Goal: Task Accomplishment & Management: Complete application form

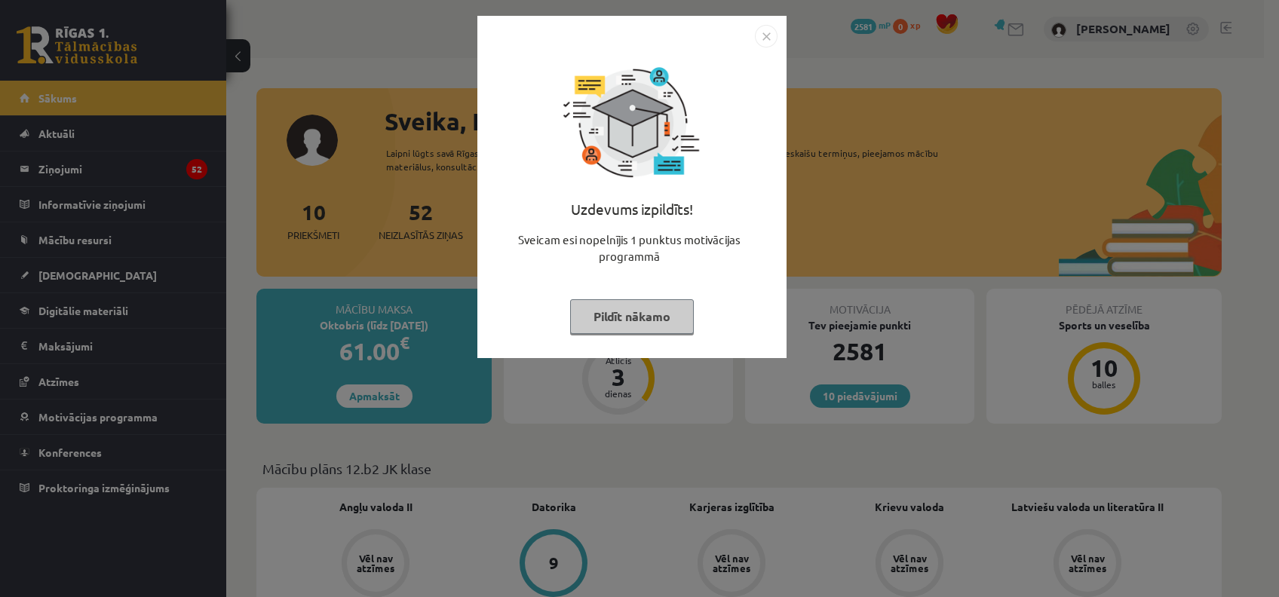
drag, startPoint x: 659, startPoint y: 332, endPoint x: 658, endPoint y: 322, distance: 9.9
click at [659, 328] on div "Uzdevums izpildīts! Sveicam esi nopelnījis 1 punktus motivācijas programmā Pild…" at bounding box center [631, 199] width 291 height 302
click at [646, 300] on button "Pildīt nākamo" at bounding box center [632, 316] width 124 height 35
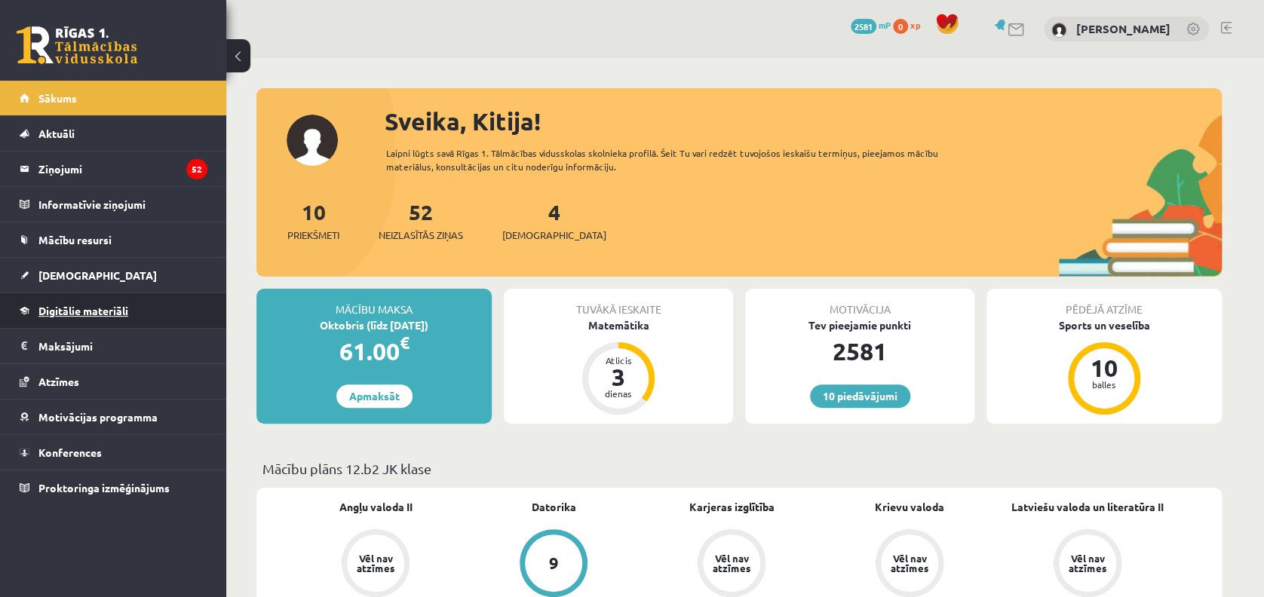
click at [103, 323] on link "Digitālie materiāli" at bounding box center [114, 310] width 188 height 35
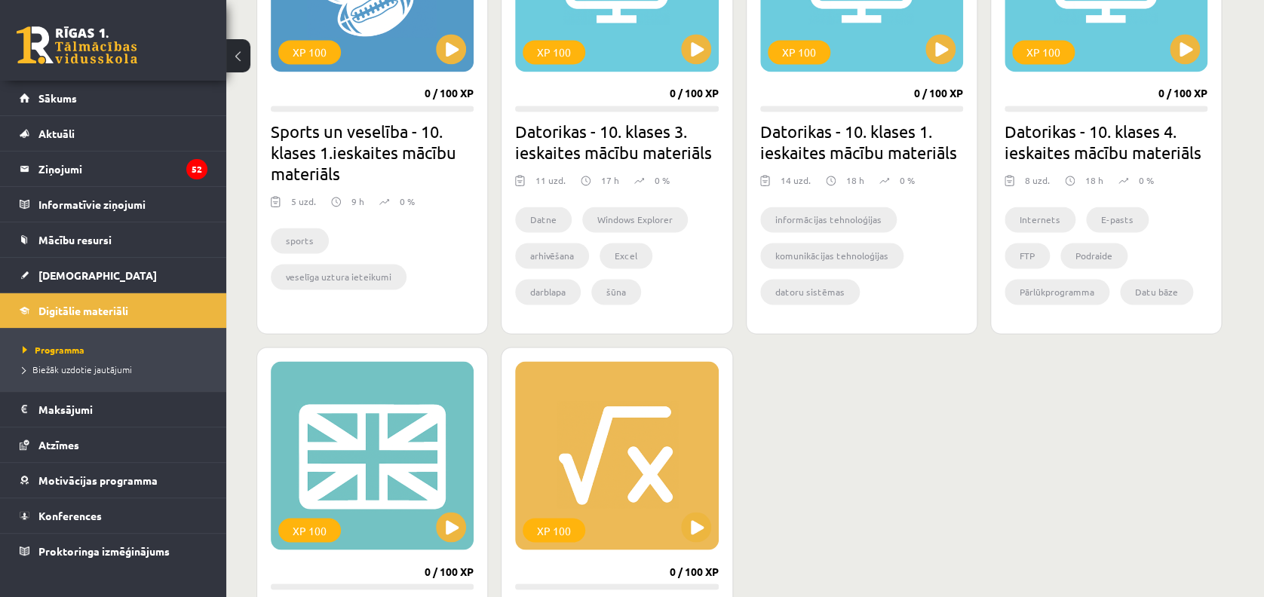
scroll to position [1207, 0]
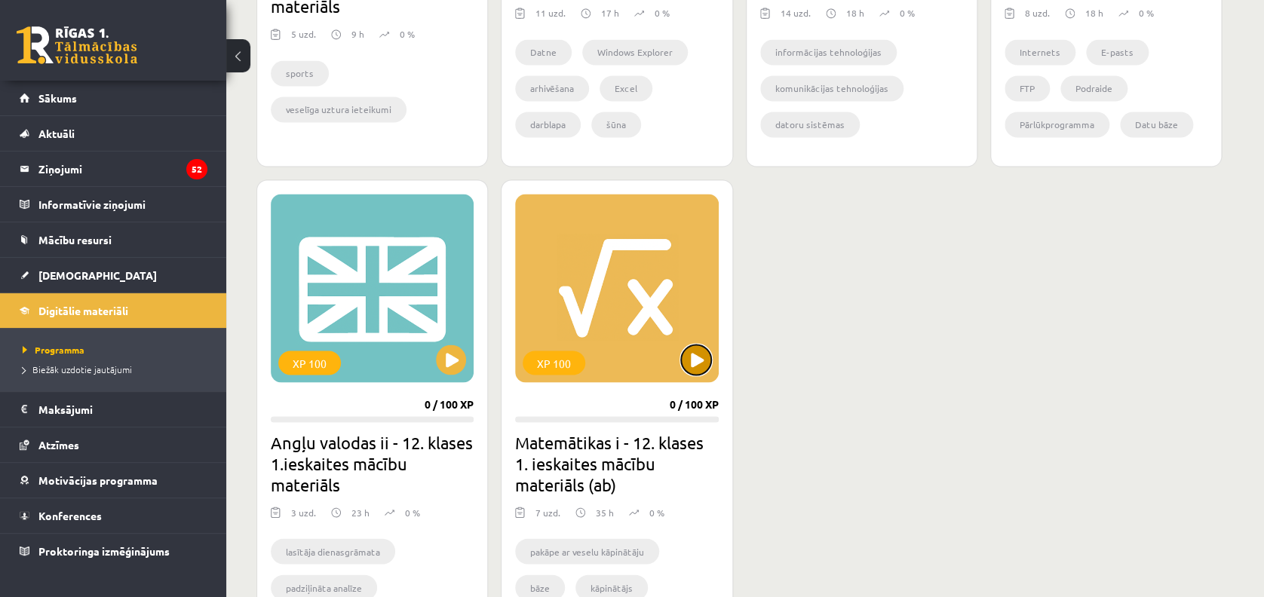
click at [704, 368] on button at bounding box center [696, 360] width 30 height 30
click at [697, 382] on div "XP 100 0 / 100 XP Matemātikas i - 12. klases 1. ieskaites mācību materiāls (ab)…" at bounding box center [617, 422] width 232 height 486
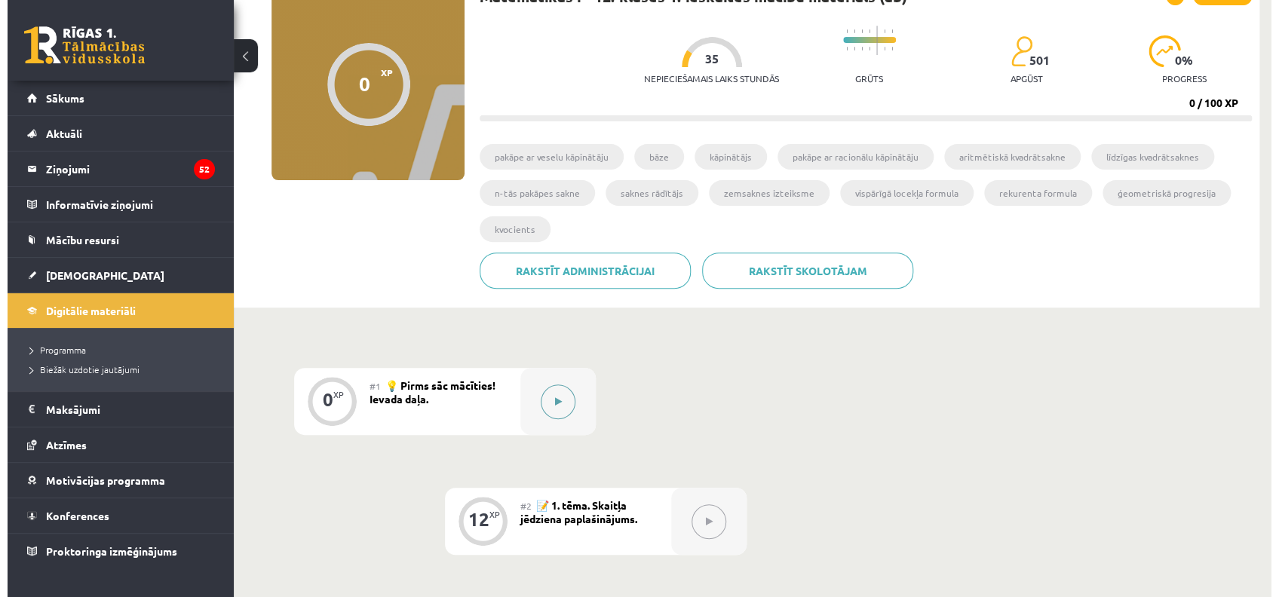
scroll to position [201, 0]
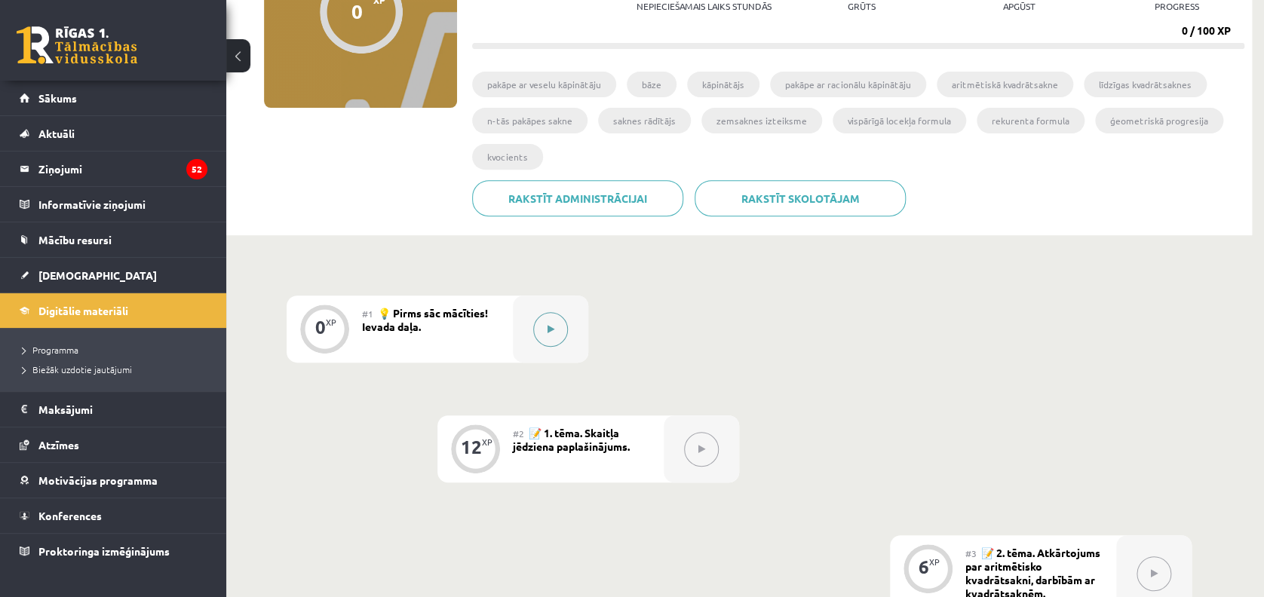
click at [545, 338] on button at bounding box center [550, 329] width 35 height 35
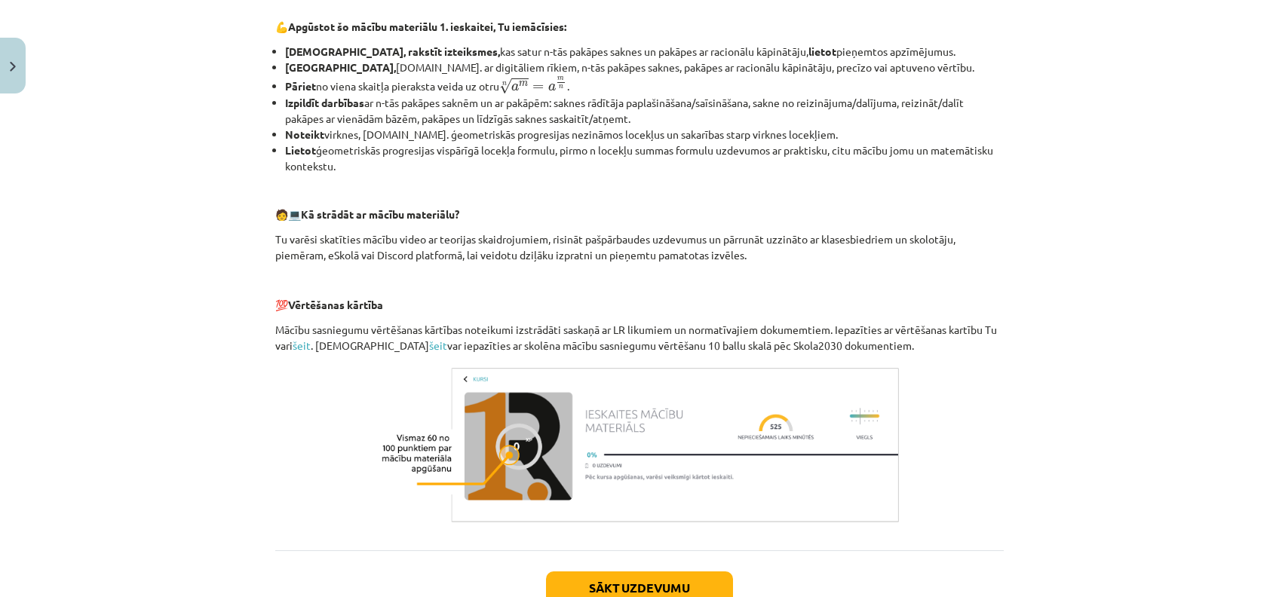
scroll to position [615, 0]
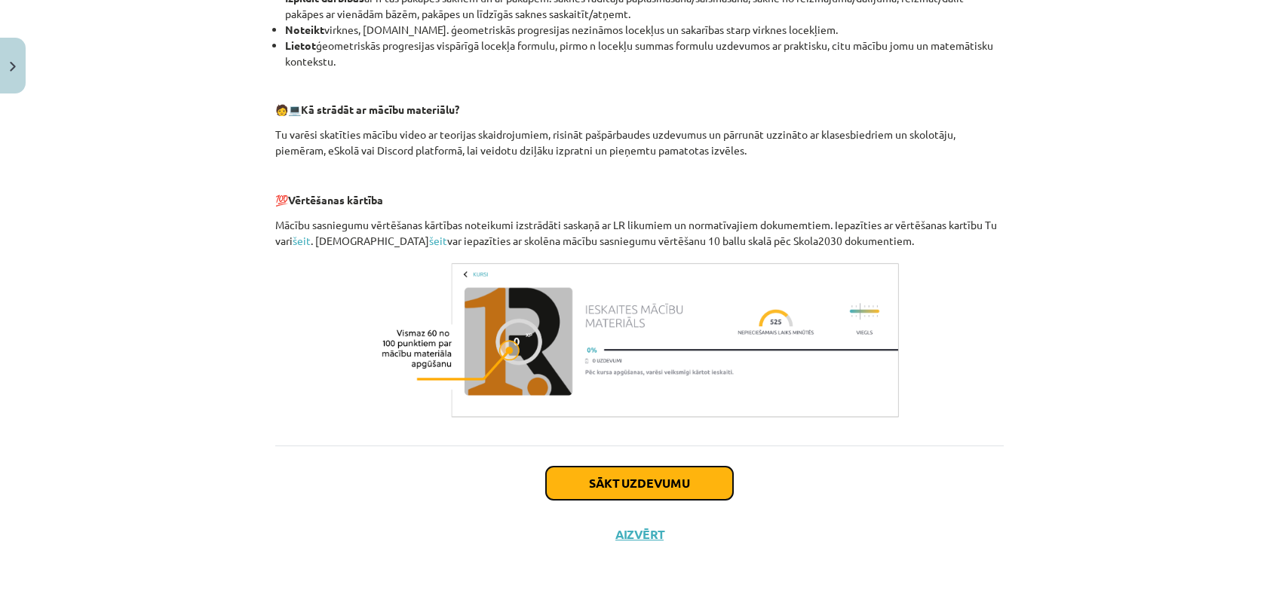
click at [637, 483] on button "Sākt uzdevumu" at bounding box center [639, 483] width 187 height 33
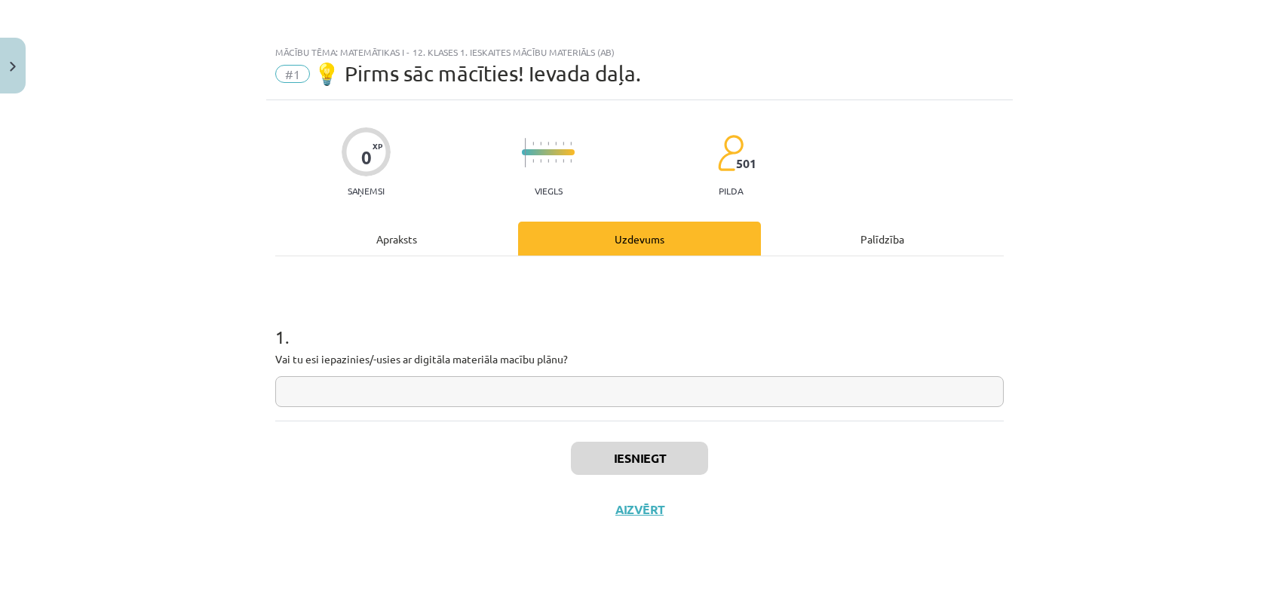
click at [559, 371] on div "1 . Vai tu esi iepazinies/-usies ar digitāla materiāla macību plānu?" at bounding box center [639, 353] width 729 height 107
click at [563, 374] on div "1 . Vai tu esi iepazinies/-usies ar digitāla materiāla macību plānu?" at bounding box center [639, 353] width 729 height 107
click at [570, 380] on input "text" at bounding box center [639, 391] width 729 height 31
type input "*"
click at [600, 440] on div "Iesniegt Aizvērt" at bounding box center [639, 474] width 729 height 106
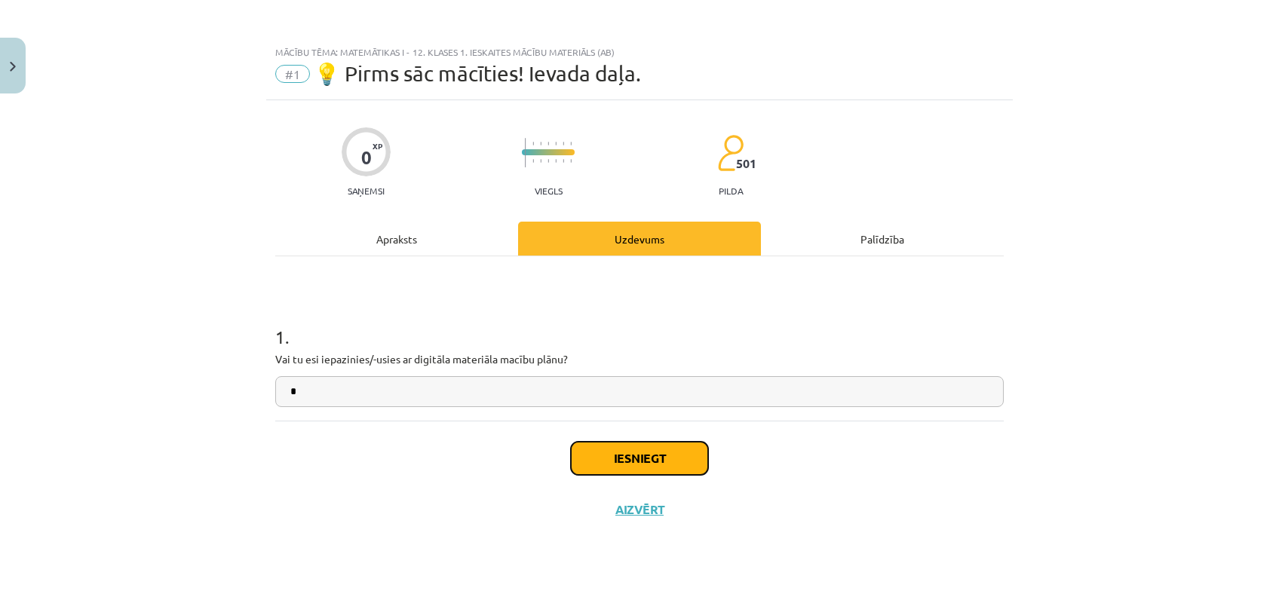
click at [601, 444] on button "Iesniegt" at bounding box center [639, 458] width 137 height 33
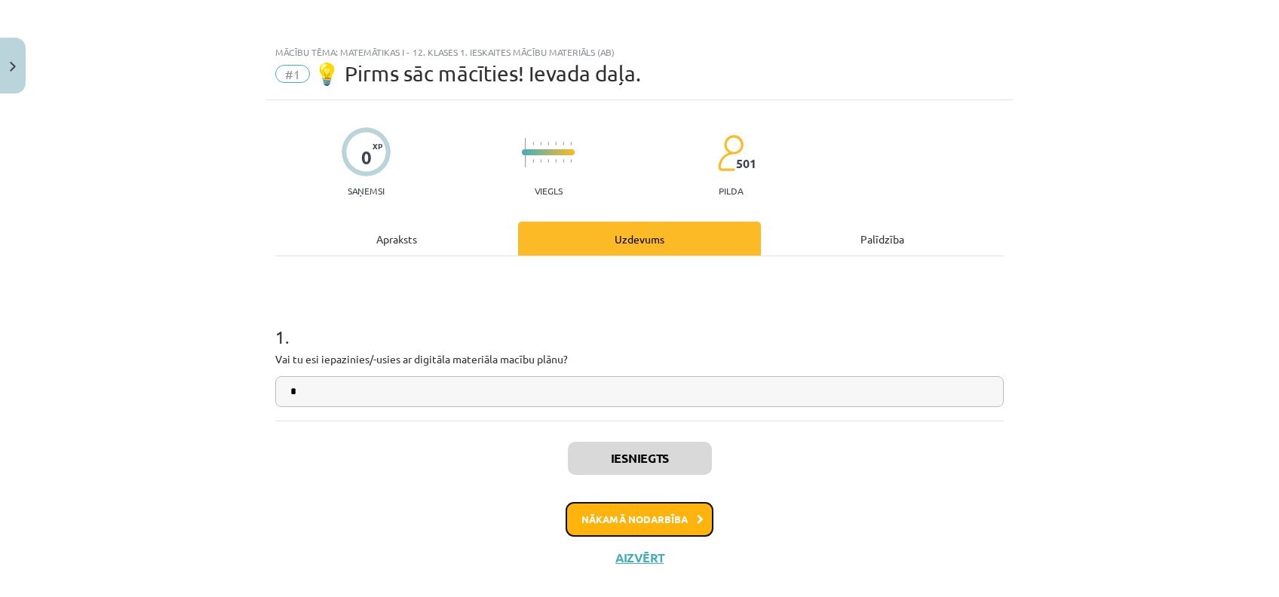
click at [639, 517] on button "Nākamā nodarbība" at bounding box center [640, 519] width 148 height 35
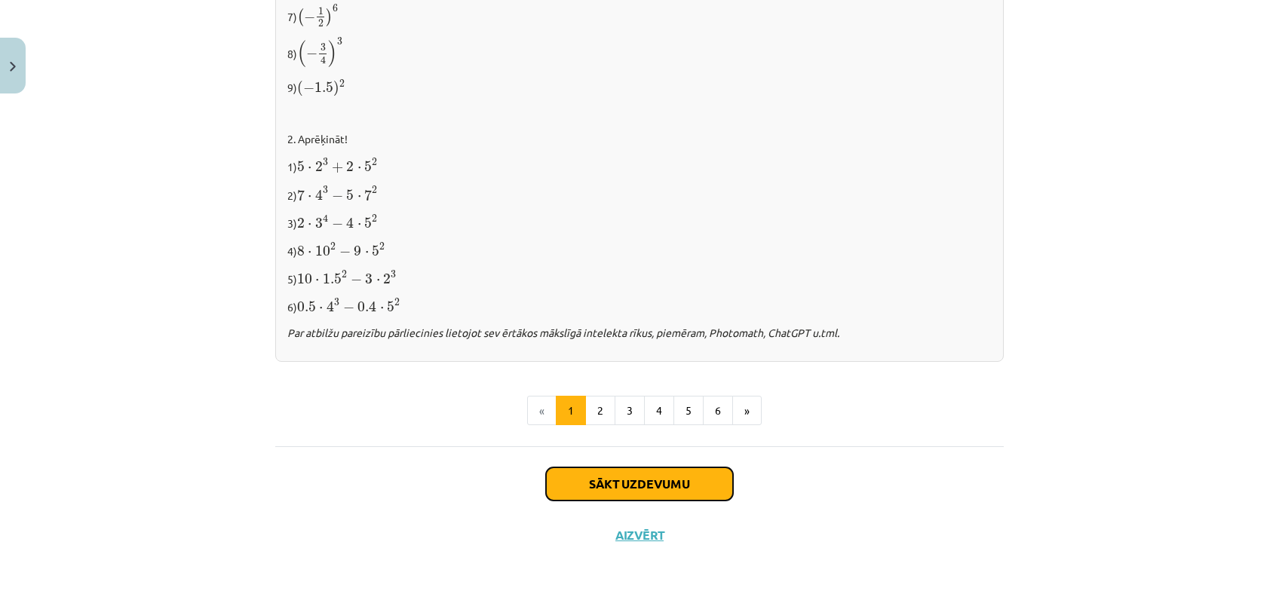
click at [607, 475] on button "Sākt uzdevumu" at bounding box center [639, 484] width 187 height 33
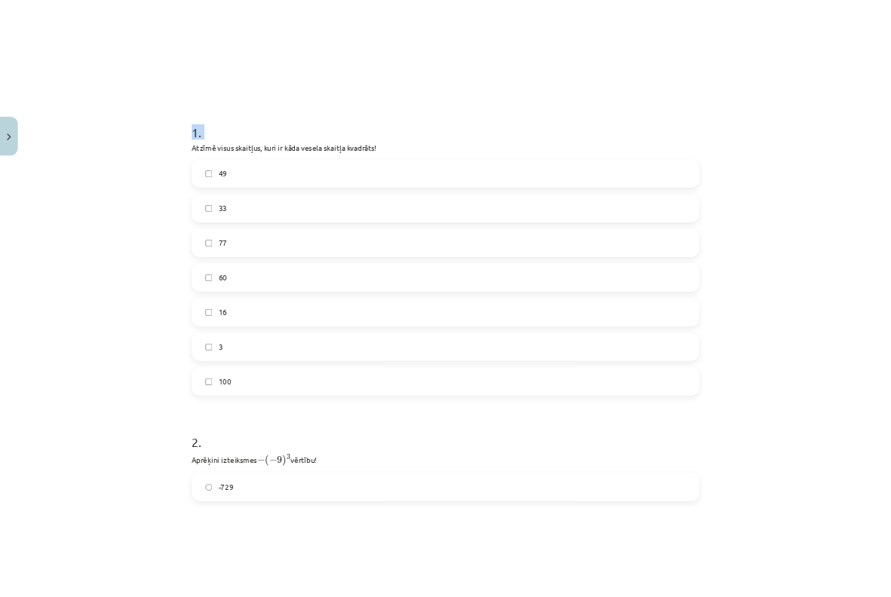
scroll to position [836, 0]
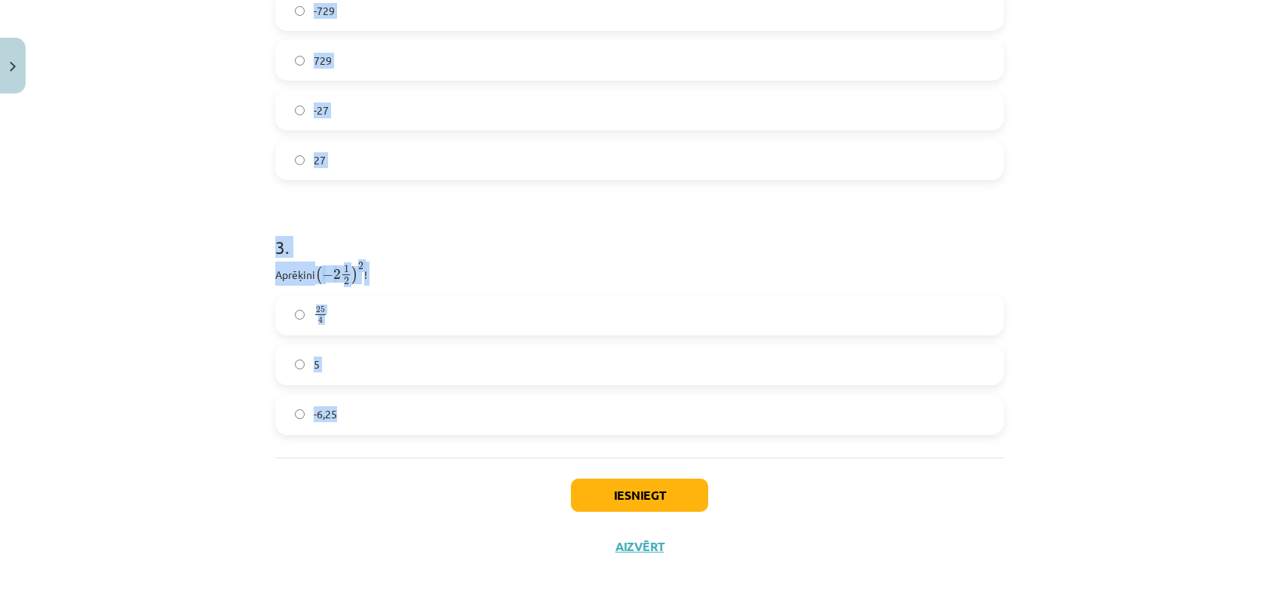
drag, startPoint x: 264, startPoint y: 320, endPoint x: 547, endPoint y: 414, distance: 298.1
copy form "Atzīmē visus skaitļus, kuri ir kāda vesela skaitļa kvadrāts! 49 33 77 60 16 3 1…"
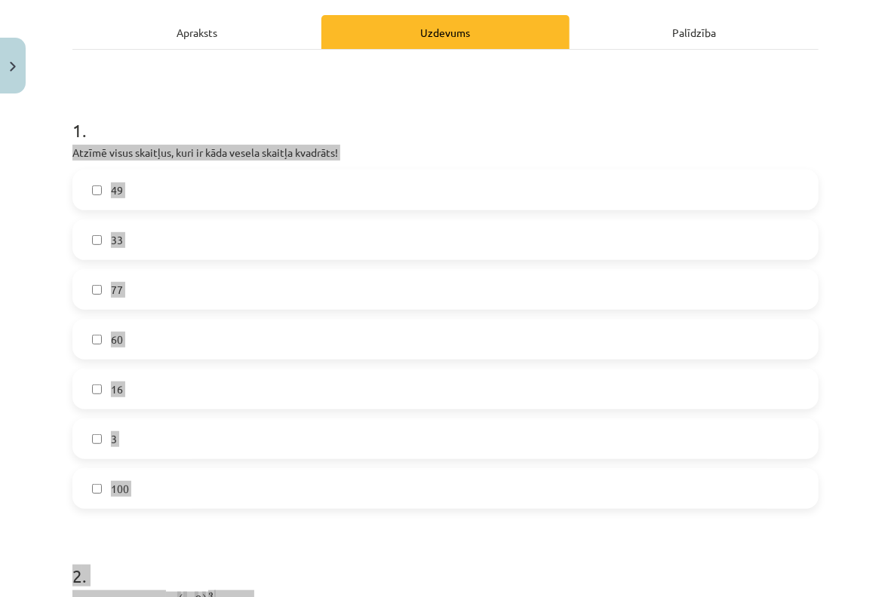
scroll to position [333, 0]
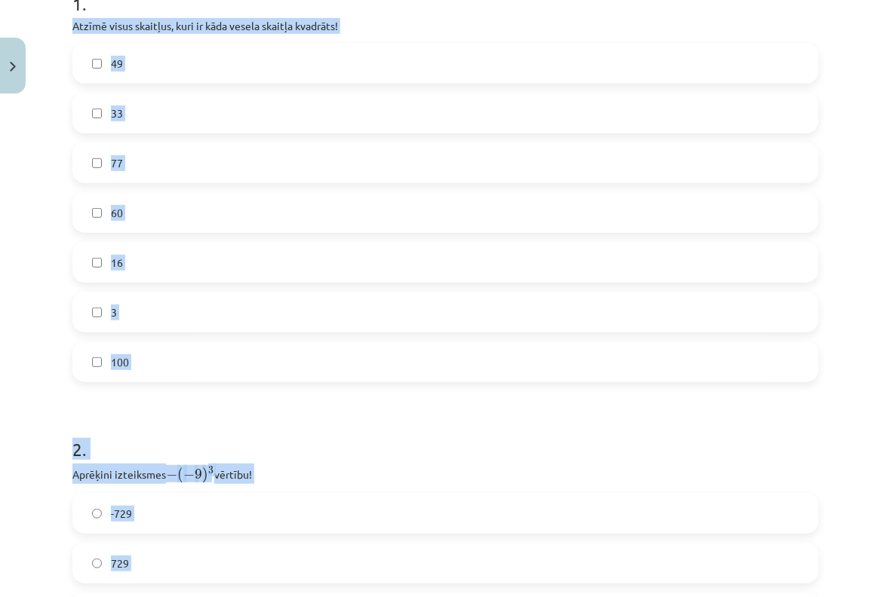
click at [145, 51] on label "49" at bounding box center [445, 63] width 743 height 38
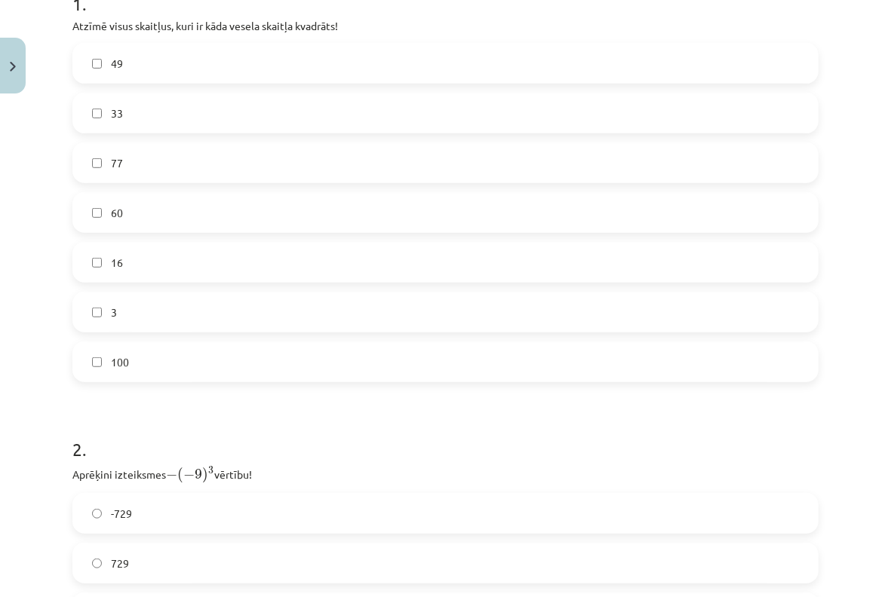
click at [146, 255] on label "16" at bounding box center [445, 263] width 743 height 38
click at [157, 356] on label "100" at bounding box center [445, 362] width 743 height 38
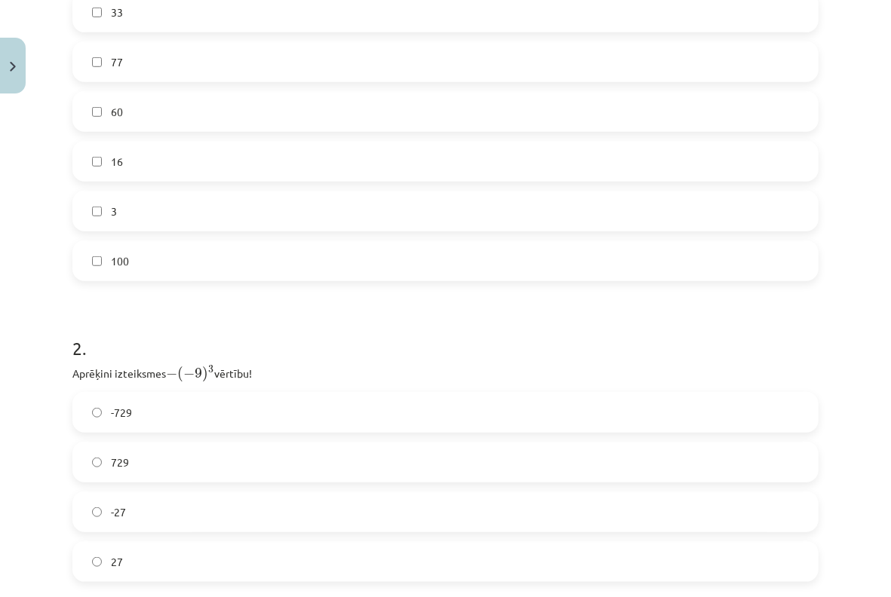
scroll to position [535, 0]
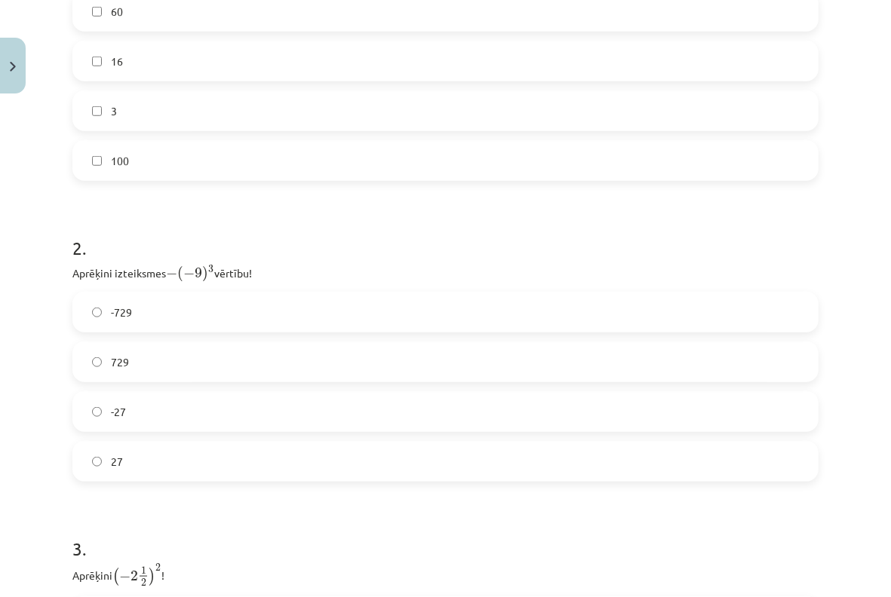
click at [158, 354] on label "729" at bounding box center [445, 362] width 743 height 38
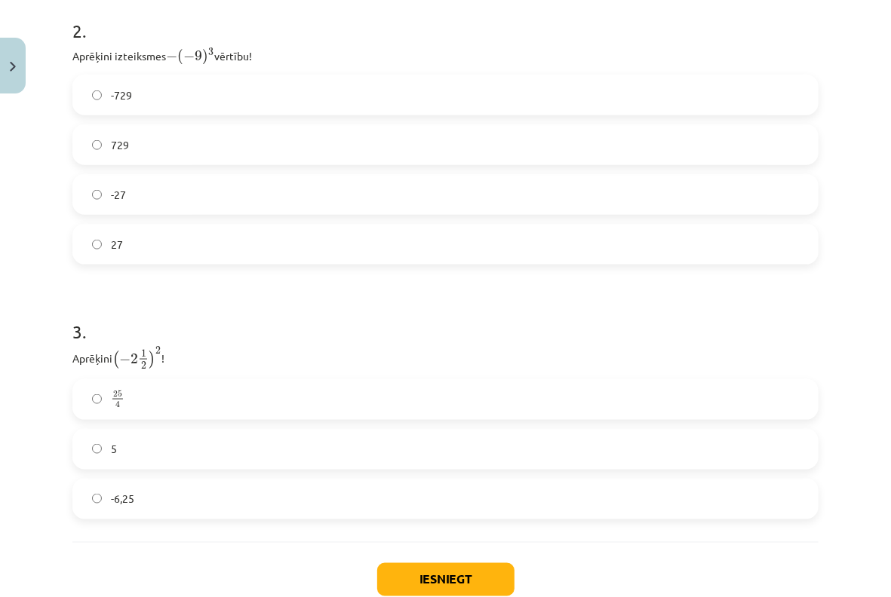
scroll to position [836, 0]
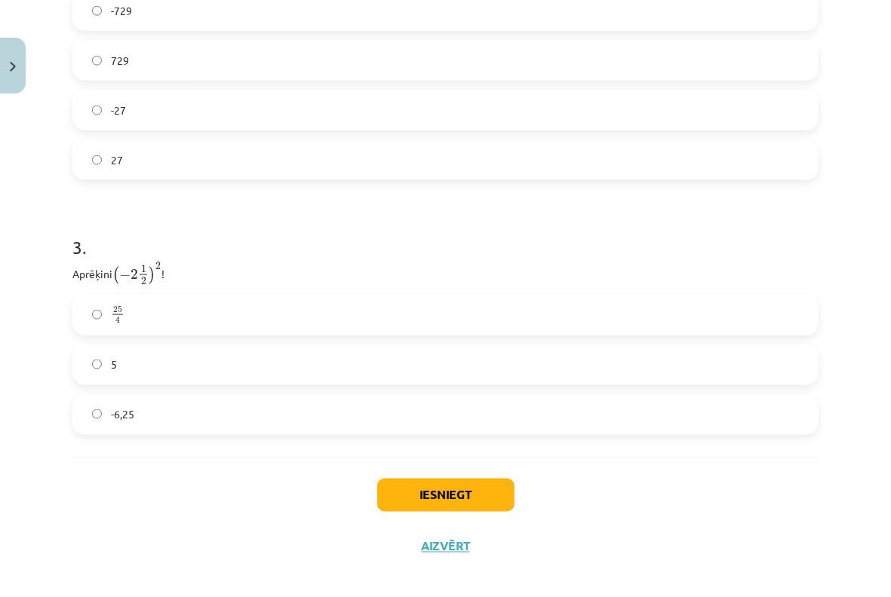
click at [151, 420] on label "-6,25" at bounding box center [445, 415] width 743 height 38
click at [148, 319] on label "25 4 25 4" at bounding box center [445, 315] width 743 height 38
click at [382, 486] on button "Iesniegt" at bounding box center [445, 495] width 137 height 33
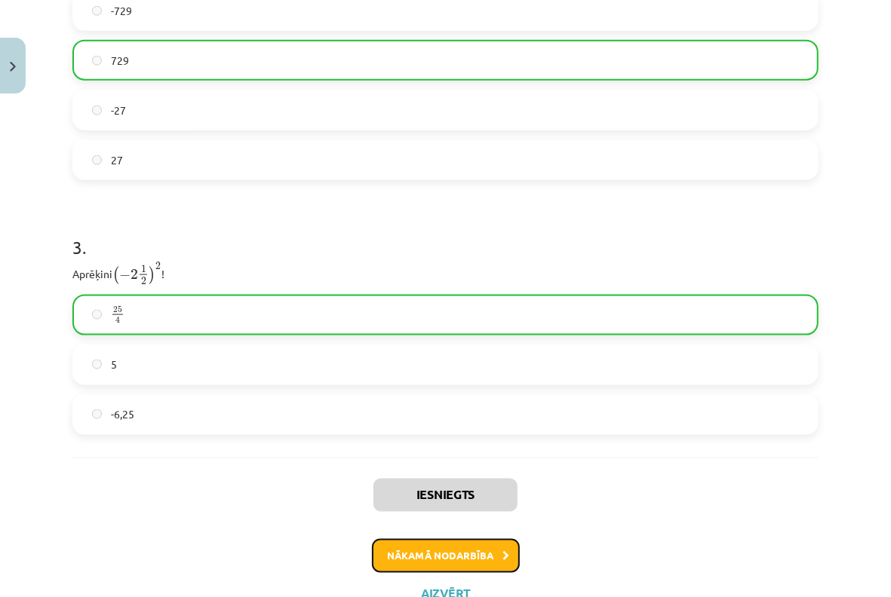
click at [422, 548] on button "Nākamā nodarbība" at bounding box center [446, 556] width 148 height 35
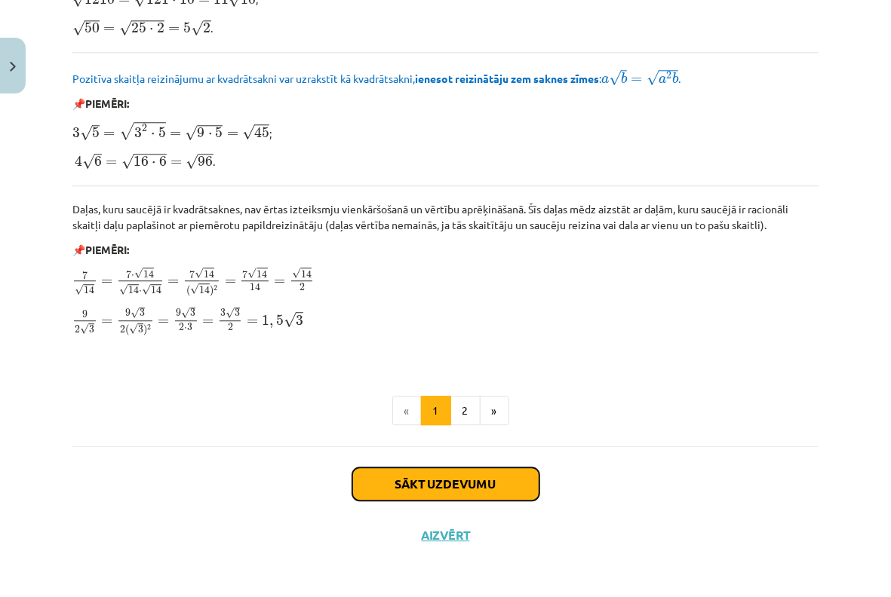
click at [422, 486] on button "Sākt uzdevumu" at bounding box center [445, 484] width 187 height 33
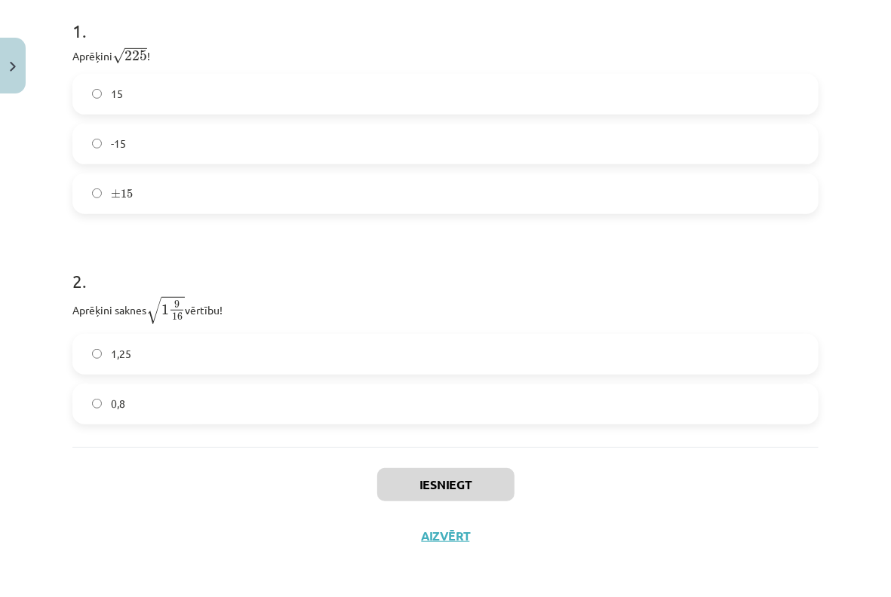
scroll to position [332, 0]
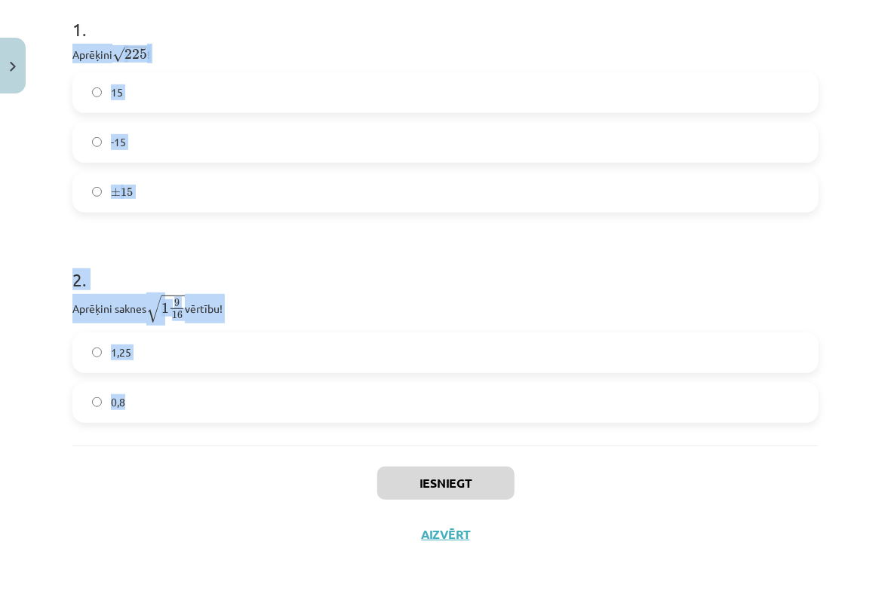
drag, startPoint x: 103, startPoint y: 54, endPoint x: 309, endPoint y: 394, distance: 398.0
click at [309, 394] on div "6 XP Saņemsi Sarežģīts 501 pilda Apraksts Uzdevums Palīdzība 1 . Aprēķini √ 225…" at bounding box center [445, 177] width 764 height 768
copy form "Aprēķini √ 225 225 ! 15 -15 ± 15 ± 15 2 . Aprēķini saknes √ 1 9 16 1 9 16 vērtī…"
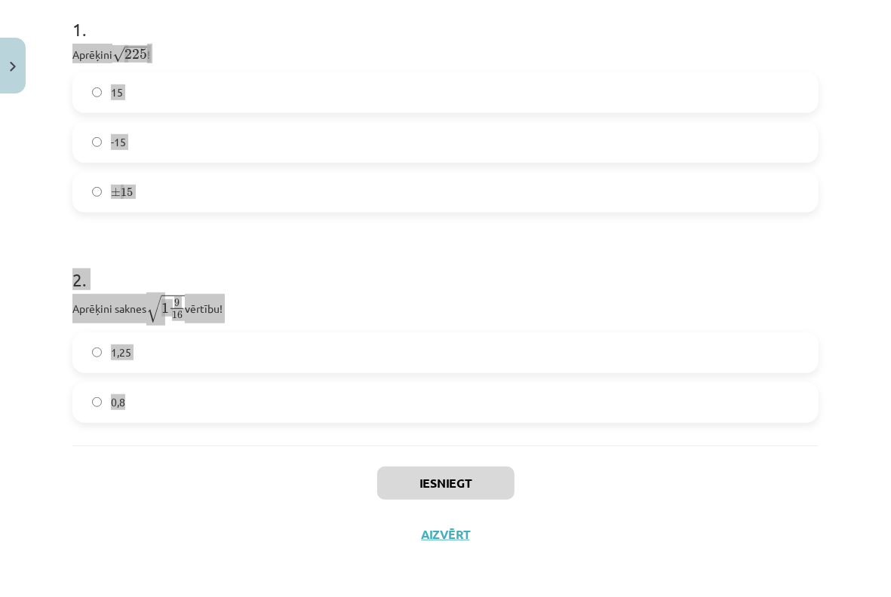
scroll to position [231, 0]
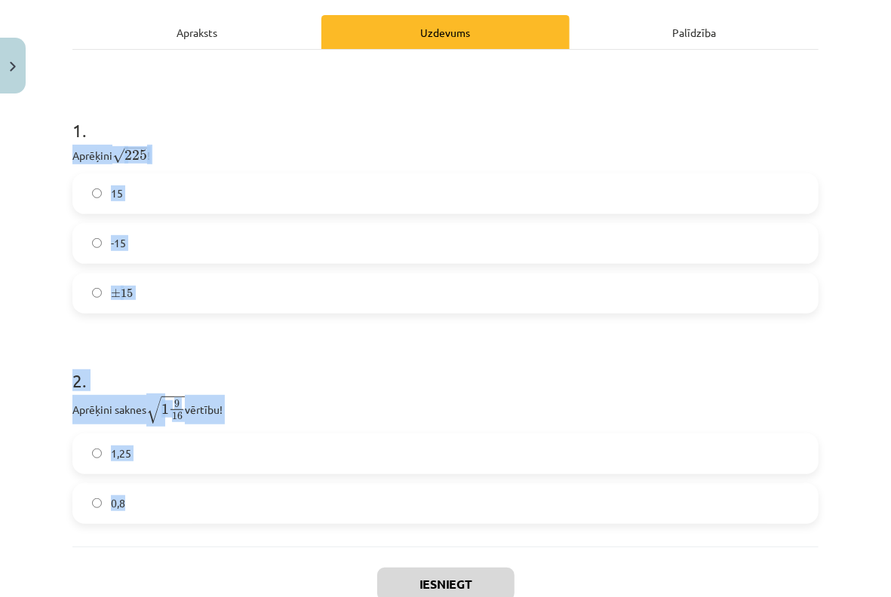
click at [197, 201] on label "15" at bounding box center [445, 194] width 743 height 38
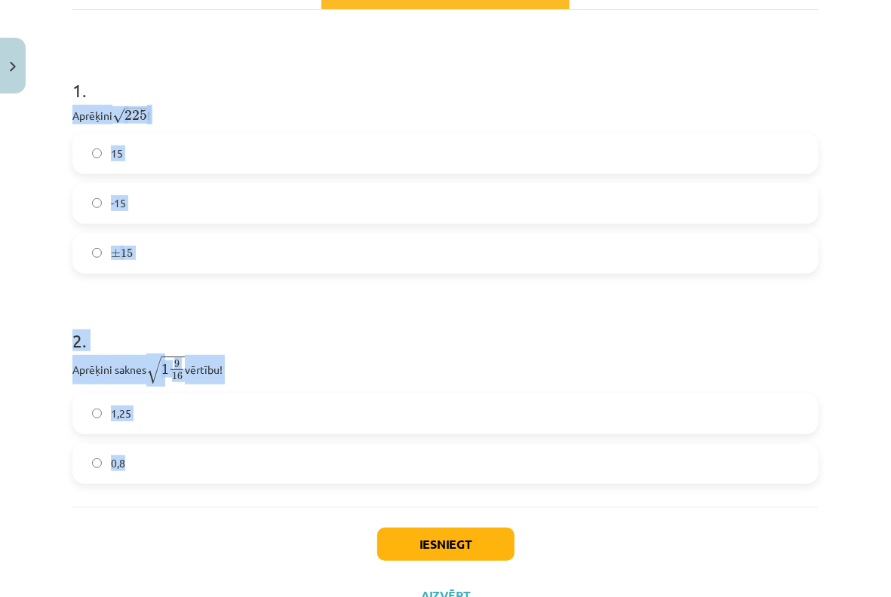
scroll to position [332, 0]
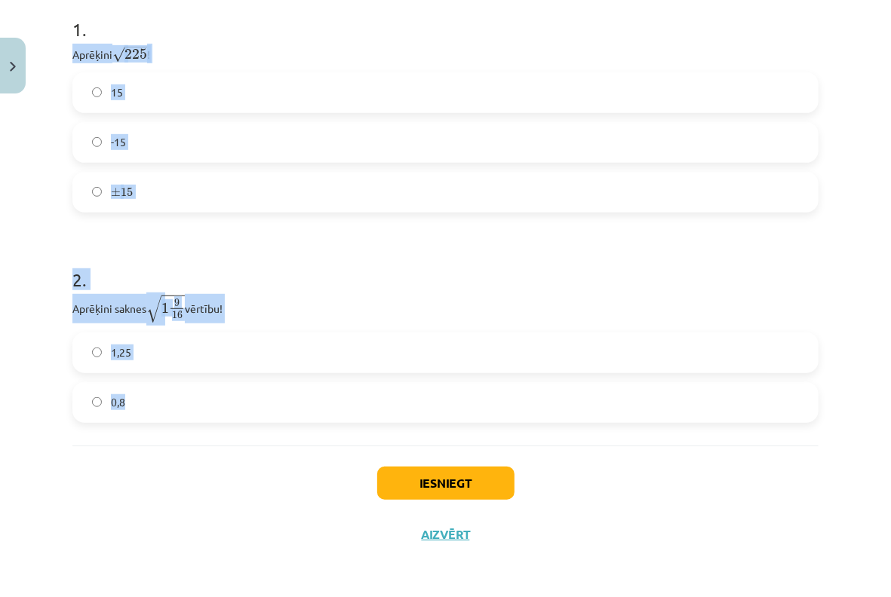
click at [202, 404] on label "0,8" at bounding box center [445, 403] width 743 height 38
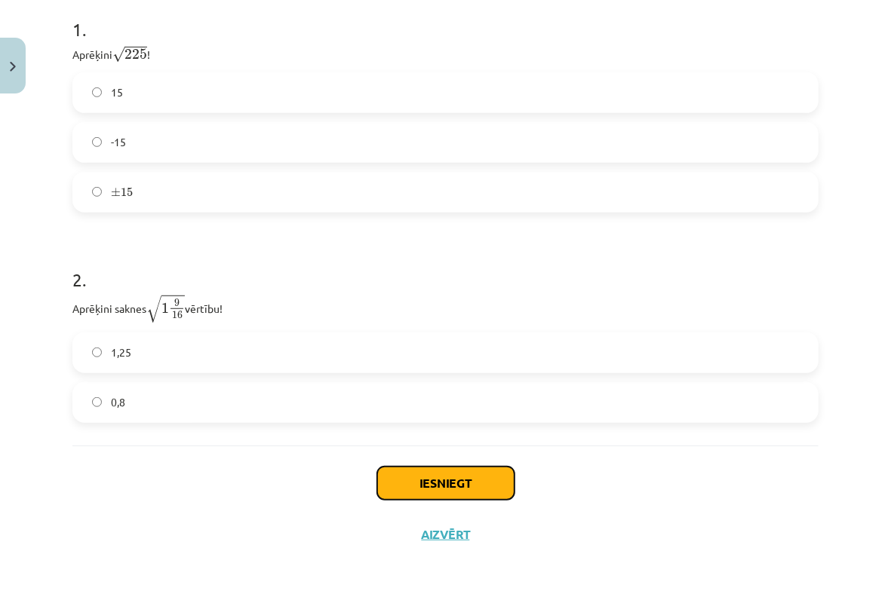
click at [425, 481] on button "Iesniegt" at bounding box center [445, 483] width 137 height 33
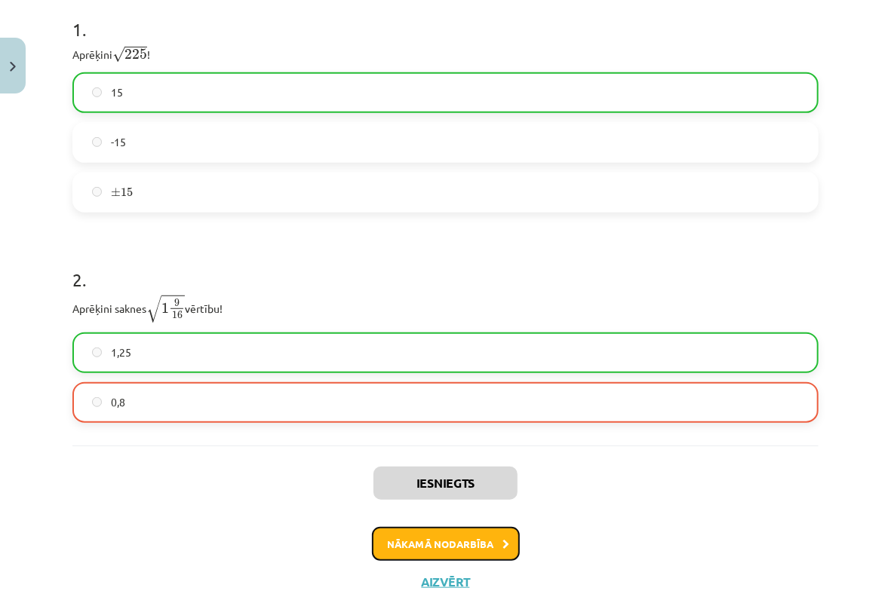
click at [462, 545] on button "Nākamā nodarbība" at bounding box center [446, 544] width 148 height 35
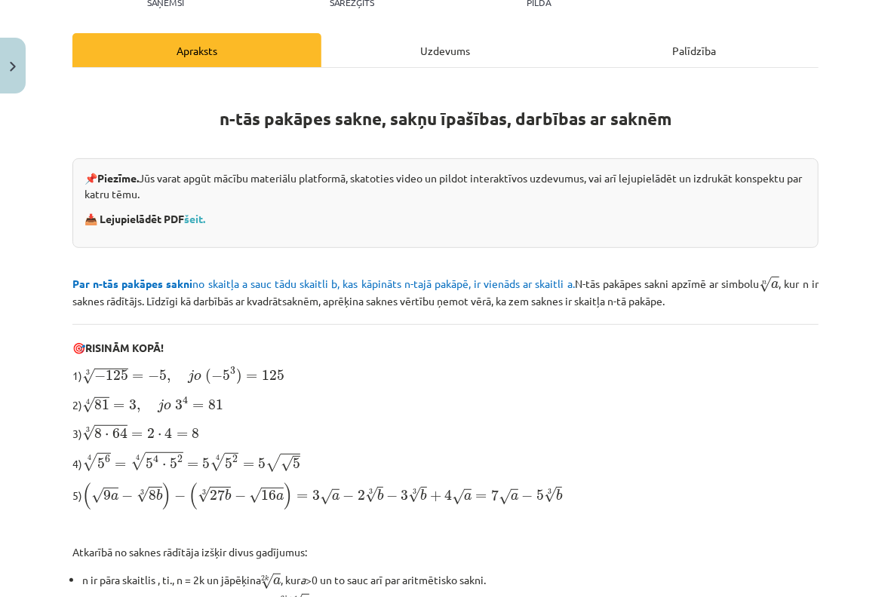
scroll to position [436, 0]
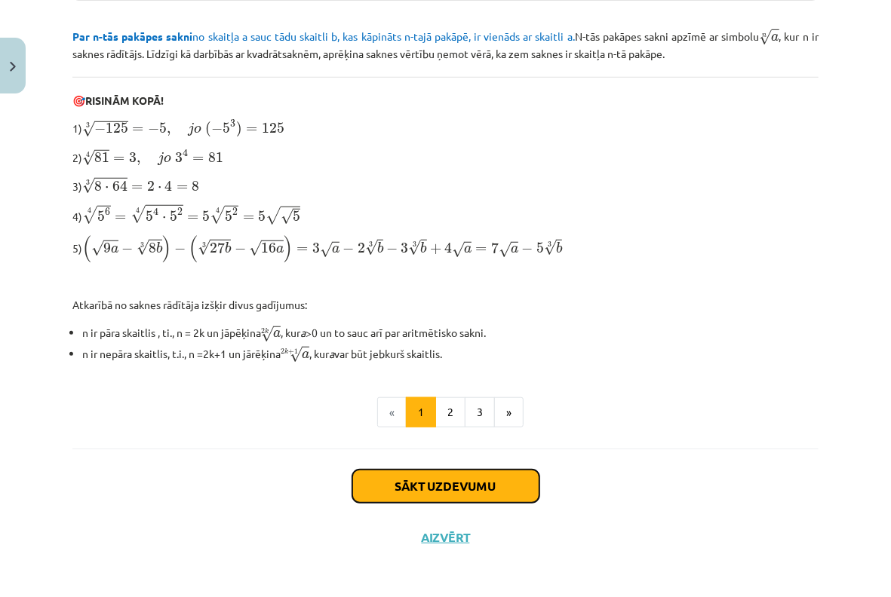
click at [419, 475] on button "Sākt uzdevumu" at bounding box center [445, 486] width 187 height 33
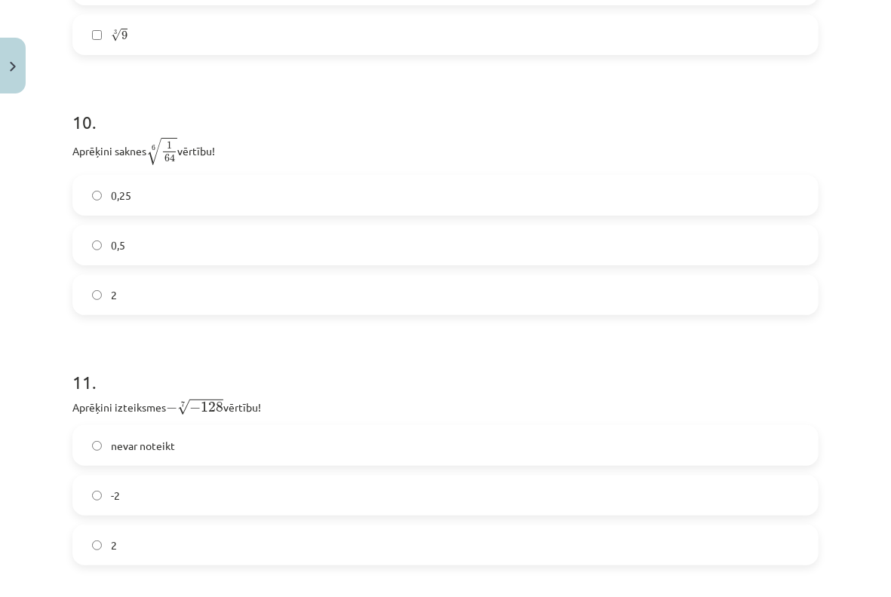
scroll to position [3327, 0]
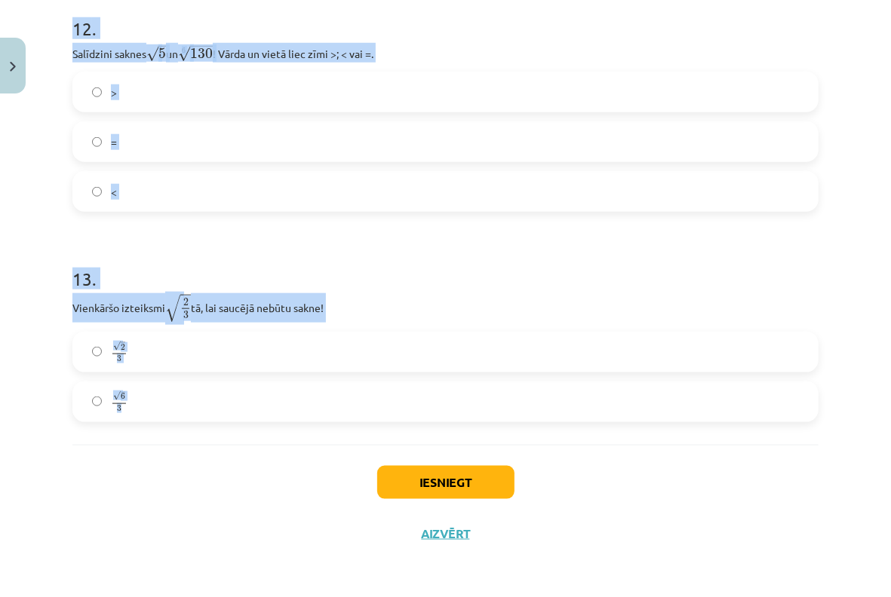
drag, startPoint x: 75, startPoint y: 318, endPoint x: 380, endPoint y: 383, distance: 312.3
copy form "Kura izteiksme jāizvēlas vienādības a m n a m n = ⋯ labajā pusē, lai būtu parei…"
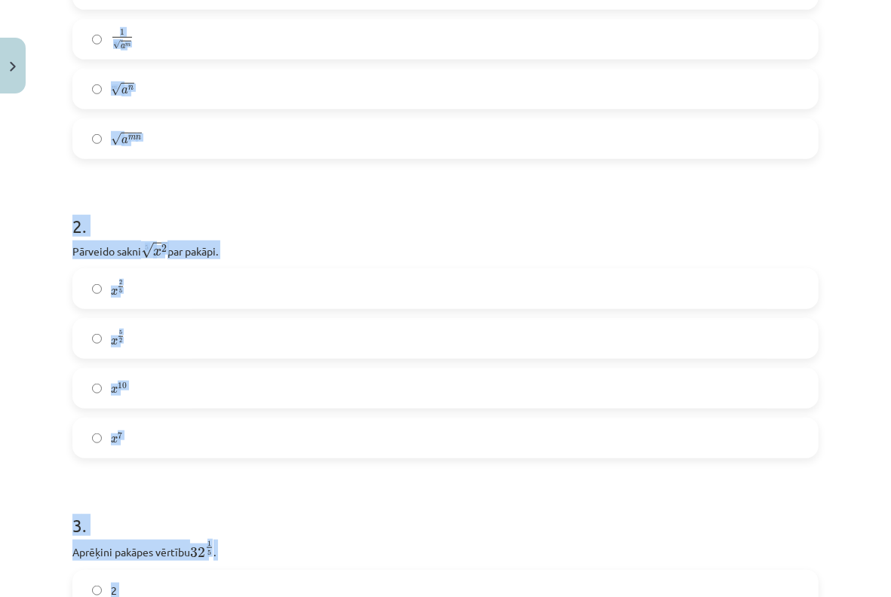
click at [588, 215] on h1 "2 ." at bounding box center [445, 212] width 746 height 47
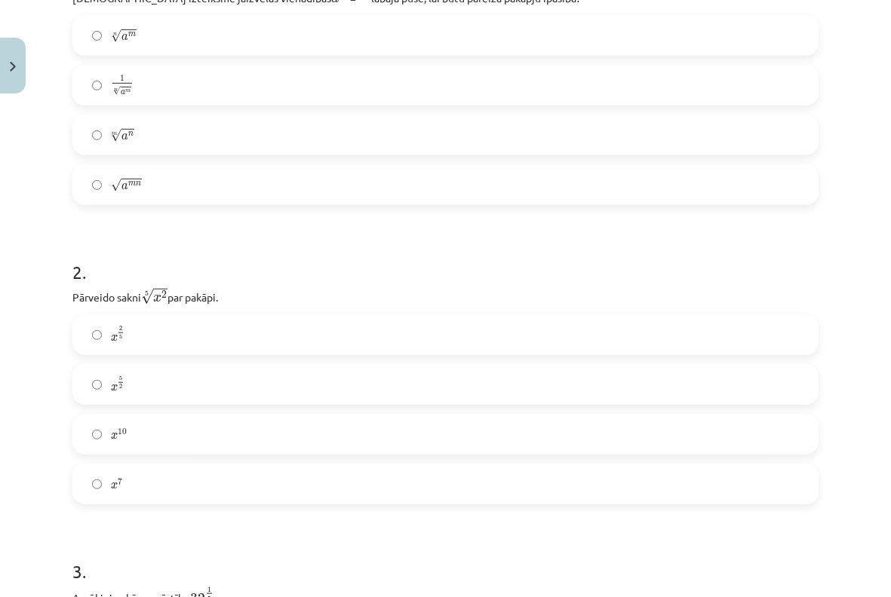
scroll to position [410, 0]
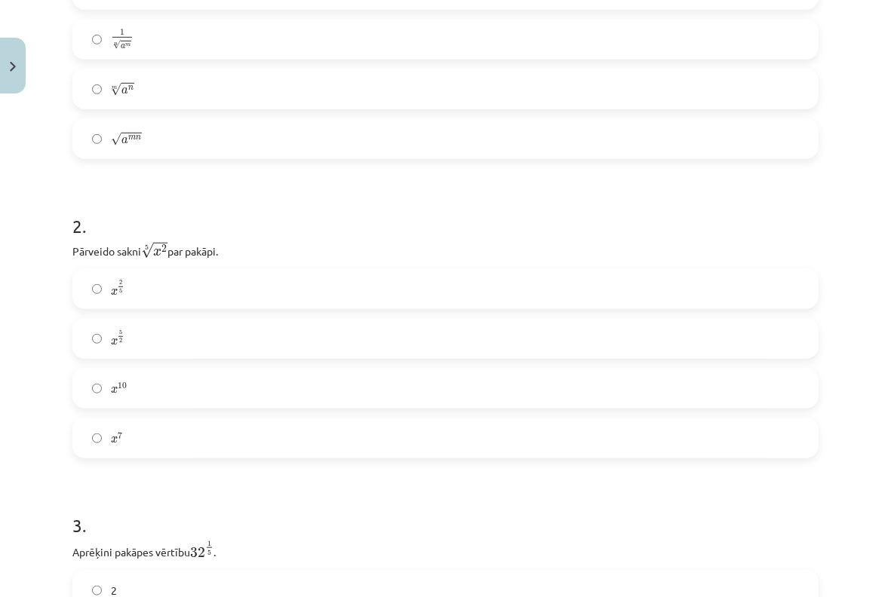
click at [138, 84] on label "m √ a n a n m" at bounding box center [445, 89] width 743 height 38
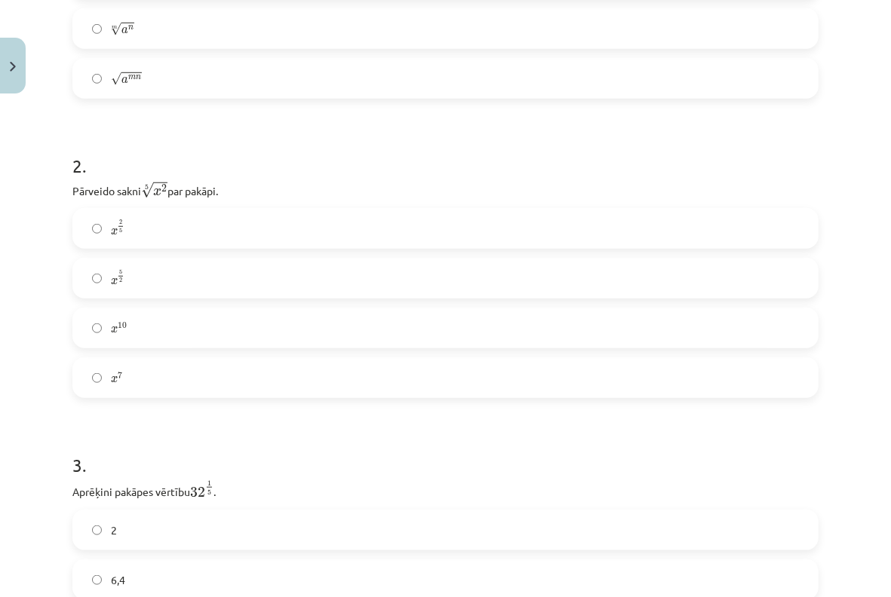
scroll to position [511, 0]
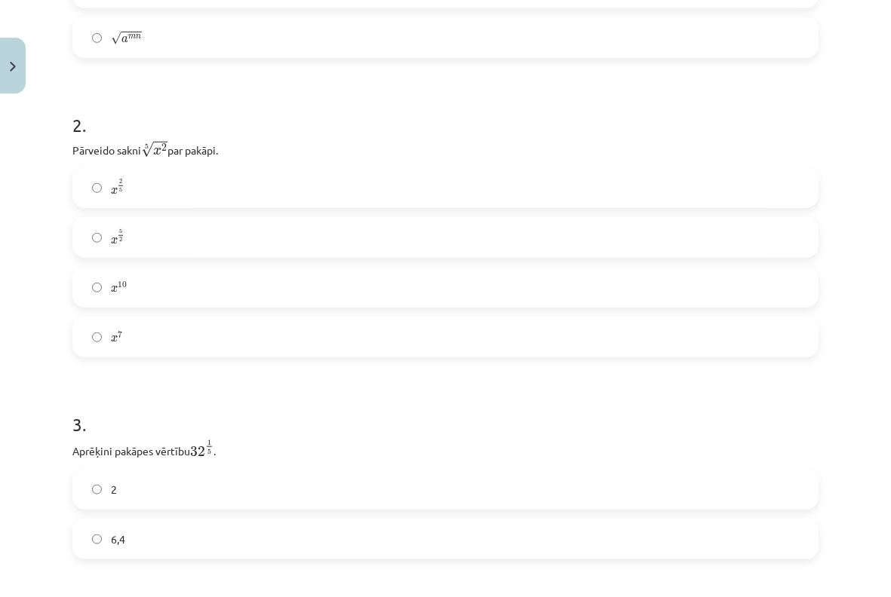
click at [151, 193] on label "x 2 5 x 2 5" at bounding box center [445, 188] width 743 height 38
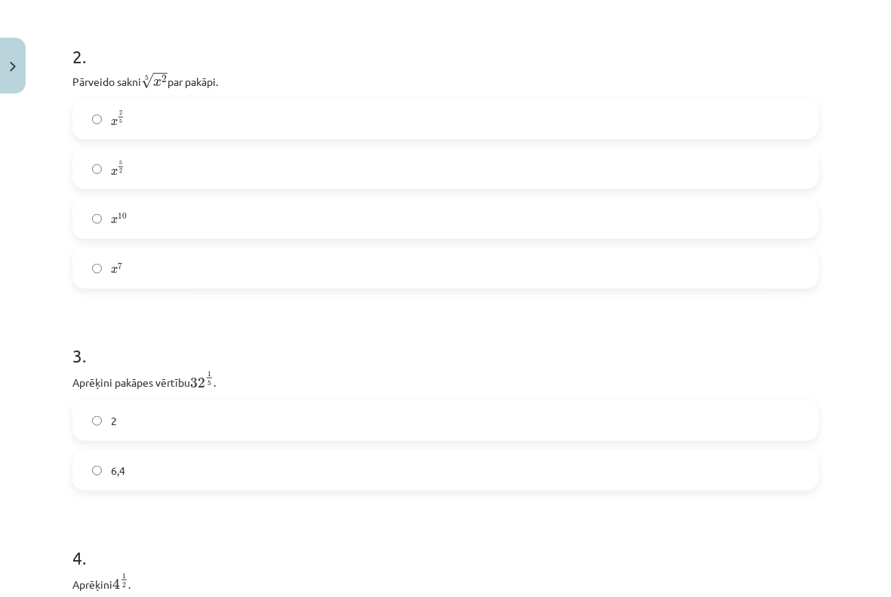
scroll to position [612, 0]
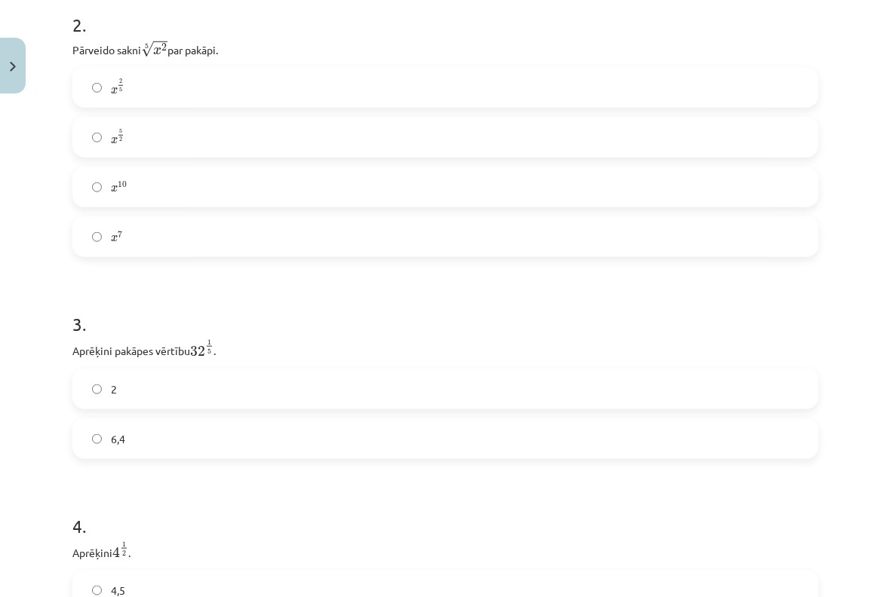
click at [201, 395] on label "2" at bounding box center [445, 389] width 743 height 38
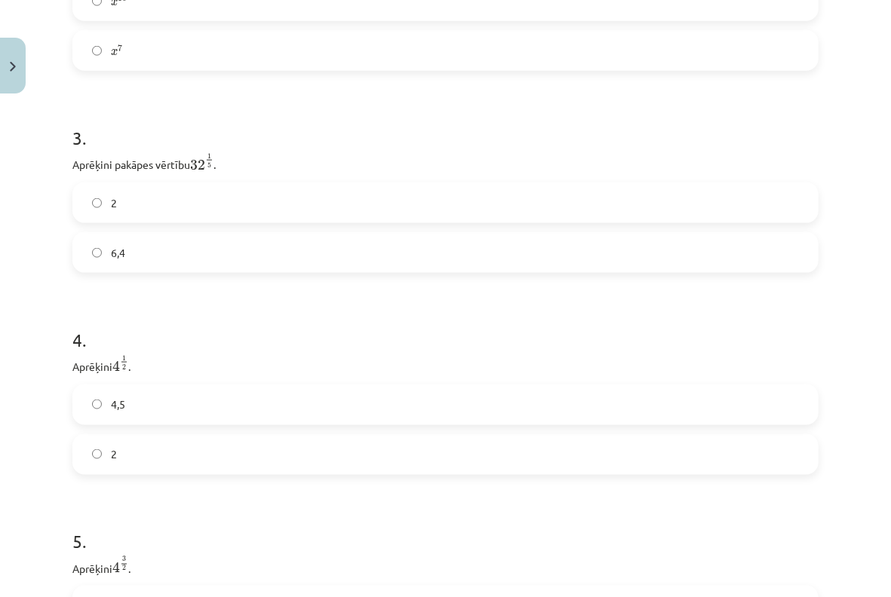
scroll to position [813, 0]
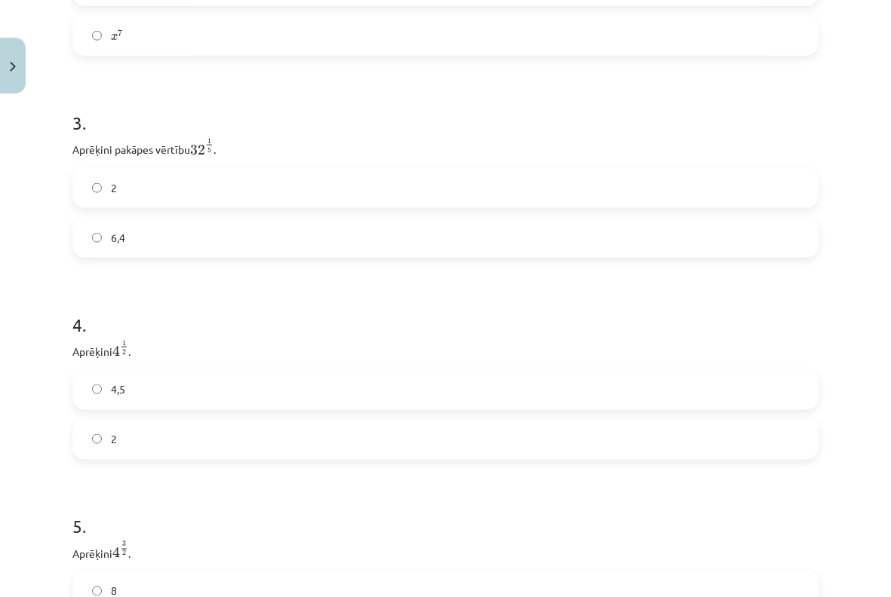
click at [245, 448] on label "2" at bounding box center [445, 440] width 743 height 38
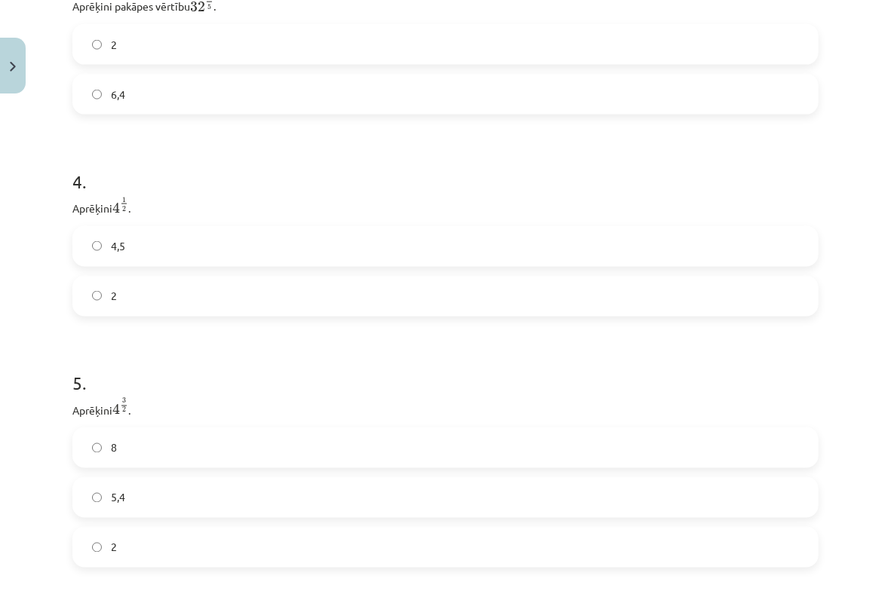
scroll to position [1014, 0]
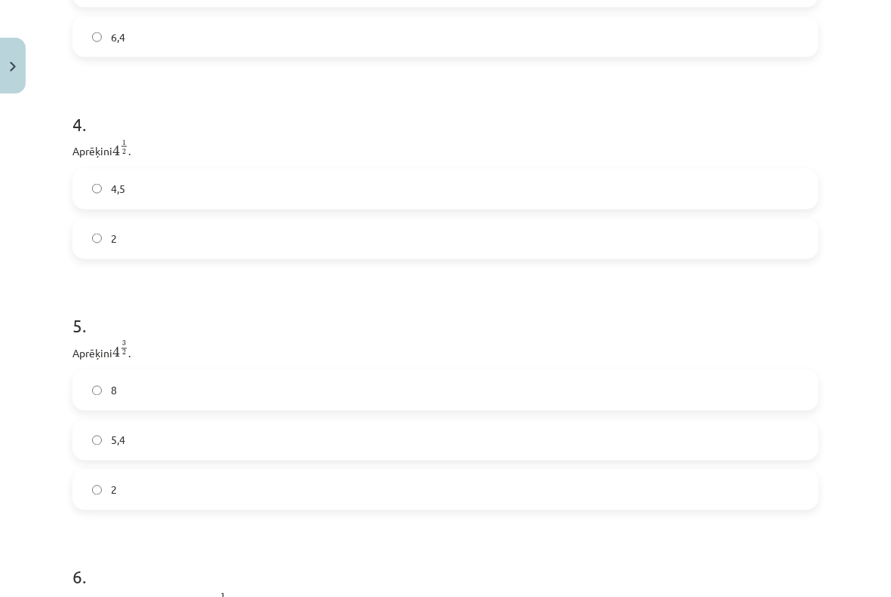
click at [127, 402] on label "8" at bounding box center [445, 391] width 743 height 38
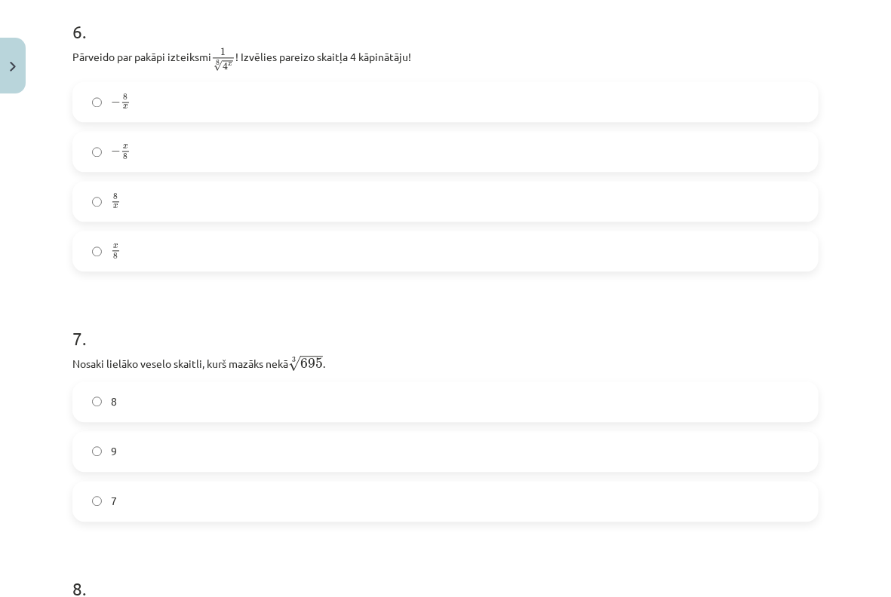
scroll to position [1517, 0]
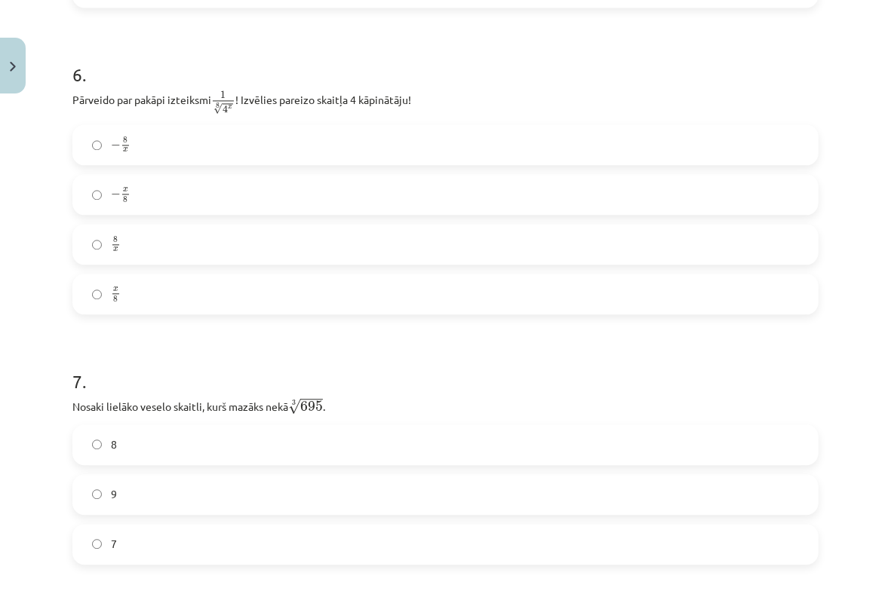
click at [175, 199] on label "− x 8 − x 8" at bounding box center [445, 195] width 743 height 38
click at [211, 155] on label "− 8 x − 8 x" at bounding box center [445, 145] width 743 height 38
click at [185, 215] on div "− x 8 − x 8" at bounding box center [445, 194] width 746 height 41
click at [164, 301] on label "x 8 x 8" at bounding box center [445, 294] width 743 height 38
click at [192, 199] on label "− x 8 − x 8" at bounding box center [445, 195] width 743 height 38
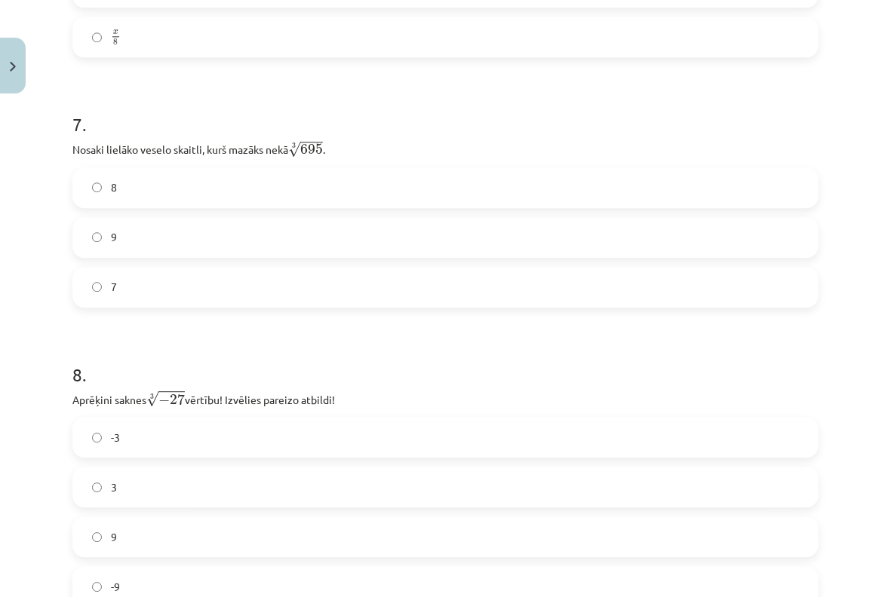
scroll to position [1818, 0]
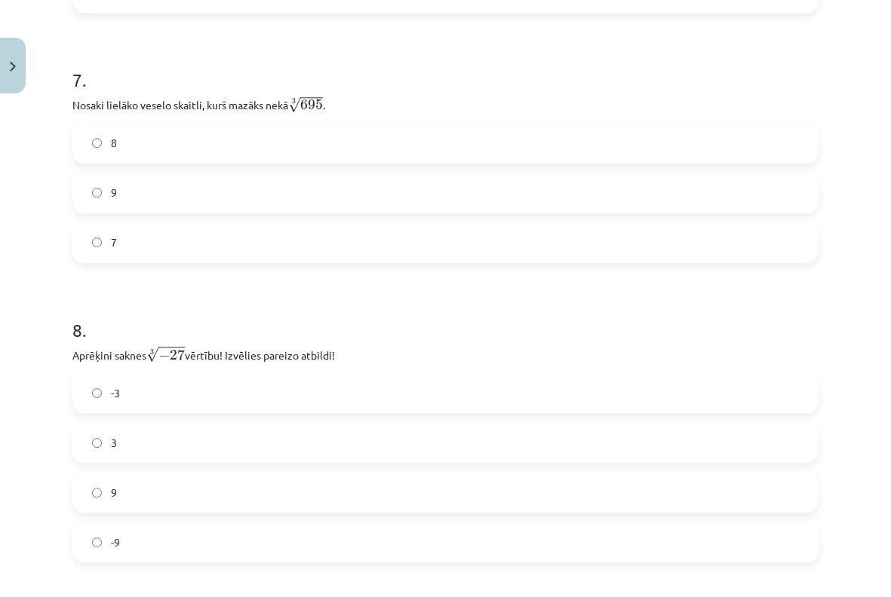
click at [152, 187] on label "9" at bounding box center [445, 193] width 743 height 38
click at [144, 146] on label "8" at bounding box center [445, 143] width 743 height 38
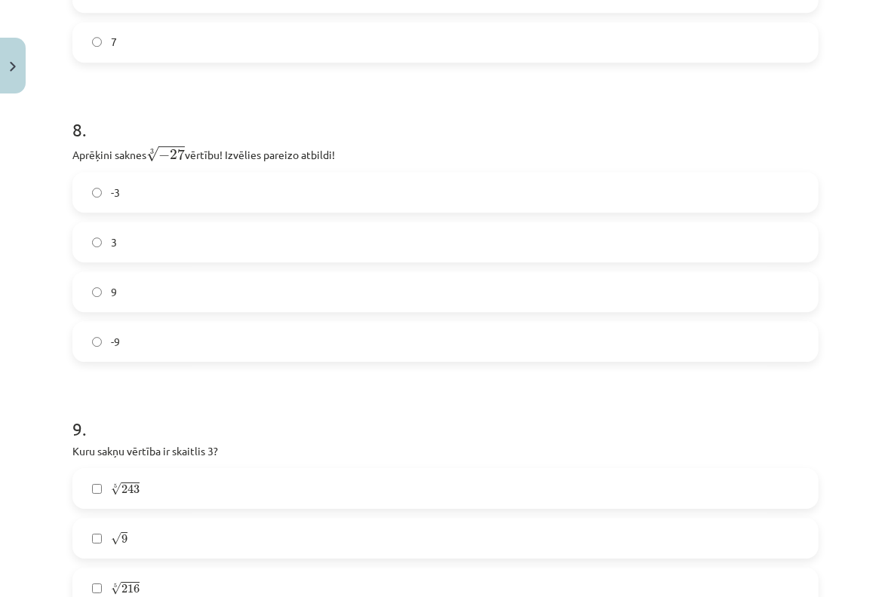
scroll to position [2020, 0]
click at [255, 207] on label "-3" at bounding box center [445, 192] width 743 height 38
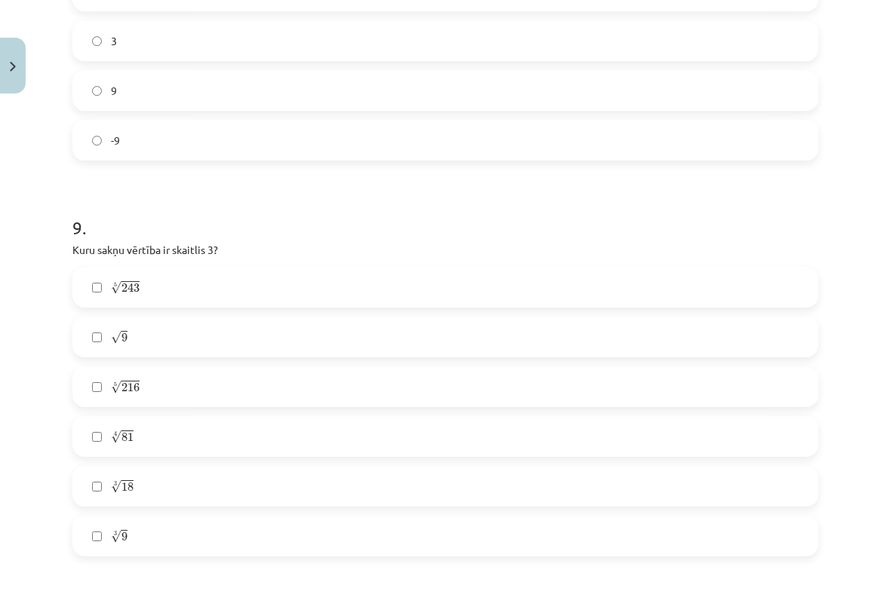
scroll to position [2321, 0]
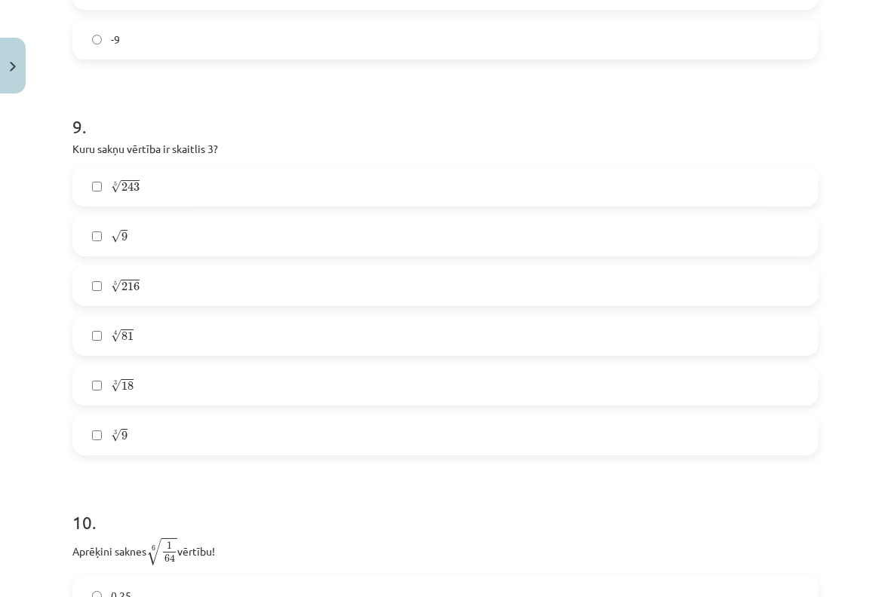
click at [219, 228] on label "√ 9 9" at bounding box center [445, 236] width 743 height 38
click at [130, 190] on span "243" at bounding box center [130, 187] width 18 height 9
click at [137, 341] on label "4 √ 81 81 4" at bounding box center [445, 336] width 743 height 38
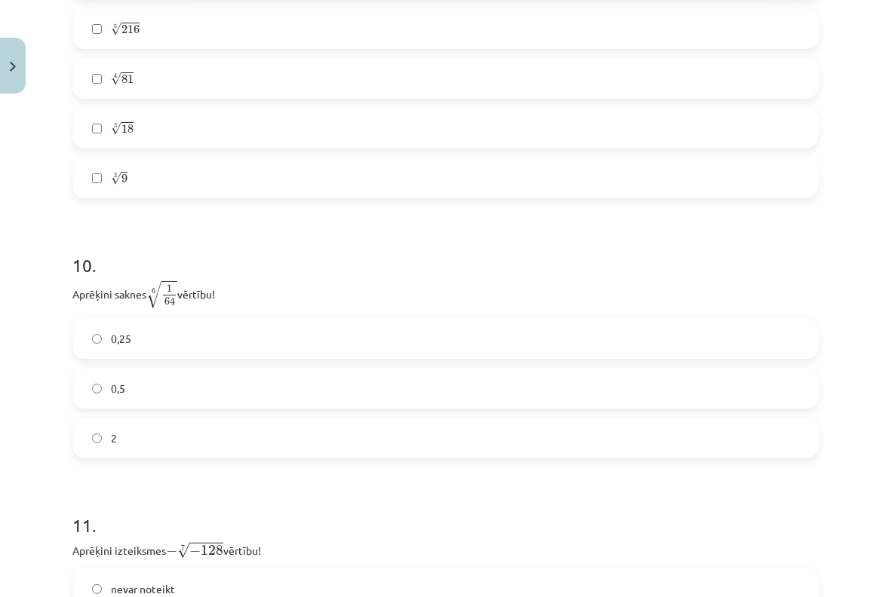
scroll to position [2623, 0]
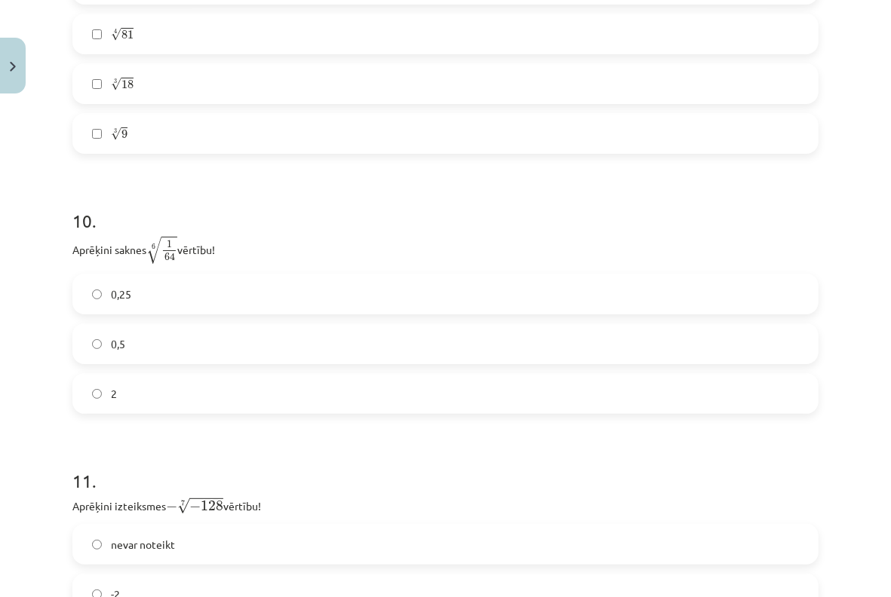
click at [124, 384] on label "2" at bounding box center [445, 394] width 743 height 38
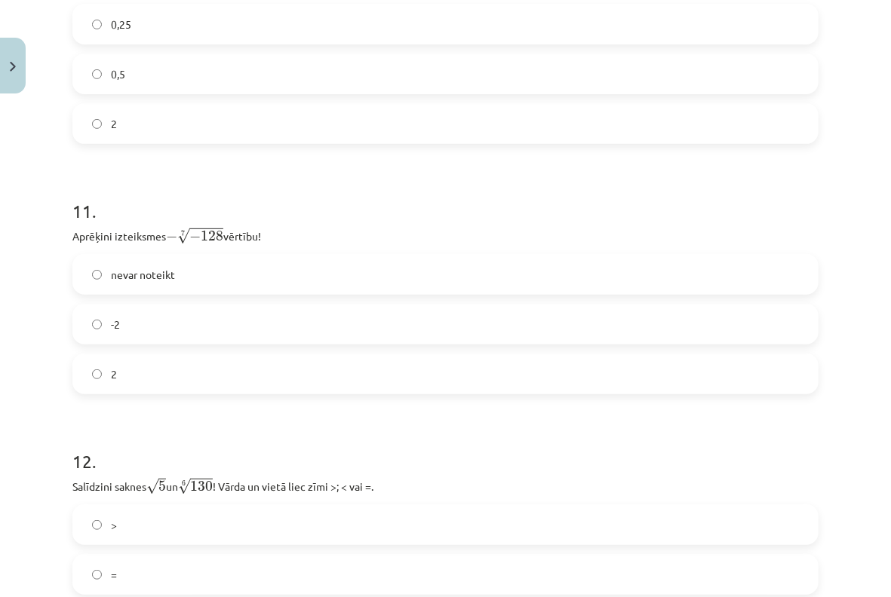
scroll to position [2925, 0]
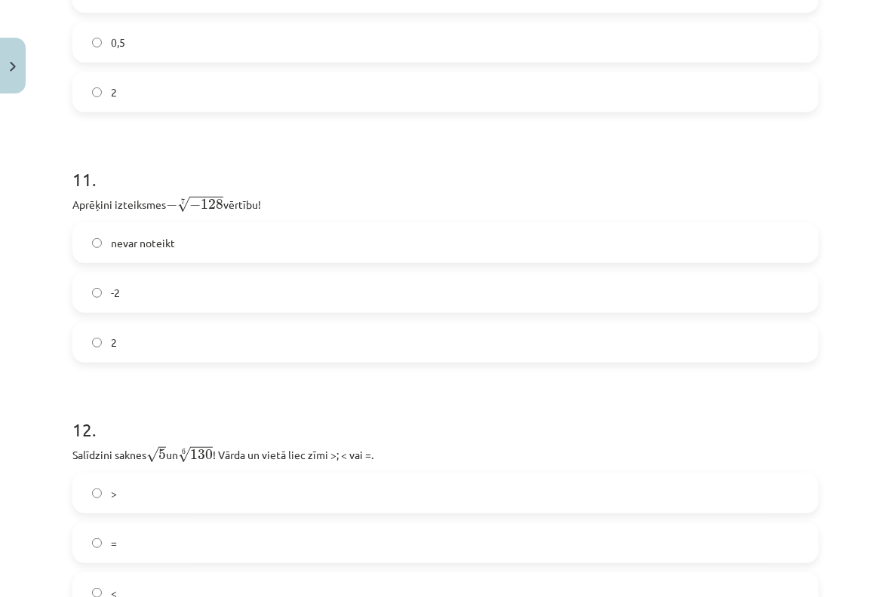
click at [161, 304] on label "-2" at bounding box center [445, 293] width 743 height 38
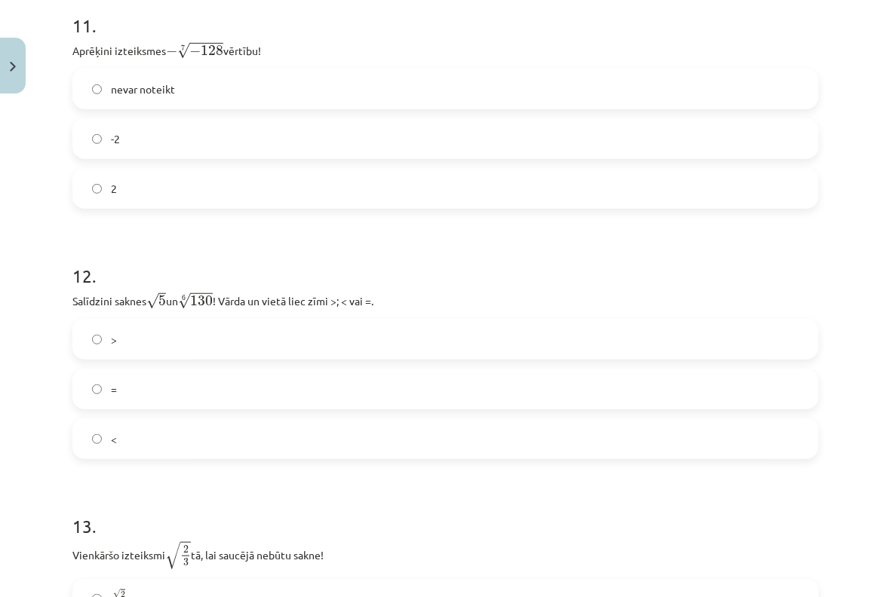
scroll to position [3125, 0]
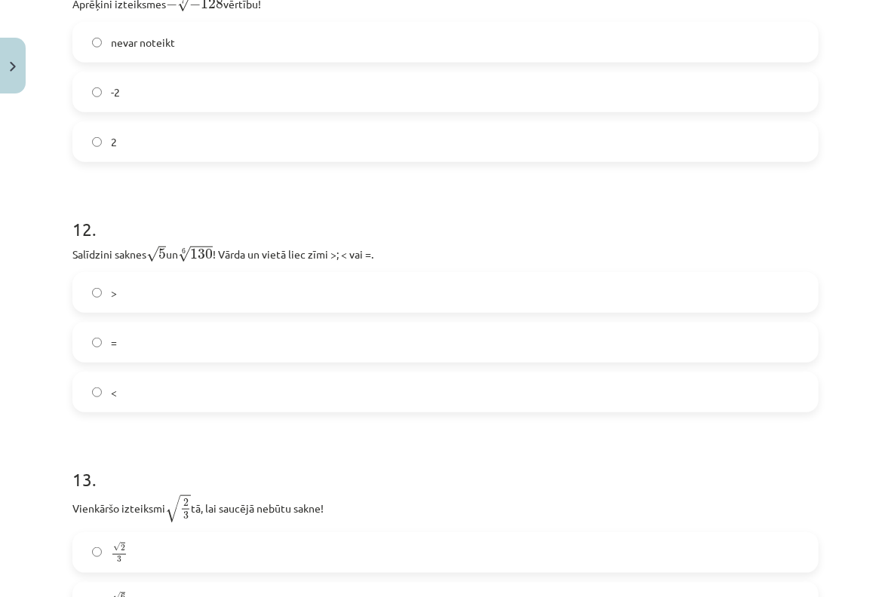
click at [140, 284] on label ">" at bounding box center [445, 293] width 743 height 38
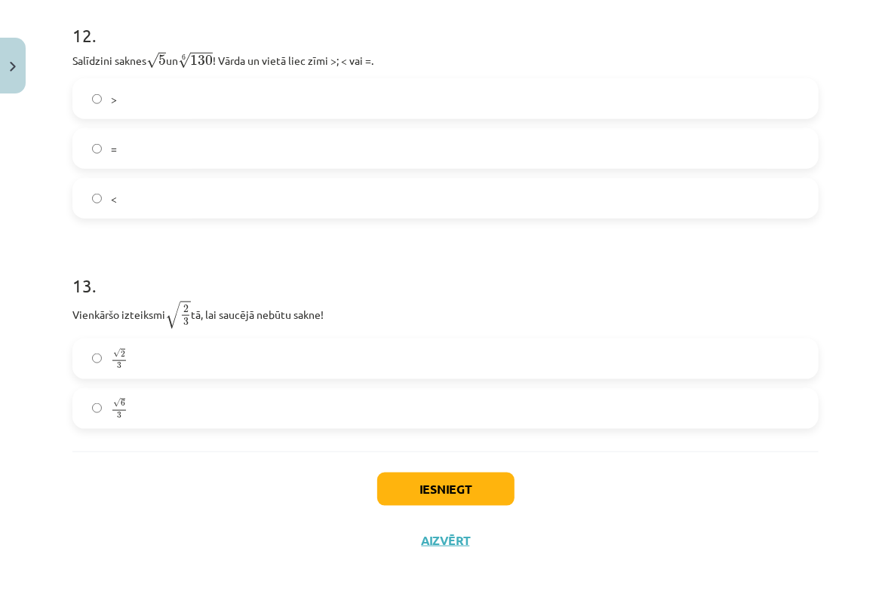
scroll to position [3327, 0]
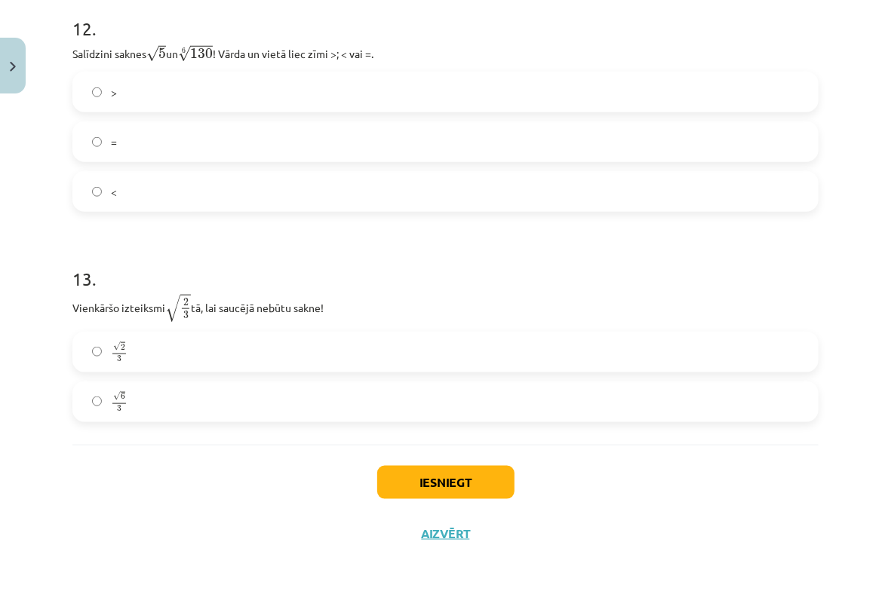
click at [156, 342] on label "√ 2 3 2 3" at bounding box center [445, 352] width 743 height 38
click at [440, 480] on button "Iesniegt" at bounding box center [445, 482] width 137 height 33
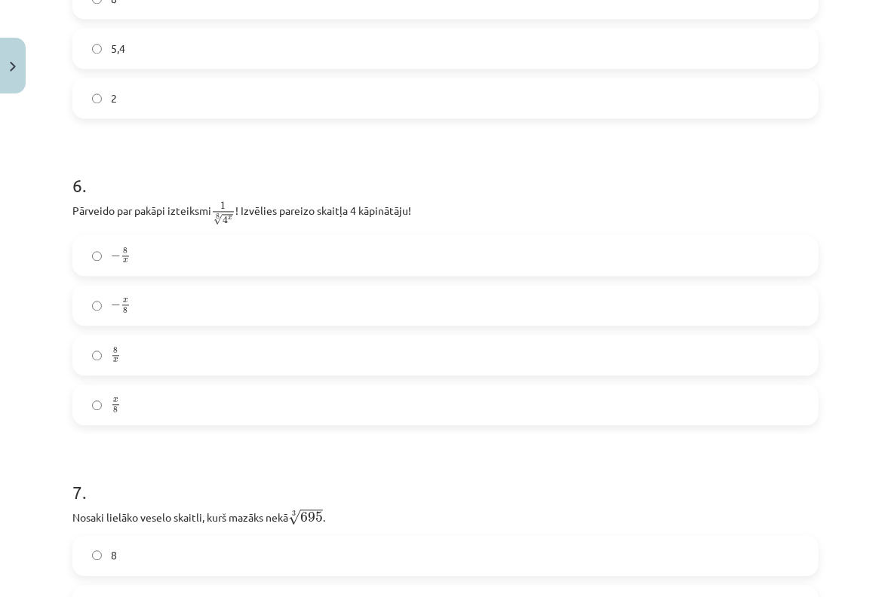
scroll to position [1416, 0]
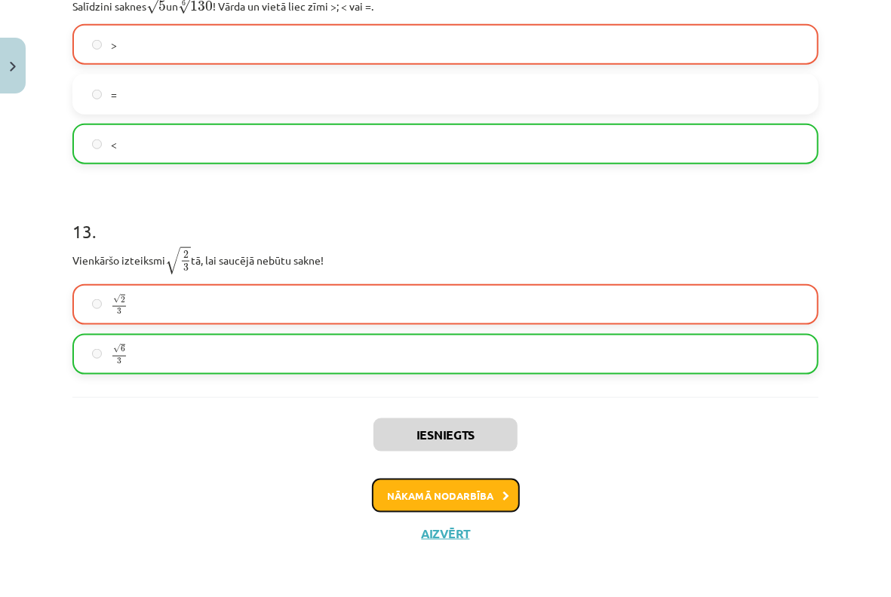
click at [442, 501] on button "Nākamā nodarbība" at bounding box center [446, 496] width 148 height 35
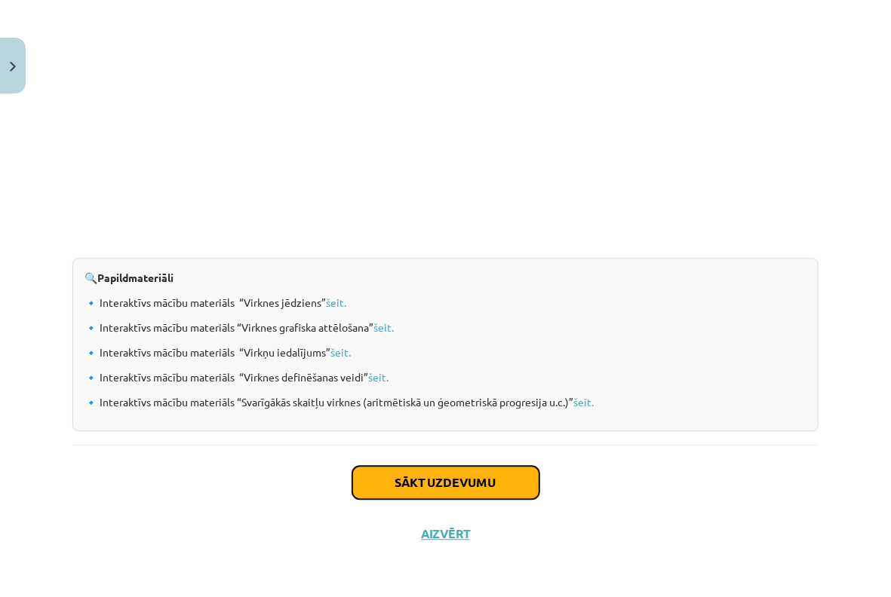
click at [393, 497] on button "Sākt uzdevumu" at bounding box center [445, 482] width 187 height 33
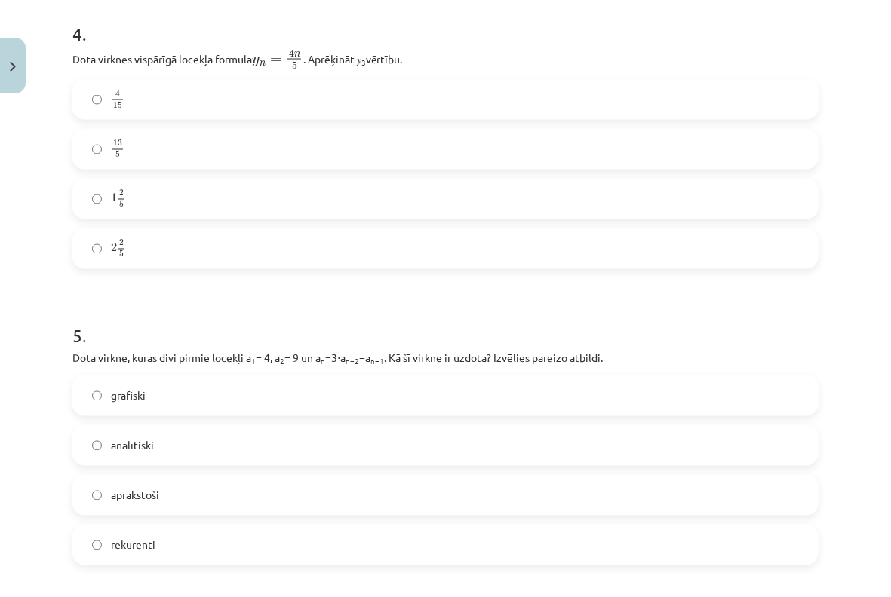
scroll to position [1631, 0]
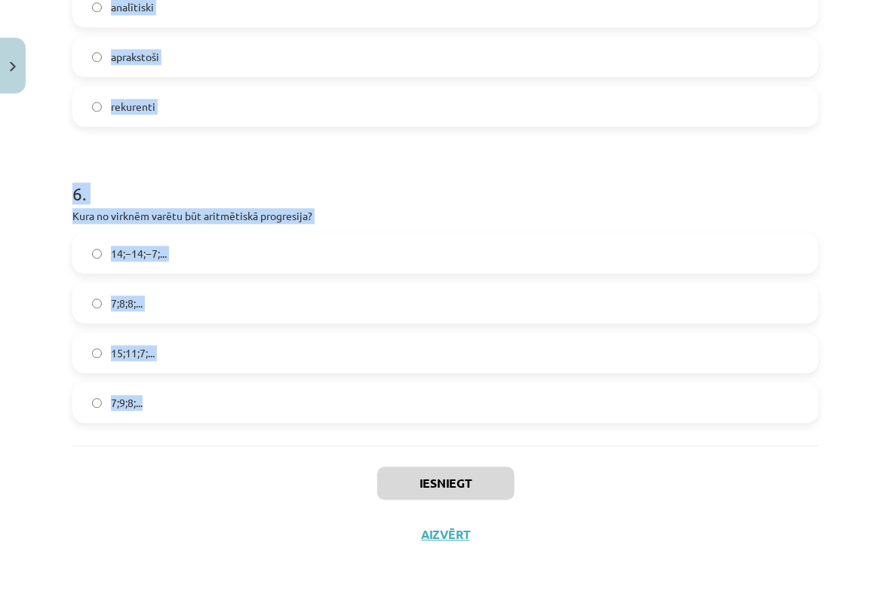
drag, startPoint x: 69, startPoint y: 318, endPoint x: 325, endPoint y: 434, distance: 280.8
copy form "Skaitļu virkne -7; -4; -1; 2; 5; ... ir Konstanta Ne augoša, ne dilstoša Dilsto…"
click at [827, 151] on div "Mācību tēma: Matemātikas i - 12. klases 1. ieskaites mācību materiāls (ab) #5 📝…" at bounding box center [445, 298] width 891 height 597
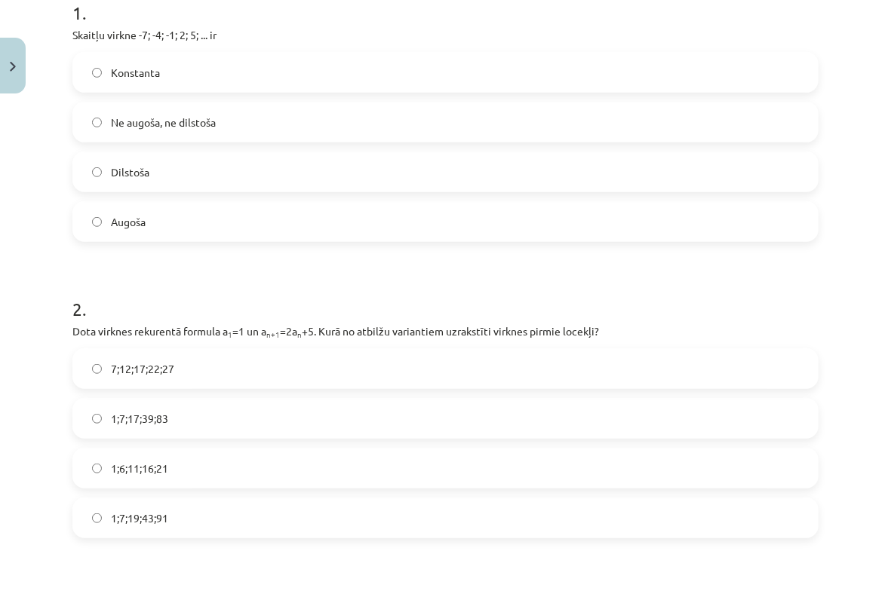
scroll to position [123, 0]
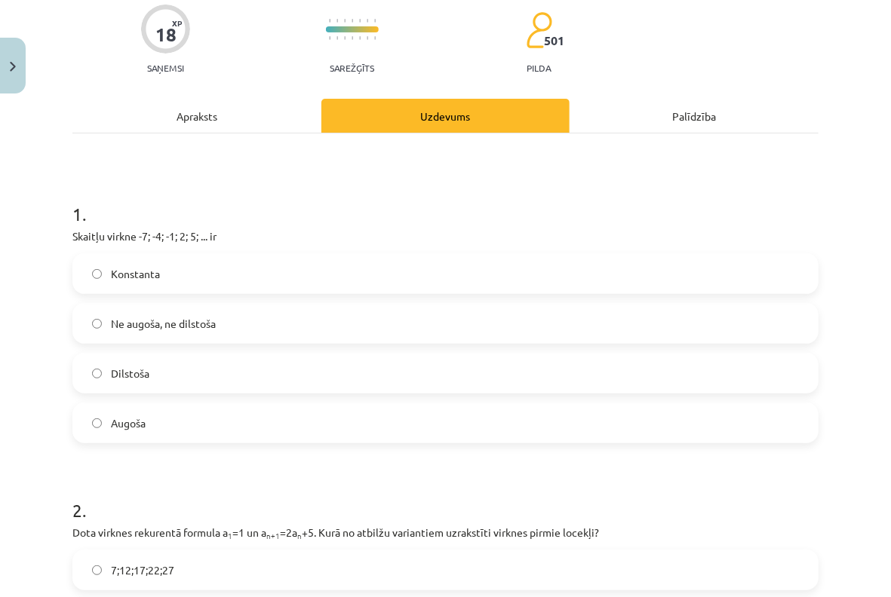
click at [121, 418] on span "Augoša" at bounding box center [128, 424] width 35 height 16
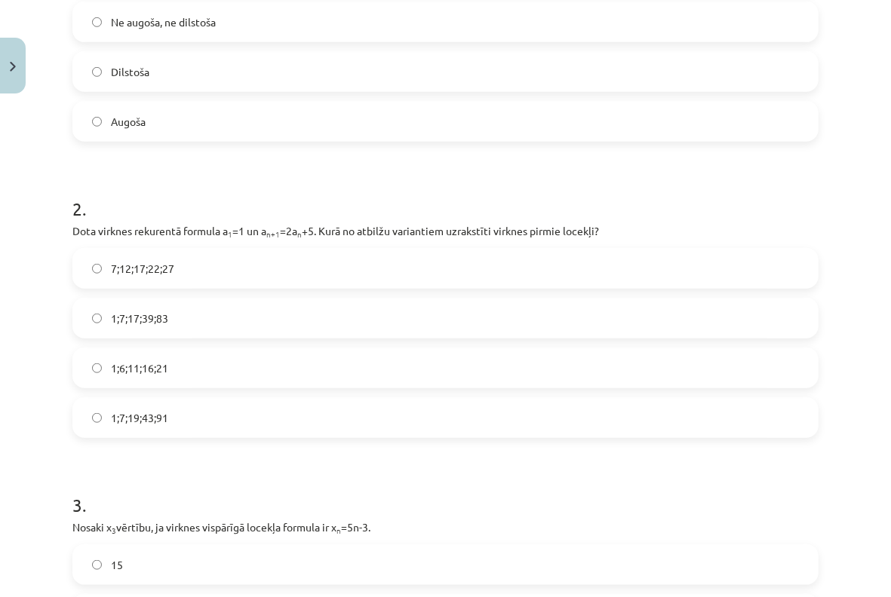
scroll to position [525, 0]
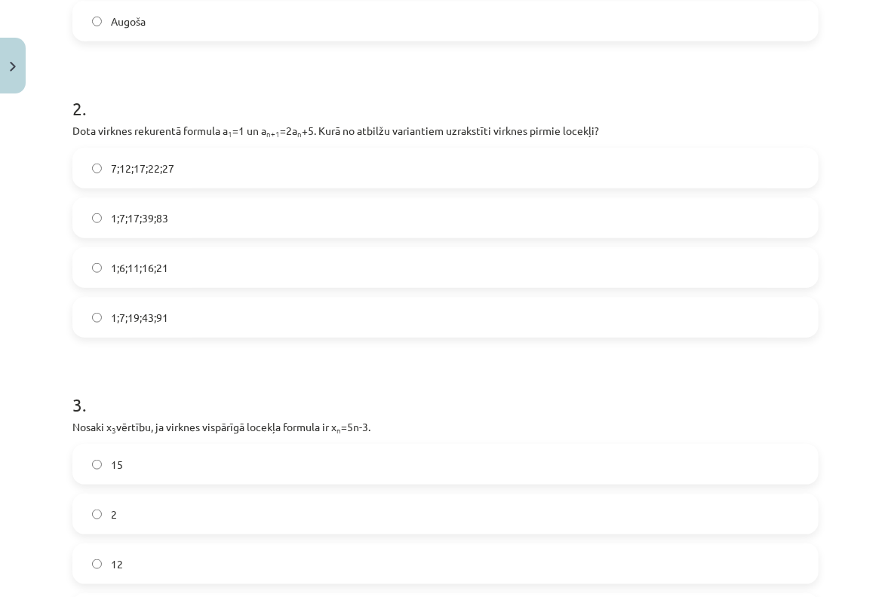
click at [158, 314] on span "1;7;19;43;91" at bounding box center [139, 318] width 57 height 16
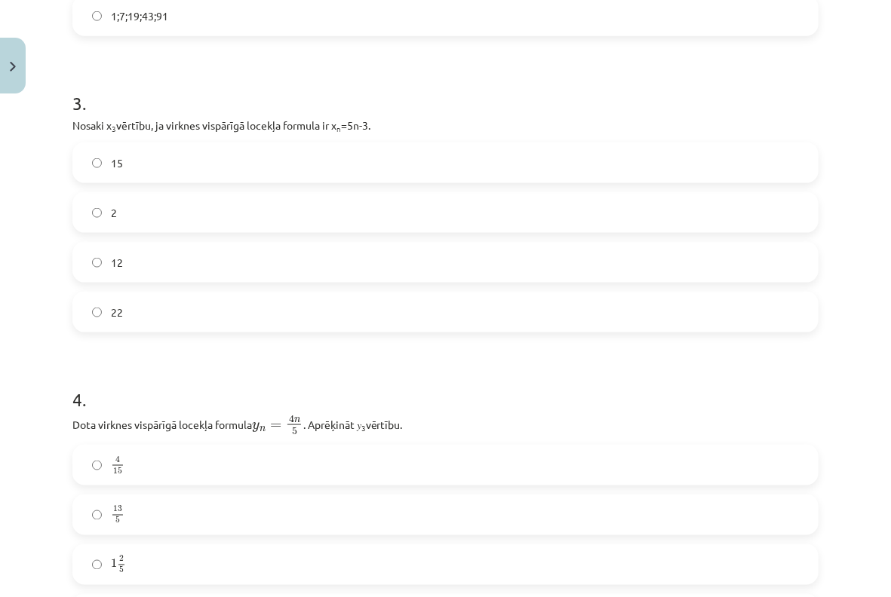
scroll to position [827, 0]
click at [199, 259] on label "12" at bounding box center [445, 263] width 743 height 38
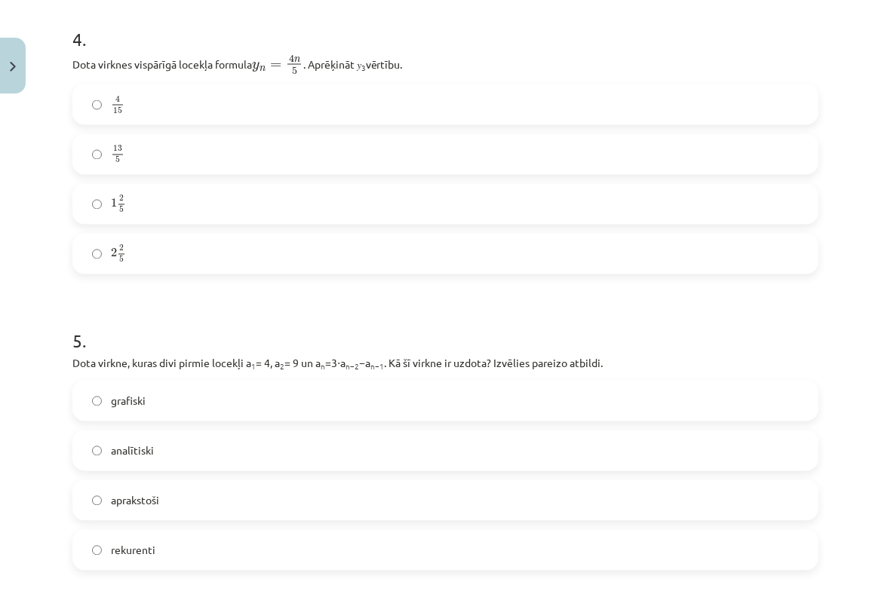
scroll to position [1229, 0]
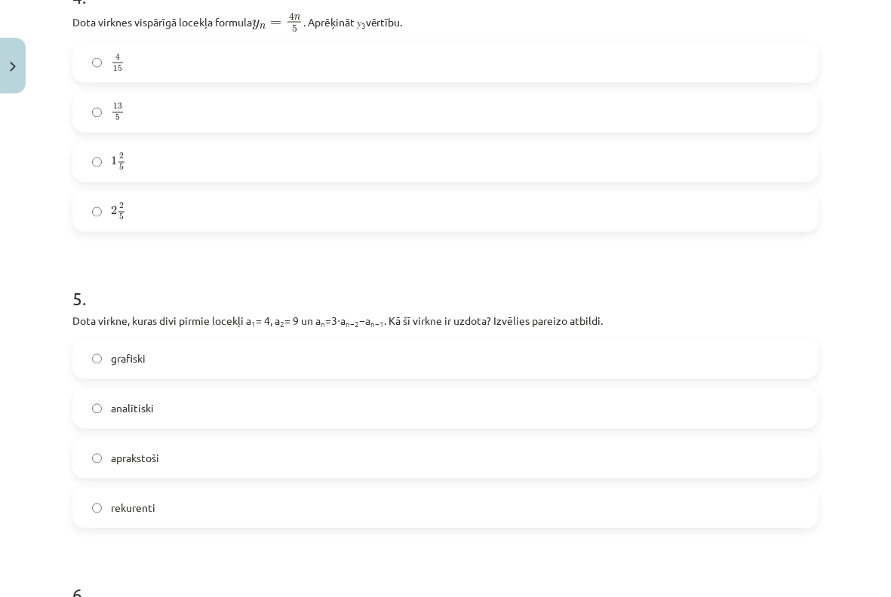
click at [177, 494] on label "rekurenti" at bounding box center [445, 508] width 743 height 38
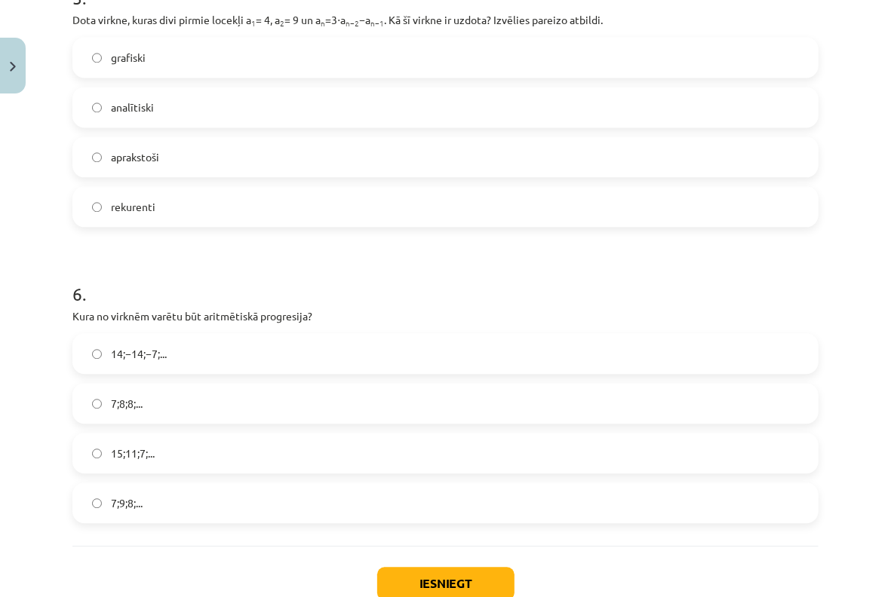
scroll to position [1631, 0]
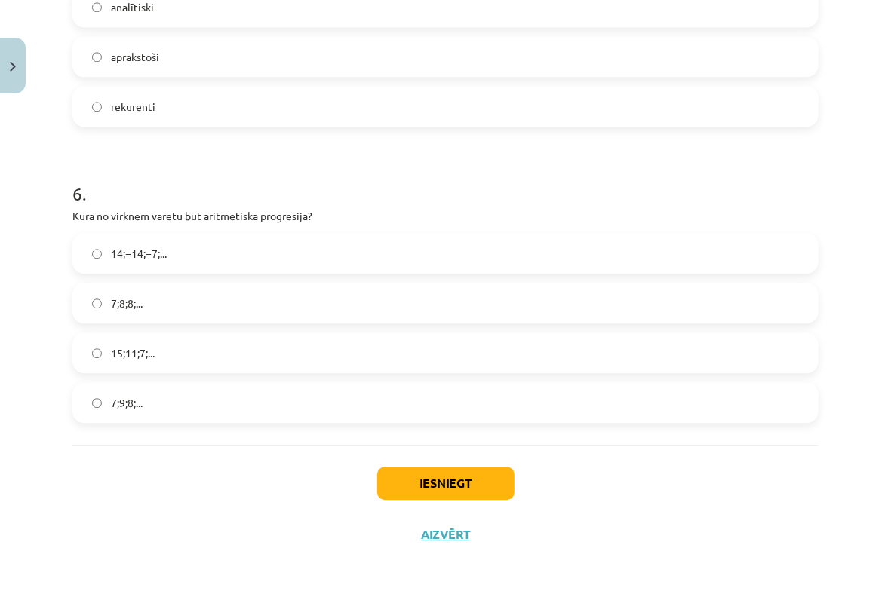
click at [109, 362] on label "15;11;7;..." at bounding box center [445, 353] width 743 height 38
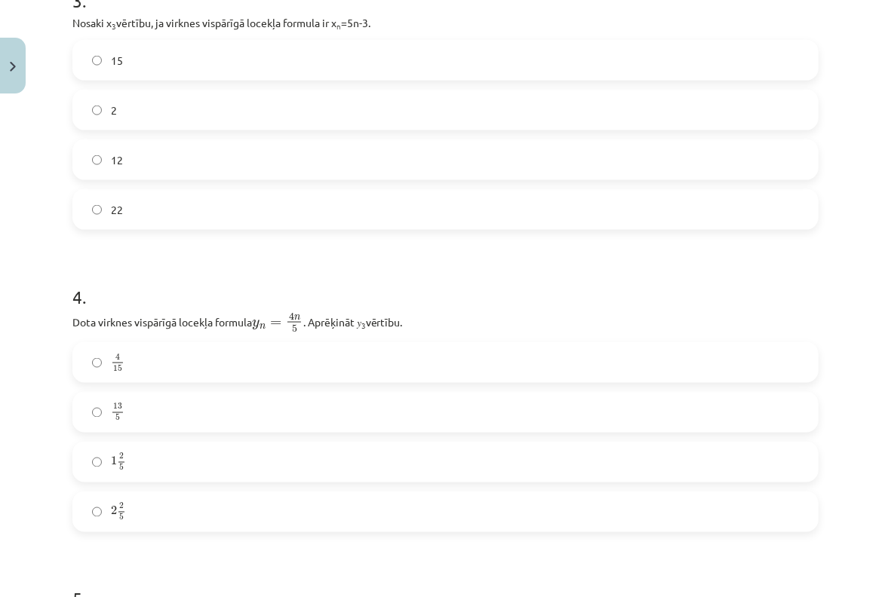
scroll to position [1028, 0]
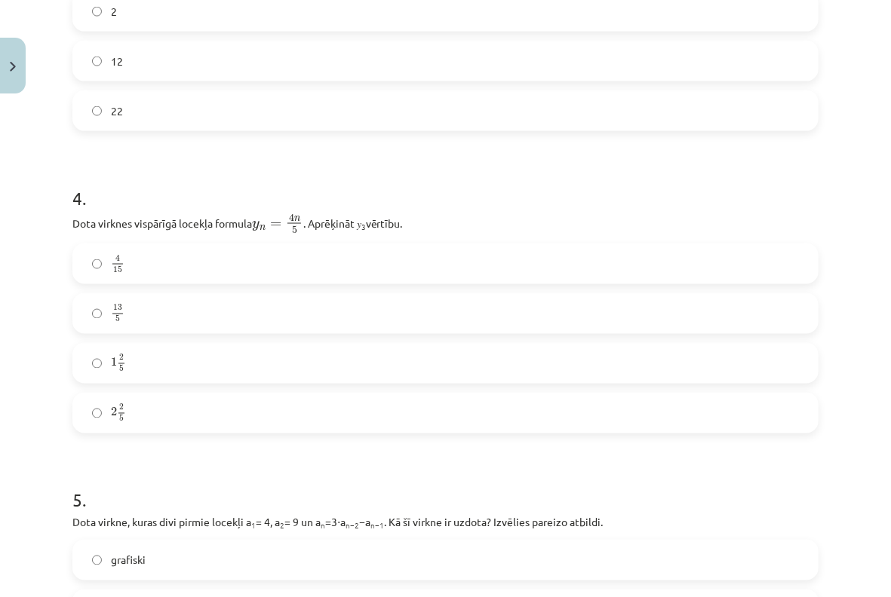
click at [166, 418] on label "2 2 5 2 2 5" at bounding box center [445, 413] width 743 height 38
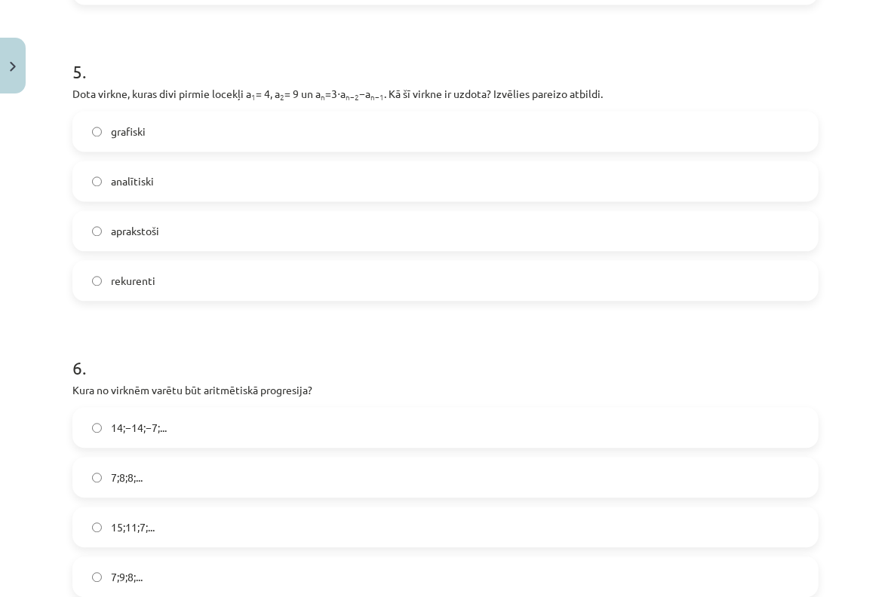
scroll to position [1631, 0]
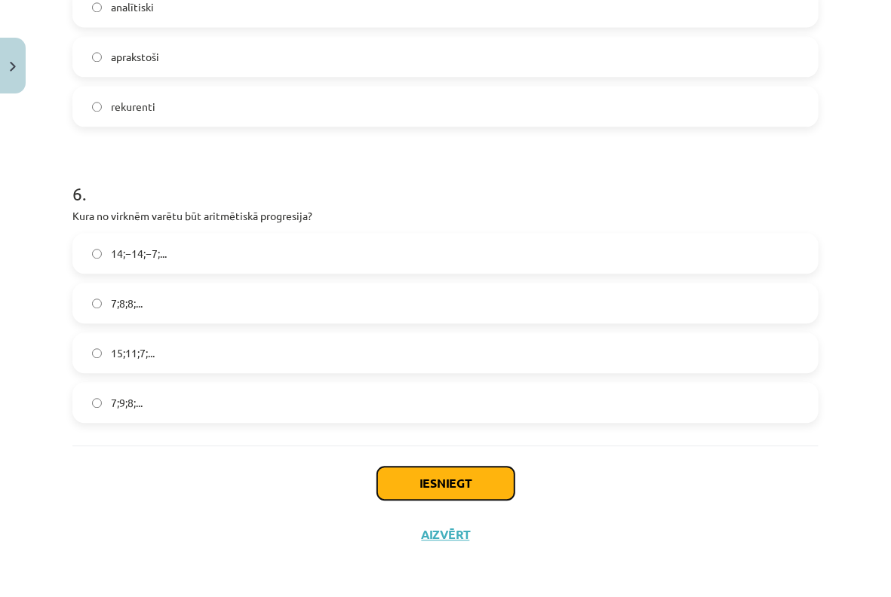
click at [392, 476] on button "Iesniegt" at bounding box center [445, 483] width 137 height 33
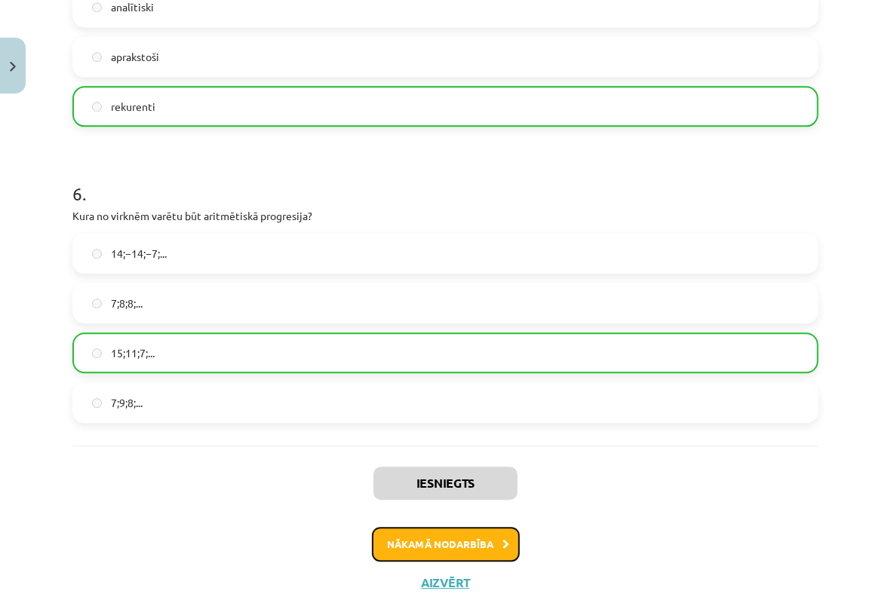
click at [419, 541] on button "Nākamā nodarbība" at bounding box center [446, 544] width 148 height 35
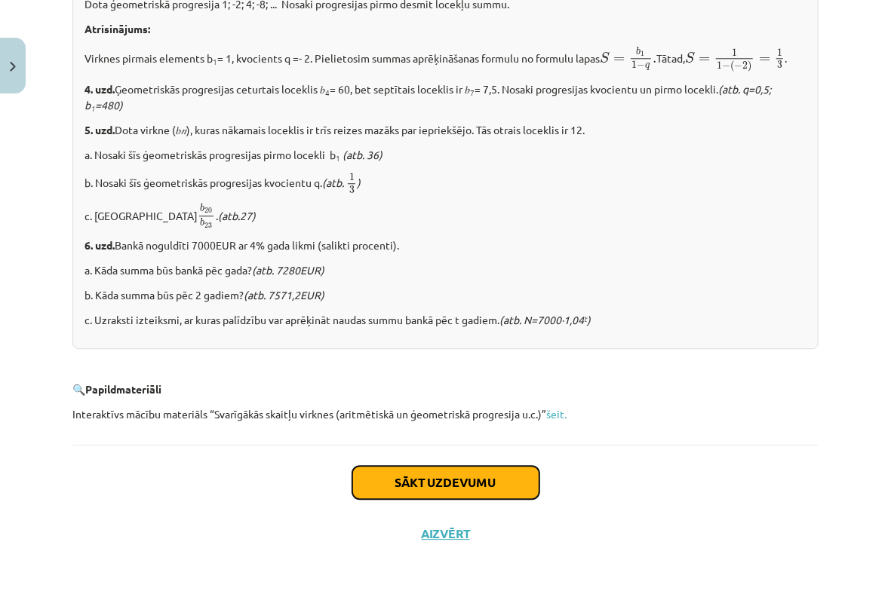
click at [382, 488] on button "Sākt uzdevumu" at bounding box center [445, 482] width 187 height 33
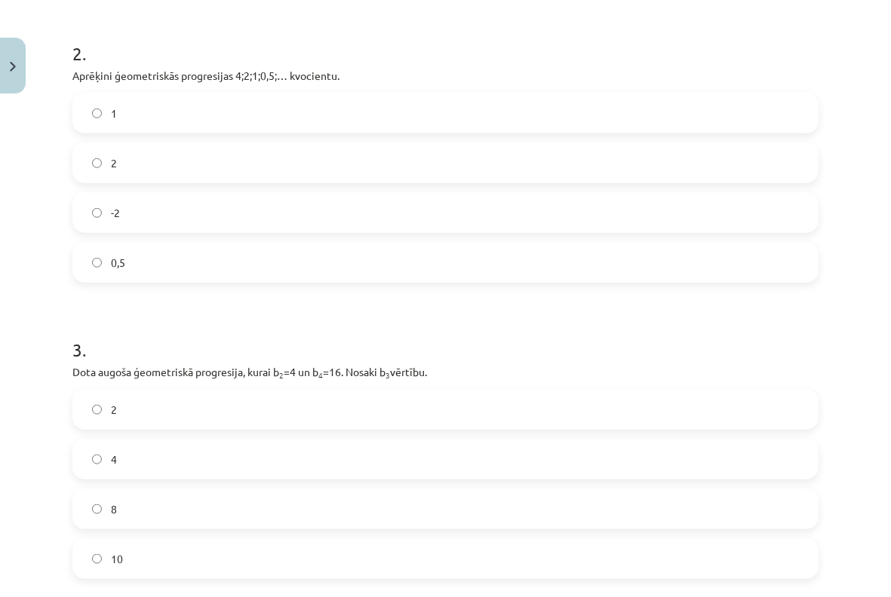
scroll to position [637, 0]
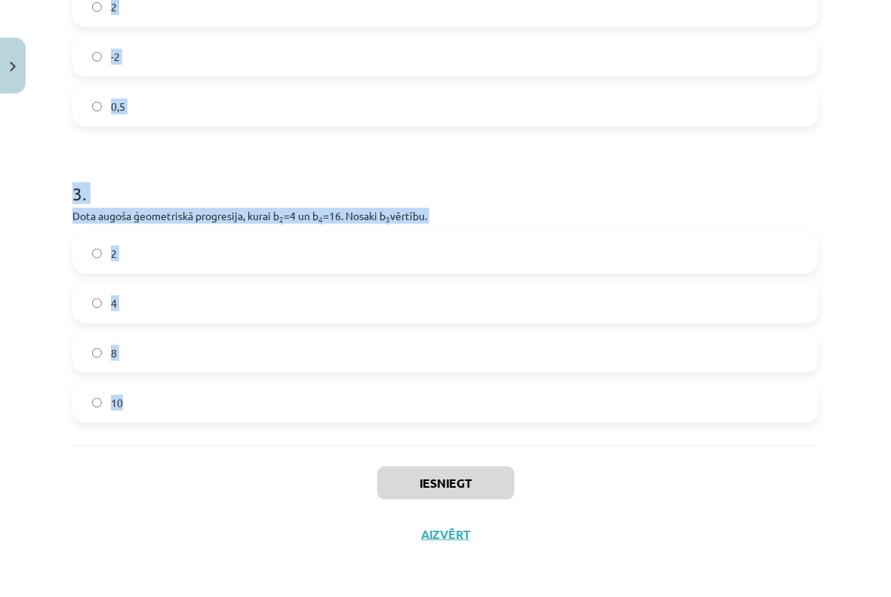
drag, startPoint x: 188, startPoint y: 327, endPoint x: 367, endPoint y: 410, distance: 197.7
click at [368, 410] on div "12 XP Saņemsi Sarežģīts 501 pilda Apraksts Uzdevums Palīdzība 1 . Aprēķini ģeom…" at bounding box center [445, 12] width 764 height 1097
copy form "Aprēķini ģeometriskās progresijas nākamo locekli, ja b 1 = 7 un q=5. 12 35 2 . …"
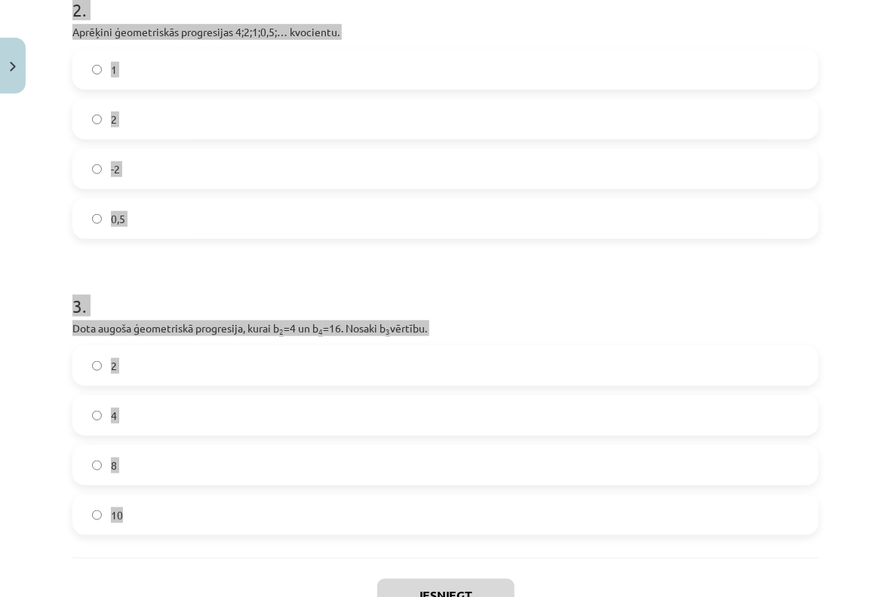
scroll to position [0, 0]
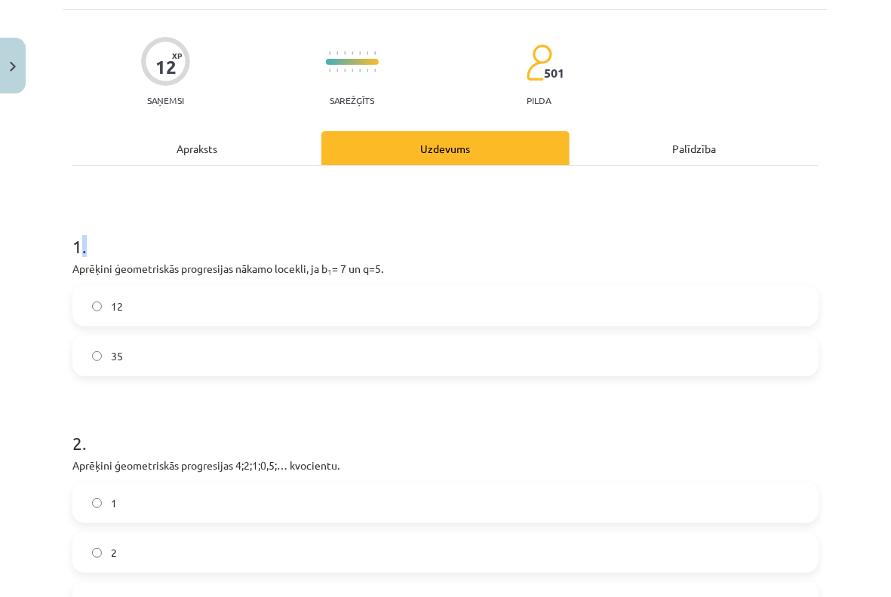
scroll to position [201, 0]
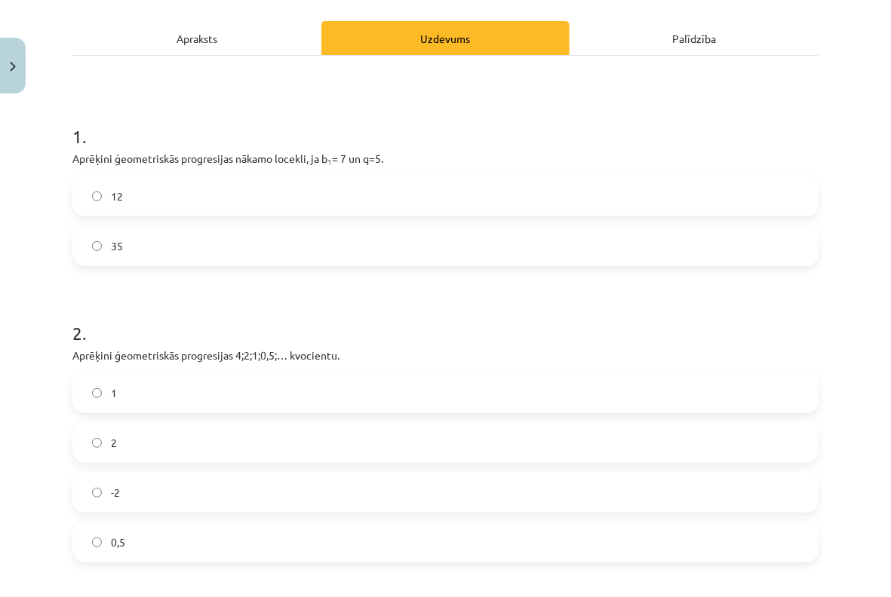
click at [222, 265] on div "35" at bounding box center [445, 246] width 746 height 41
click at [219, 252] on label "35" at bounding box center [445, 246] width 743 height 38
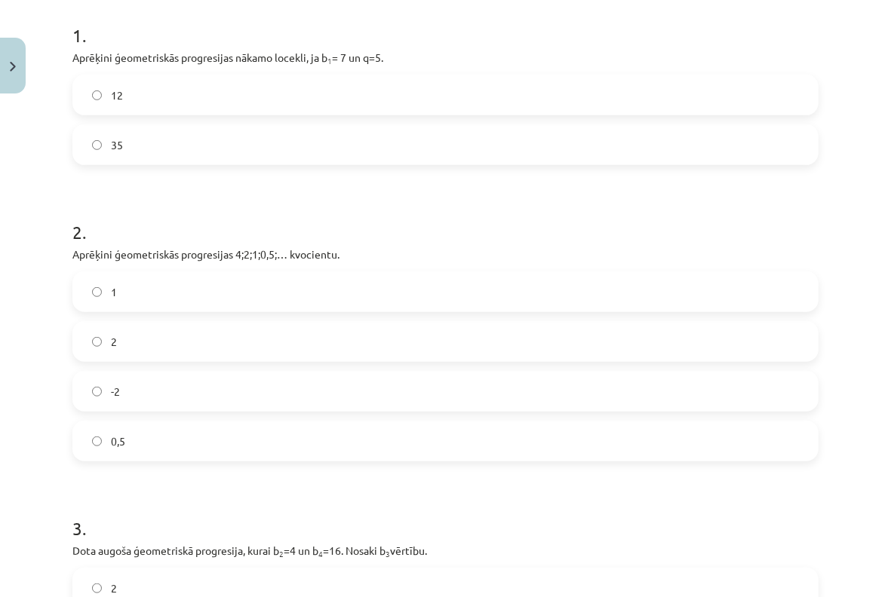
click at [139, 434] on label "0,5" at bounding box center [445, 441] width 743 height 38
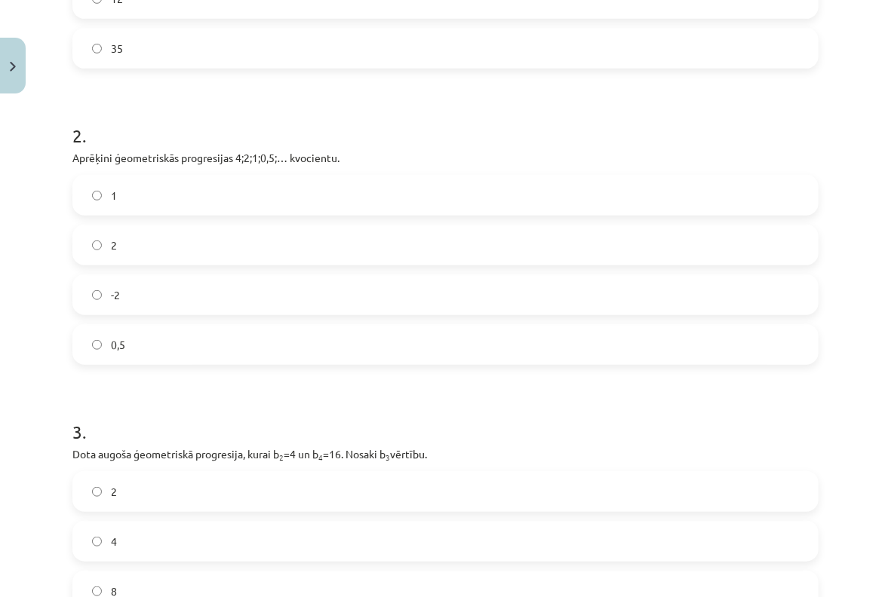
scroll to position [502, 0]
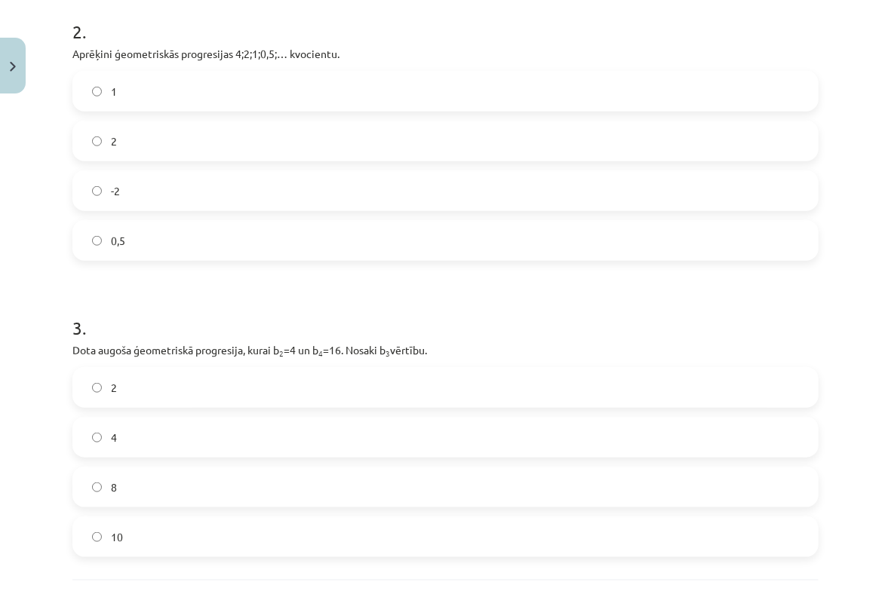
click at [130, 478] on label "8" at bounding box center [445, 487] width 743 height 38
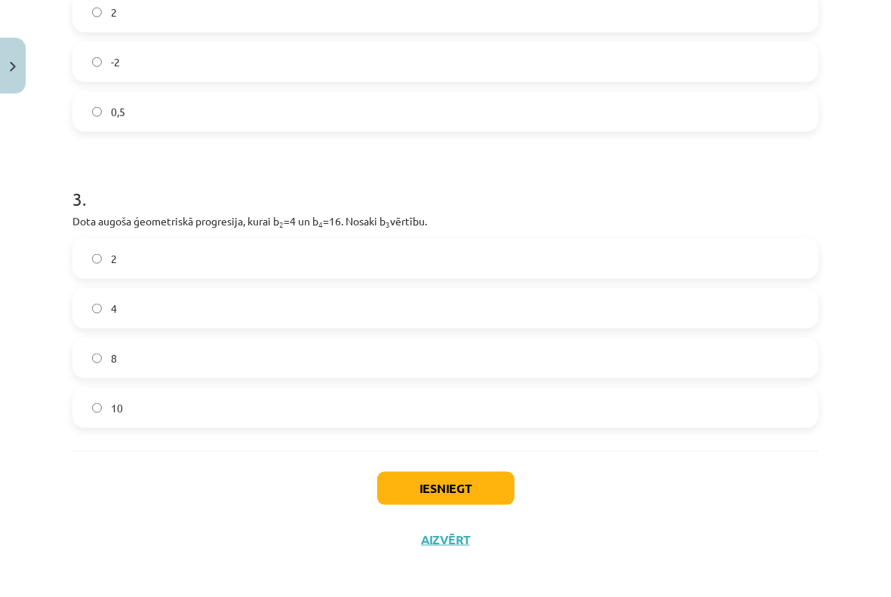
scroll to position [637, 0]
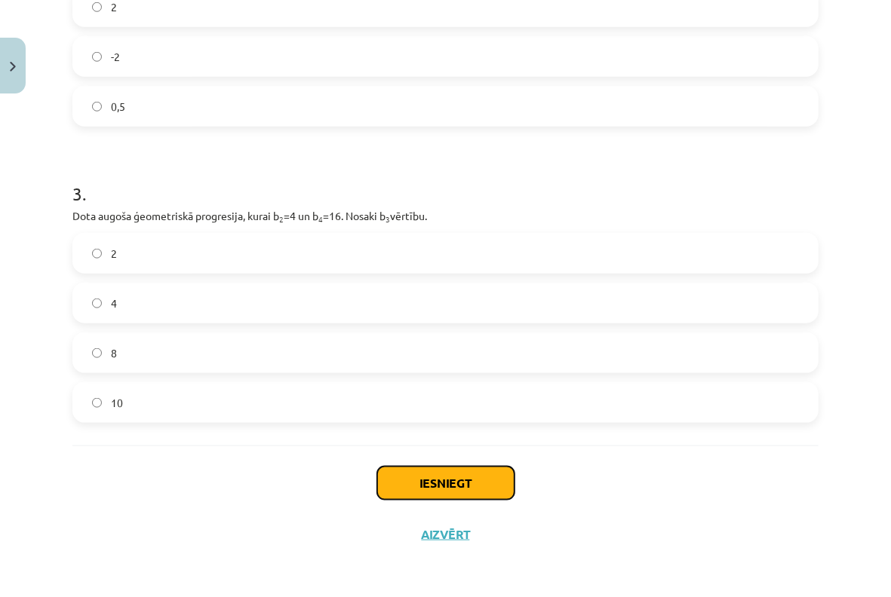
click at [489, 474] on button "Iesniegt" at bounding box center [445, 483] width 137 height 33
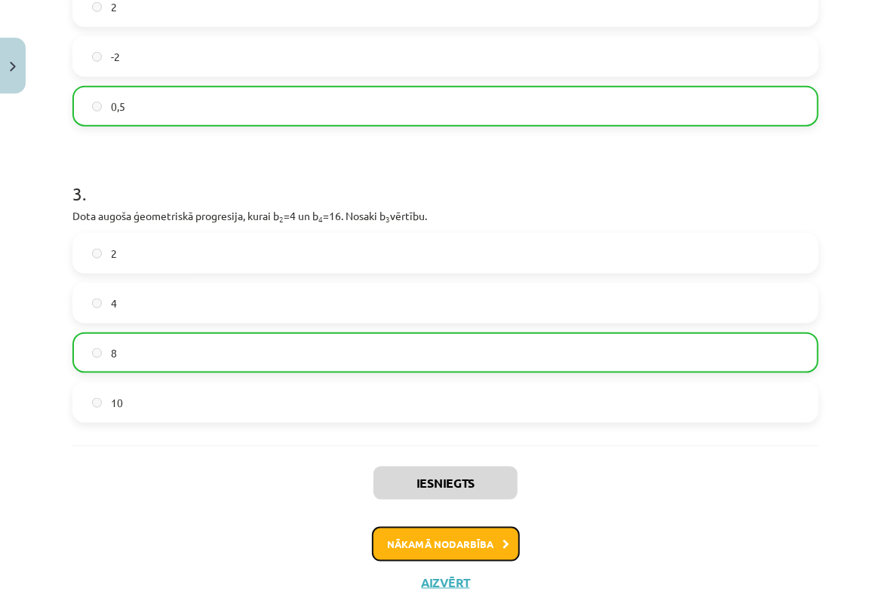
click at [397, 530] on button "Nākamā nodarbība" at bounding box center [446, 544] width 148 height 35
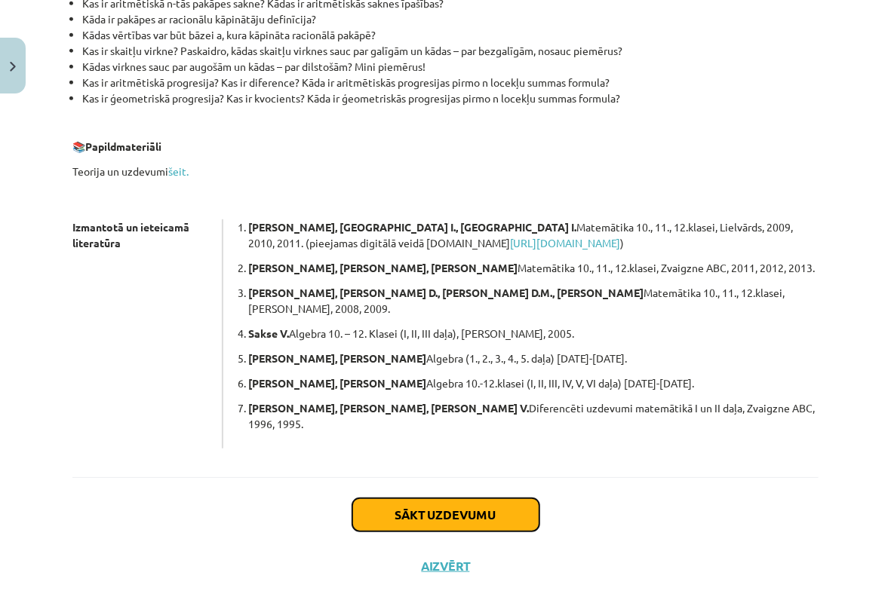
click at [455, 499] on button "Sākt uzdevumu" at bounding box center [445, 515] width 187 height 33
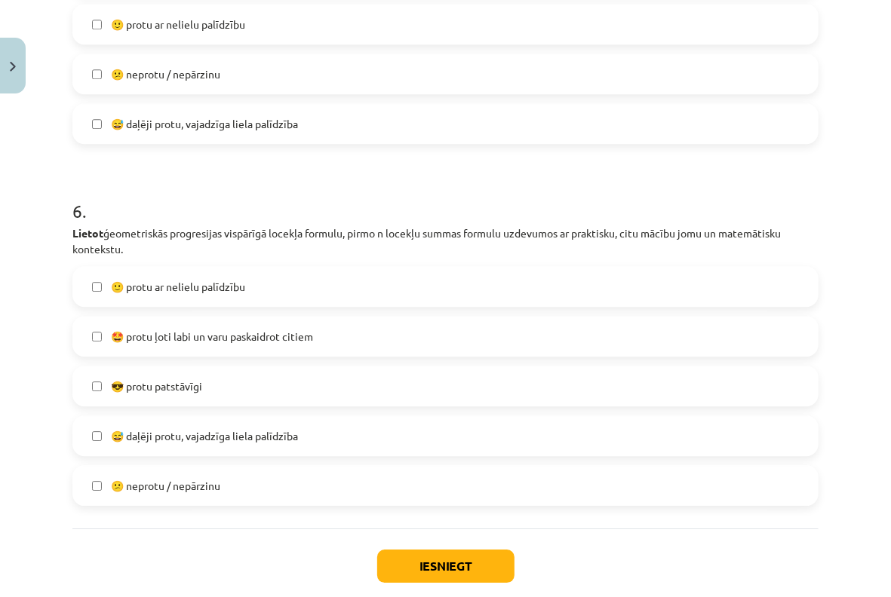
scroll to position [1959, 0]
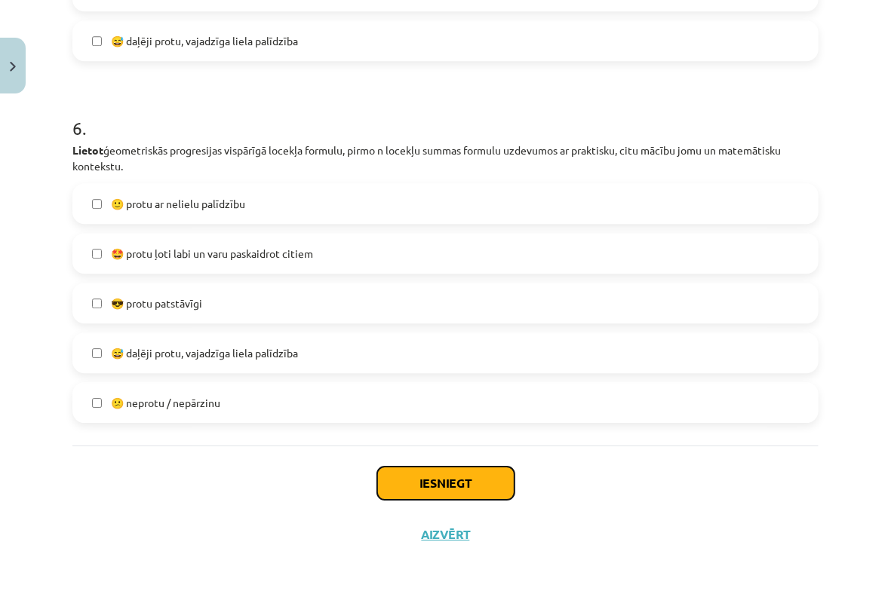
click at [468, 489] on button "Iesniegt" at bounding box center [445, 483] width 137 height 33
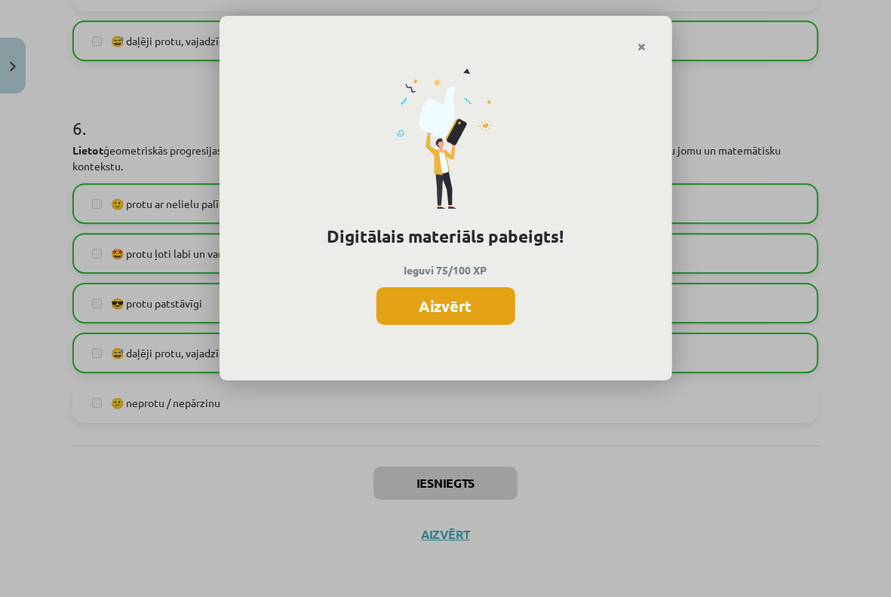
click at [494, 287] on button "Aizvērt" at bounding box center [445, 306] width 139 height 38
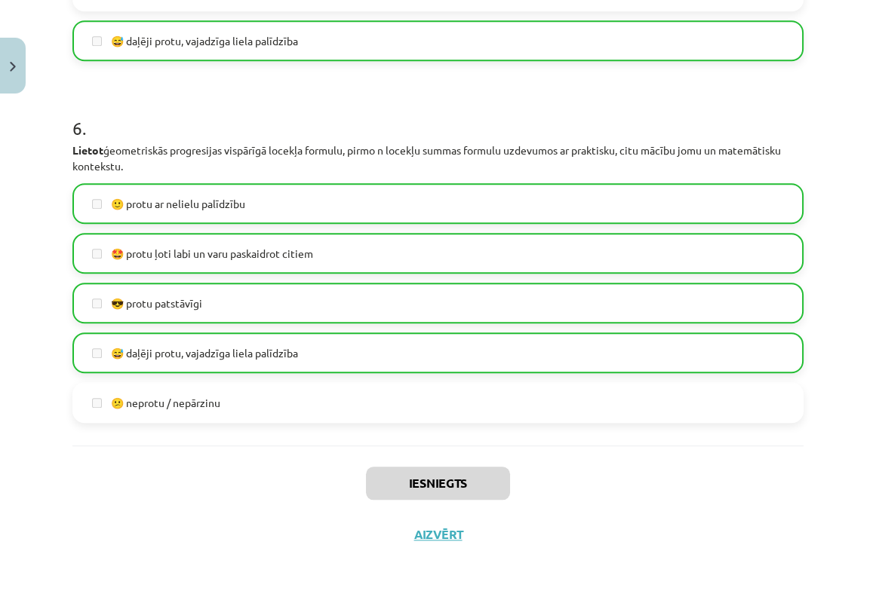
scroll to position [302, 0]
click at [430, 537] on button "Aizvērt" at bounding box center [438, 534] width 57 height 15
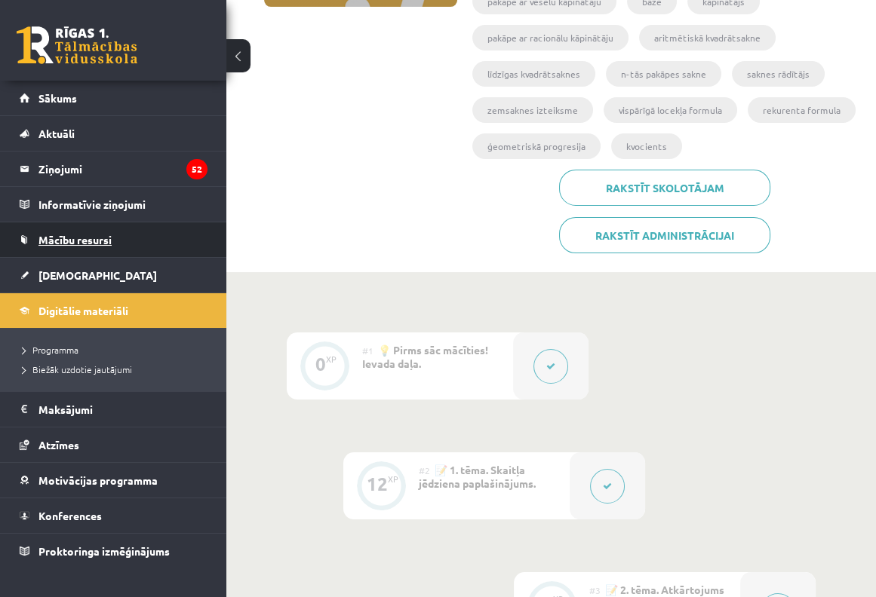
scroll to position [402, 0]
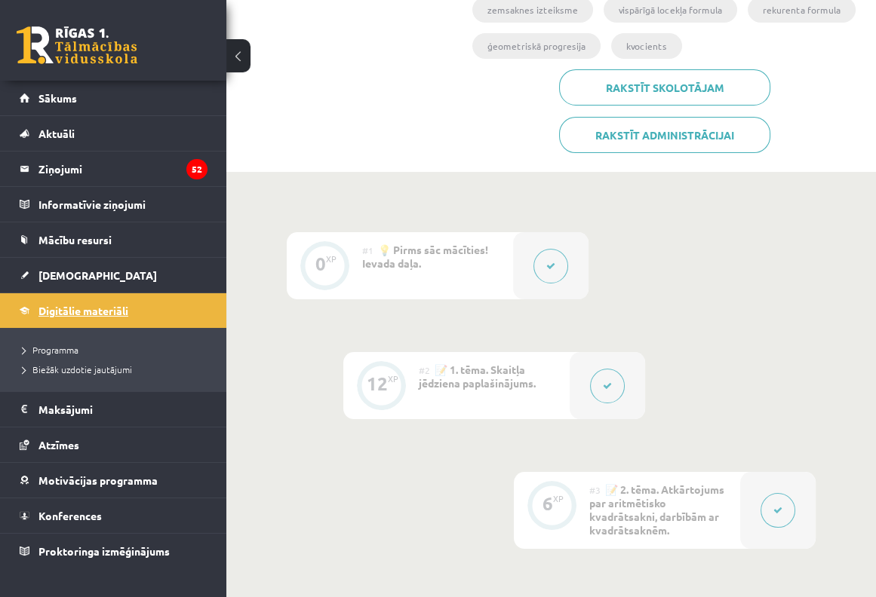
click at [66, 306] on span "Digitālie materiāli" at bounding box center [83, 311] width 90 height 14
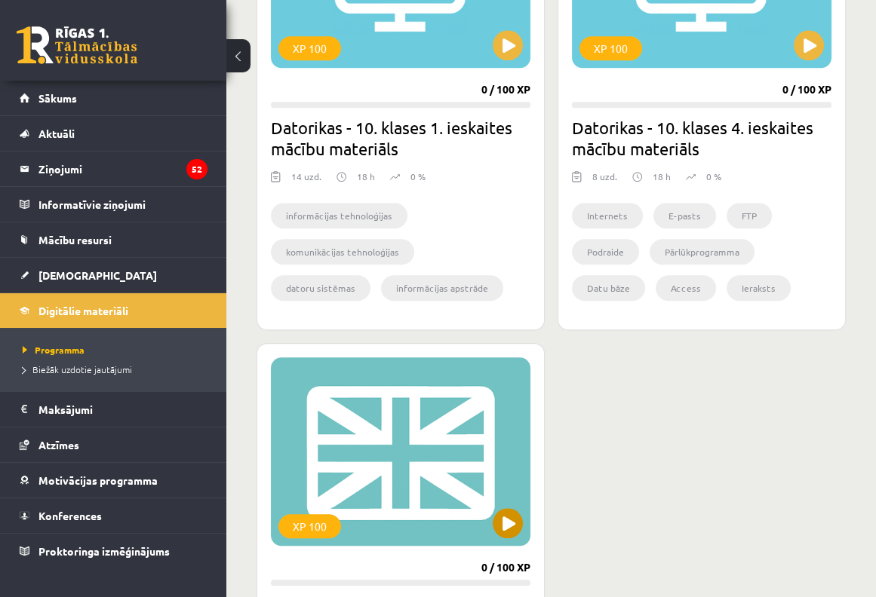
scroll to position [2011, 0]
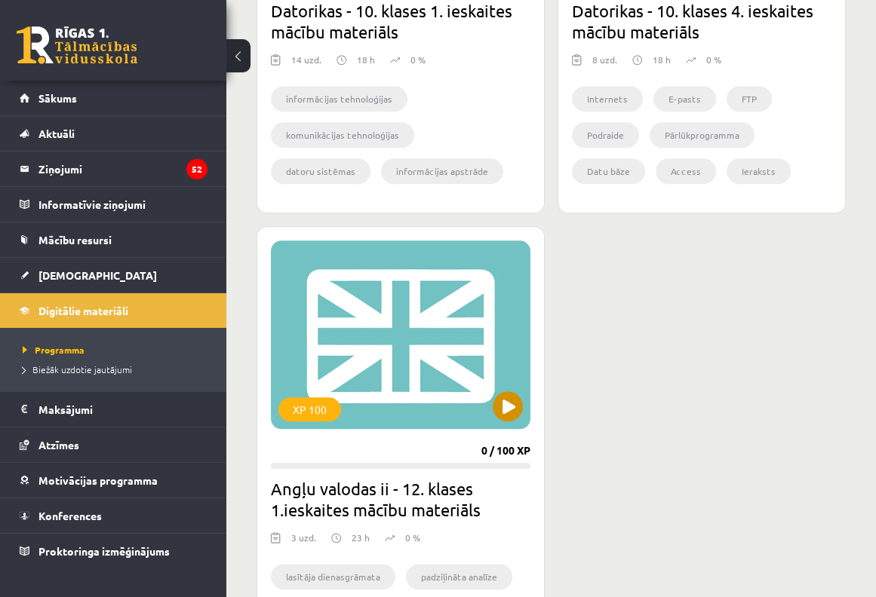
click at [488, 387] on div "XP 100" at bounding box center [400, 335] width 259 height 189
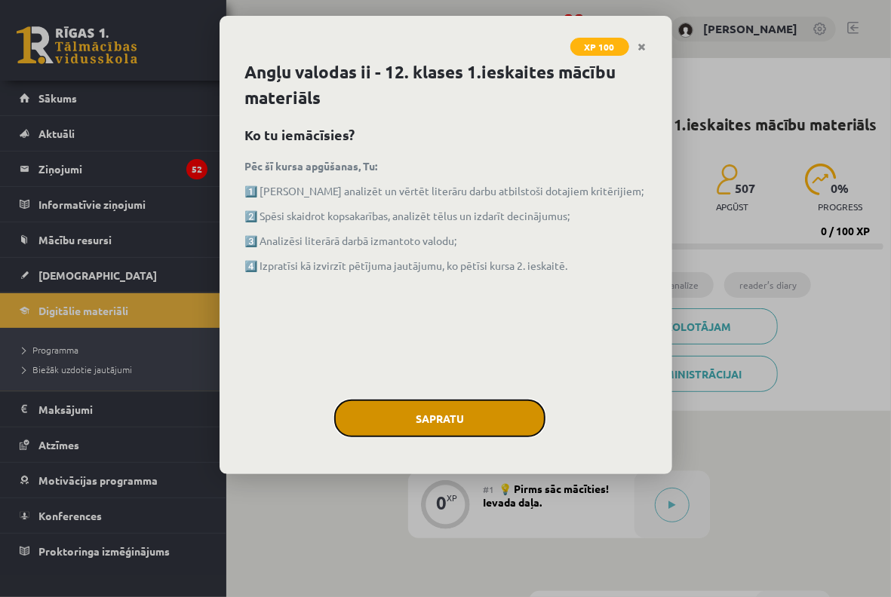
click at [513, 403] on button "Sapratu" at bounding box center [439, 419] width 211 height 38
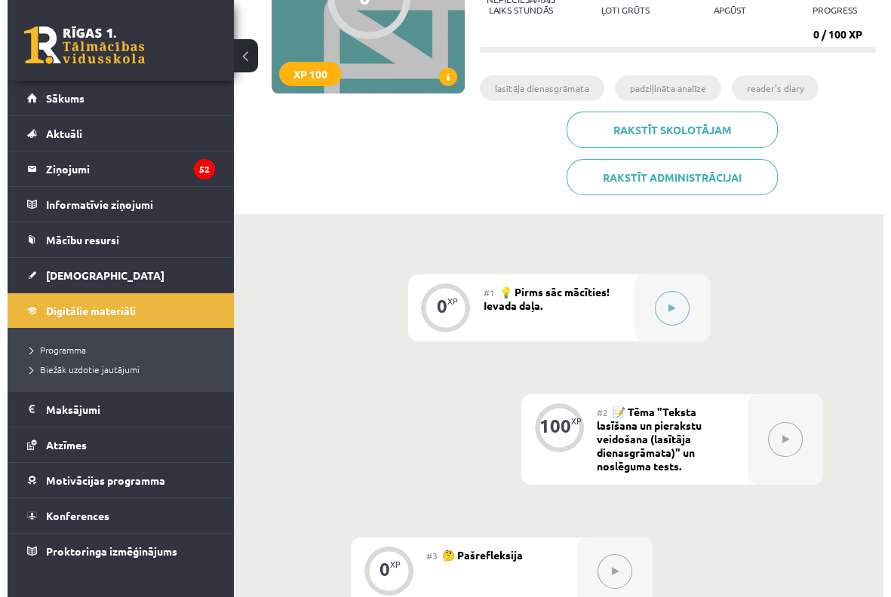
scroll to position [302, 0]
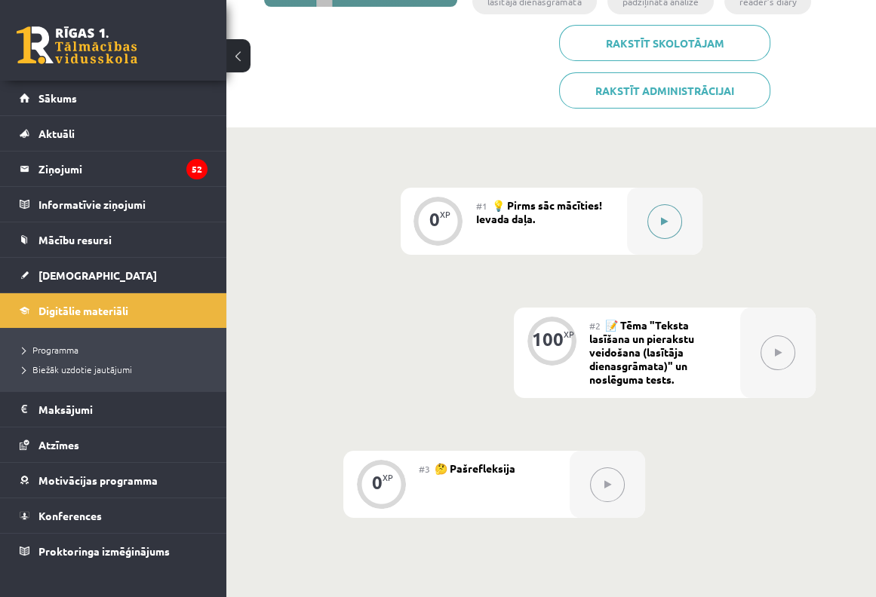
click at [680, 205] on div at bounding box center [664, 221] width 75 height 67
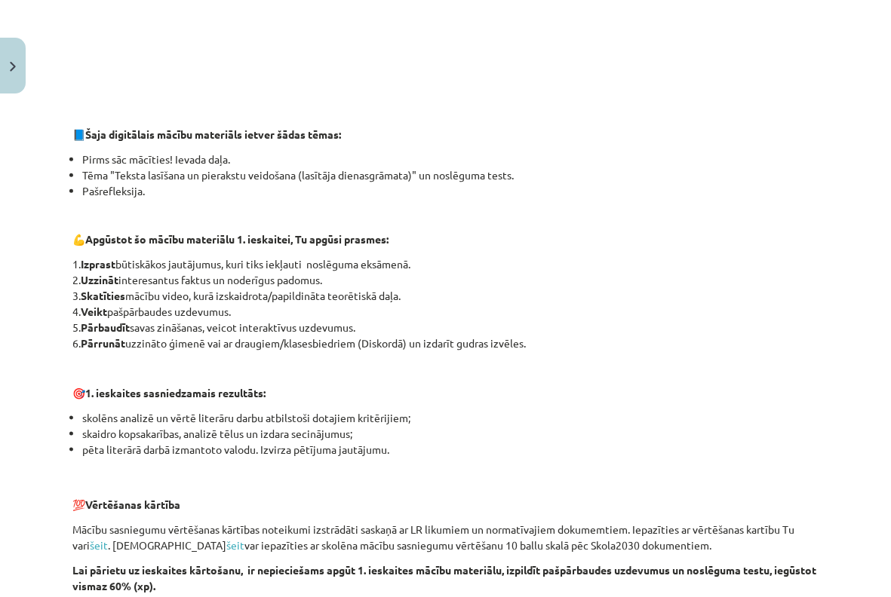
scroll to position [990, 0]
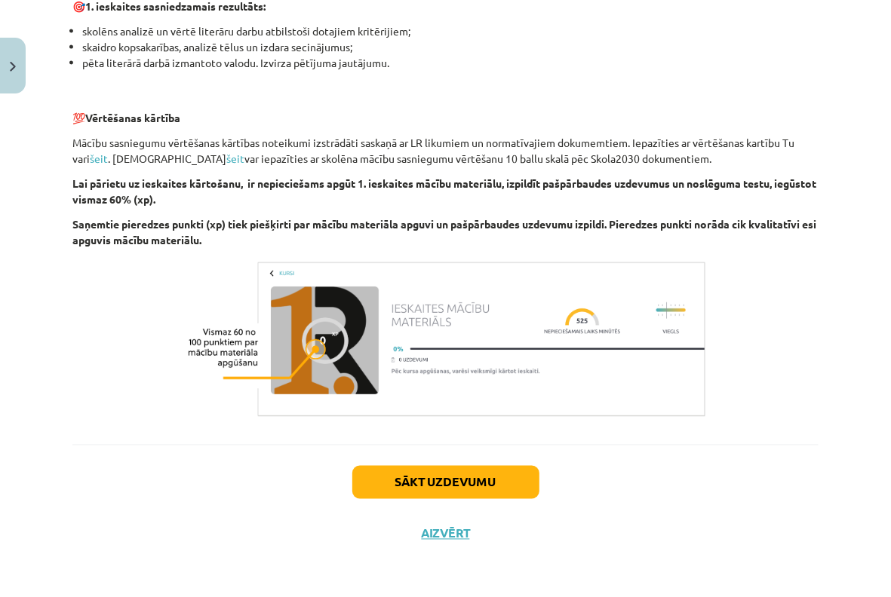
click at [455, 465] on div "Sākt uzdevumu Aizvērt" at bounding box center [445, 498] width 746 height 106
click at [455, 468] on button "Sākt uzdevumu" at bounding box center [445, 482] width 187 height 33
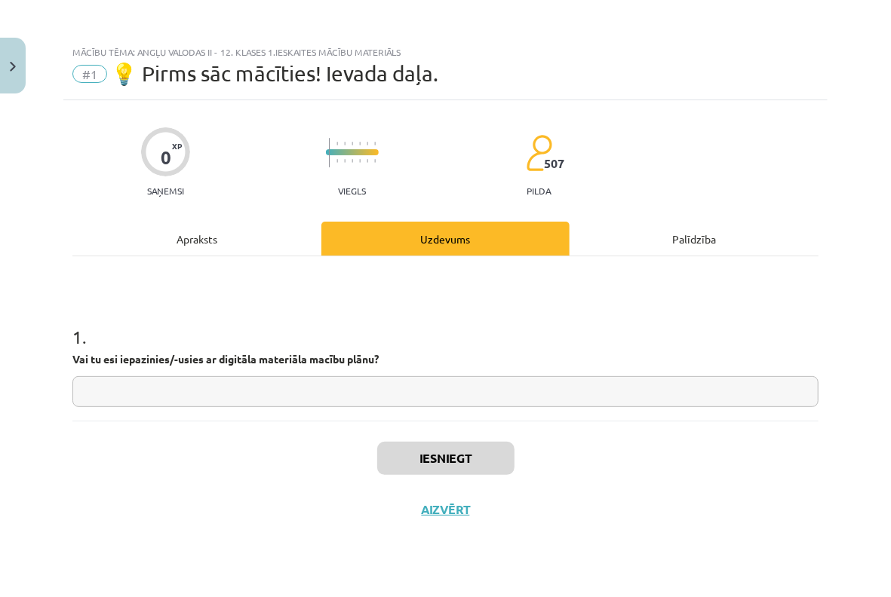
click at [417, 399] on input "text" at bounding box center [445, 391] width 746 height 31
type input "*"
click at [441, 477] on div "Iesniegt Aizvērt" at bounding box center [445, 474] width 746 height 106
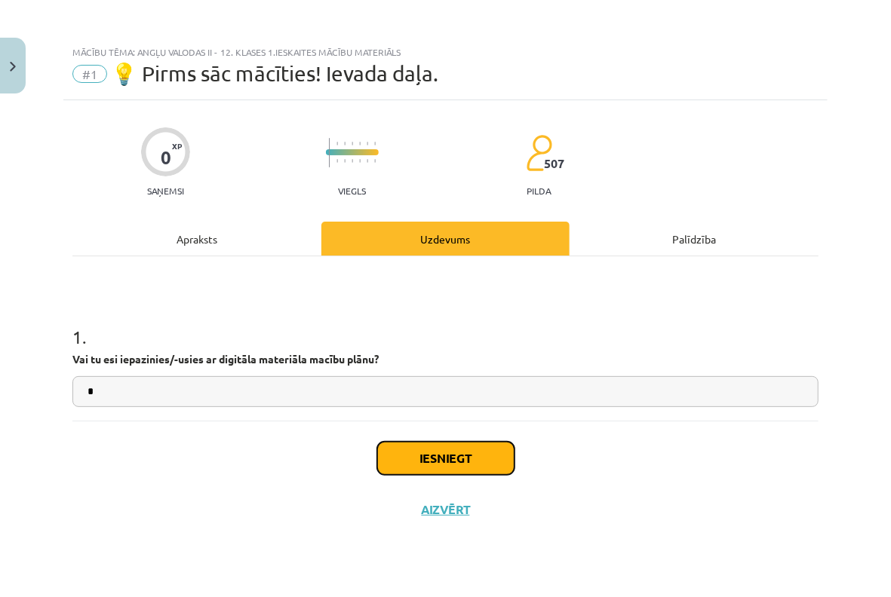
click at [437, 466] on button "Iesniegt" at bounding box center [445, 458] width 137 height 33
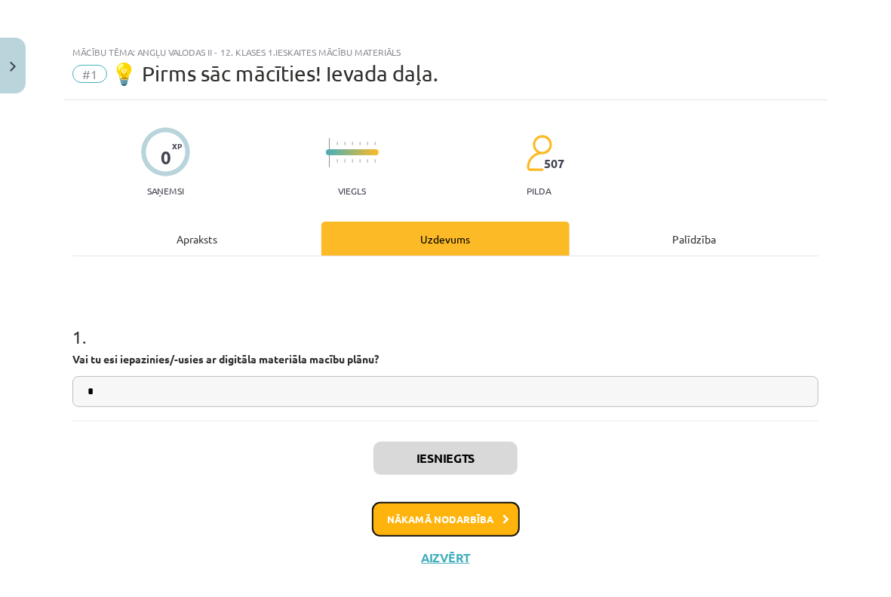
click at [388, 505] on button "Nākamā nodarbība" at bounding box center [446, 519] width 148 height 35
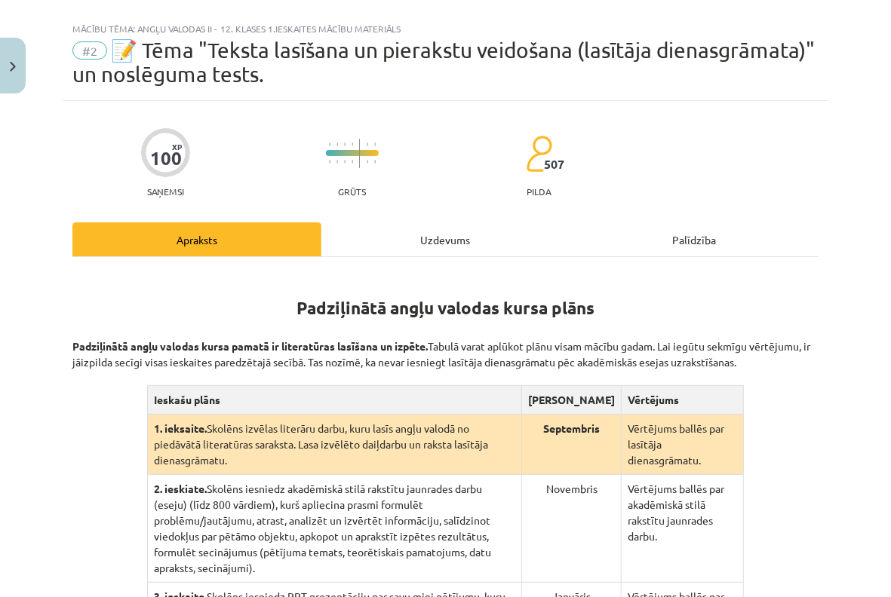
scroll to position [342, 0]
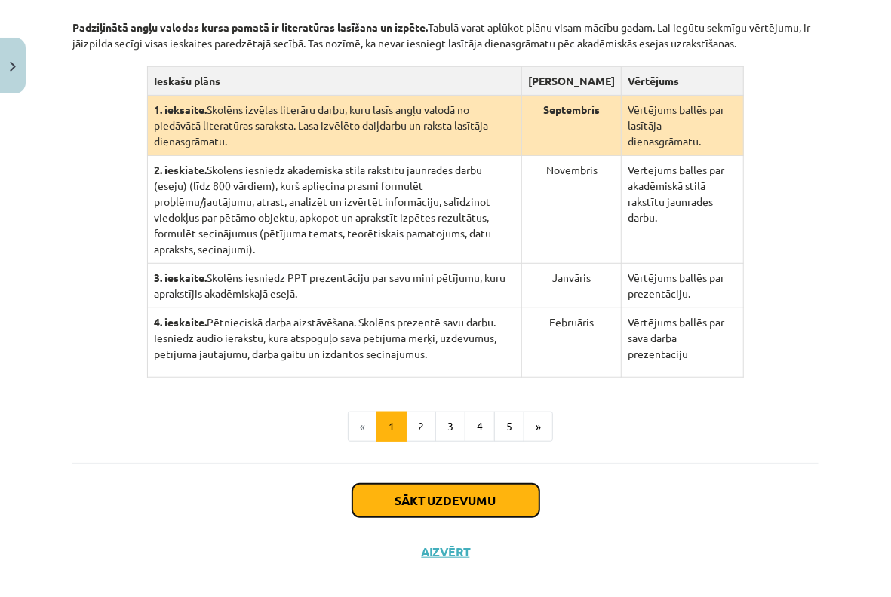
click at [366, 484] on button "Sākt uzdevumu" at bounding box center [445, 500] width 187 height 33
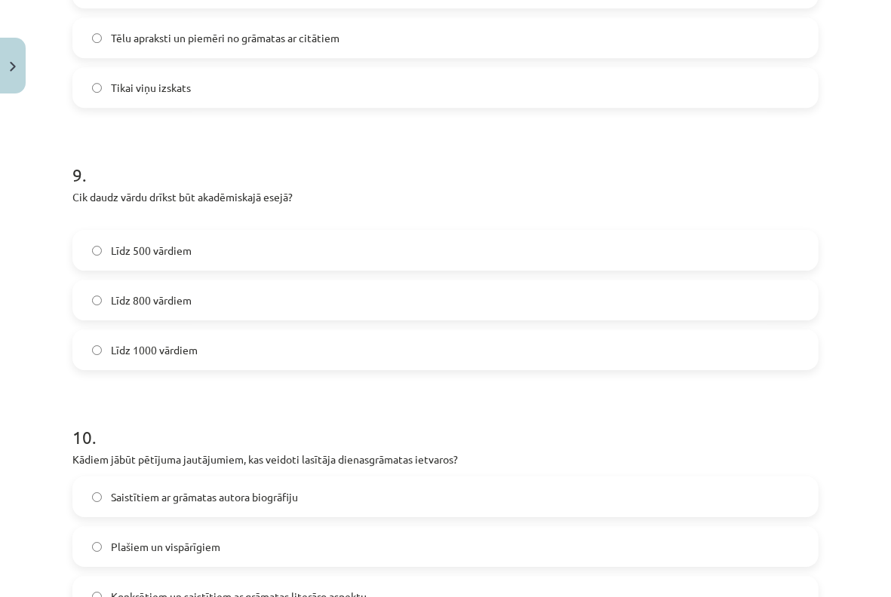
scroll to position [2353, 0]
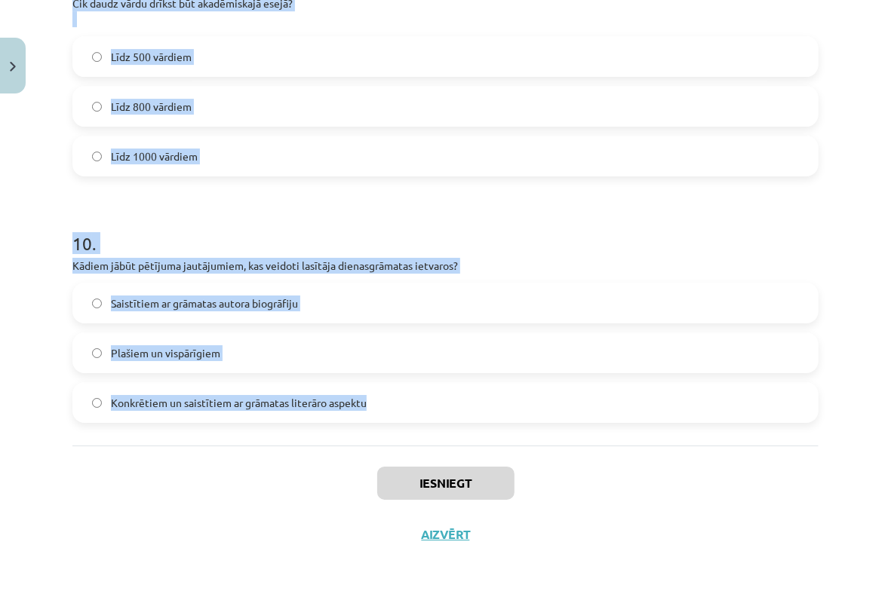
drag, startPoint x: 72, startPoint y: 337, endPoint x: 669, endPoint y: 415, distance: 601.6
copy form "Padziļinātajā kursā mēs: pārsvarā gatavosimies valsts eksāmenam atkārtosim gram…"
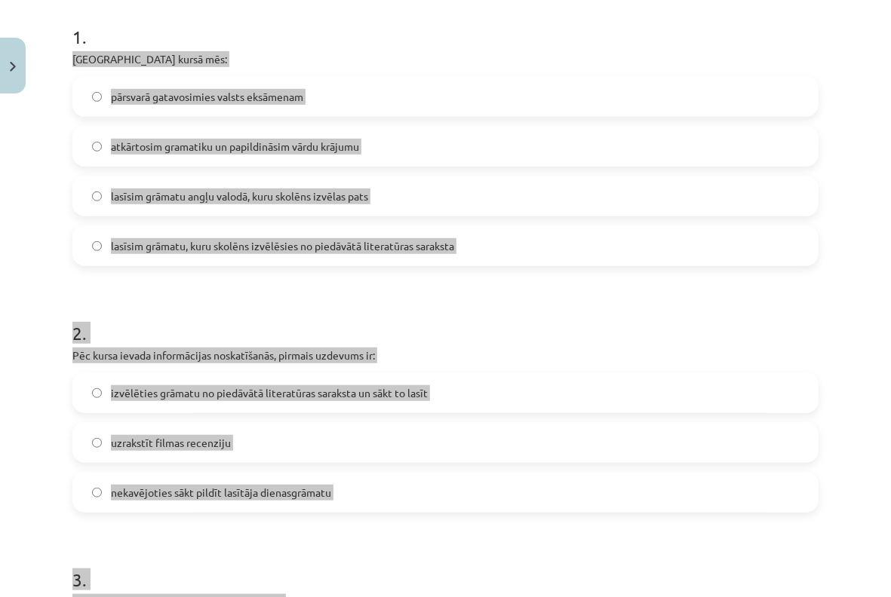
scroll to position [141, 0]
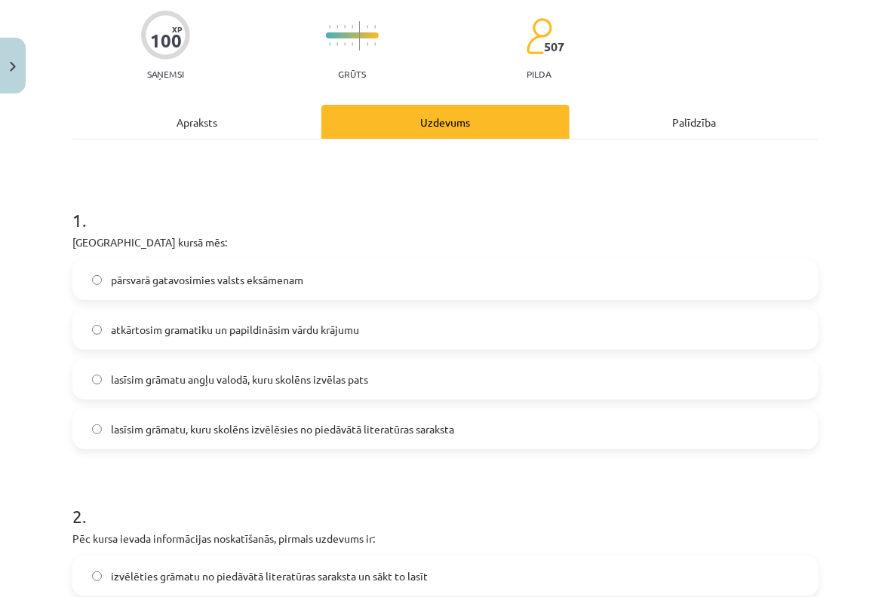
click at [263, 195] on h1 "1 ." at bounding box center [445, 206] width 746 height 47
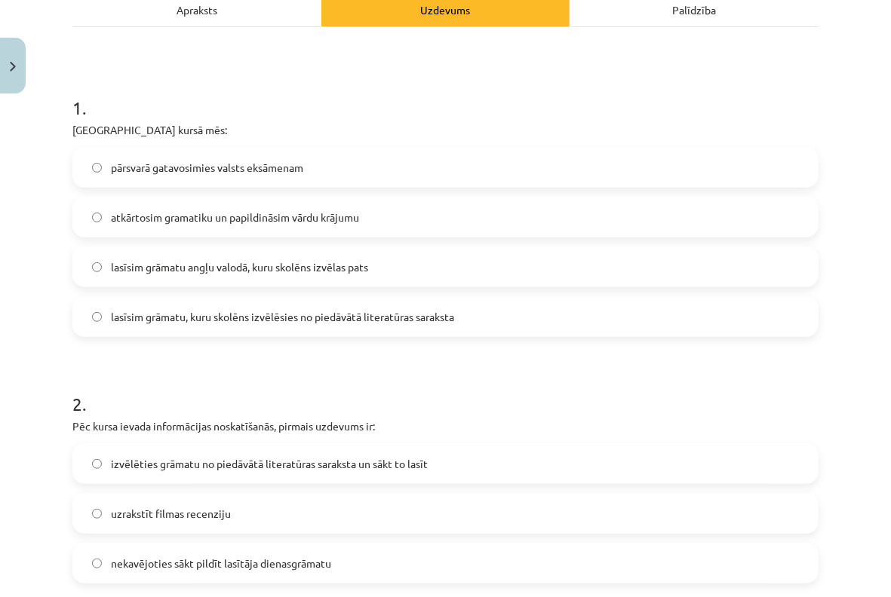
scroll to position [342, 0]
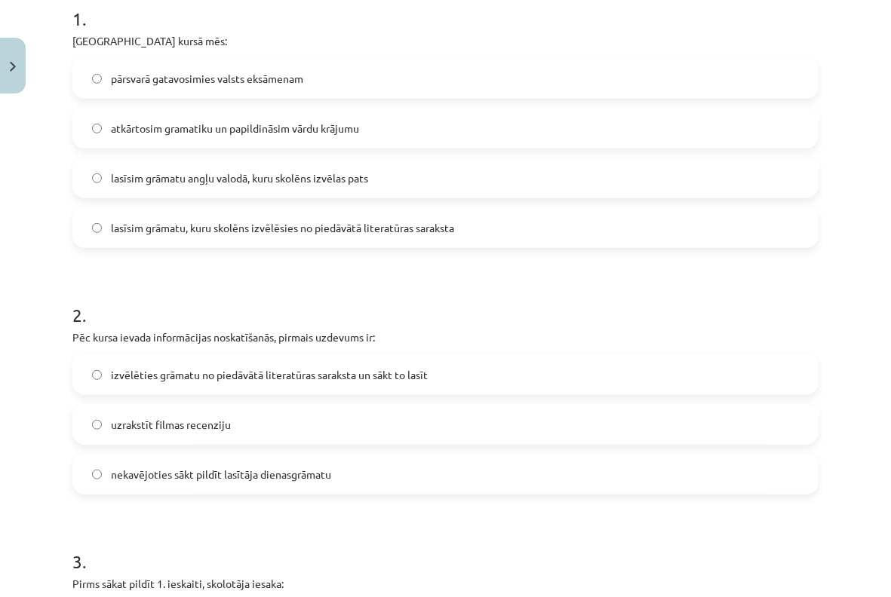
click at [300, 241] on label "lasīsim grāmatu, kuru skolēns izvēlēsies no piedāvātā literatūras saraksta" at bounding box center [445, 228] width 743 height 38
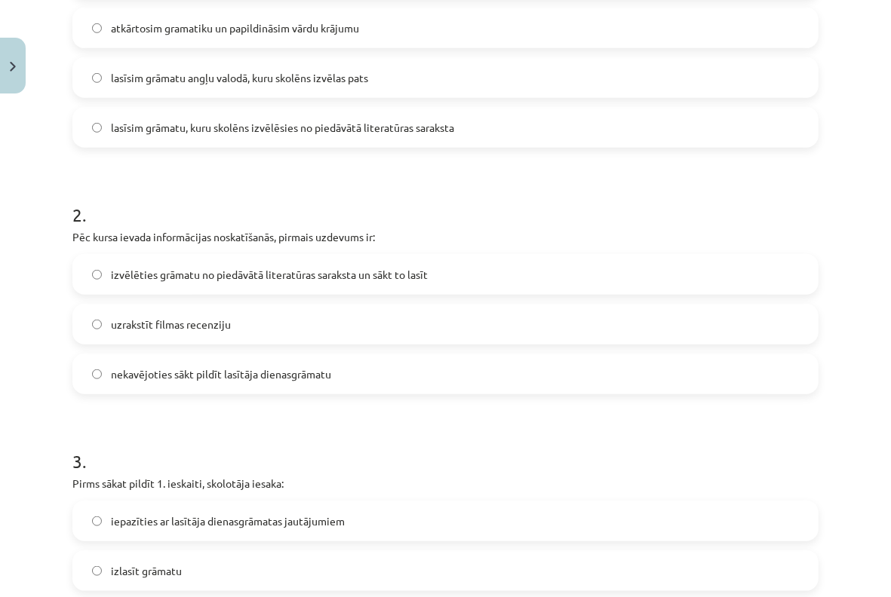
scroll to position [543, 0]
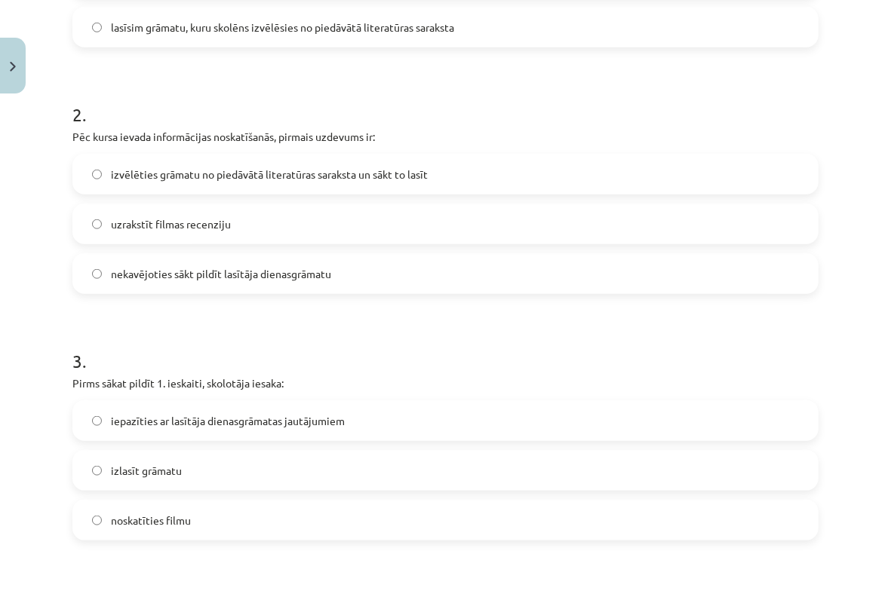
click at [187, 194] on div "izvēlēties grāmatu no piedāvātā literatūras saraksta un sākt to lasīt uzrakstīt…" at bounding box center [445, 224] width 746 height 140
click at [186, 187] on label "izvēlēties grāmatu no piedāvātā literatūras saraksta un sākt to lasīt" at bounding box center [445, 174] width 743 height 38
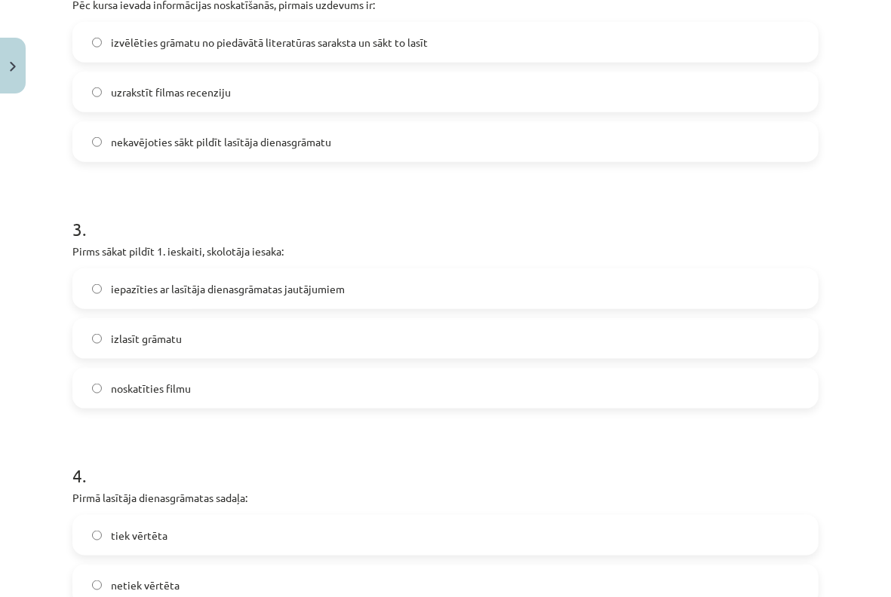
scroll to position [744, 0]
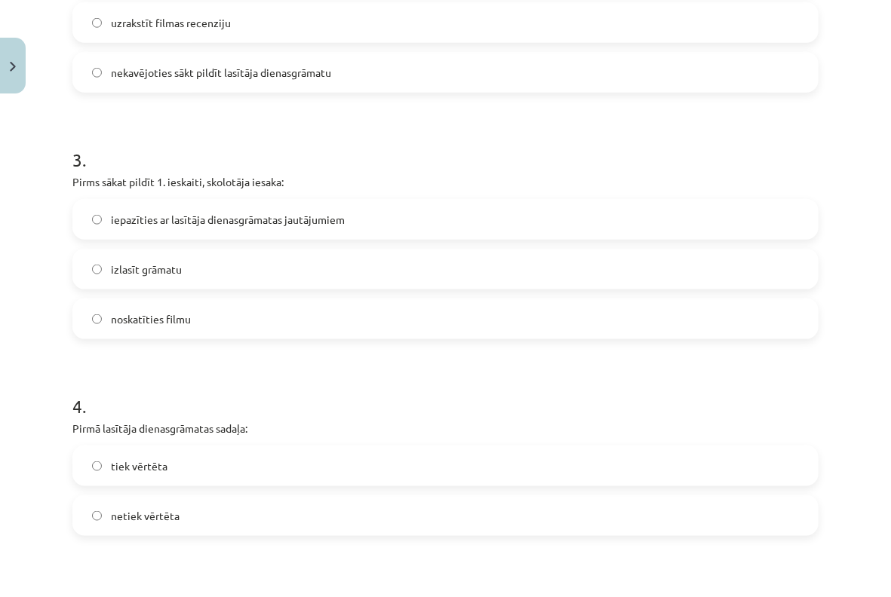
click at [163, 165] on h1 "3 ." at bounding box center [445, 146] width 746 height 47
click at [164, 199] on div "iepazīties ar lasītāja dienasgrāmatas jautājumiem" at bounding box center [445, 219] width 746 height 41
click at [188, 226] on span "iepazīties ar lasītāja dienasgrāmatas jautājumiem" at bounding box center [228, 220] width 234 height 16
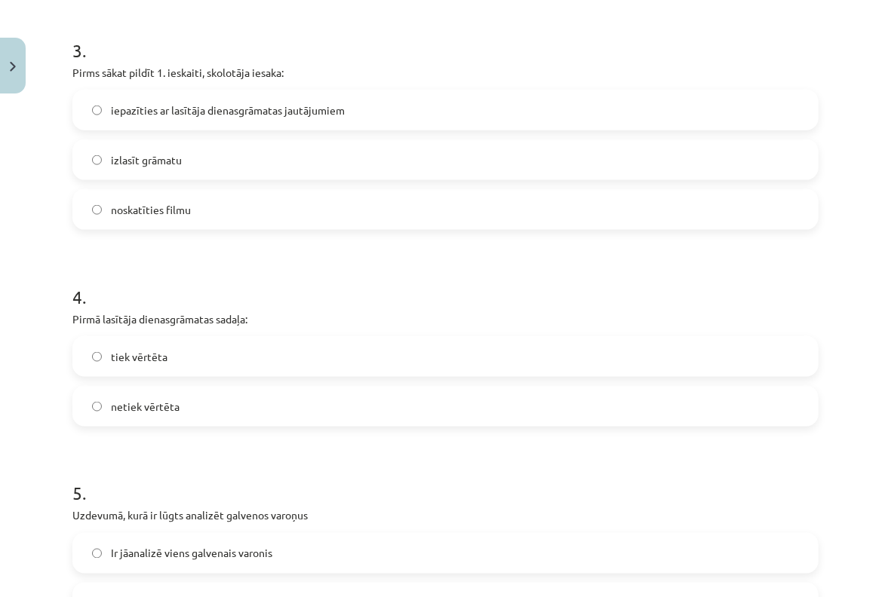
scroll to position [946, 0]
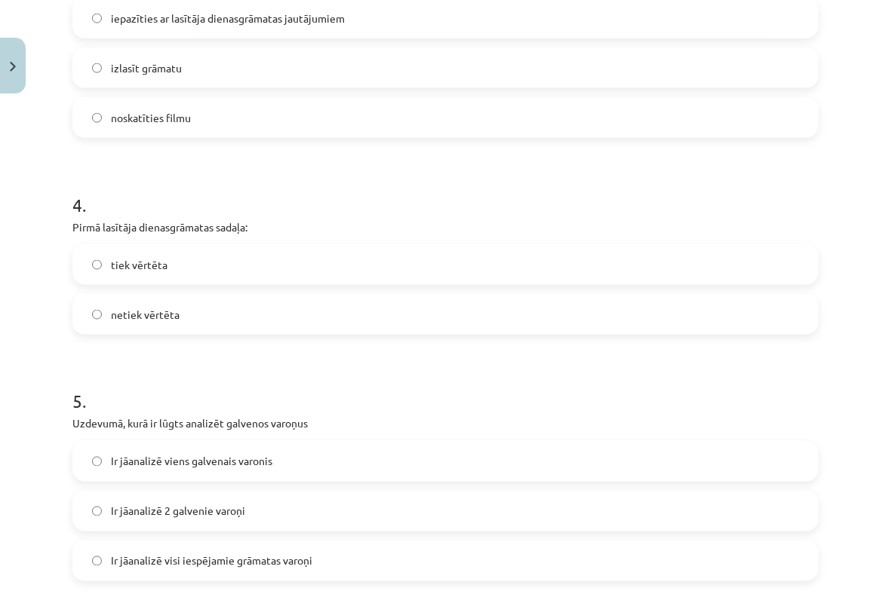
click at [165, 269] on span "tiek vērtēta" at bounding box center [139, 265] width 57 height 16
click at [140, 320] on span "netiek vērtēta" at bounding box center [145, 315] width 69 height 16
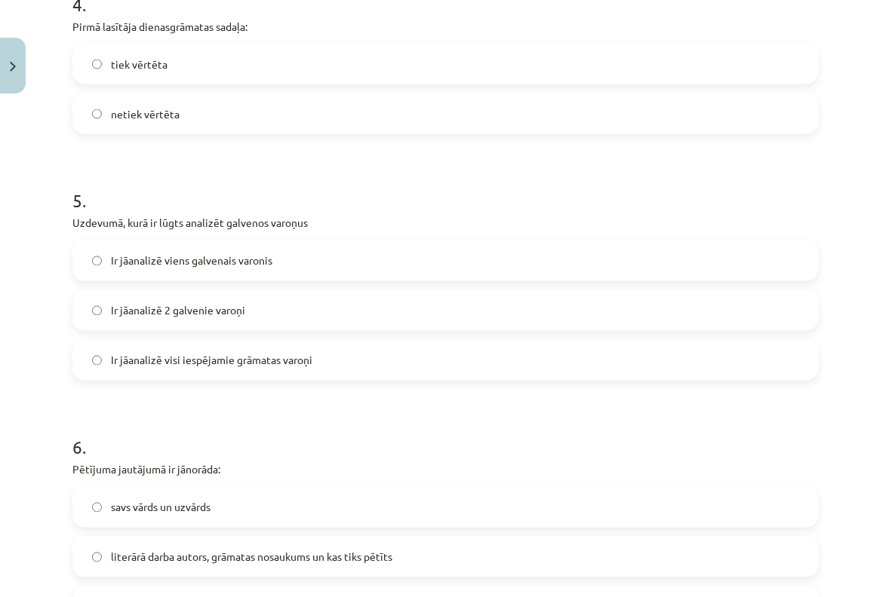
scroll to position [1146, 0]
click at [187, 318] on label "Ir jāanalizē 2 galvenie varoņi" at bounding box center [445, 311] width 743 height 38
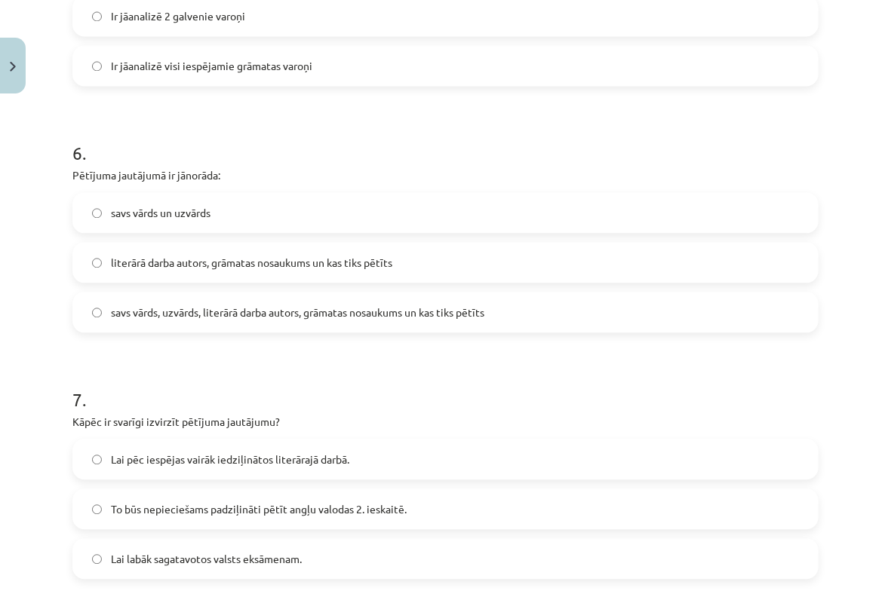
scroll to position [1448, 0]
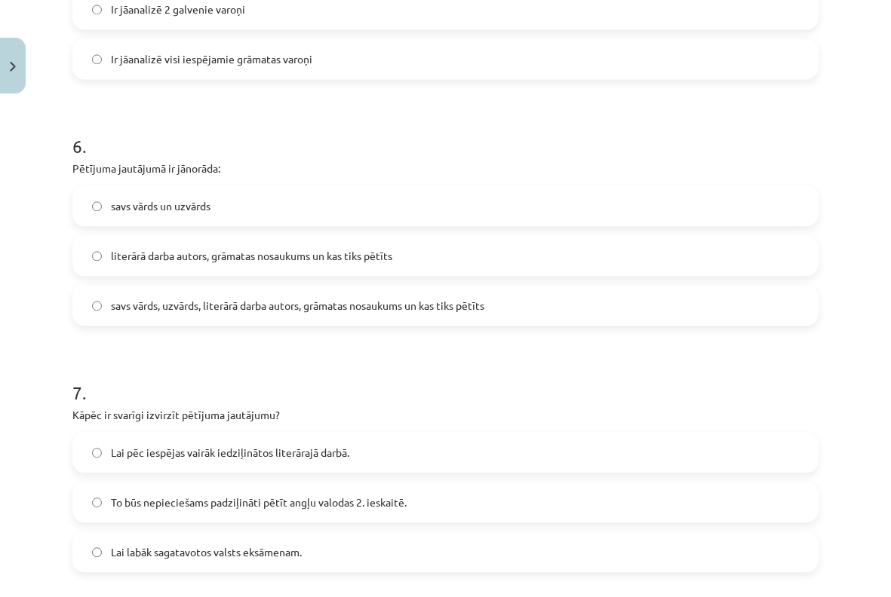
click at [206, 312] on span "savs vārds, uzvārds, literārā darba autors, grāmatas nosaukums un kas tiks pētī…" at bounding box center [297, 306] width 373 height 16
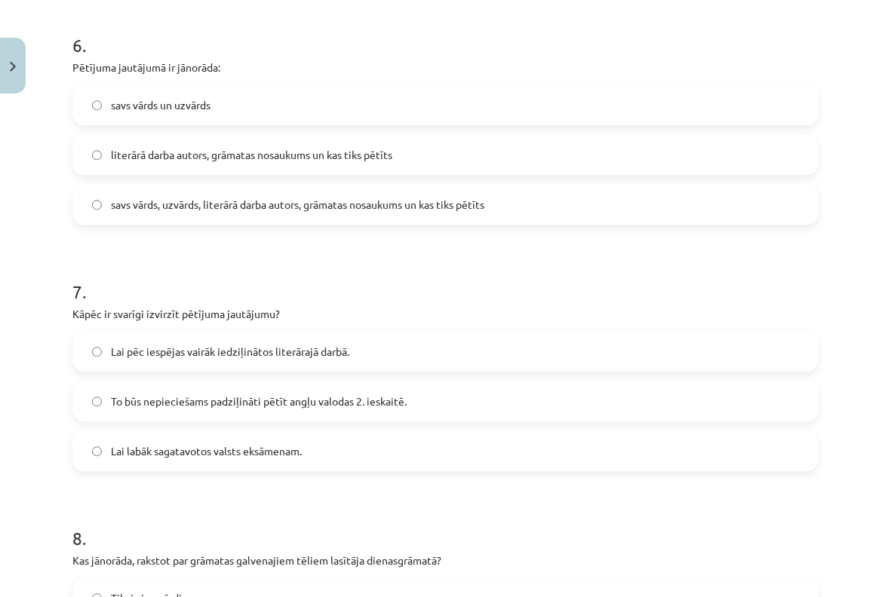
click at [170, 142] on label "literārā darba autors, grāmatas nosaukums un kas tiks pētīts" at bounding box center [445, 155] width 743 height 38
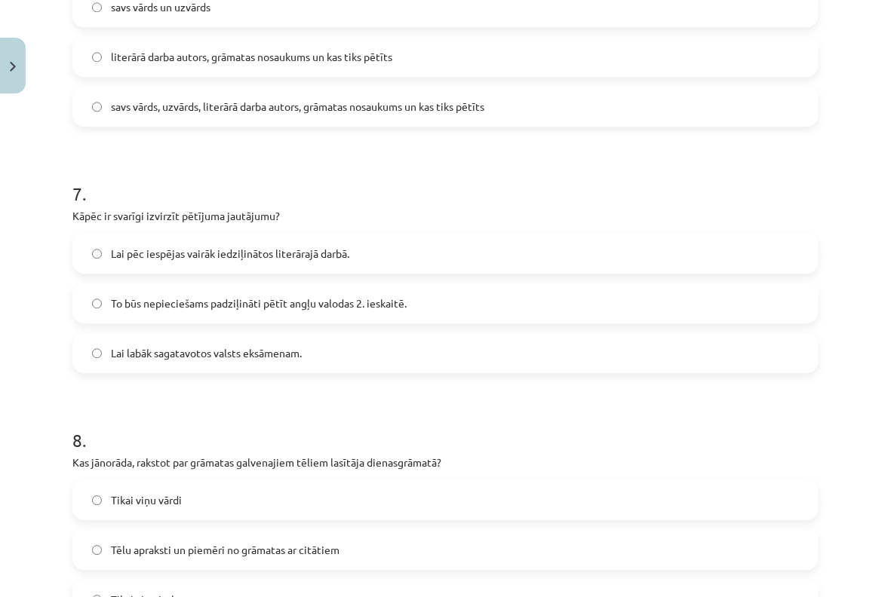
scroll to position [1649, 0]
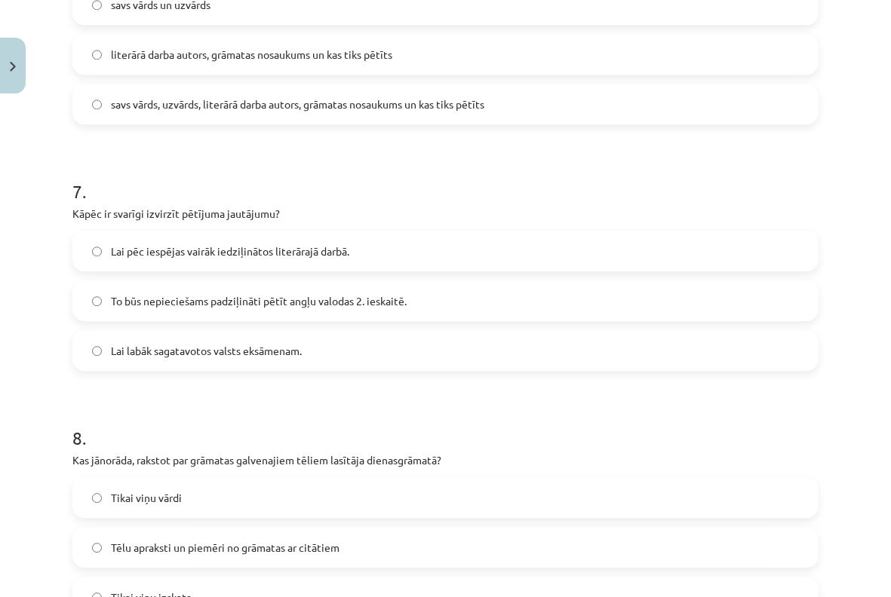
click at [358, 296] on span "To būs nepieciešams padziļināti pētīt angļu valodas 2. ieskaitē." at bounding box center [259, 301] width 296 height 16
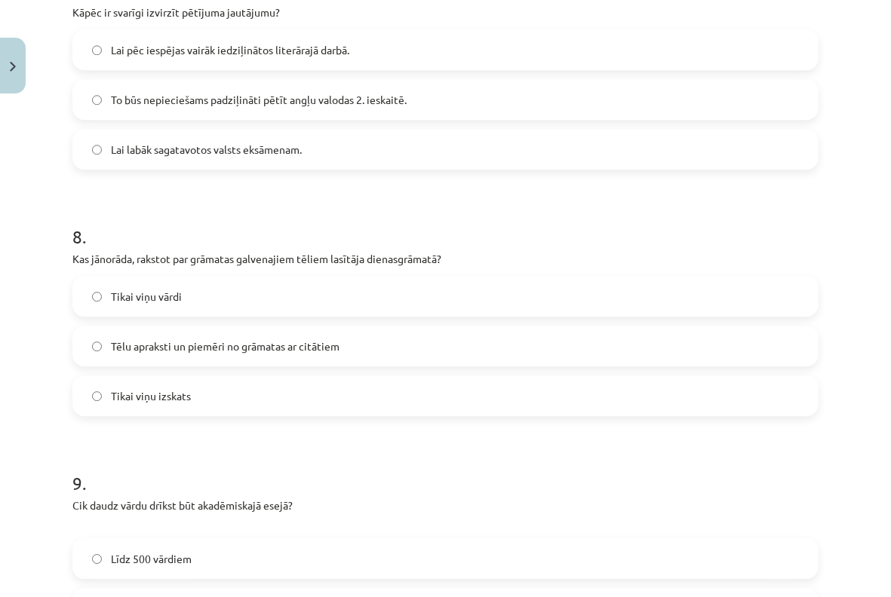
click at [209, 346] on span "Tēlu apraksti un piemēri no grāmatas ar citātiem" at bounding box center [225, 347] width 229 height 16
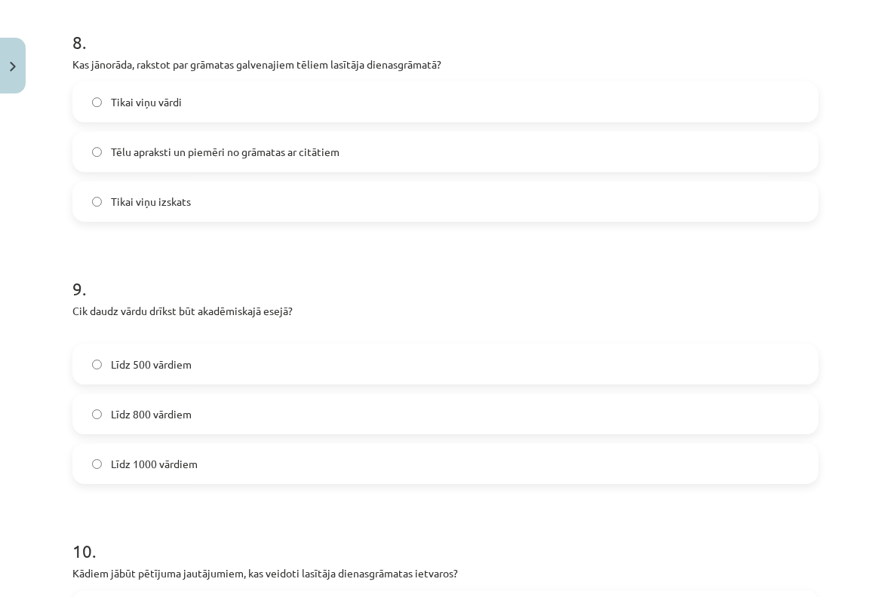
scroll to position [2051, 0]
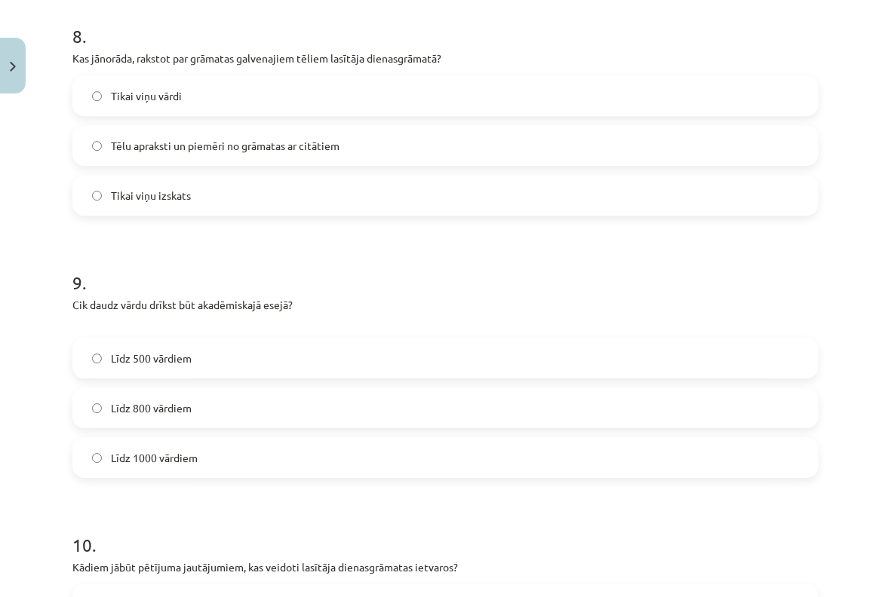
click at [350, 406] on label "Līdz 800 vārdiem" at bounding box center [445, 408] width 743 height 38
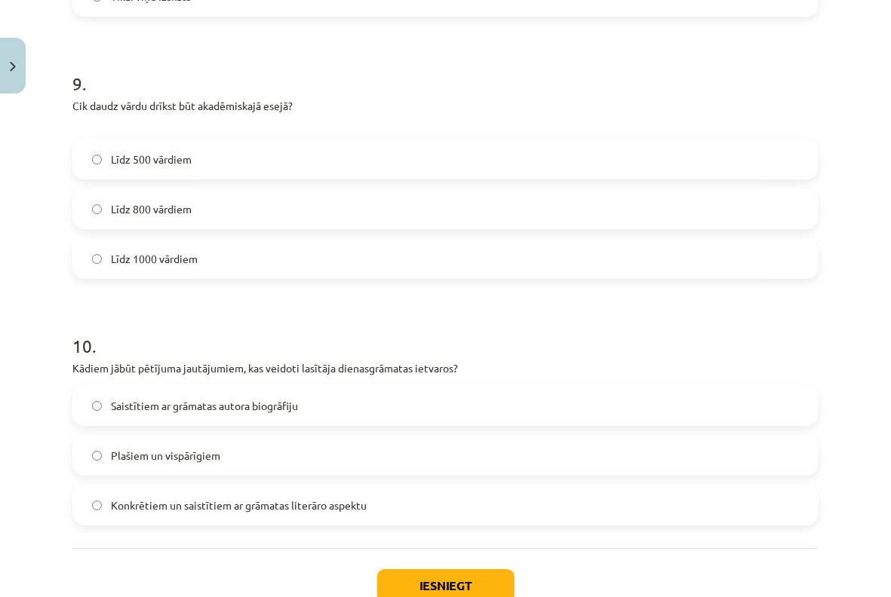
scroll to position [2253, 0]
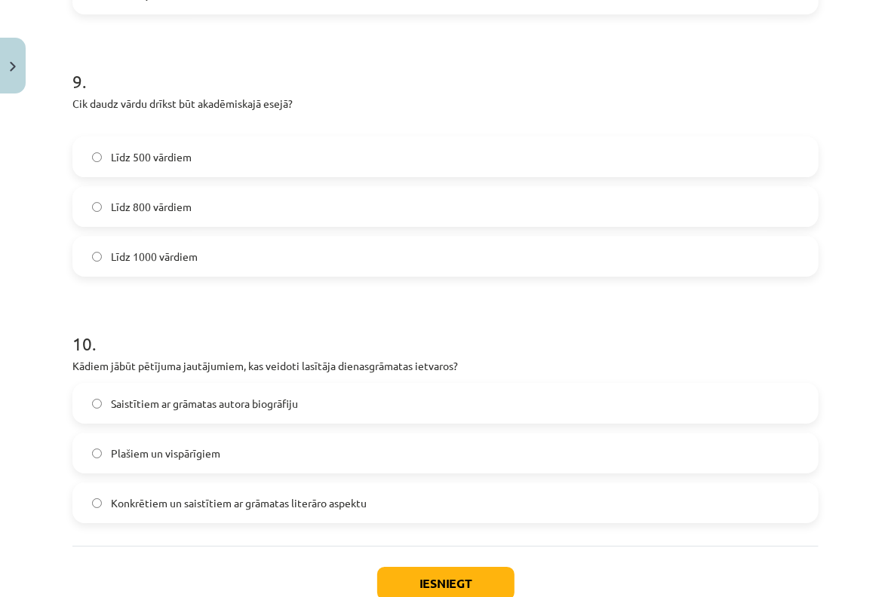
click at [149, 519] on label "Konkrētiem un saistītiem ar grāmatas literāro aspektu" at bounding box center [445, 503] width 743 height 38
click at [400, 569] on button "Iesniegt" at bounding box center [445, 583] width 137 height 33
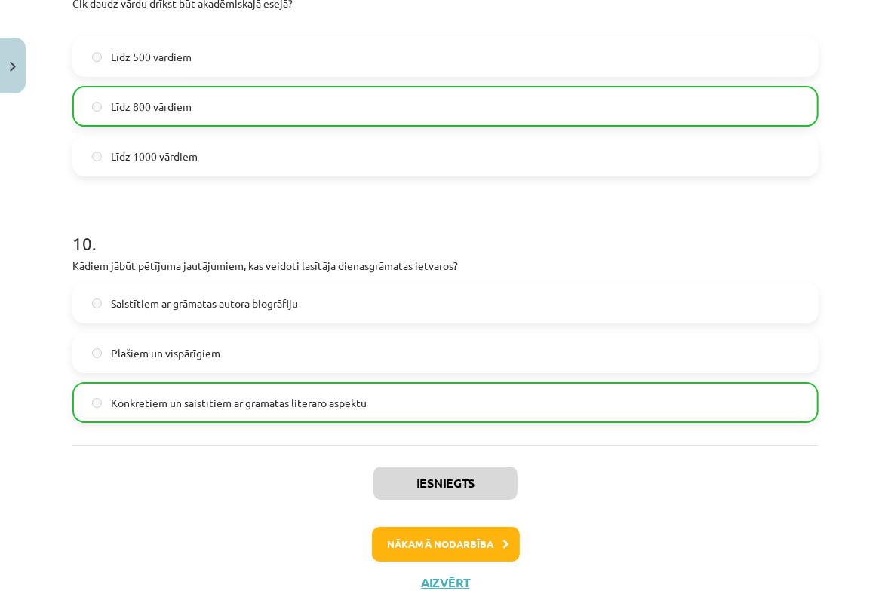
scroll to position [2401, 0]
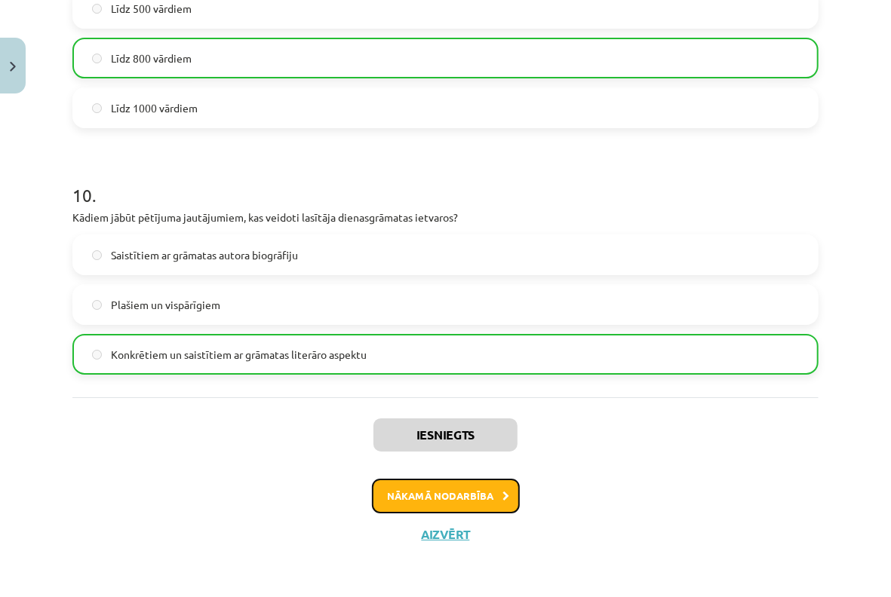
click at [418, 489] on button "Nākamā nodarbība" at bounding box center [446, 496] width 148 height 35
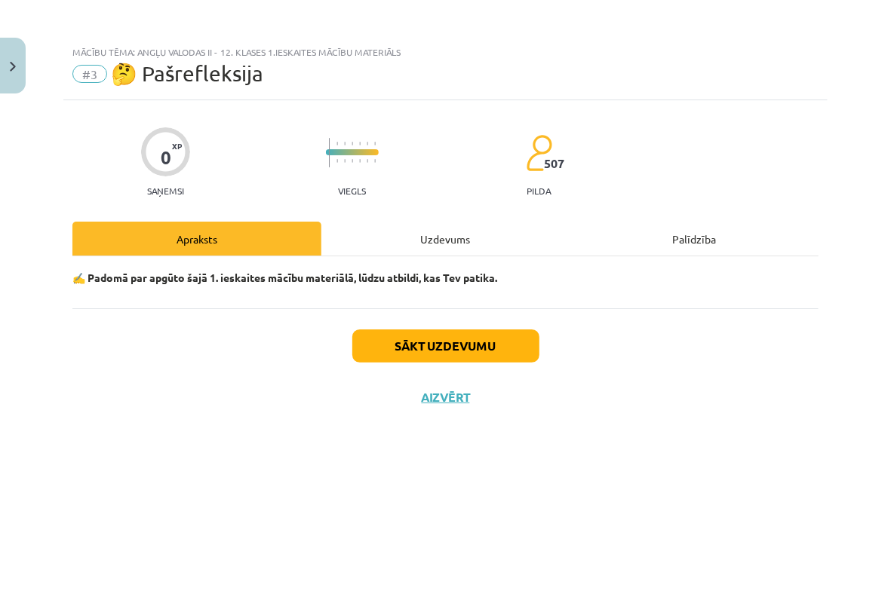
scroll to position [0, 0]
click at [413, 363] on div "Sākt uzdevumu Aizvērt" at bounding box center [445, 361] width 746 height 106
click at [413, 359] on button "Sākt uzdevumu" at bounding box center [445, 346] width 187 height 33
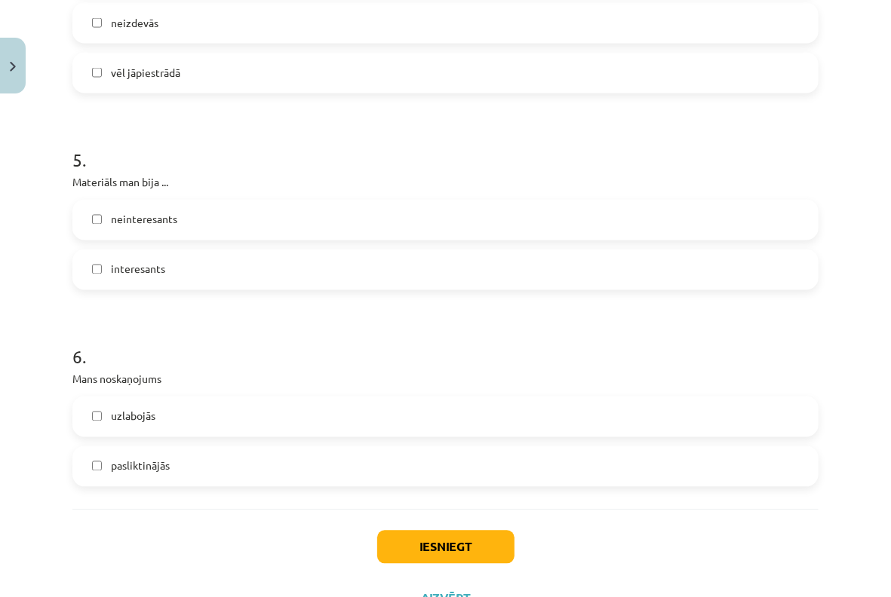
scroll to position [1284, 0]
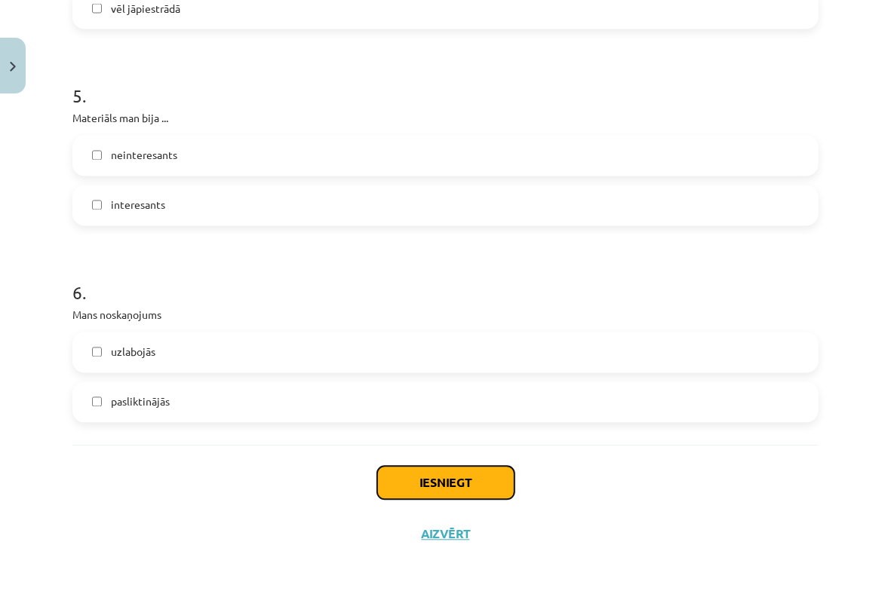
click at [441, 471] on button "Iesniegt" at bounding box center [445, 483] width 137 height 33
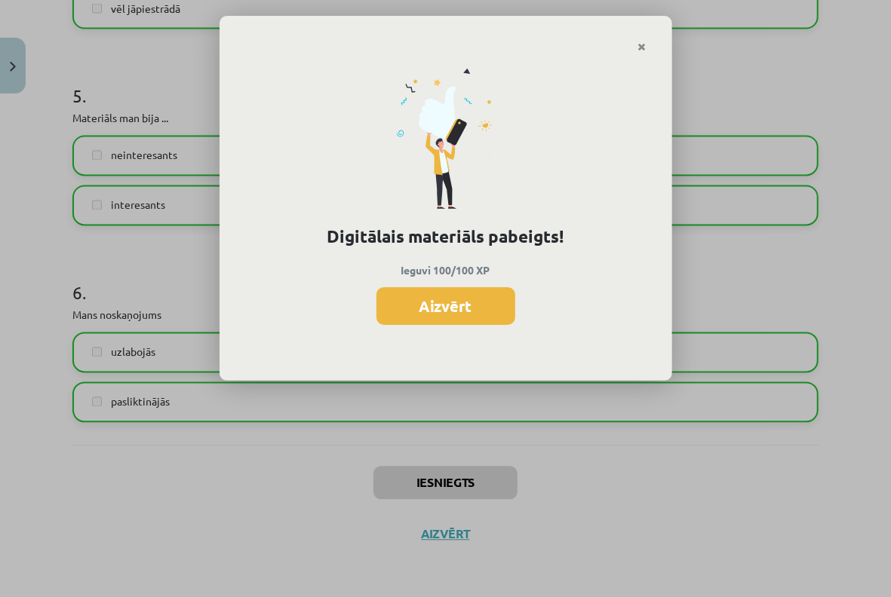
click at [396, 297] on button "Aizvērt" at bounding box center [445, 306] width 139 height 38
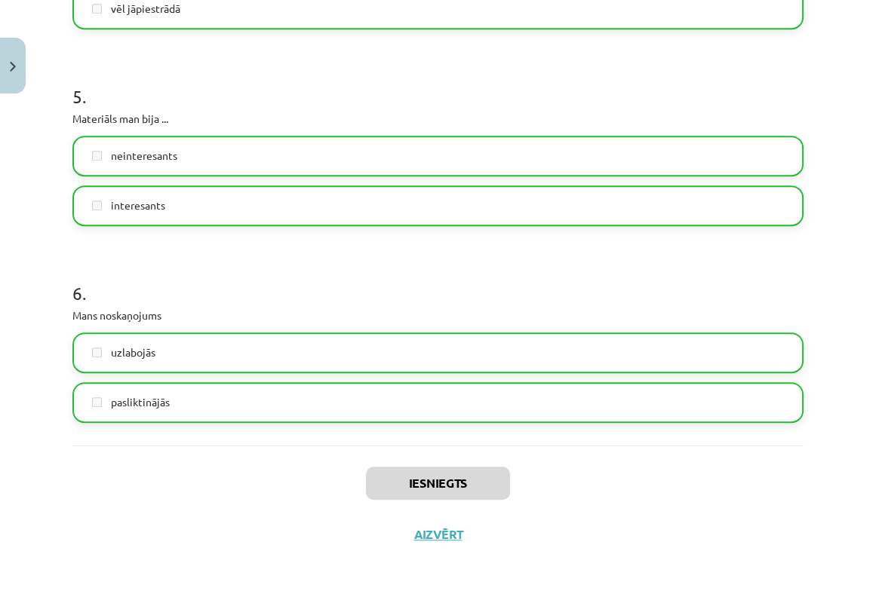
scroll to position [486, 0]
click at [438, 538] on button "Aizvērt" at bounding box center [438, 534] width 57 height 15
click at [77, 96] on link "Sākums" at bounding box center [114, 98] width 188 height 35
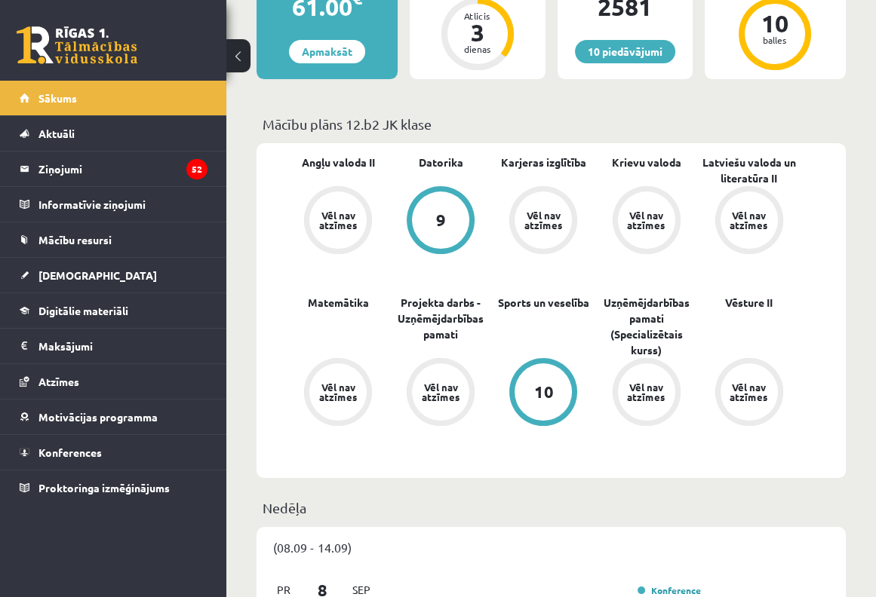
scroll to position [402, 0]
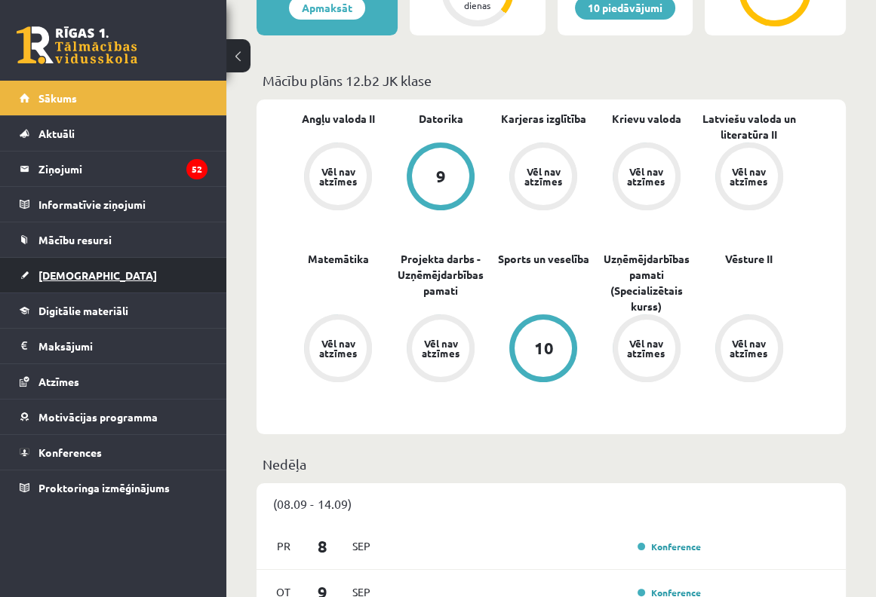
click at [76, 269] on span "[DEMOGRAPHIC_DATA]" at bounding box center [97, 275] width 118 height 14
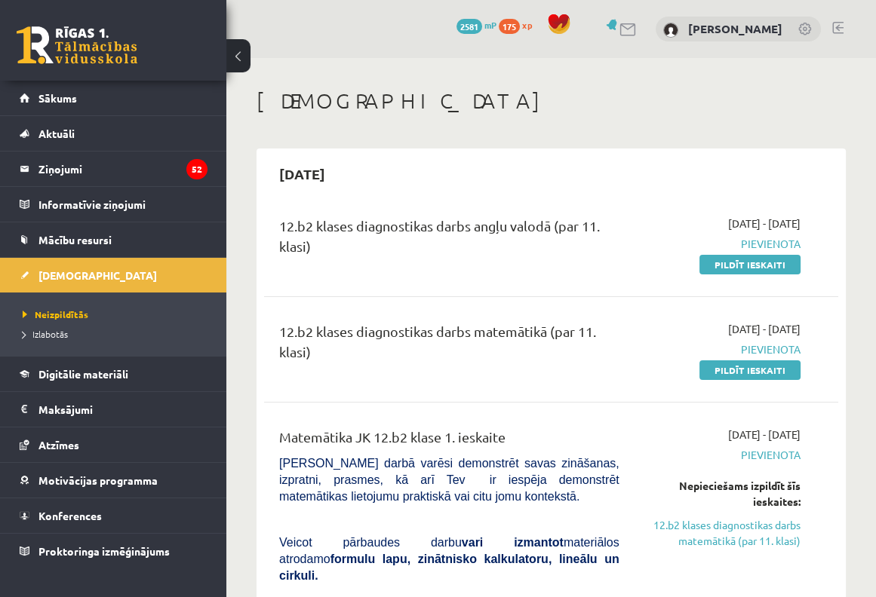
click at [692, 268] on div "2025-09-01 - 2025-09-15 Pievienota Pildīt ieskaiti" at bounding box center [721, 244] width 181 height 57
click at [707, 272] on link "Pildīt ieskaiti" at bounding box center [749, 265] width 101 height 20
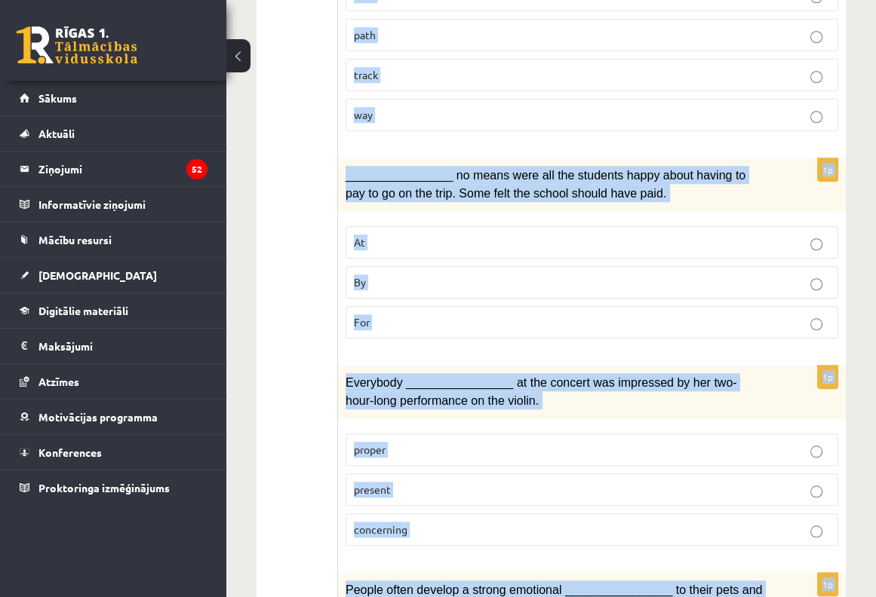
scroll to position [2304, 0]
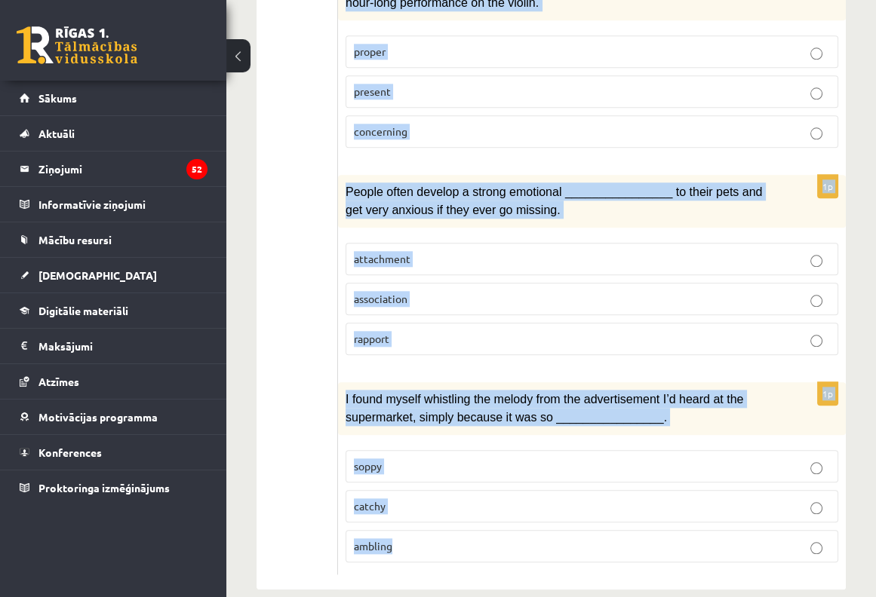
drag, startPoint x: 340, startPoint y: 130, endPoint x: 670, endPoint y: 643, distance: 610.7
copy form "She lives in a(n) ________________ decorated apartment packed with costly ornam…"
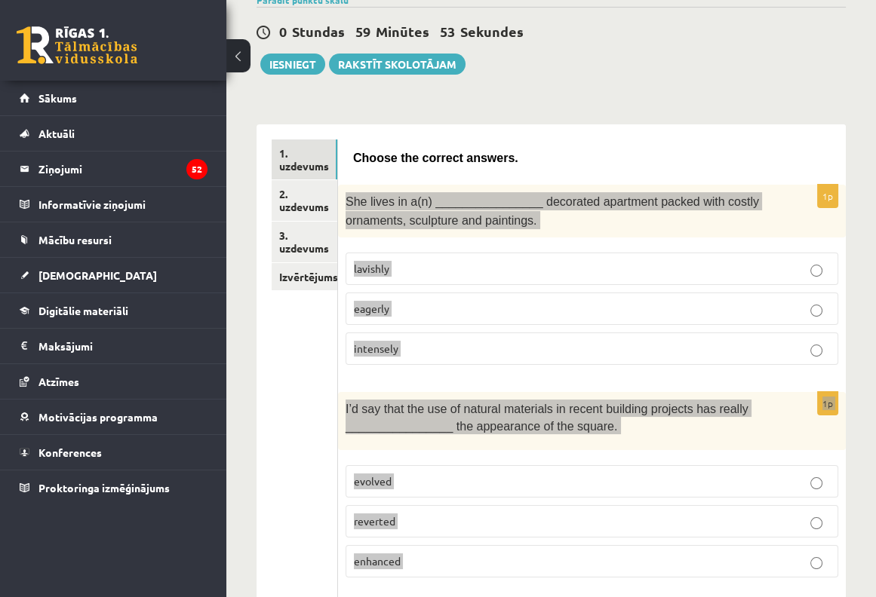
scroll to position [0, 0]
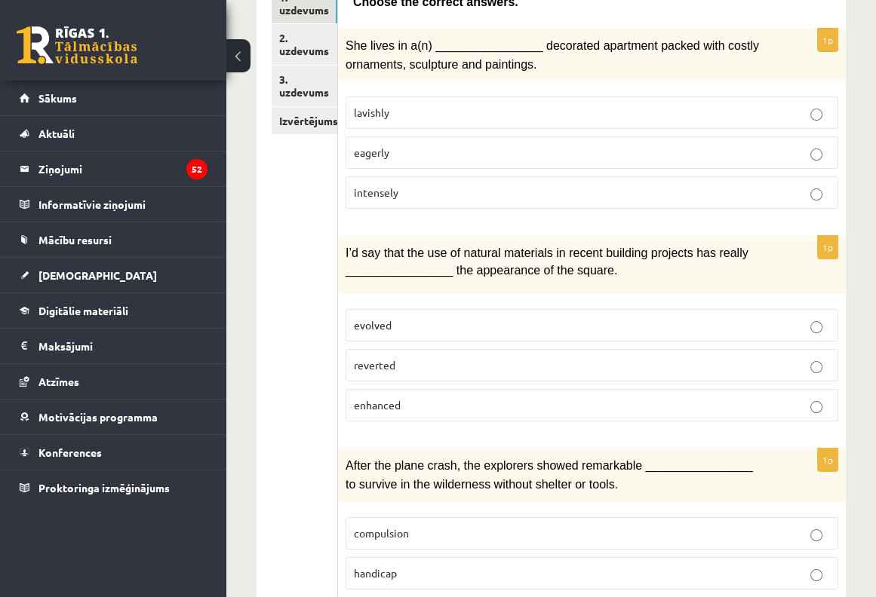
scroll to position [302, 0]
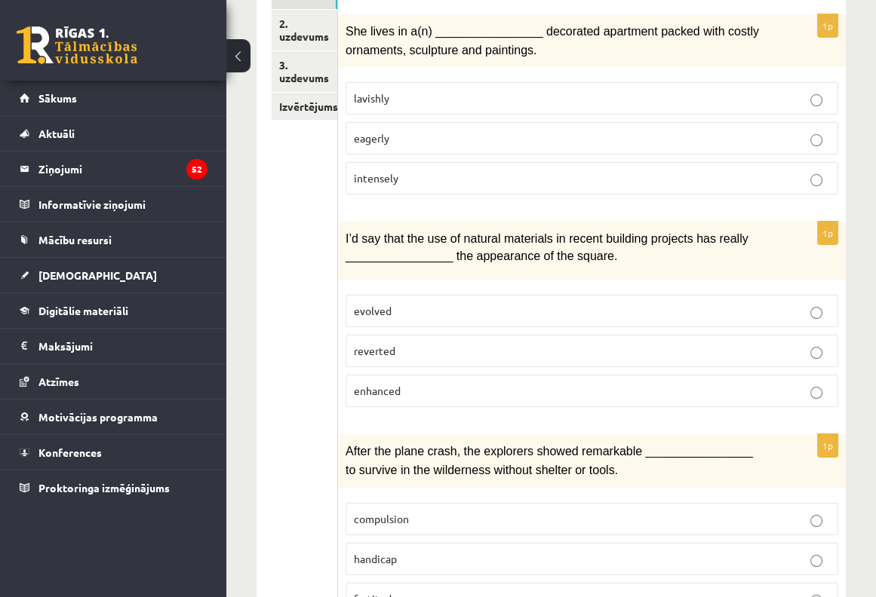
click at [434, 99] on p "lavishly" at bounding box center [592, 99] width 476 height 16
click at [390, 384] on span "enhanced" at bounding box center [377, 391] width 47 height 14
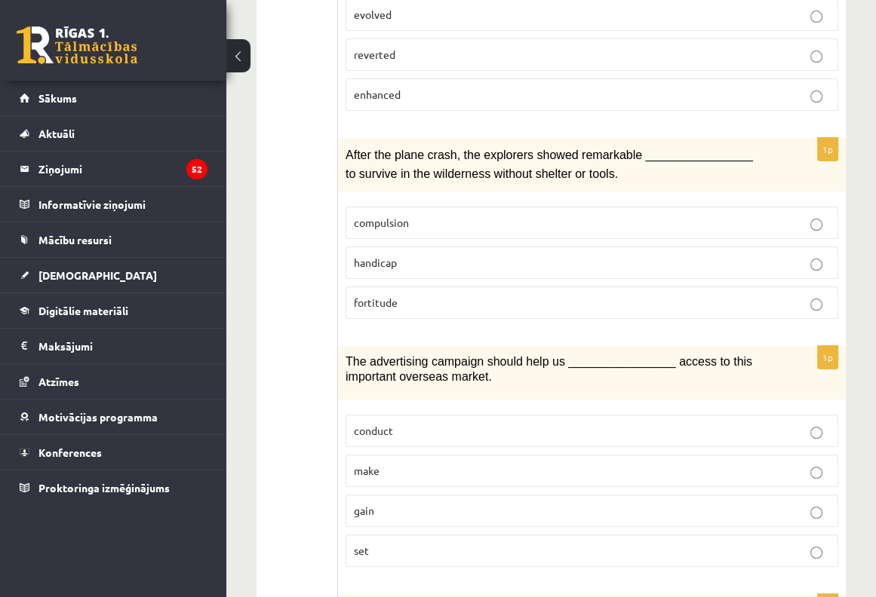
scroll to position [603, 0]
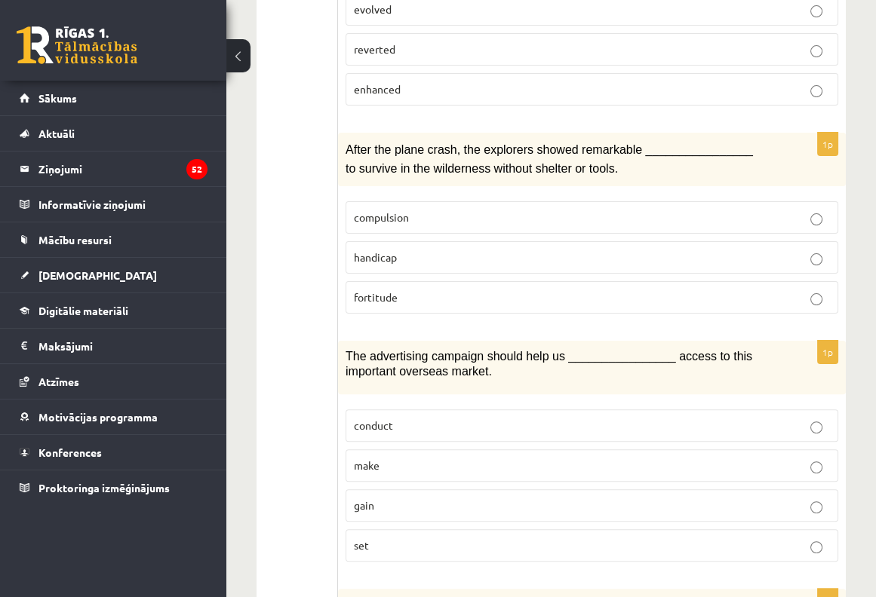
click at [404, 290] on p "fortitude" at bounding box center [592, 298] width 476 height 16
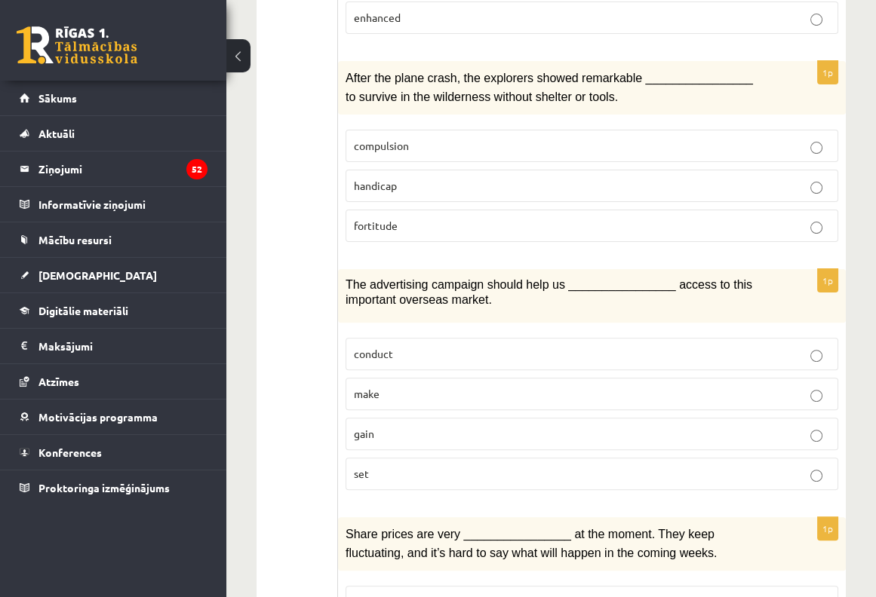
scroll to position [804, 0]
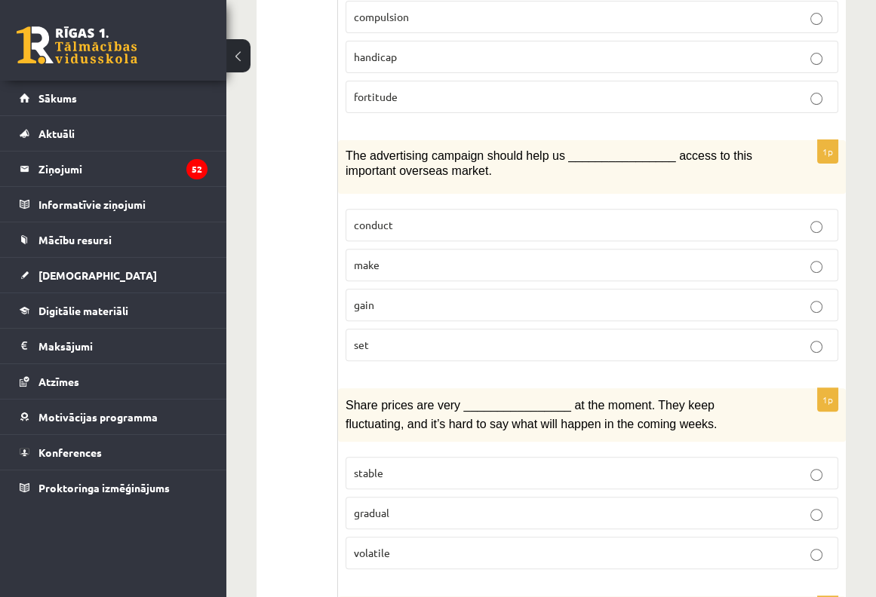
click at [393, 297] on p "gain" at bounding box center [592, 305] width 476 height 16
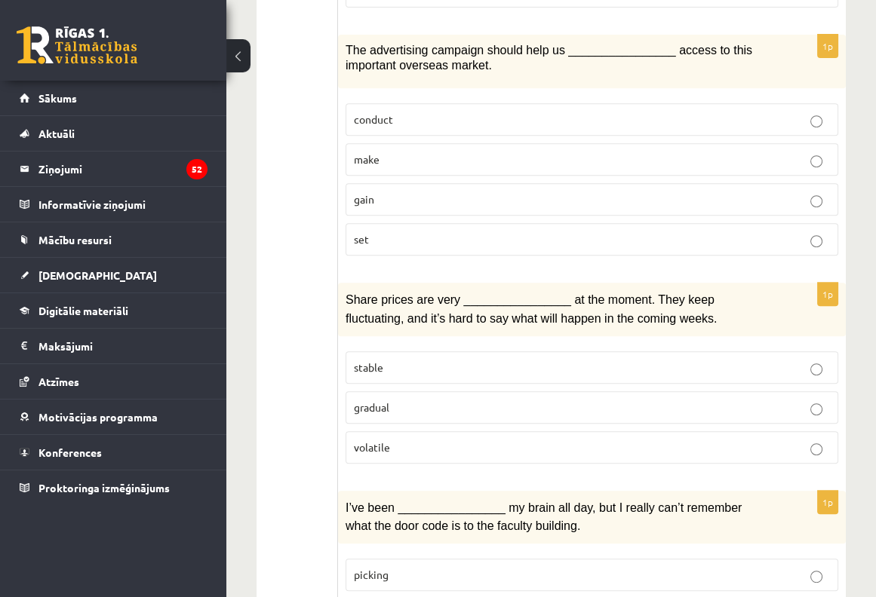
scroll to position [1005, 0]
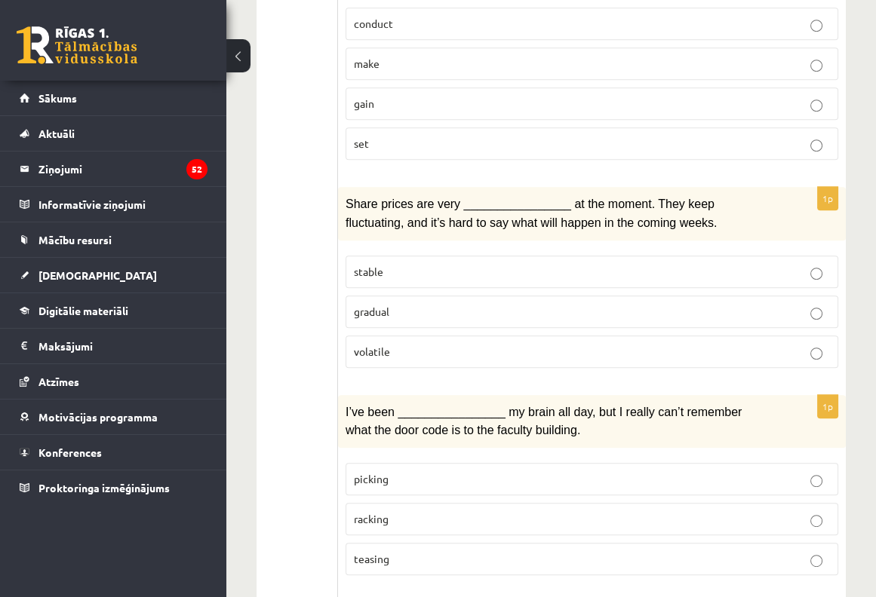
click at [631, 344] on p "volatile" at bounding box center [592, 352] width 476 height 16
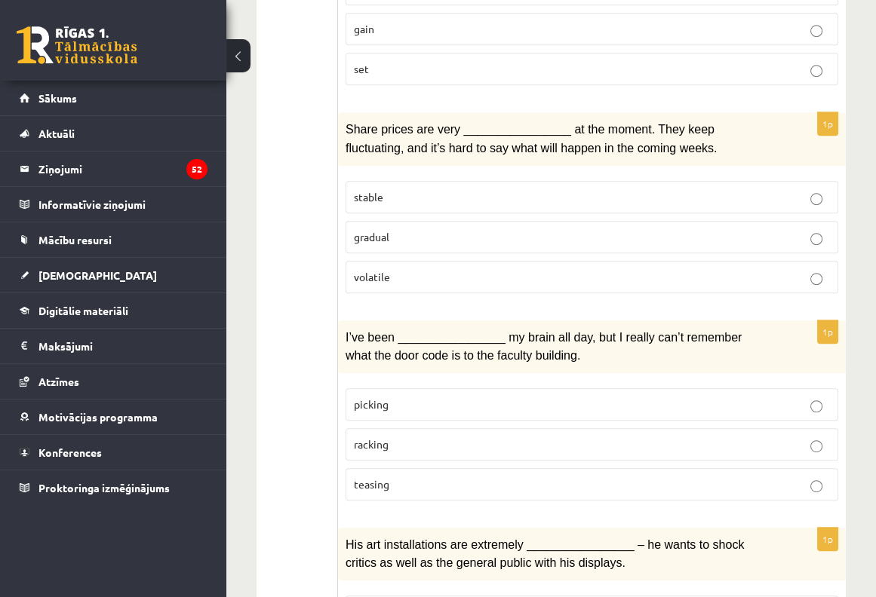
scroll to position [1207, 0]
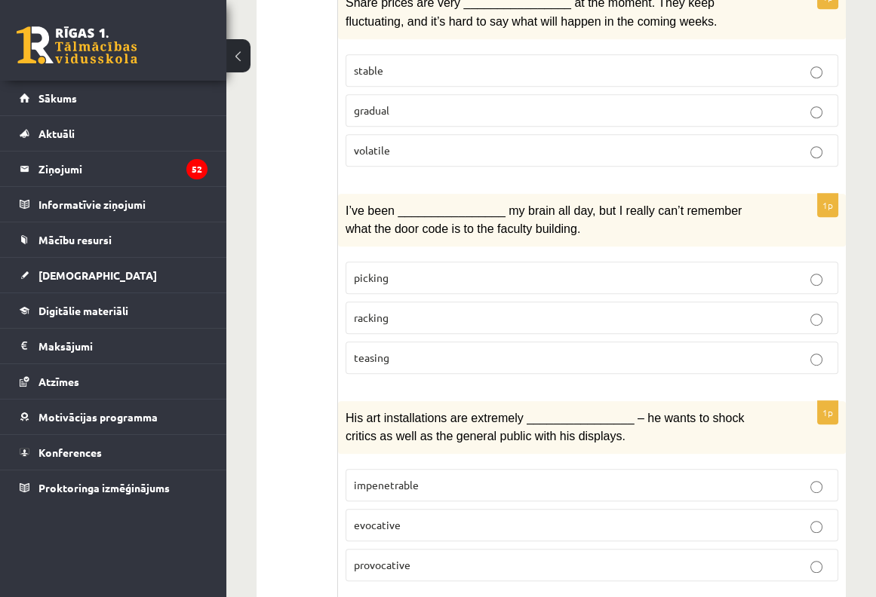
click at [408, 310] on p "racking" at bounding box center [592, 318] width 476 height 16
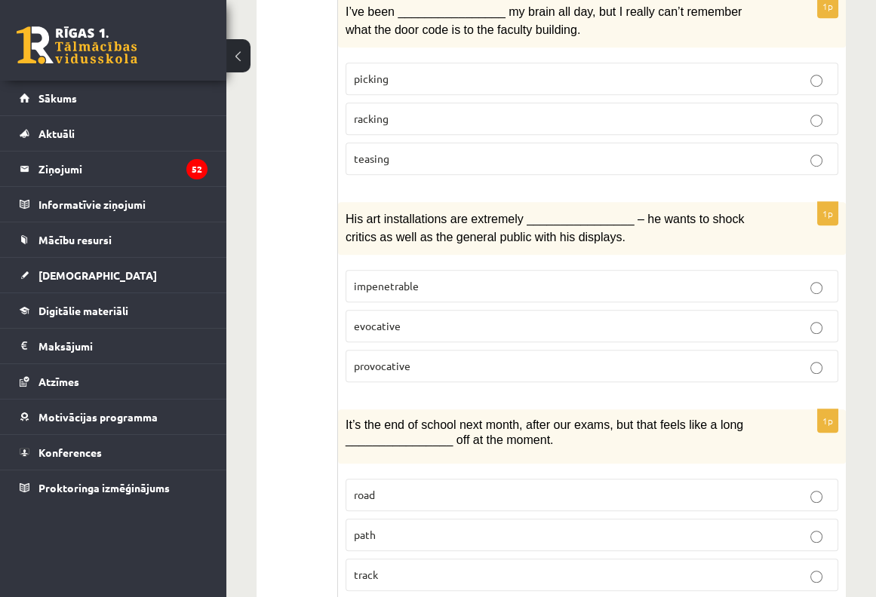
scroll to position [1407, 0]
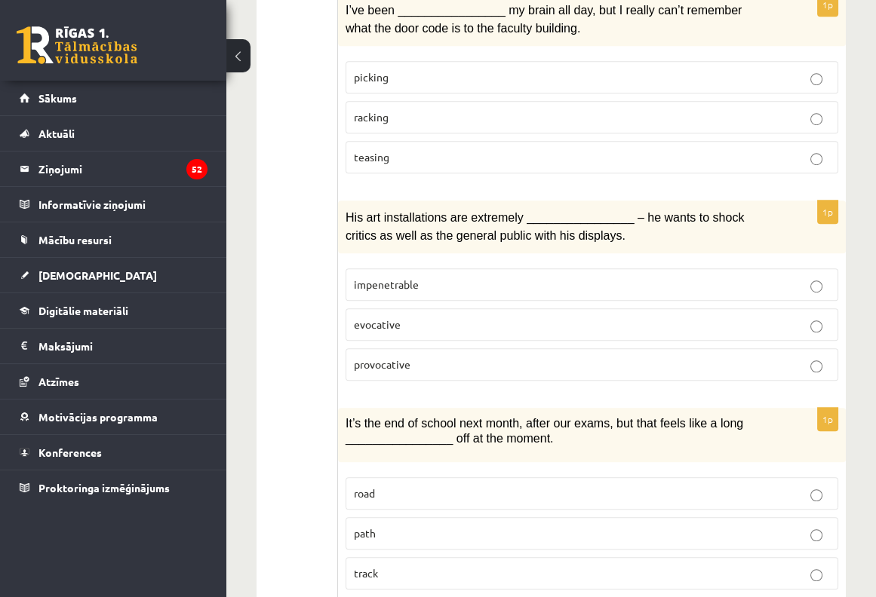
click at [451, 357] on p "provocative" at bounding box center [592, 365] width 476 height 16
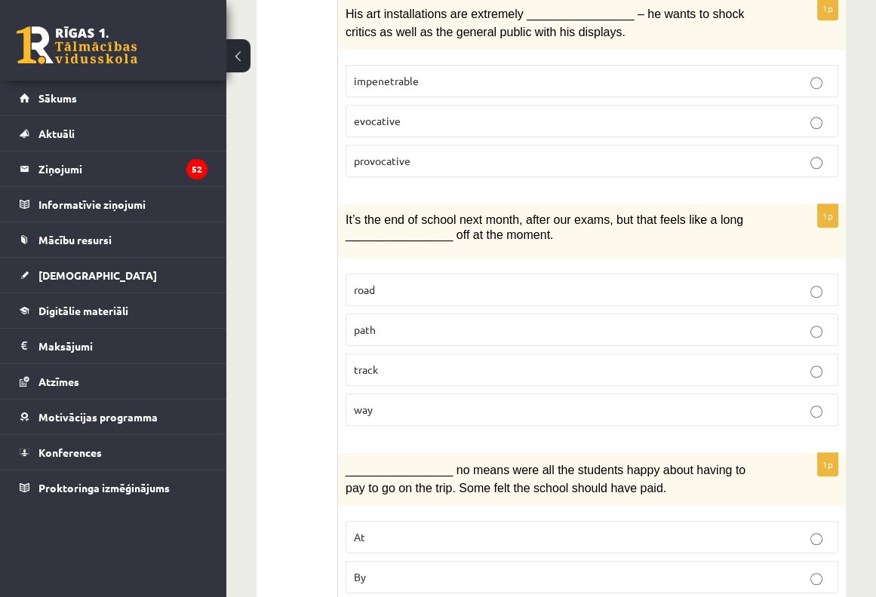
scroll to position [1709, 0]
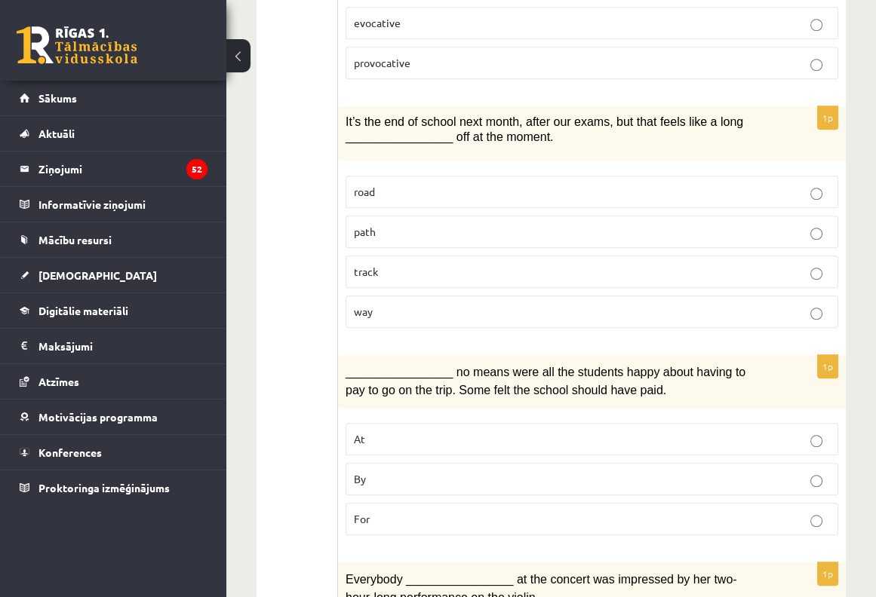
click at [398, 304] on p "way" at bounding box center [592, 312] width 476 height 16
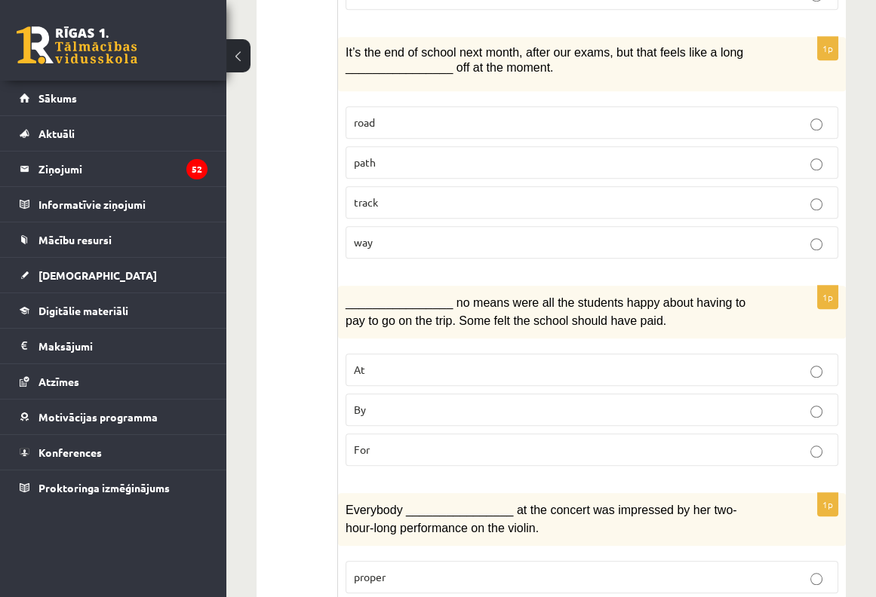
scroll to position [1810, 0]
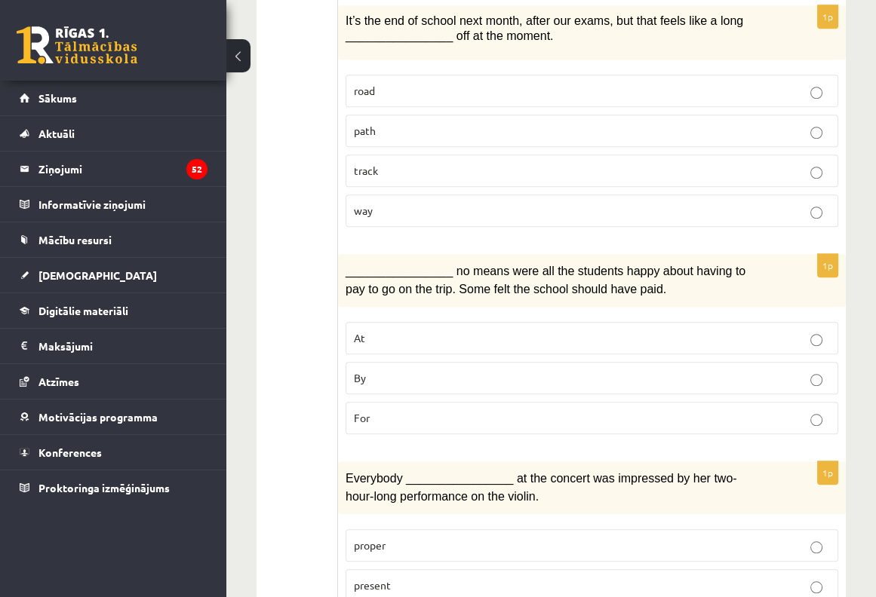
click at [363, 376] on label "By" at bounding box center [591, 378] width 492 height 32
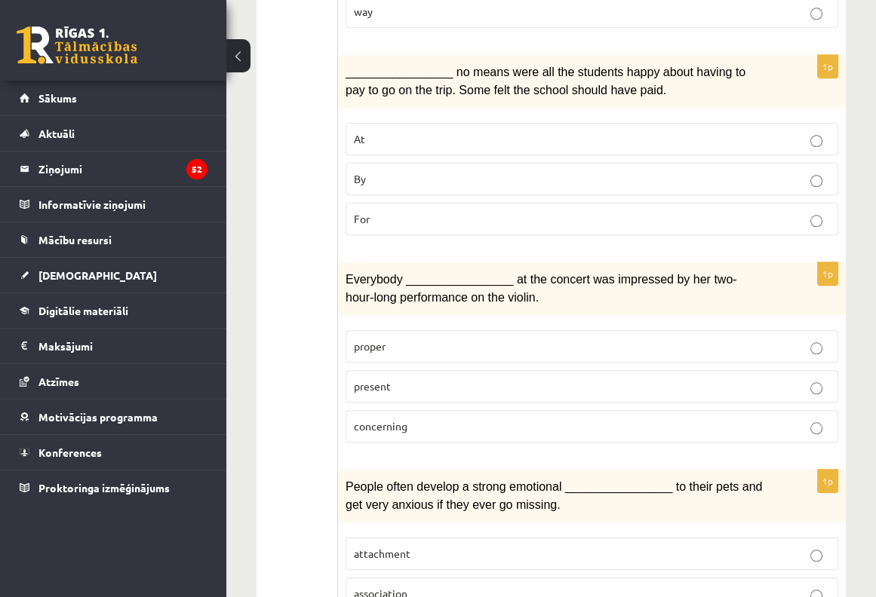
scroll to position [2011, 0]
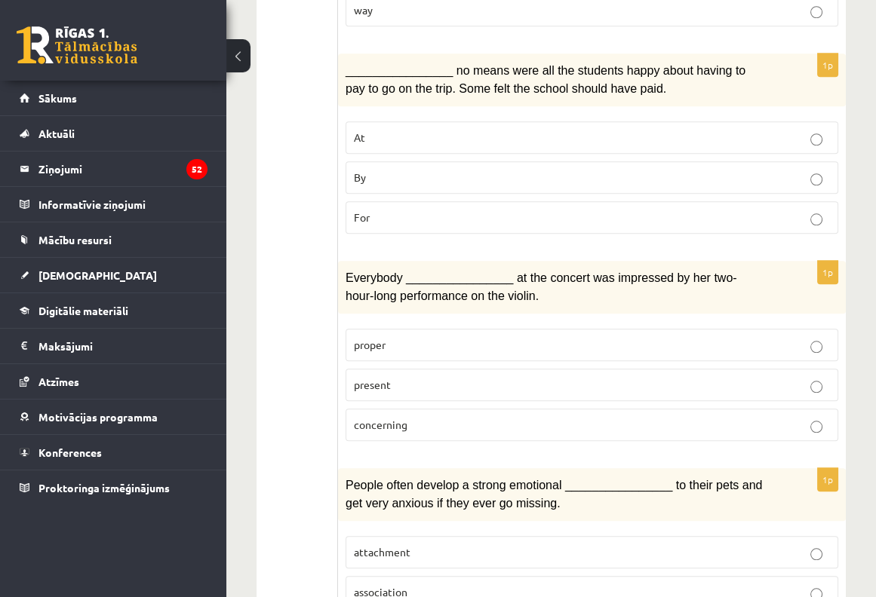
click at [459, 378] on label "present" at bounding box center [591, 385] width 492 height 32
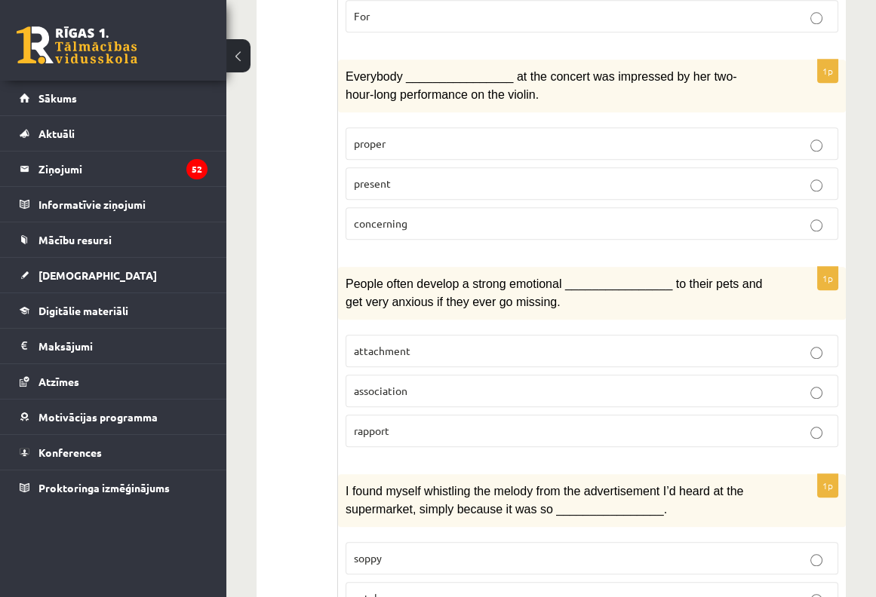
click at [431, 343] on p "attachment" at bounding box center [592, 351] width 476 height 16
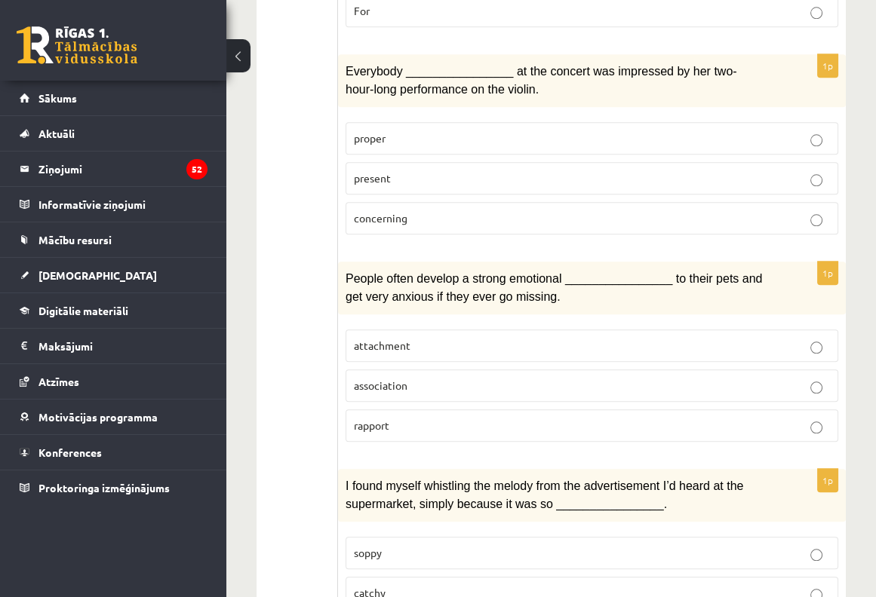
scroll to position [2304, 0]
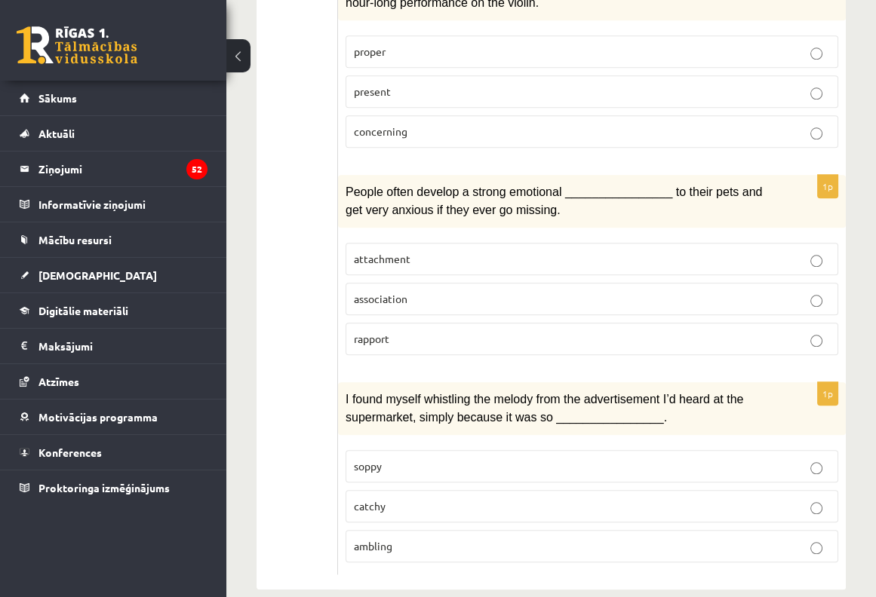
click at [416, 499] on p "catchy" at bounding box center [592, 507] width 476 height 16
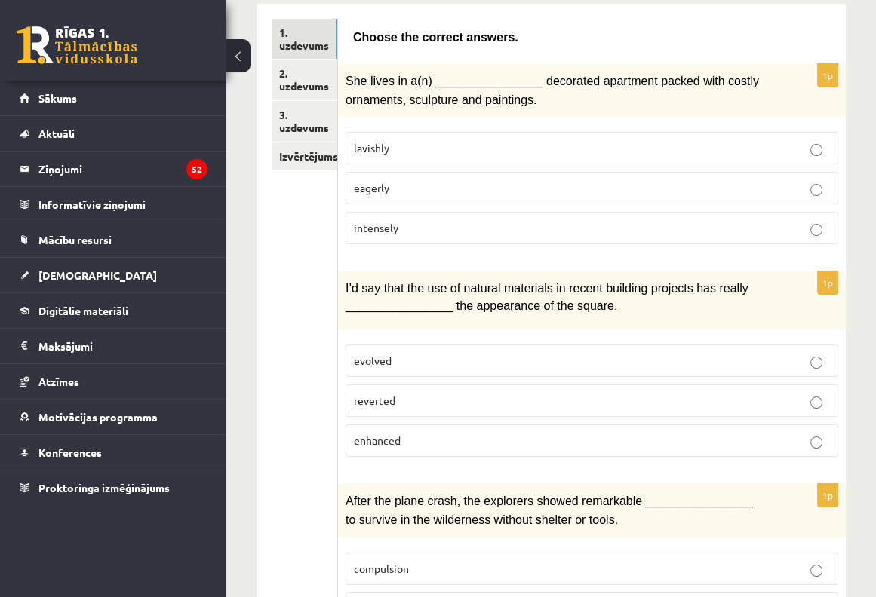
scroll to position [0, 0]
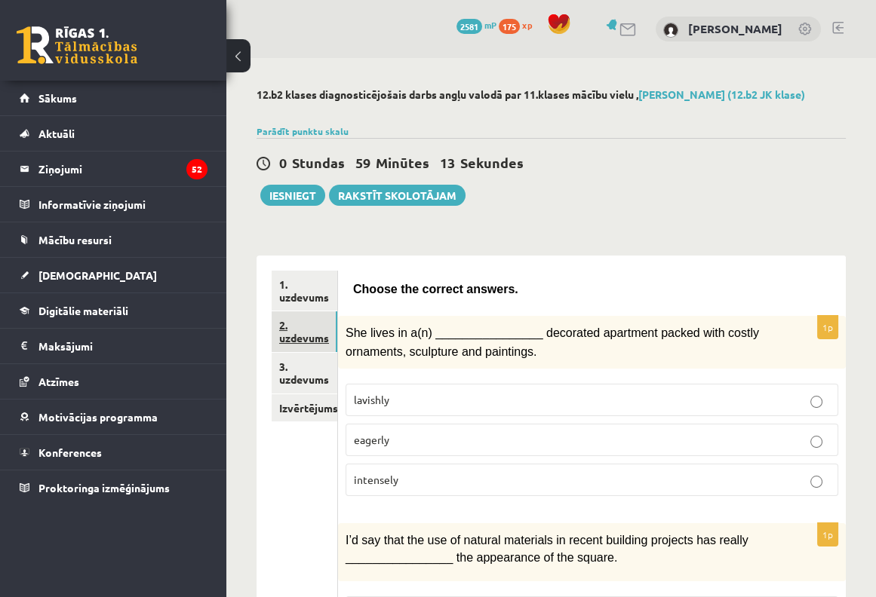
click at [295, 332] on link "2. uzdevums" at bounding box center [305, 331] width 66 height 41
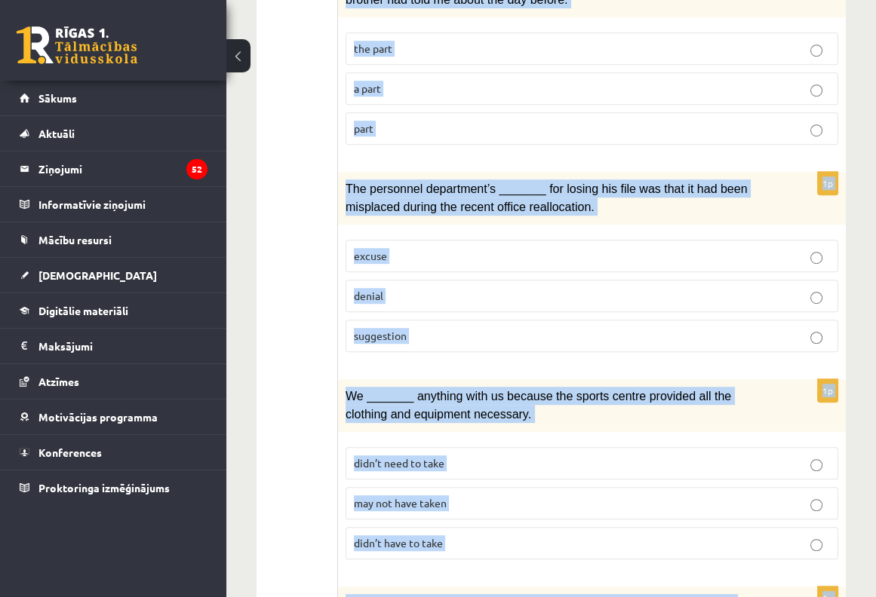
scroll to position [1801, 0]
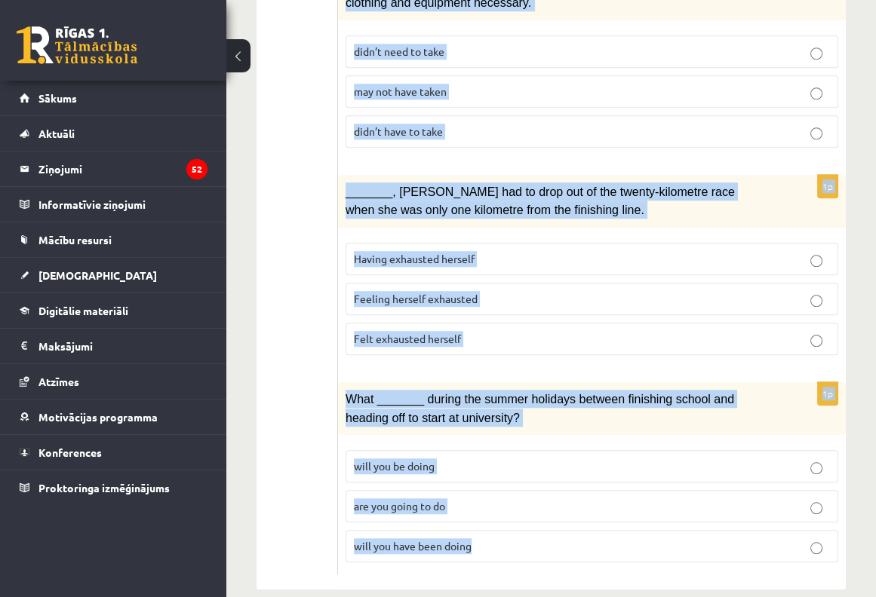
drag, startPoint x: 346, startPoint y: 89, endPoint x: 669, endPoint y: 526, distance: 543.6
copy form "Circle the form that cannot be used to complete the sentences. 1p _______ was w…"
click at [834, 243] on label "Having exhausted herself" at bounding box center [591, 259] width 492 height 32
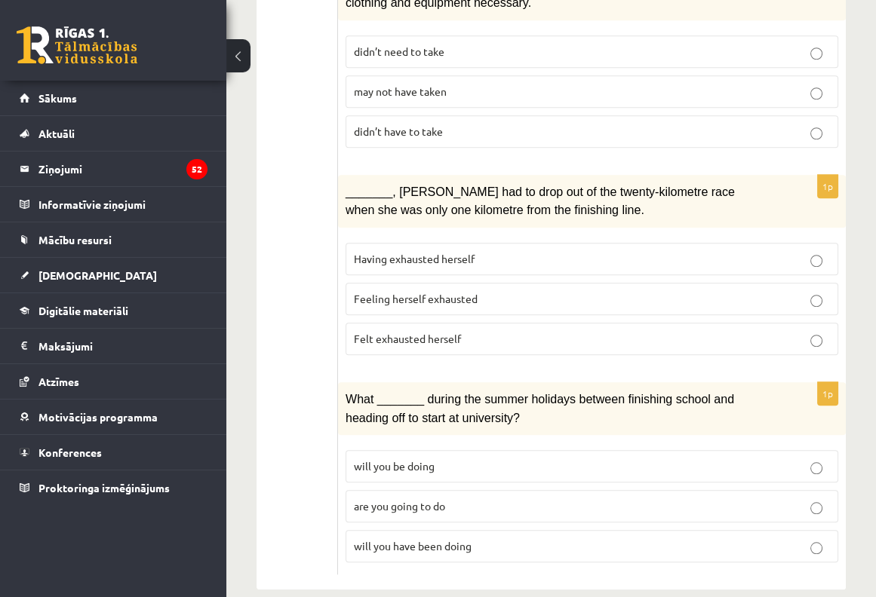
click at [839, 232] on div "1p _______, Judy had to drop out of the twenty-kilometre race when she was only…" at bounding box center [592, 271] width 508 height 192
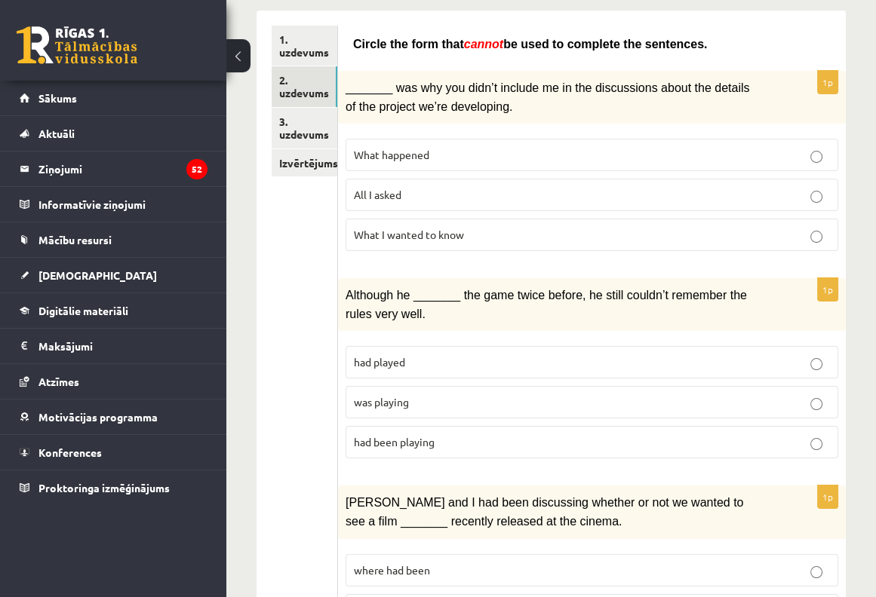
scroll to position [201, 0]
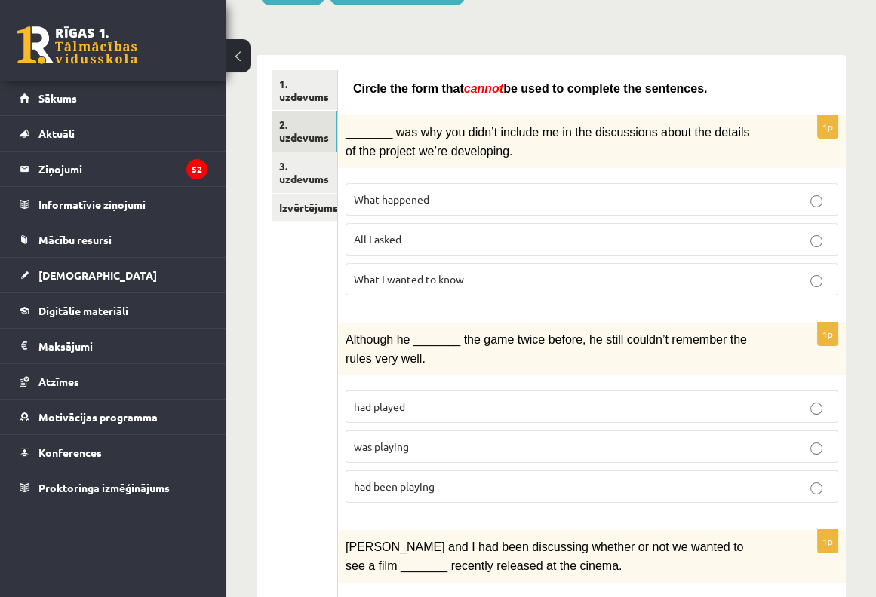
click at [447, 247] on label "All I asked" at bounding box center [591, 239] width 492 height 32
click at [440, 245] on label "All I asked" at bounding box center [591, 239] width 492 height 32
click at [443, 431] on label "was playing" at bounding box center [591, 447] width 492 height 32
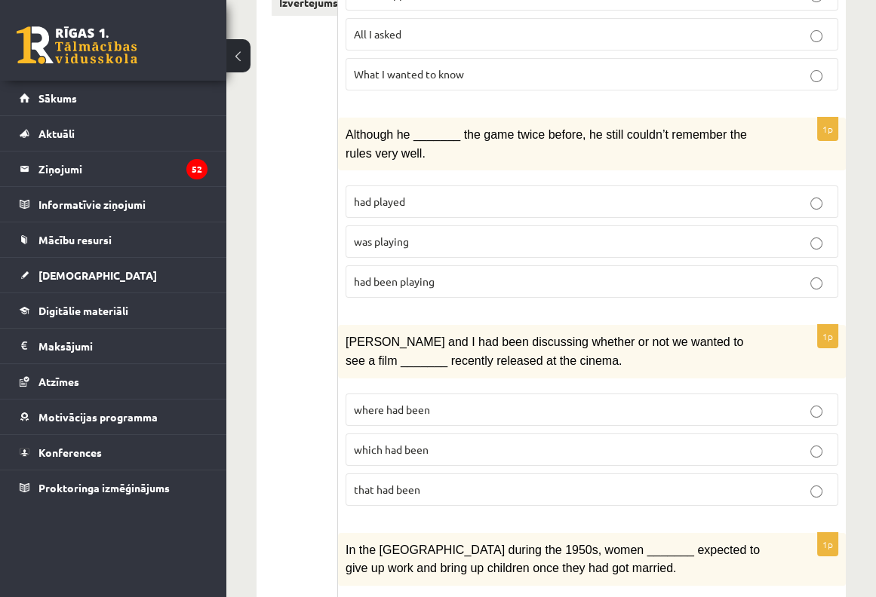
scroll to position [502, 0]
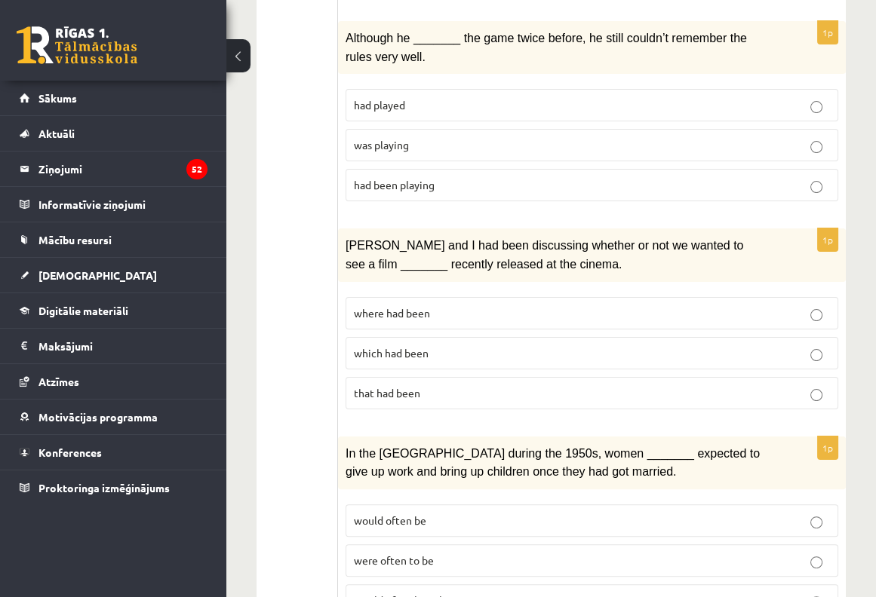
click at [467, 345] on p "which had been" at bounding box center [592, 353] width 476 height 16
click at [432, 305] on p "where had been" at bounding box center [592, 313] width 476 height 16
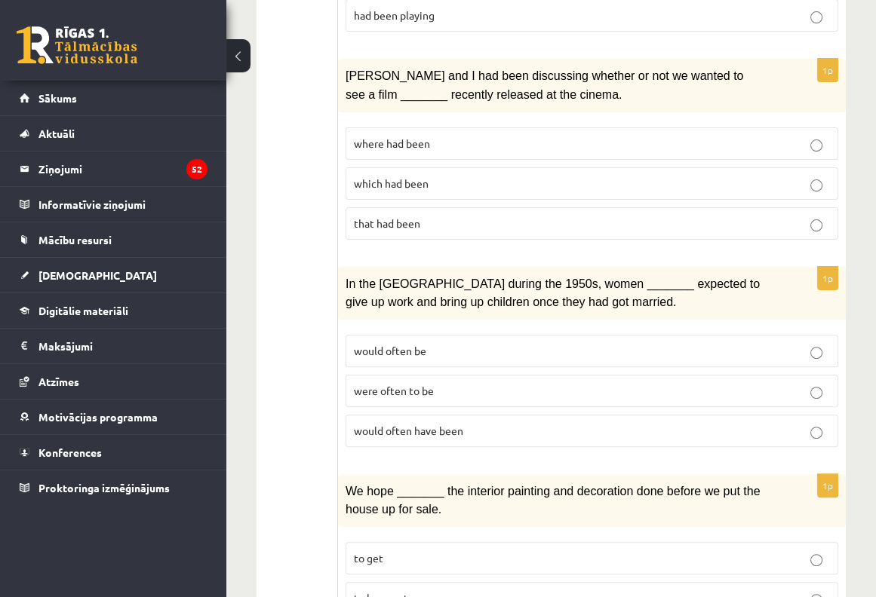
scroll to position [704, 0]
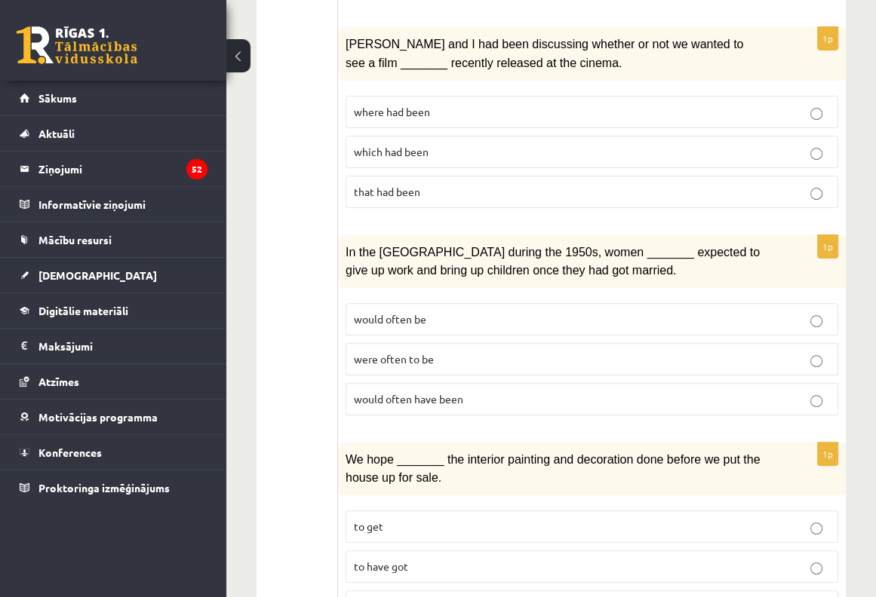
click at [372, 410] on fieldset "would often be were often to be would often have been" at bounding box center [591, 358] width 492 height 124
click at [370, 398] on label "would often have been" at bounding box center [591, 399] width 492 height 32
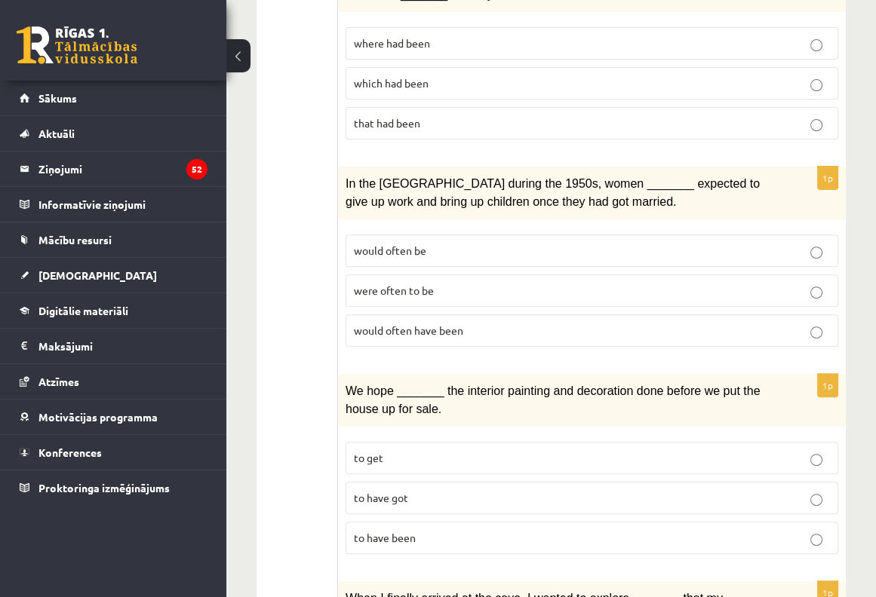
scroll to position [804, 0]
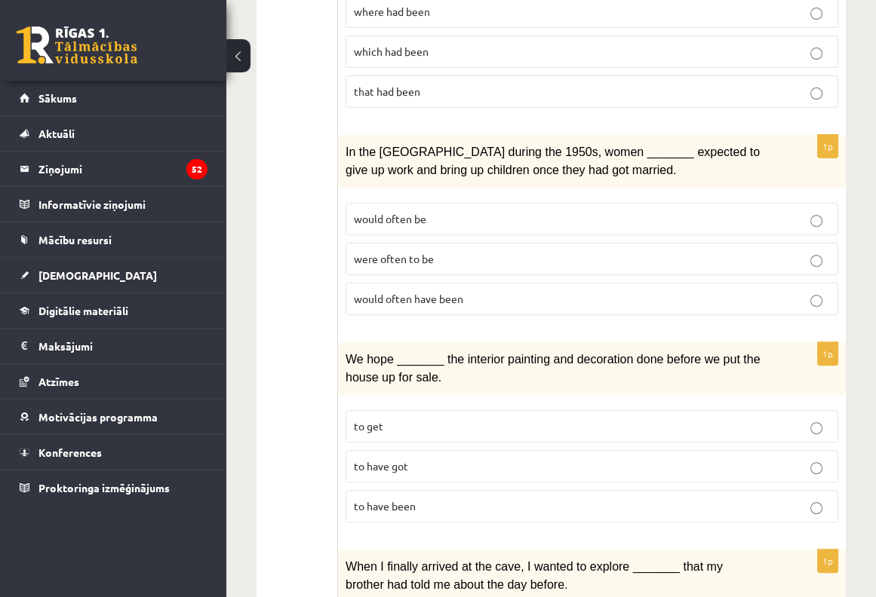
click at [403, 459] on span "to have got" at bounding box center [381, 466] width 54 height 14
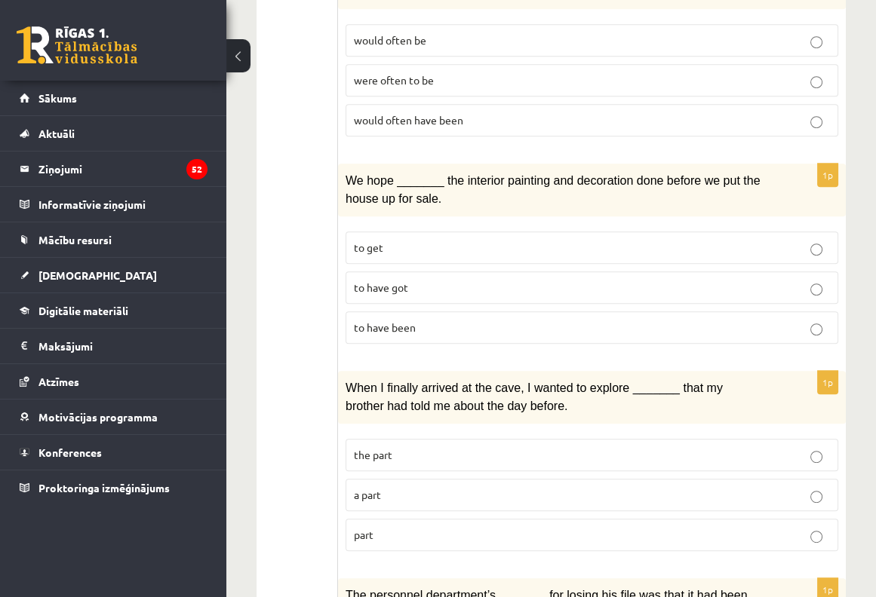
scroll to position [1005, 0]
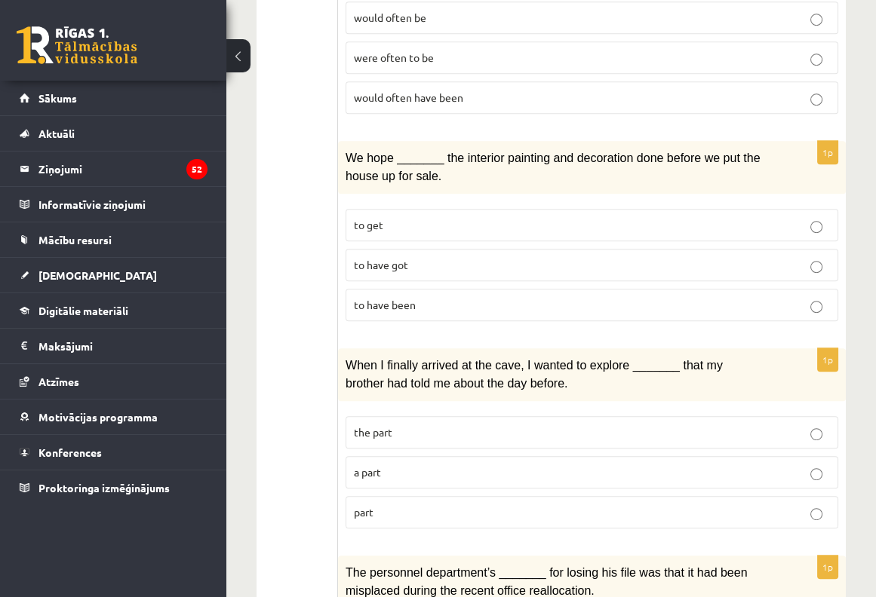
click at [670, 456] on label "a part" at bounding box center [591, 472] width 492 height 32
click at [587, 508] on label "part" at bounding box center [591, 512] width 492 height 32
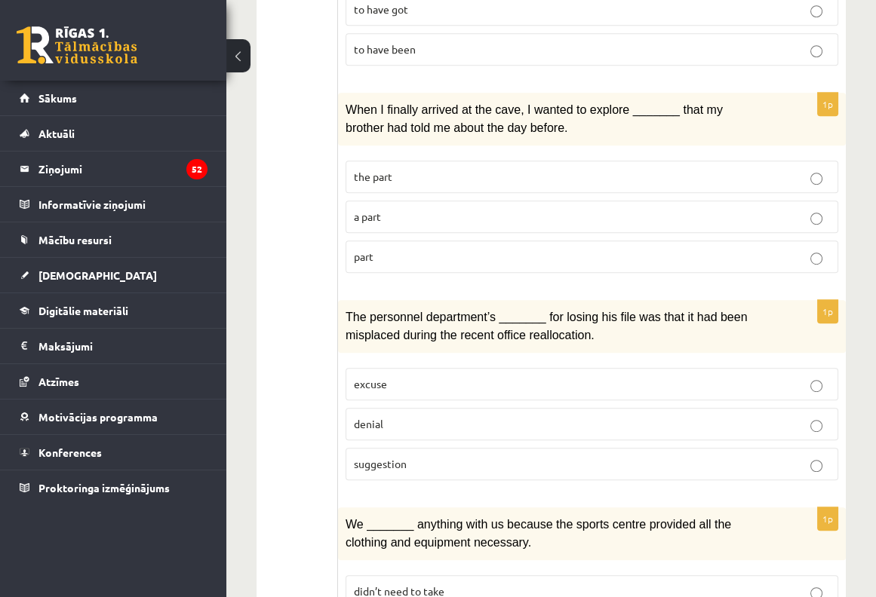
scroll to position [1307, 0]
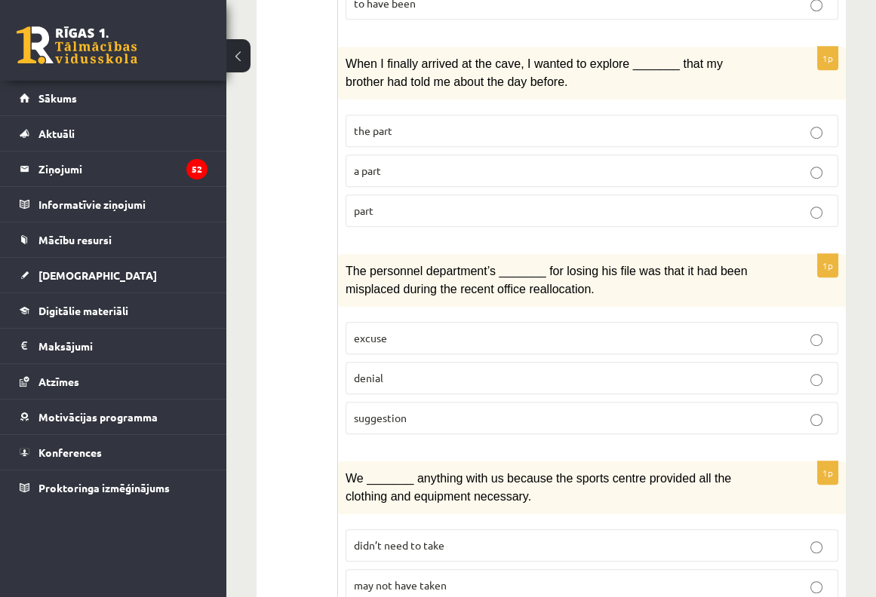
click at [377, 416] on label "suggestion" at bounding box center [591, 418] width 492 height 32
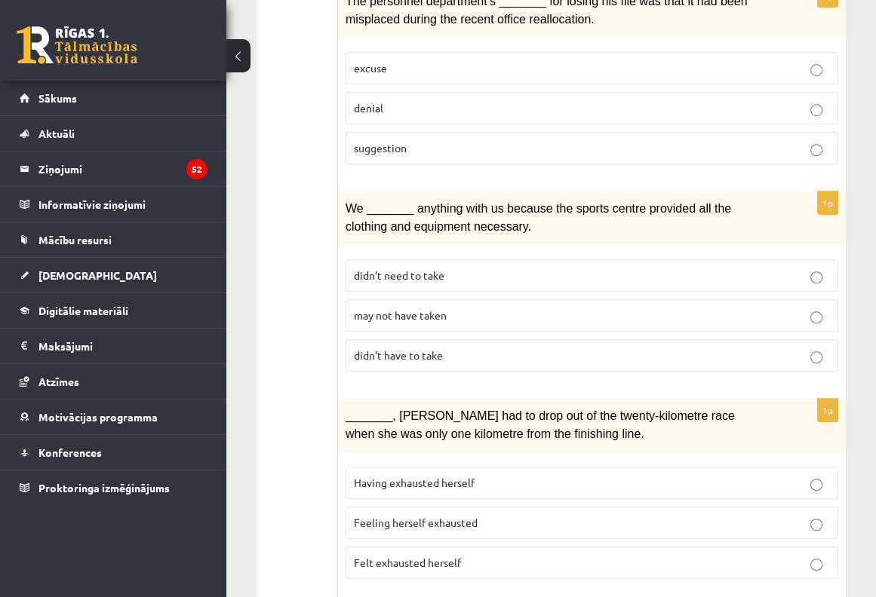
scroll to position [1609, 0]
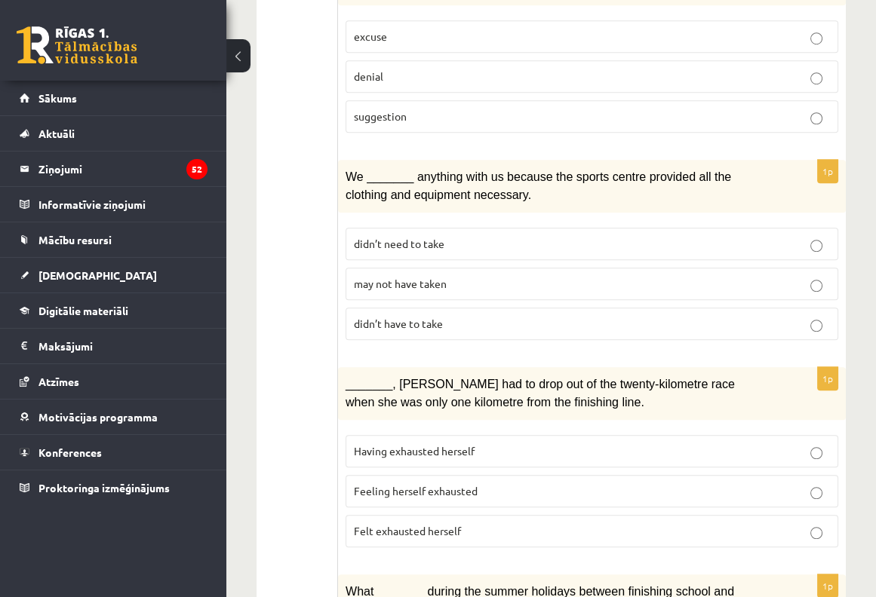
click at [398, 277] on span "may not have taken" at bounding box center [400, 284] width 93 height 14
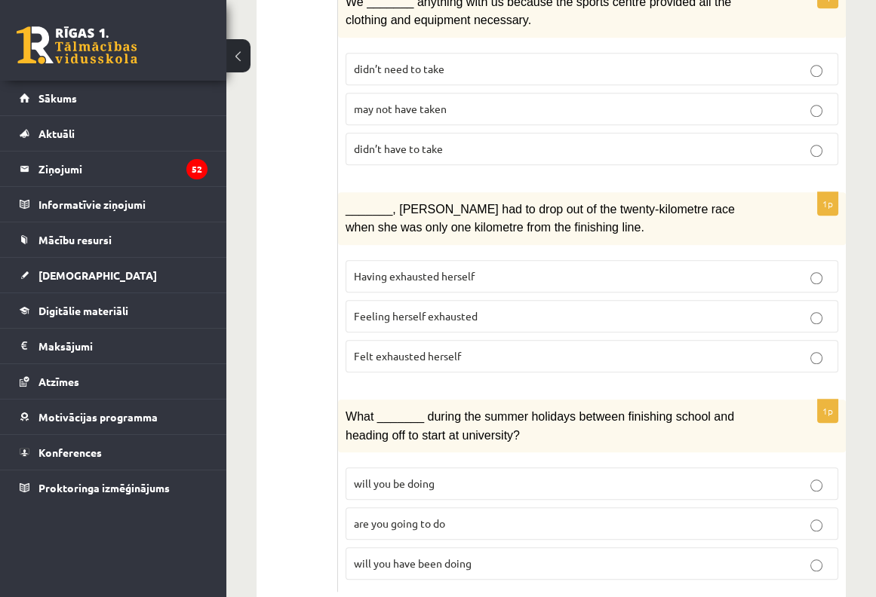
scroll to position [1801, 0]
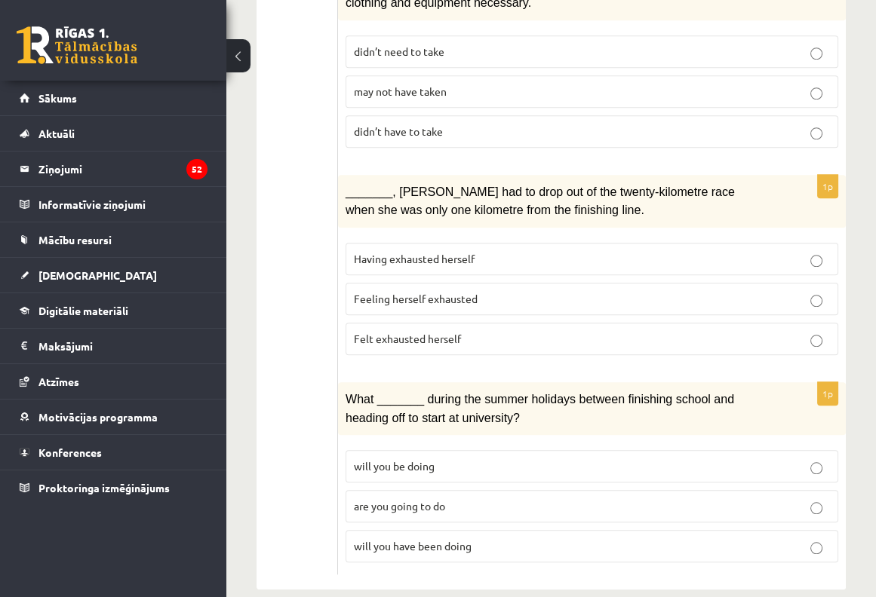
click at [410, 332] on span "Felt exhausted herself" at bounding box center [407, 339] width 107 height 14
click at [394, 532] on label "will you have been doing" at bounding box center [591, 546] width 492 height 32
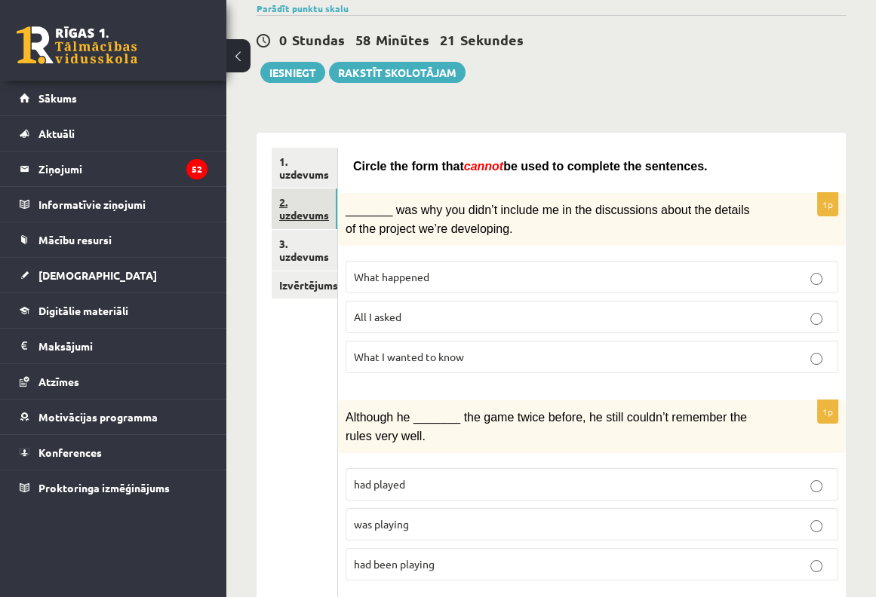
scroll to position [91, 0]
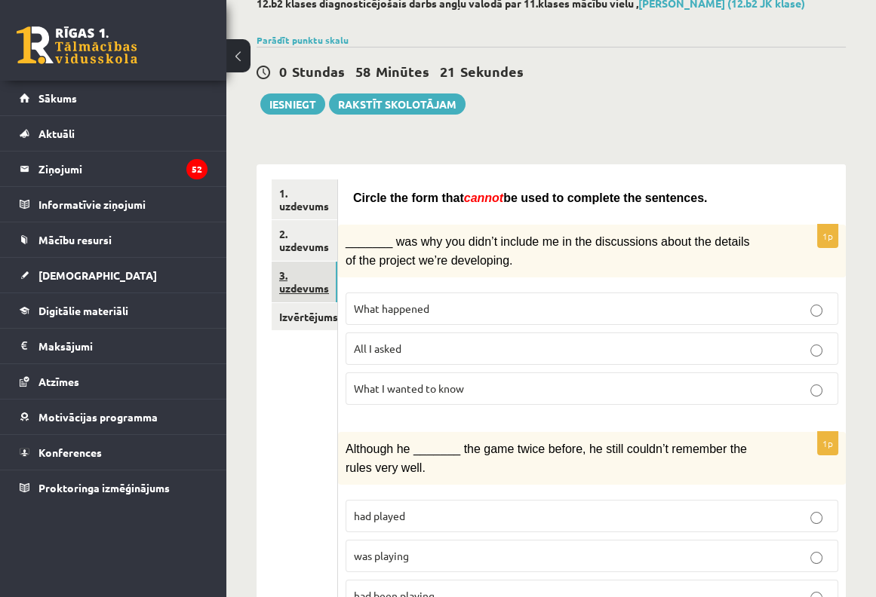
click at [302, 272] on link "3. uzdevums" at bounding box center [305, 282] width 66 height 41
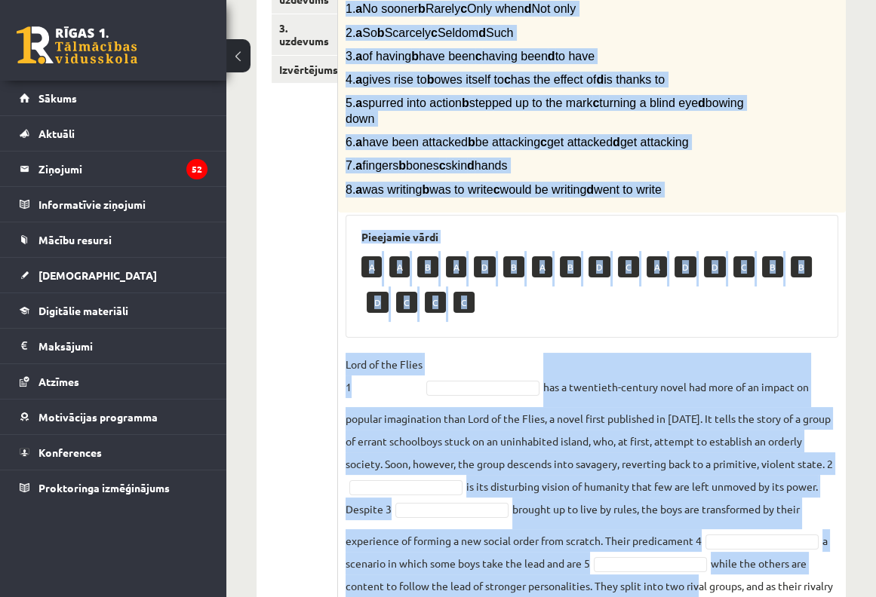
scroll to position [558, 0]
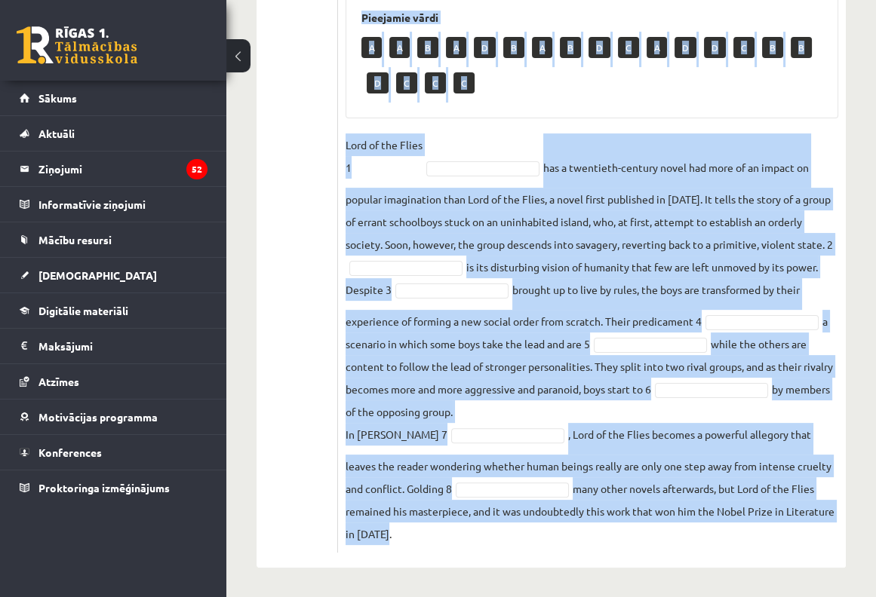
drag, startPoint x: 344, startPoint y: 103, endPoint x: 684, endPoint y: 530, distance: 546.4
click at [685, 531] on div "8p Complete the text with the correct words (a–d). 1. a No sooner b Rarely c On…" at bounding box center [592, 140] width 508 height 825
copy div "Complete the text with the correct words (a–d). 1. a No sooner b Rarely c Only …"
click at [760, 113] on div "Pieejamie vārdi A A B A D B A B D C A D D C B B D C C C" at bounding box center [591, 56] width 492 height 123
drag, startPoint x: 344, startPoint y: 44, endPoint x: 685, endPoint y: 511, distance: 578.1
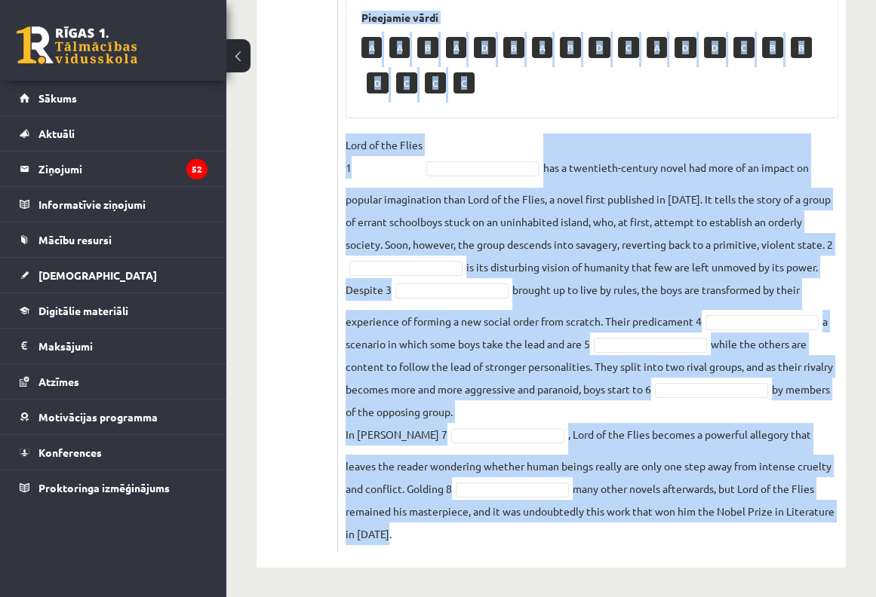
click at [677, 524] on div "8p Complete the text with the correct words (a–d). 1. a No sooner b Rarely c On…" at bounding box center [592, 140] width 508 height 825
copy div "Complete the text with the correct words (a–d). 1. a No sooner b Rarely c Only …"
click at [456, 176] on fieldset "Lord of the Flies 1 has a twentieth-century novel had more of an impact on popu…" at bounding box center [591, 339] width 492 height 412
click at [480, 145] on fieldset "Lord of the Flies 1 has a twentieth-century novel had more of an impact on popu…" at bounding box center [591, 339] width 492 height 412
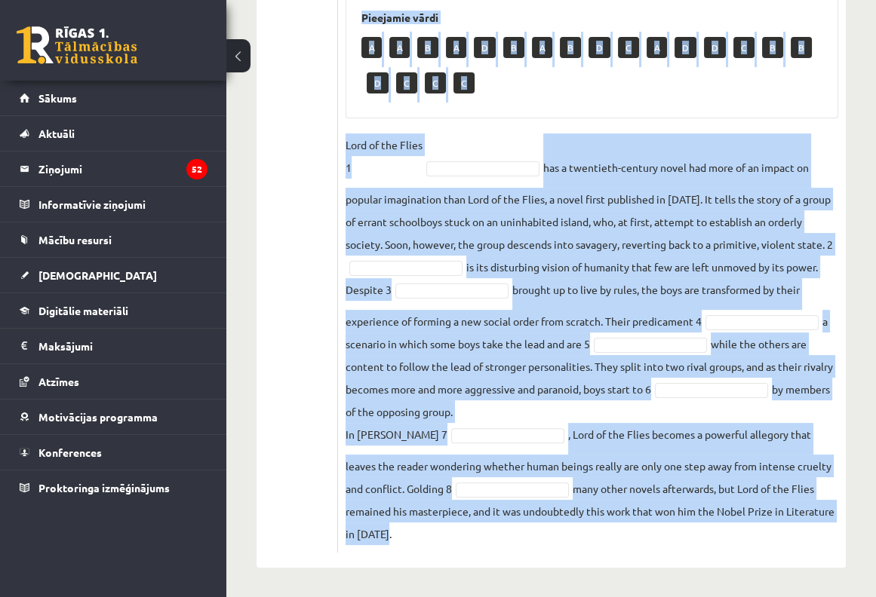
click at [490, 143] on fieldset "Lord of the Flies 1 has a twentieth-century novel had more of an impact on popu…" at bounding box center [591, 339] width 492 height 412
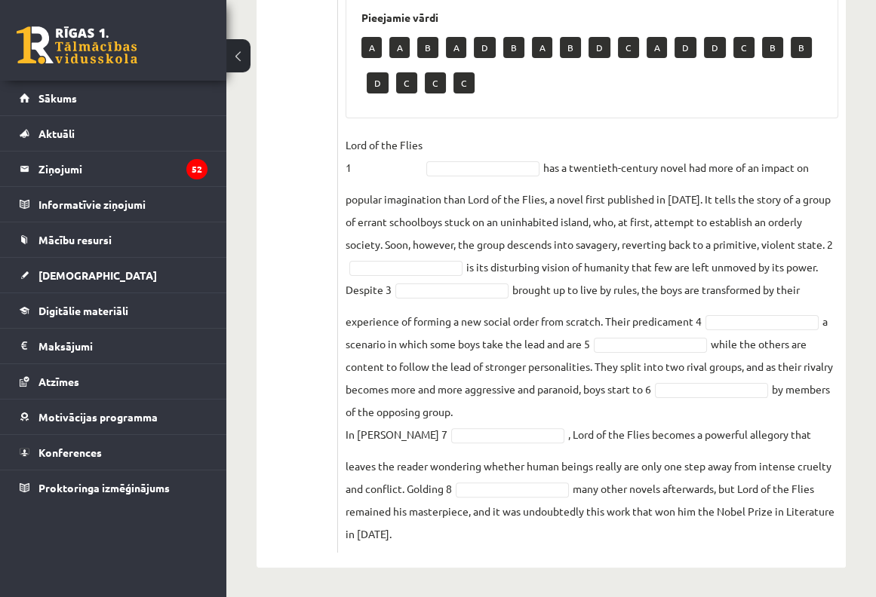
click at [495, 145] on fieldset "Lord of the Flies 1 has a twentieth-century novel had more of an impact on popu…" at bounding box center [591, 339] width 492 height 412
click at [437, 297] on fieldset "Lord of the Flies 1 A * has a twentieth-century novel had more of an impact on …" at bounding box center [591, 339] width 492 height 412
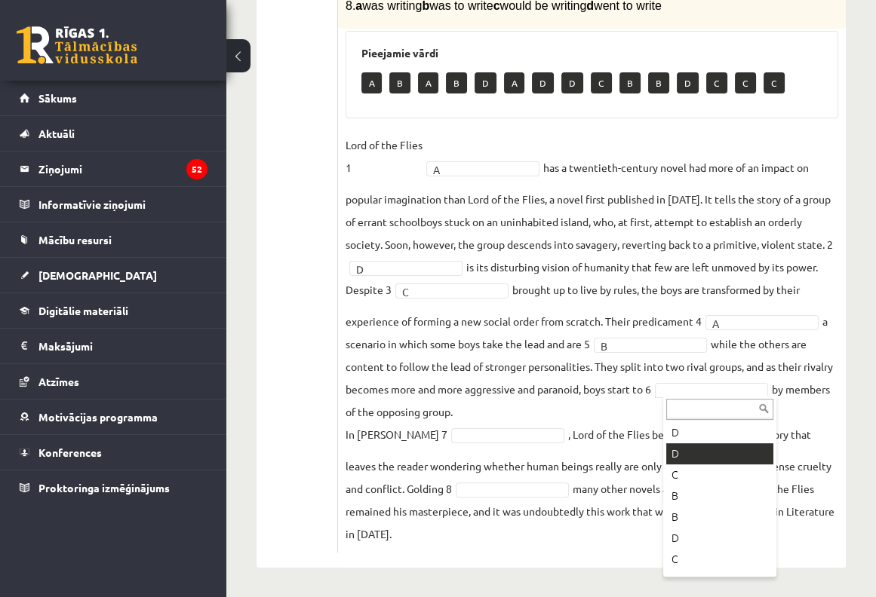
scroll to position [187, 0]
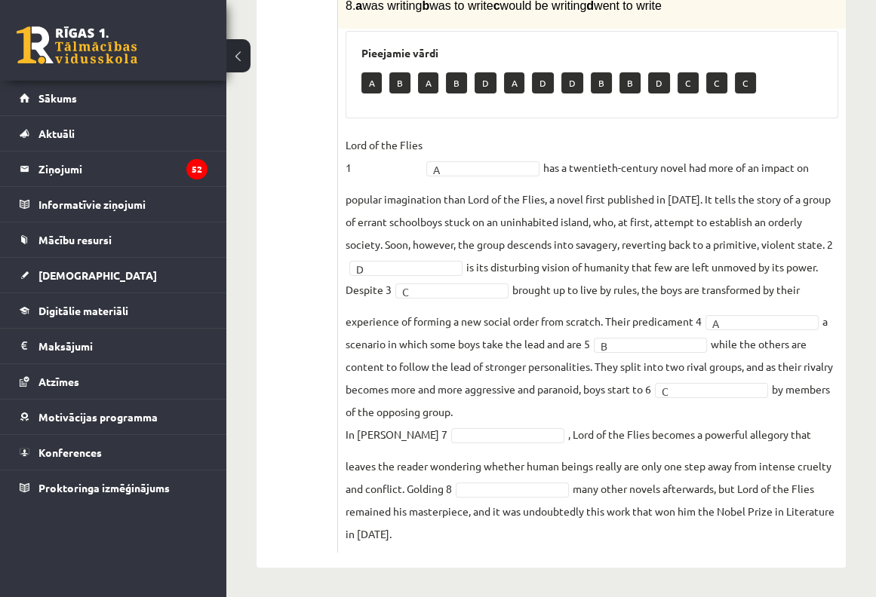
click at [540, 424] on fieldset "Lord of the Flies 1 A * has a twentieth-century novel had more of an impact on …" at bounding box center [591, 339] width 492 height 412
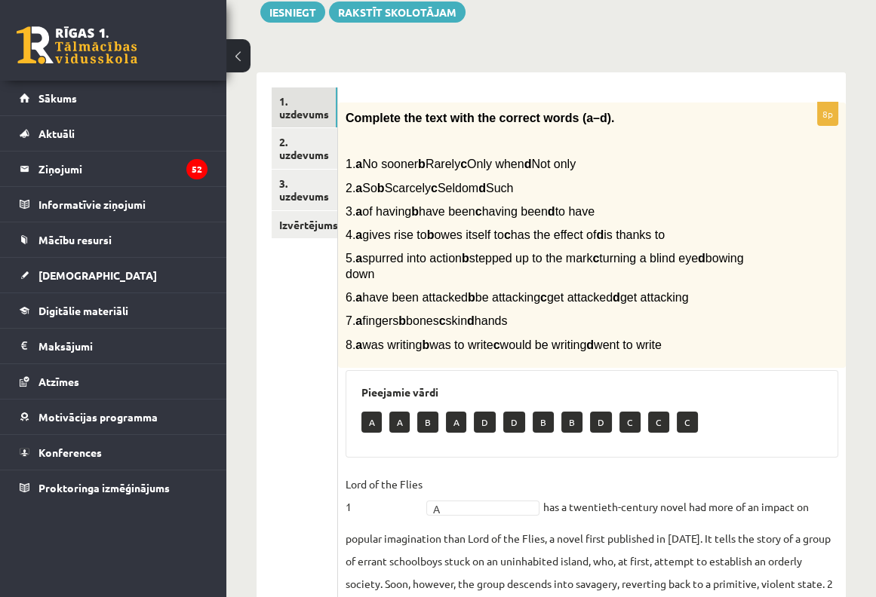
scroll to position [121, 0]
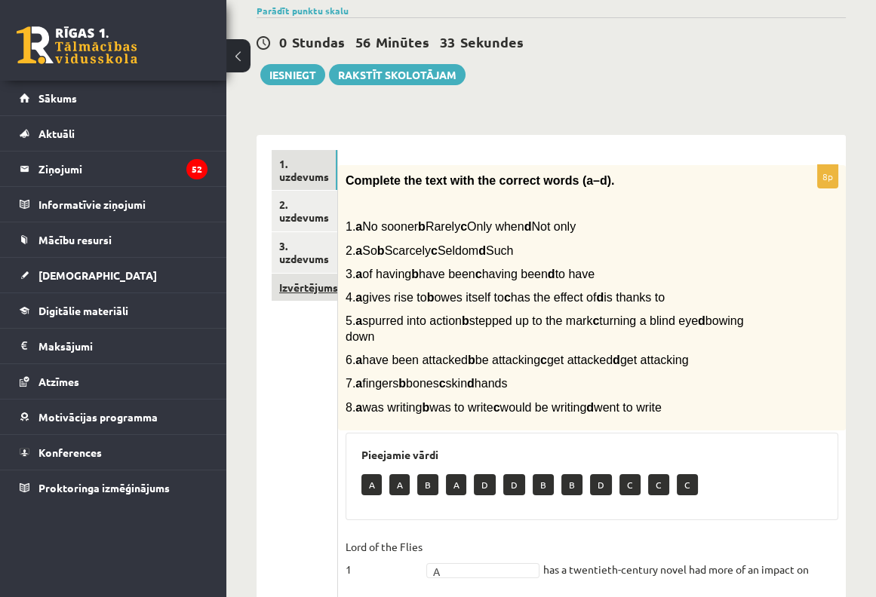
click at [302, 288] on link "Izvērtējums!" at bounding box center [305, 288] width 66 height 28
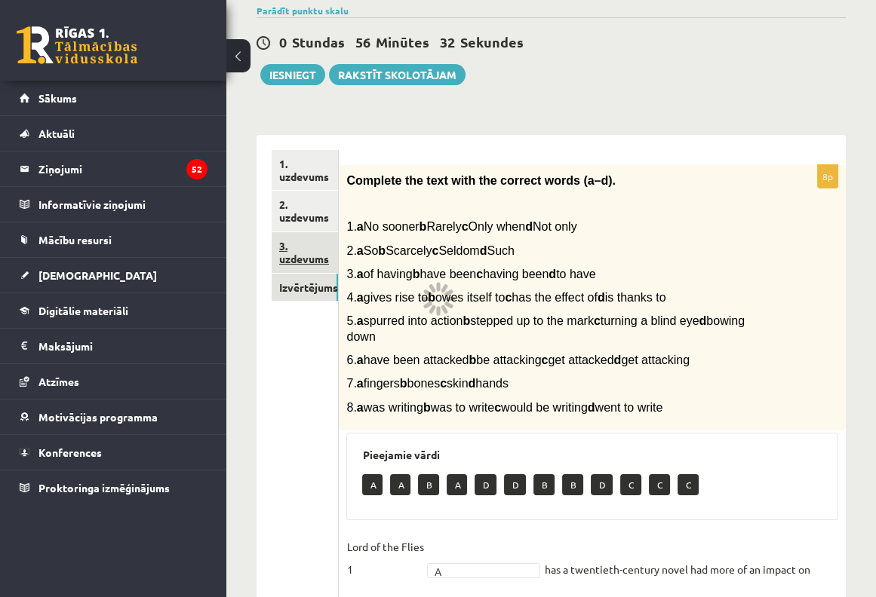
scroll to position [36, 0]
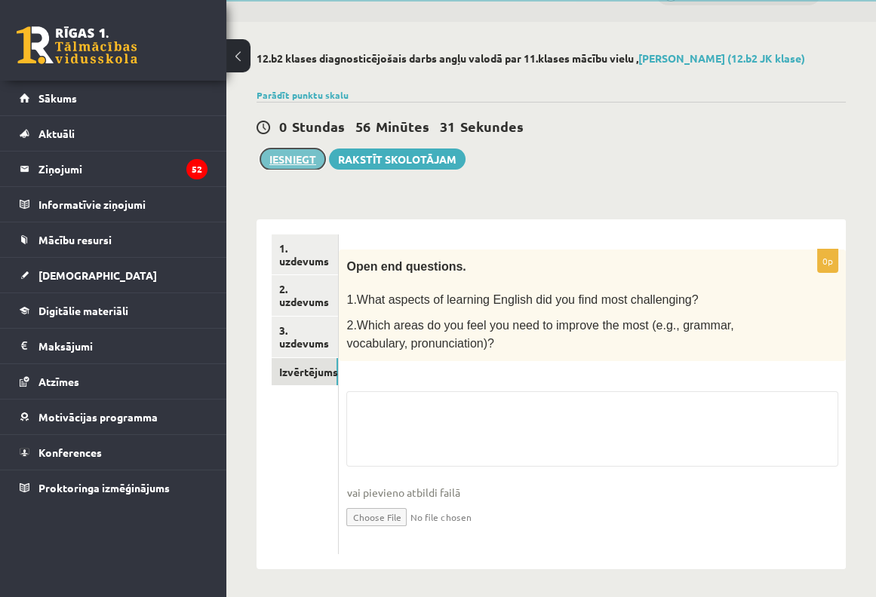
click at [276, 167] on button "Iesniegt" at bounding box center [292, 159] width 65 height 21
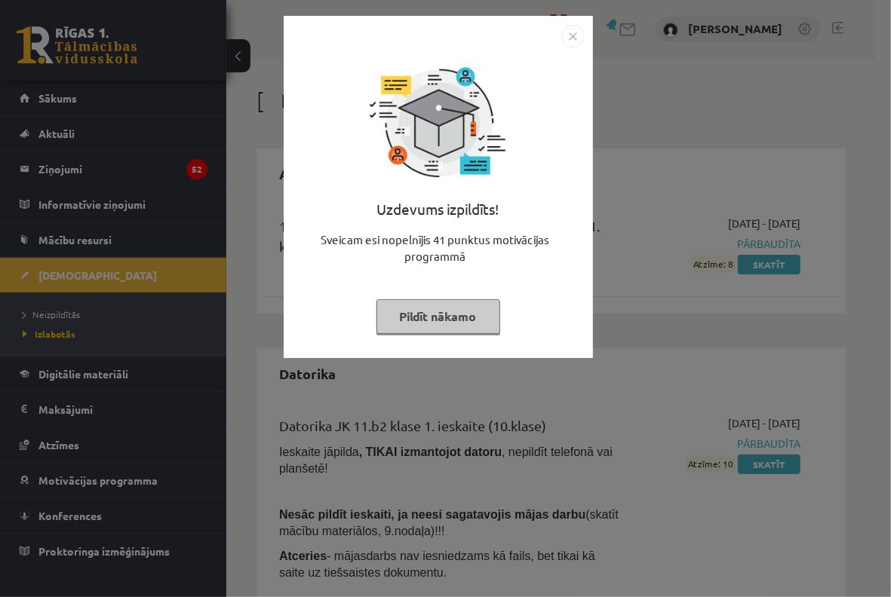
click at [483, 309] on button "Pildīt nākamo" at bounding box center [438, 316] width 124 height 35
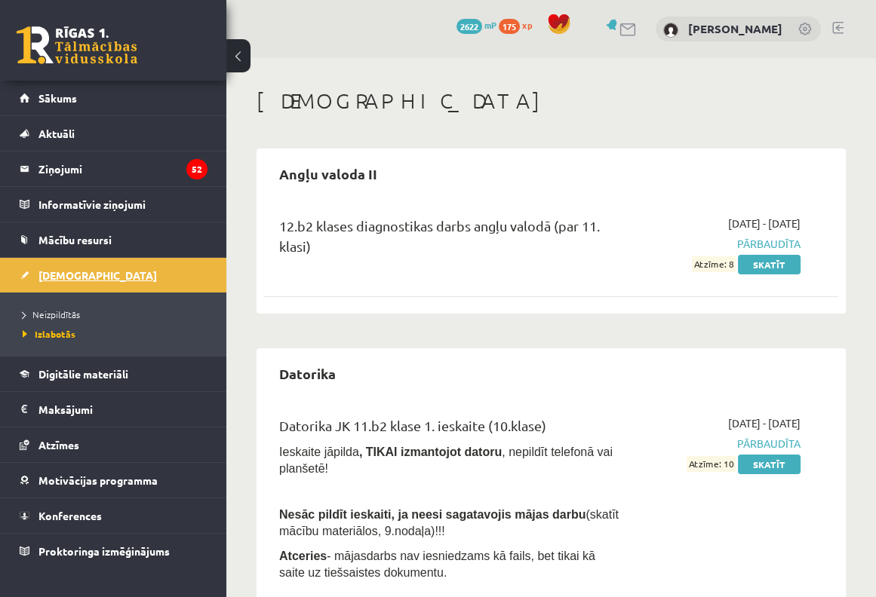
click at [143, 264] on link "[DEMOGRAPHIC_DATA]" at bounding box center [114, 275] width 188 height 35
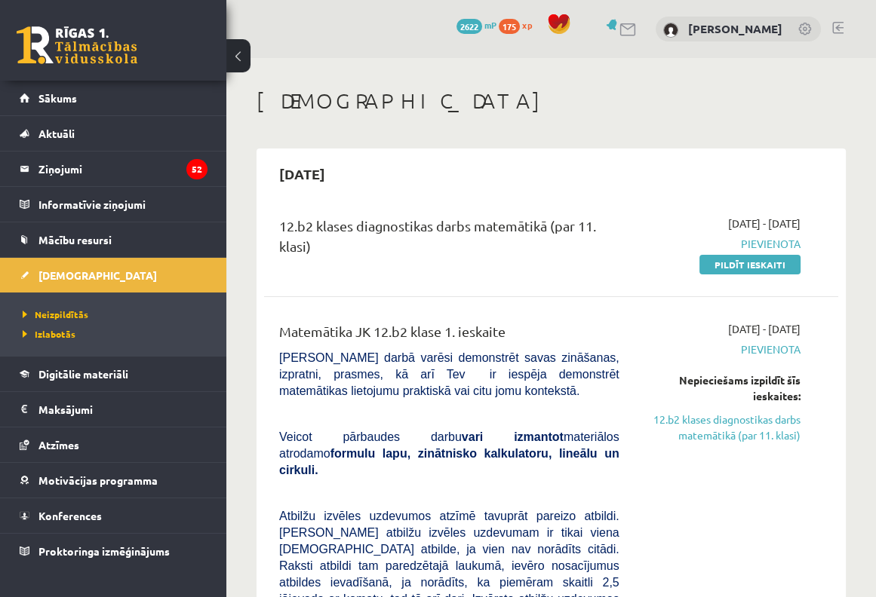
scroll to position [100, 0]
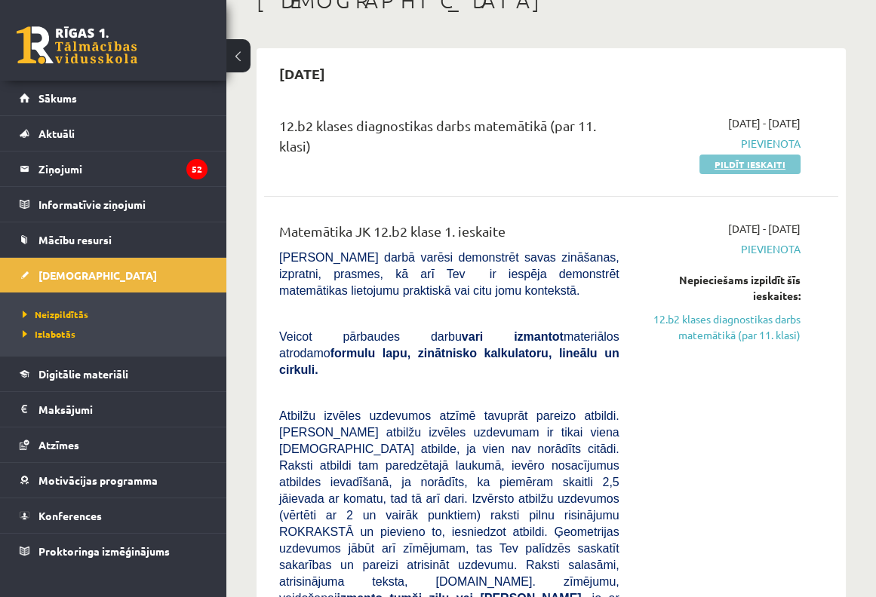
click at [712, 165] on link "Pildīt ieskaiti" at bounding box center [749, 165] width 101 height 20
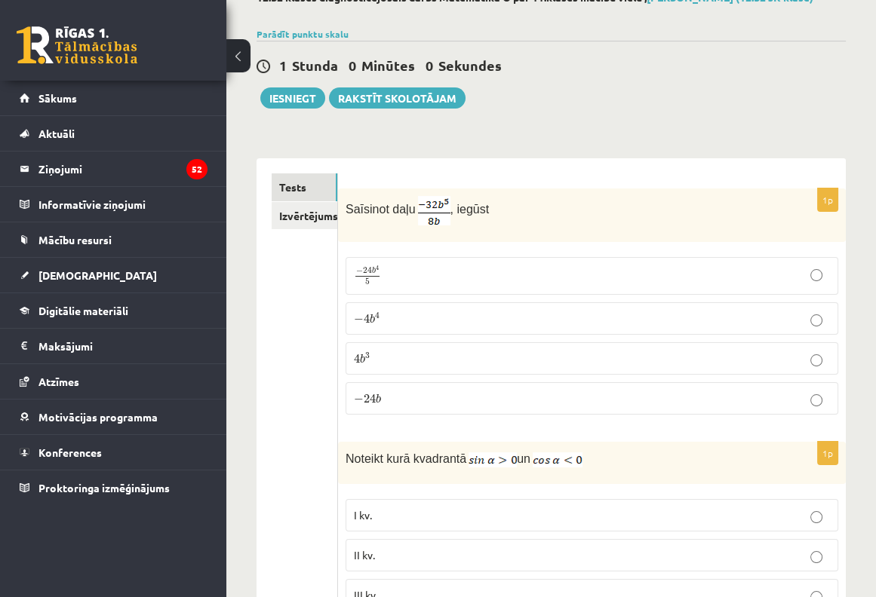
scroll to position [100, 0]
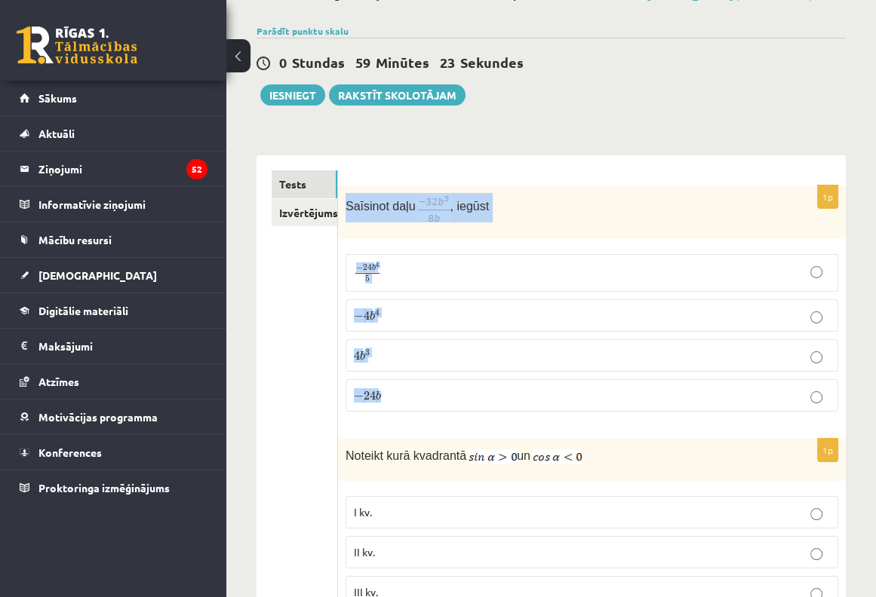
drag, startPoint x: 345, startPoint y: 207, endPoint x: 503, endPoint y: 364, distance: 222.4
click at [504, 365] on div "1p Saīsinot daļu , iegūst − 24 b 4 5 − 24 b 4 5 − 4 b 4 − 4 b 4 4 b 3 4 b 3 − 2…" at bounding box center [592, 305] width 508 height 238
copy div "Saīsinot daļu , iegūst − 24 b 4 5 − 24 b 4 5 − 4 b 4 − 4 b 4 4 b 3"
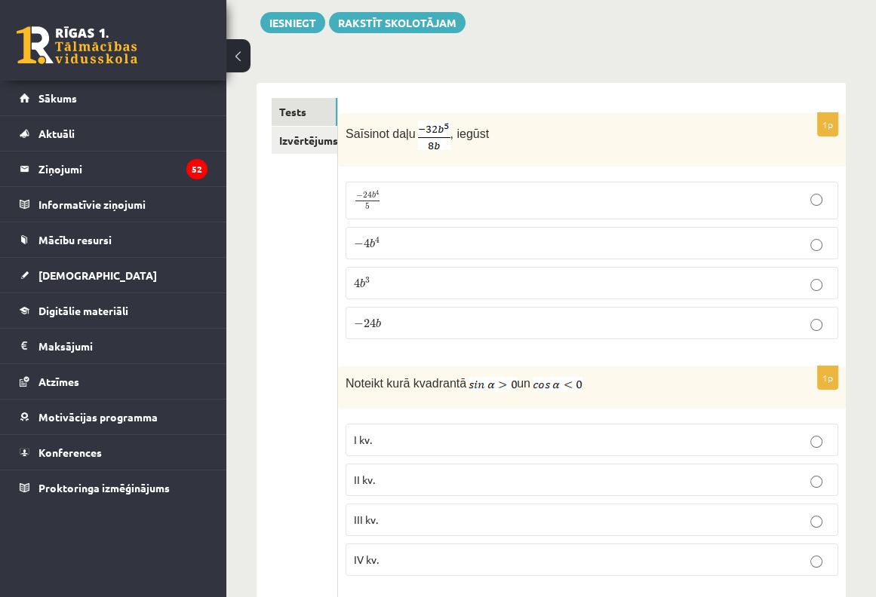
scroll to position [302, 0]
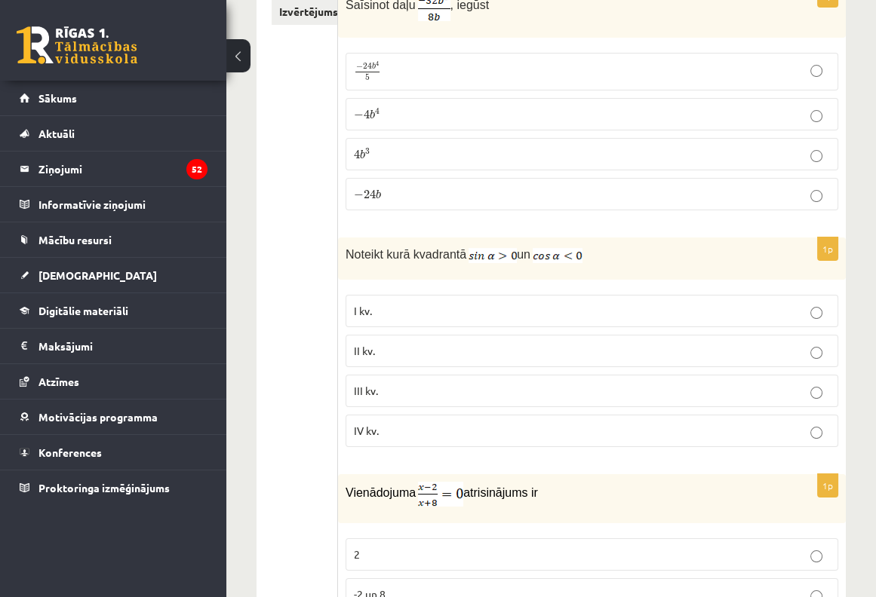
click at [415, 106] on p "− 4 b 4 − 4 b 4" at bounding box center [592, 114] width 476 height 16
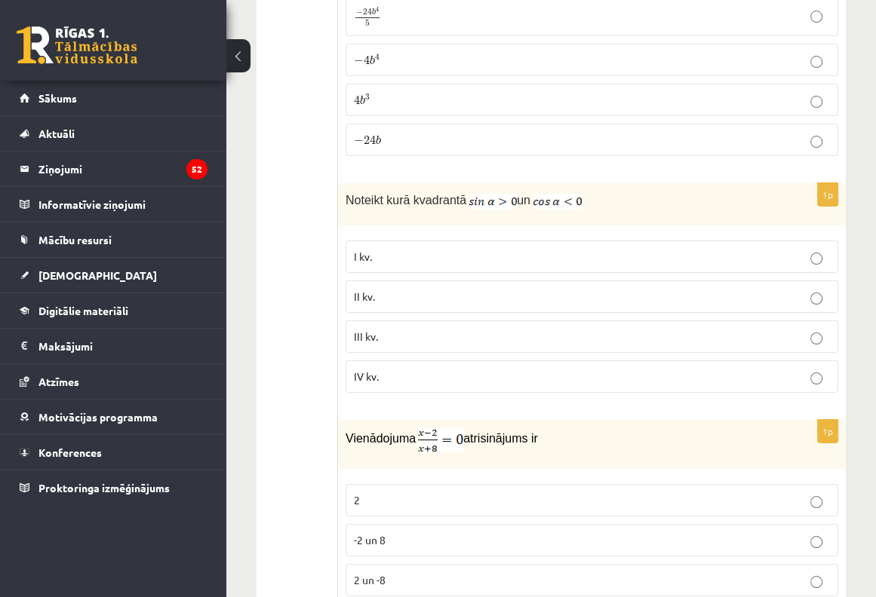
scroll to position [402, 0]
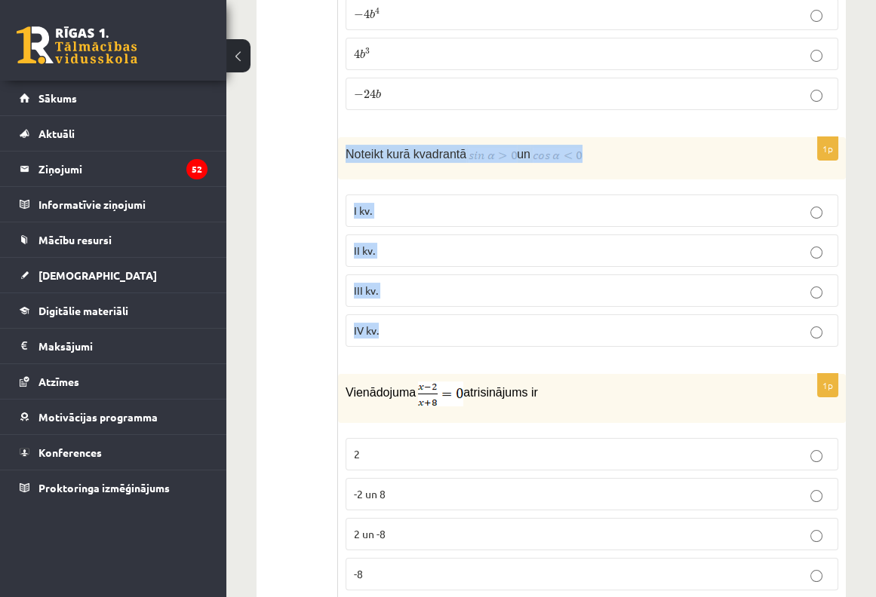
drag, startPoint x: 348, startPoint y: 153, endPoint x: 590, endPoint y: 324, distance: 295.9
click at [590, 324] on div "1p Noteikt kurā kvadrantā un I kv. II kv. III kv. IV kv." at bounding box center [592, 248] width 508 height 222
copy div "Noteikt kurā kvadrantā un I kv. II kv. III kv. IV kv."
click at [647, 145] on p "Noteikt kurā kvadrantā un" at bounding box center [553, 154] width 417 height 18
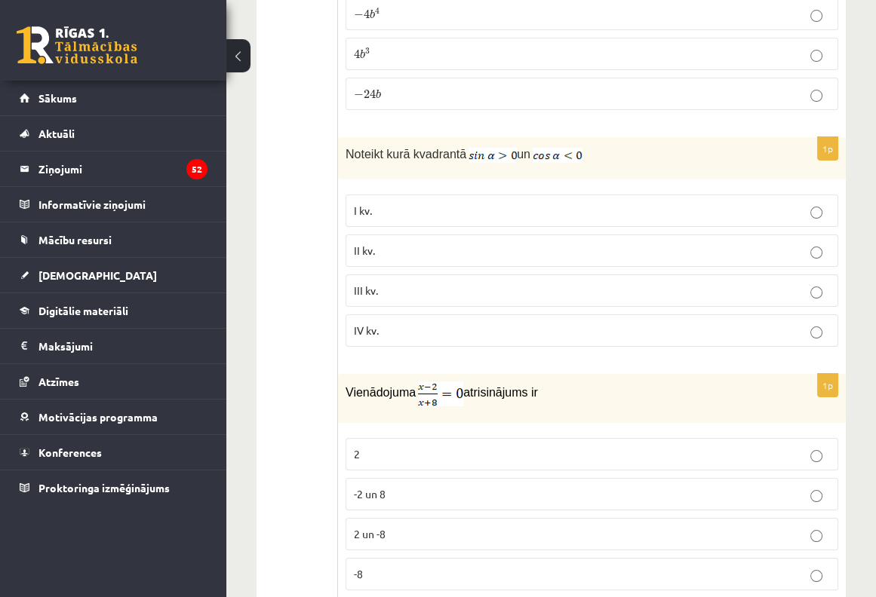
click at [395, 247] on p "II kv." at bounding box center [592, 251] width 476 height 16
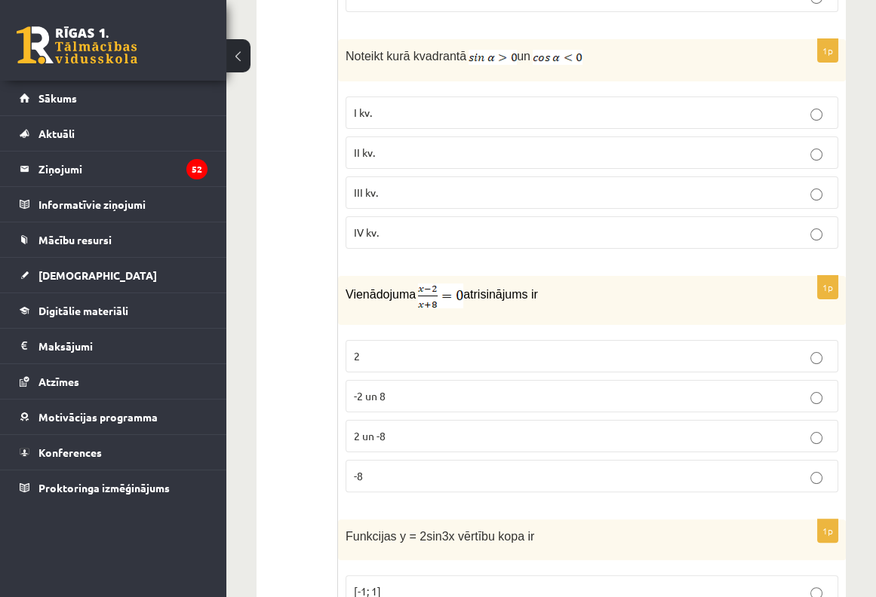
scroll to position [603, 0]
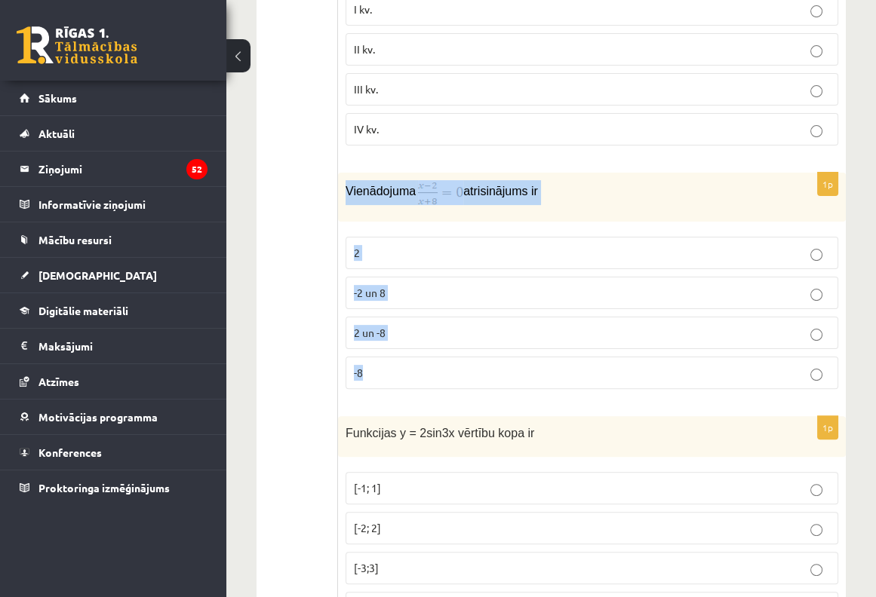
drag, startPoint x: 348, startPoint y: 194, endPoint x: 603, endPoint y: 361, distance: 304.6
click at [603, 361] on div "1p Vienādojuma atrisinājums ir 2 -2 un 8 2 un -8 -8" at bounding box center [592, 287] width 508 height 229
copy div "Vienādojuma atrisinājums ir 2 -2 un 8 2 un -8 -8"
click at [652, 187] on p "Vienādojuma atrisinājums ir" at bounding box center [553, 192] width 417 height 25
click at [509, 201] on p "Vienādojuma atrisinājums ir" at bounding box center [553, 192] width 417 height 25
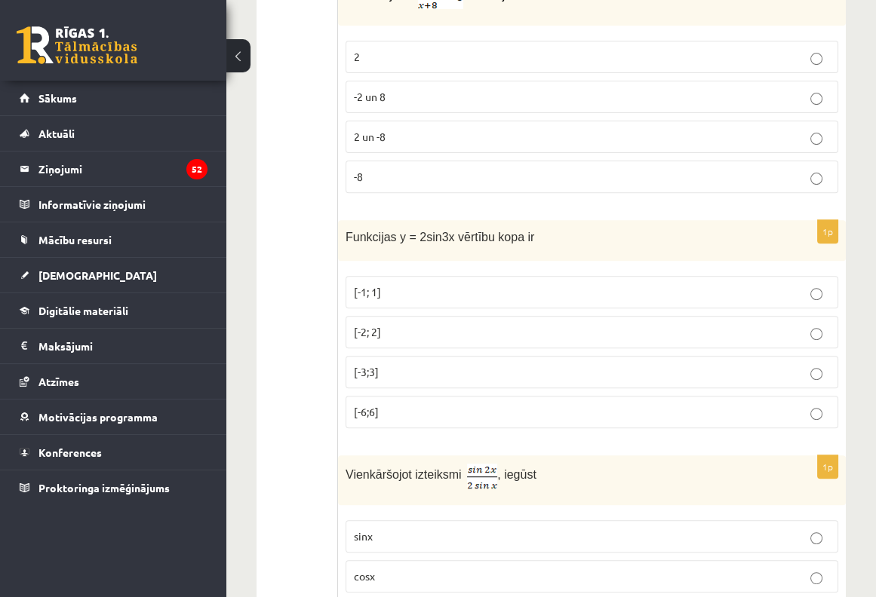
scroll to position [804, 0]
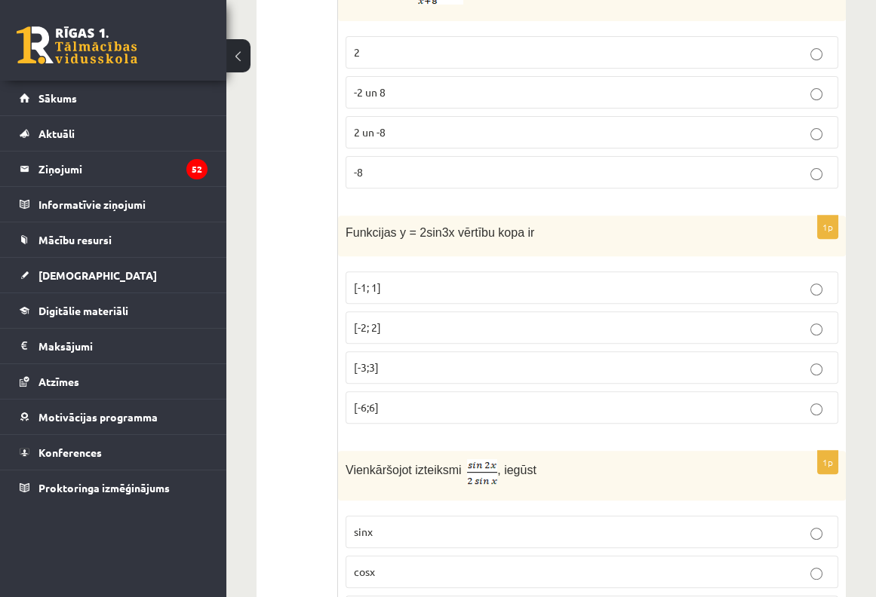
click at [390, 48] on p "2" at bounding box center [592, 52] width 476 height 16
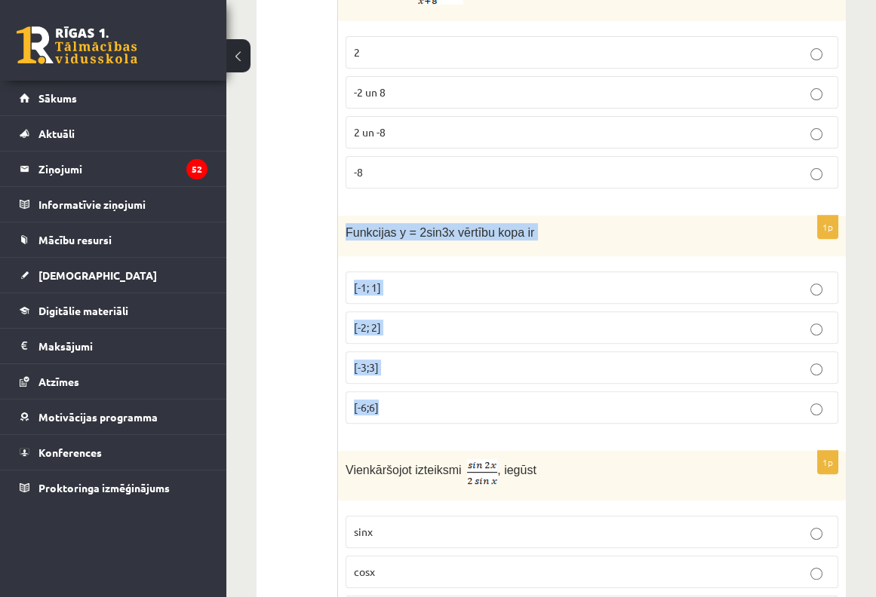
drag, startPoint x: 340, startPoint y: 229, endPoint x: 561, endPoint y: 393, distance: 275.0
click at [561, 394] on div "1p Funkcijas y = 2sin3x vērtību kopa ir [-1; 1] [-2; 2] [-3;3] [-6;6]" at bounding box center [592, 326] width 508 height 221
copy div "Funkcijas y = 2sin3x vērtību kopa ir [-1; 1] [-2; 2] [-3;3] [-6;6]"
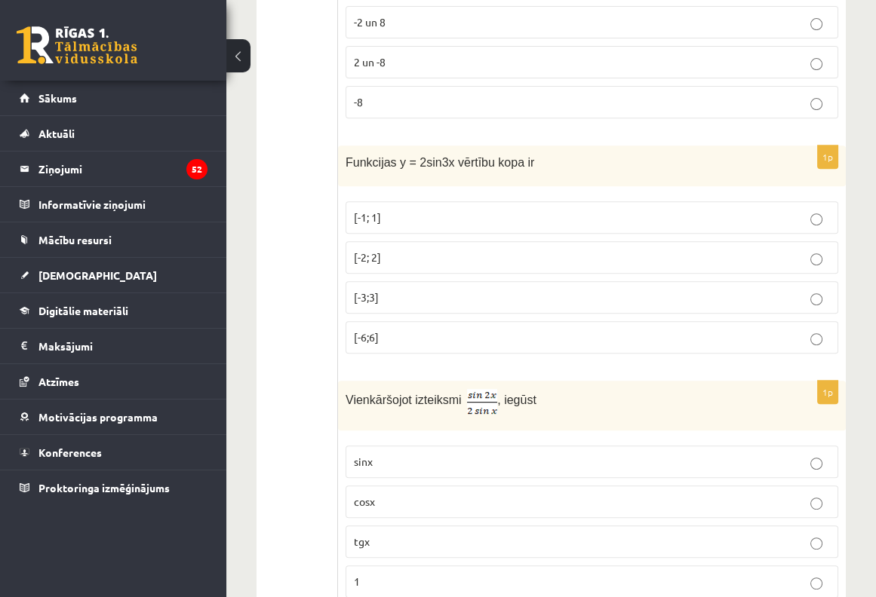
scroll to position [905, 0]
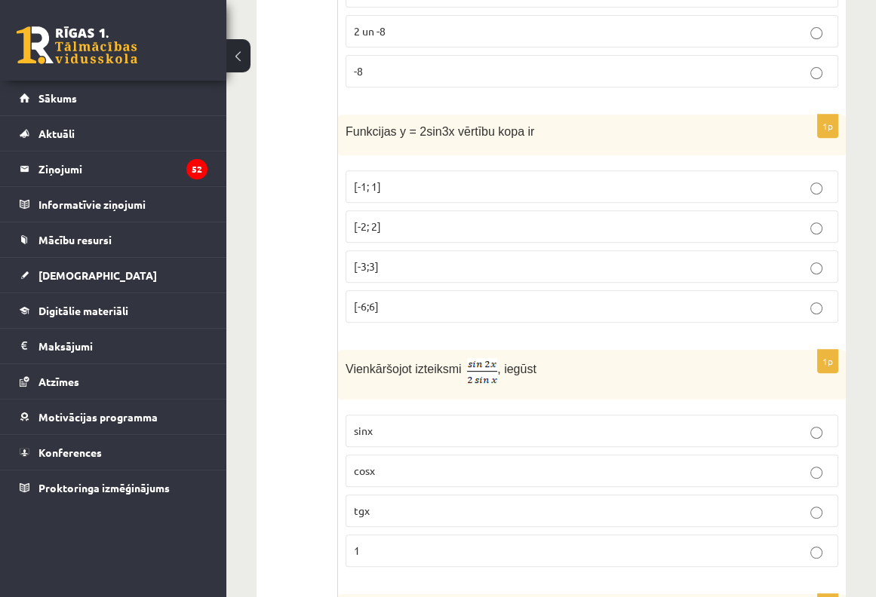
click at [410, 229] on p "[-2; 2]" at bounding box center [592, 227] width 476 height 16
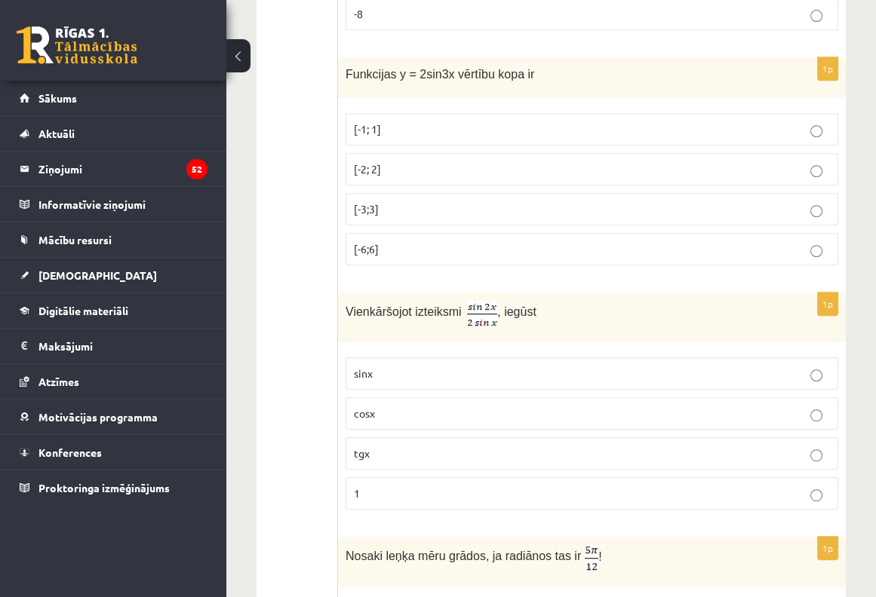
scroll to position [1005, 0]
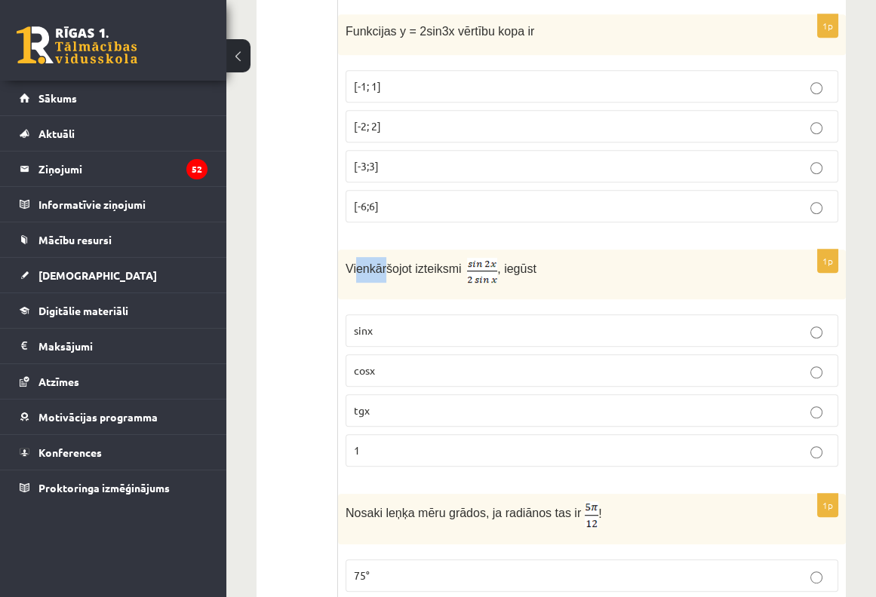
drag, startPoint x: 354, startPoint y: 266, endPoint x: 378, endPoint y: 265, distance: 23.4
click at [379, 265] on span "Vienkāršojot izteiksmi" at bounding box center [403, 268] width 116 height 13
drag, startPoint x: 378, startPoint y: 265, endPoint x: 340, endPoint y: 264, distance: 37.7
click at [340, 264] on div "Vienkāršojot izteiksmi , iegūst" at bounding box center [592, 275] width 508 height 50
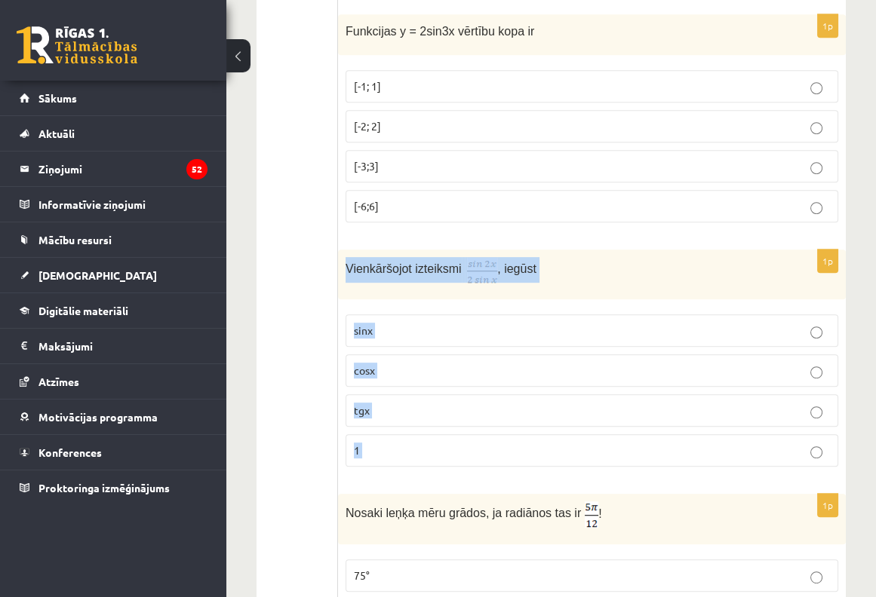
drag, startPoint x: 340, startPoint y: 264, endPoint x: 555, endPoint y: 453, distance: 285.9
click at [555, 453] on div "1p Vienkāršojot izteiksmi , iegūst sinx cosx tgx 1" at bounding box center [592, 364] width 508 height 229
copy form "Vienkāršojot izteiksmi , iegūst sinx cosx tgx 1"
click at [588, 257] on p "Vienkāršojot izteiksmi , iegūst" at bounding box center [553, 270] width 417 height 26
drag, startPoint x: 468, startPoint y: 258, endPoint x: 624, endPoint y: 277, distance: 157.3
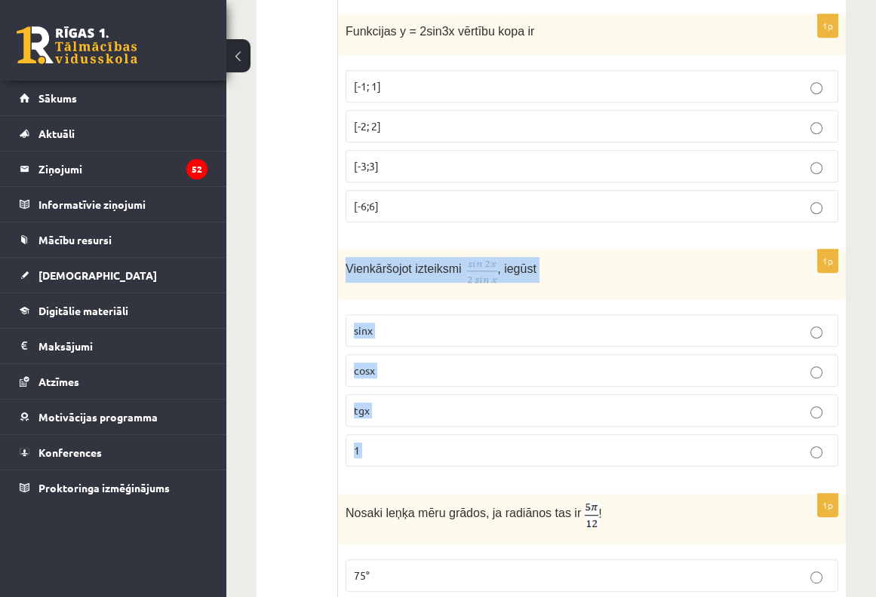
click at [624, 277] on div "Vienkāršojot izteiksmi , iegūst" at bounding box center [592, 275] width 508 height 50
drag, startPoint x: 624, startPoint y: 277, endPoint x: 554, endPoint y: 264, distance: 70.6
click at [565, 263] on p "Vienkāršojot izteiksmi , iegūst" at bounding box center [553, 270] width 417 height 26
click at [486, 261] on img at bounding box center [482, 270] width 30 height 25
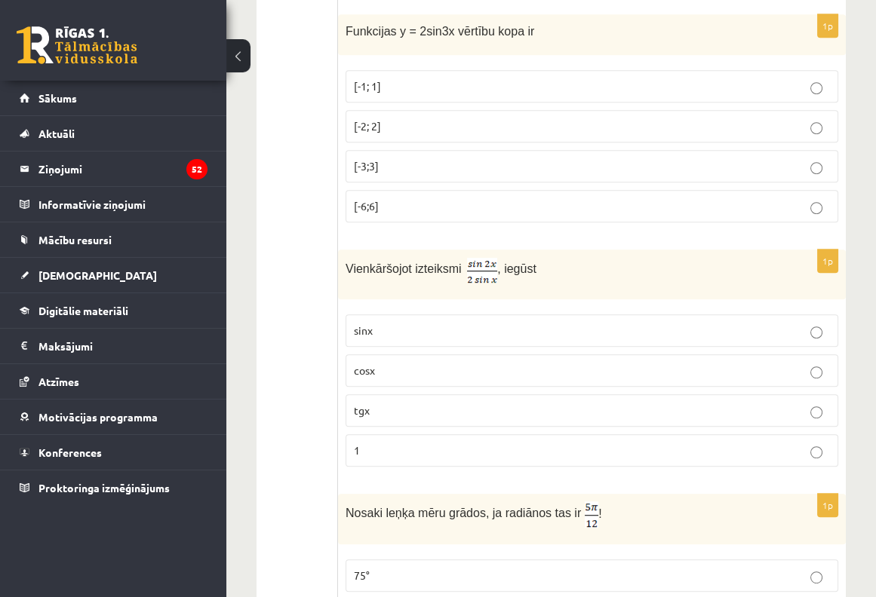
click at [444, 277] on p "Vienkāršojot izteiksmi , iegūst" at bounding box center [553, 270] width 417 height 26
click at [382, 381] on label "cosx" at bounding box center [591, 370] width 492 height 32
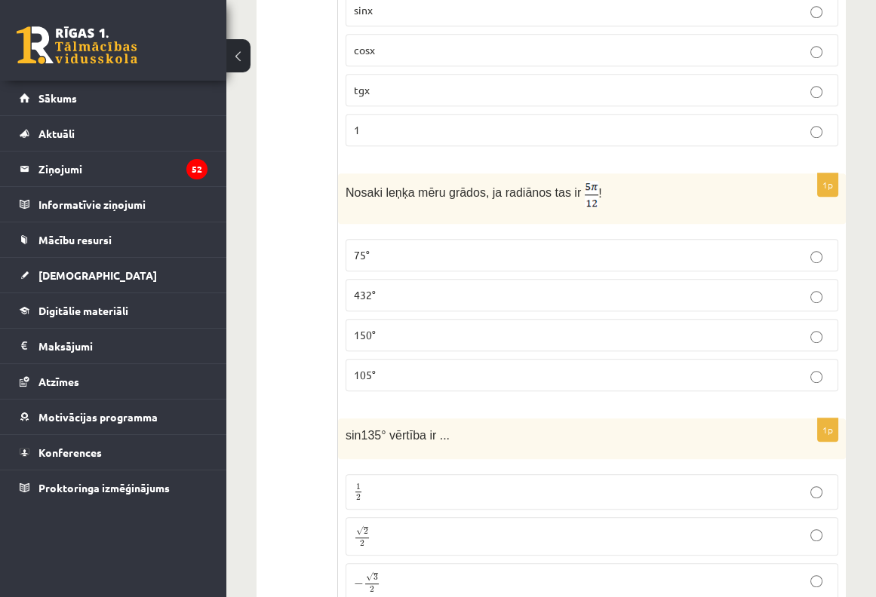
scroll to position [1307, 0]
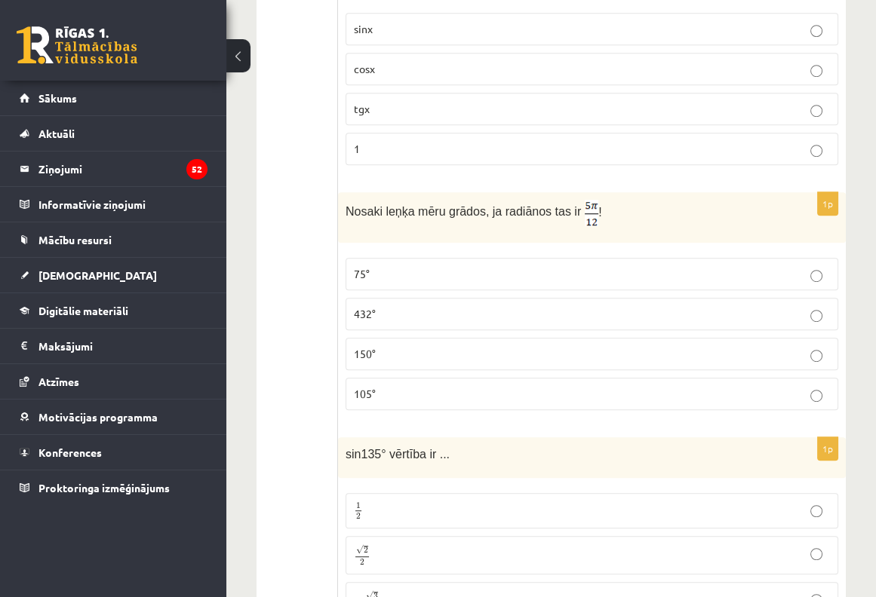
drag, startPoint x: 594, startPoint y: 434, endPoint x: 588, endPoint y: 404, distance: 30.8
drag, startPoint x: 395, startPoint y: 213, endPoint x: 364, endPoint y: 212, distance: 31.0
click at [395, 213] on span "Nosaki leņķa mēru grādos, ja radiānos tas ir" at bounding box center [462, 211] width 235 height 13
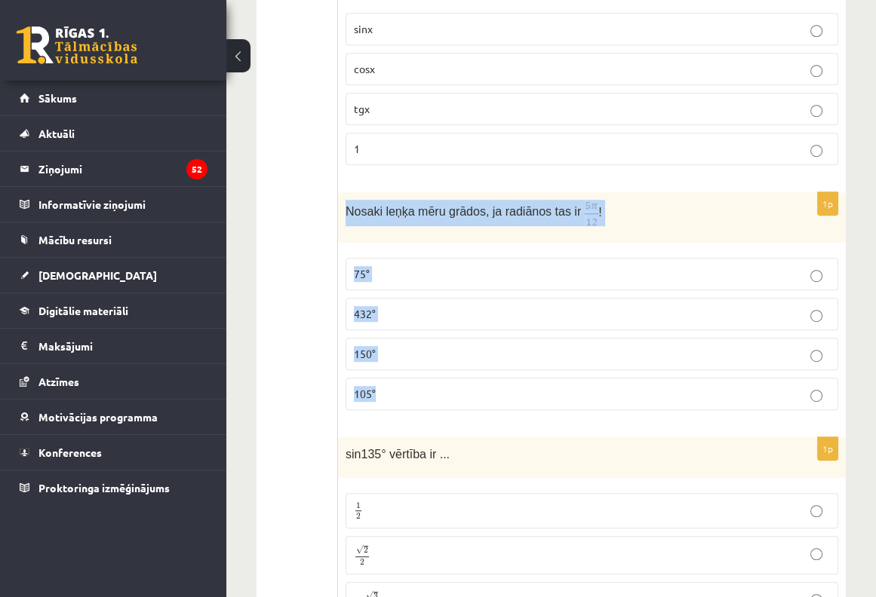
drag, startPoint x: 344, startPoint y: 198, endPoint x: 465, endPoint y: 376, distance: 215.7
click at [467, 378] on div "1p Nosaki leņķa mēru grādos, ja radiānos tas ir ! 75° 432° 150° 105°" at bounding box center [592, 307] width 508 height 230
copy div "Nosaki leņķa mēru grādos, ja radiānos tas ir ! 75° 432° 150° 105°"
click at [595, 193] on div "Nosaki leņķa mēru grādos, ja radiānos tas ir !" at bounding box center [592, 217] width 508 height 51
click at [641, 192] on div "Nosaki leņķa mēru grādos, ja radiānos tas ir !" at bounding box center [592, 217] width 508 height 51
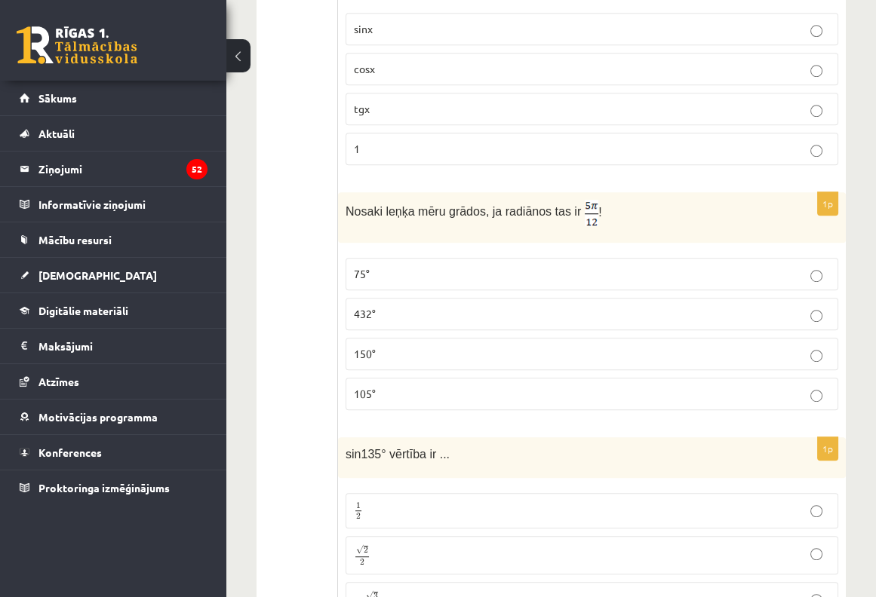
click at [500, 266] on p "75°" at bounding box center [592, 274] width 476 height 16
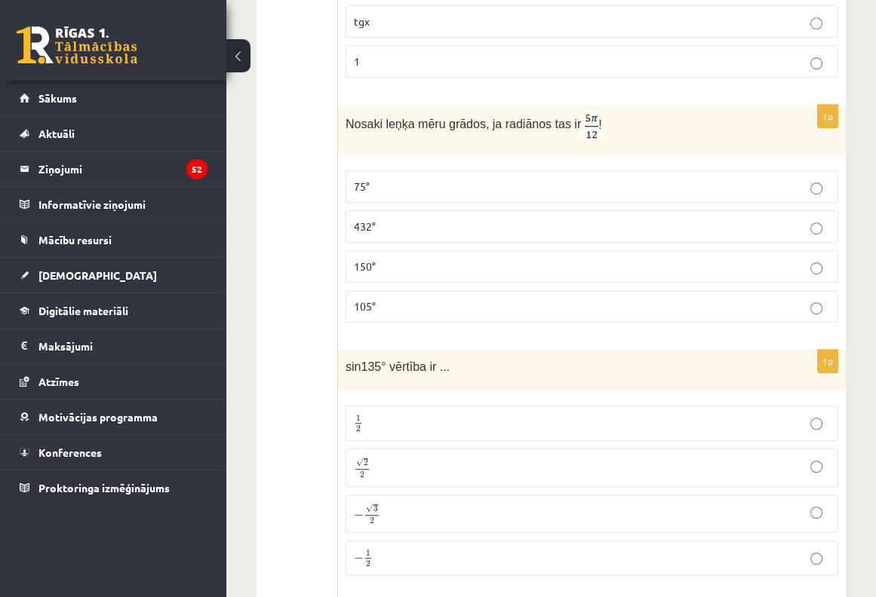
scroll to position [1508, 0]
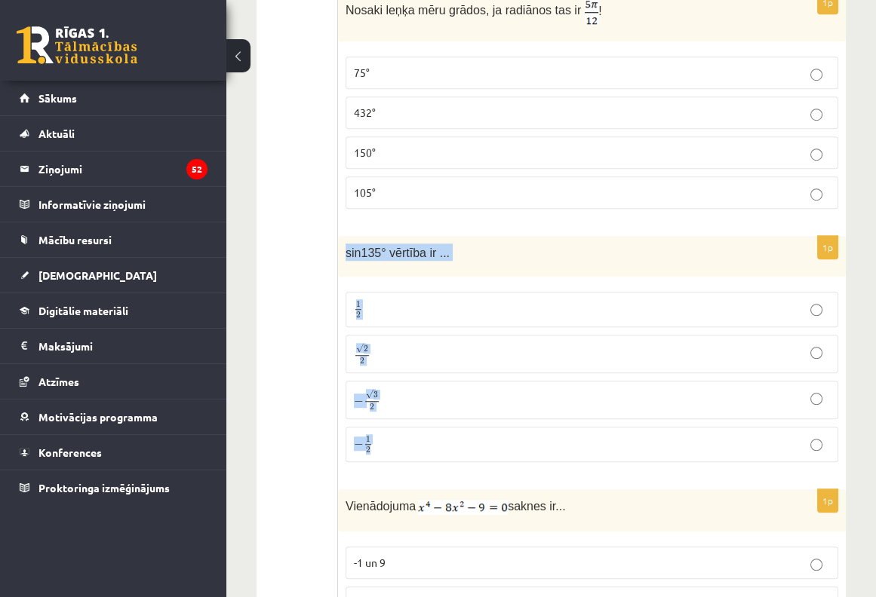
drag, startPoint x: 344, startPoint y: 244, endPoint x: 474, endPoint y: 427, distance: 225.0
click at [474, 427] on div "1p sin135° vērtība ir ... 1 2 1 2 √ 2 2 2 2 − √ 3 2 − 3 2 − 1 2 − 1 2" at bounding box center [592, 355] width 508 height 238
copy div "sin135° vērtība ir ... 1 2 1 2 √ 2 2 2 2 − √ 3 2 − 3 2 − 1 2"
click at [501, 292] on label "1 2 1 2" at bounding box center [591, 309] width 492 height 35
click at [514, 381] on label "− √ 3 2 − 3 2" at bounding box center [591, 400] width 492 height 38
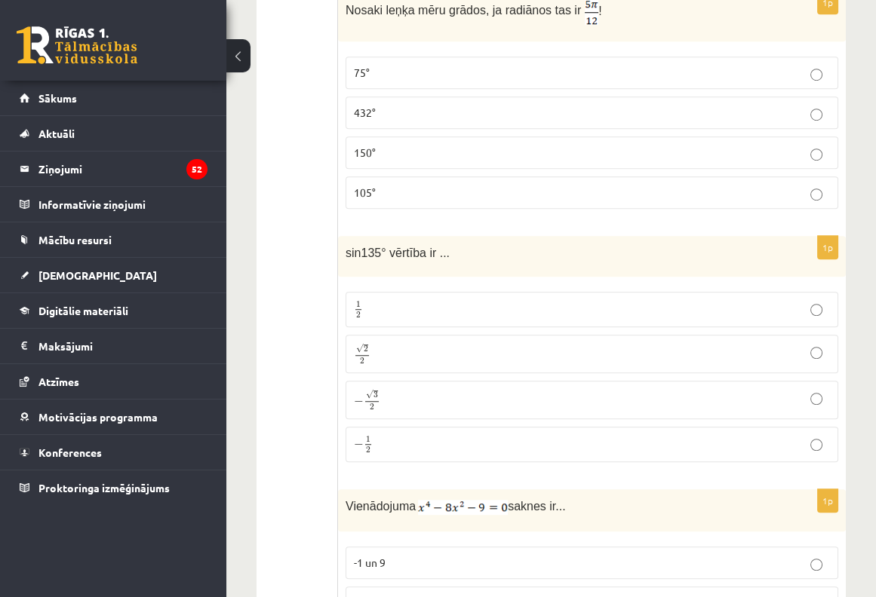
click at [513, 389] on p "− √ 3 2 − 3 2" at bounding box center [592, 400] width 476 height 22
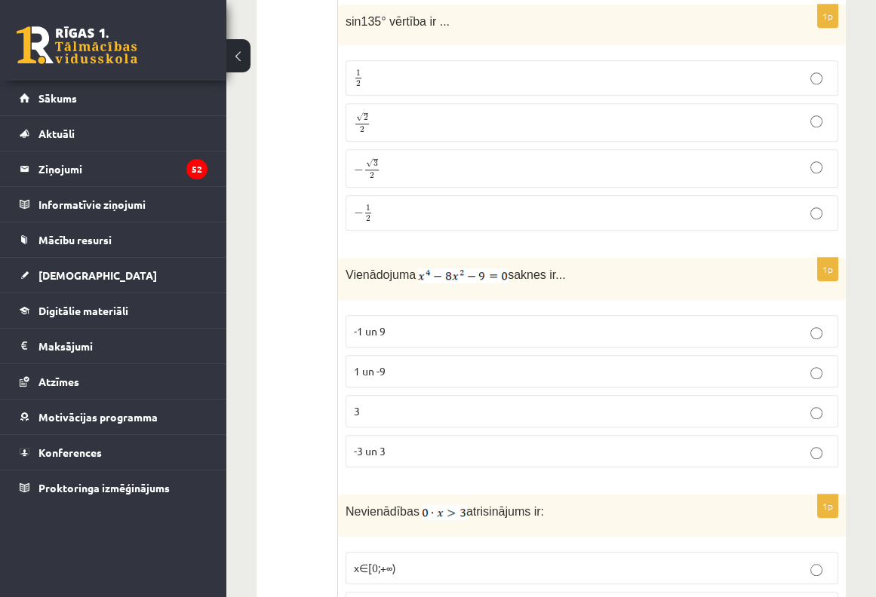
scroll to position [1609, 0]
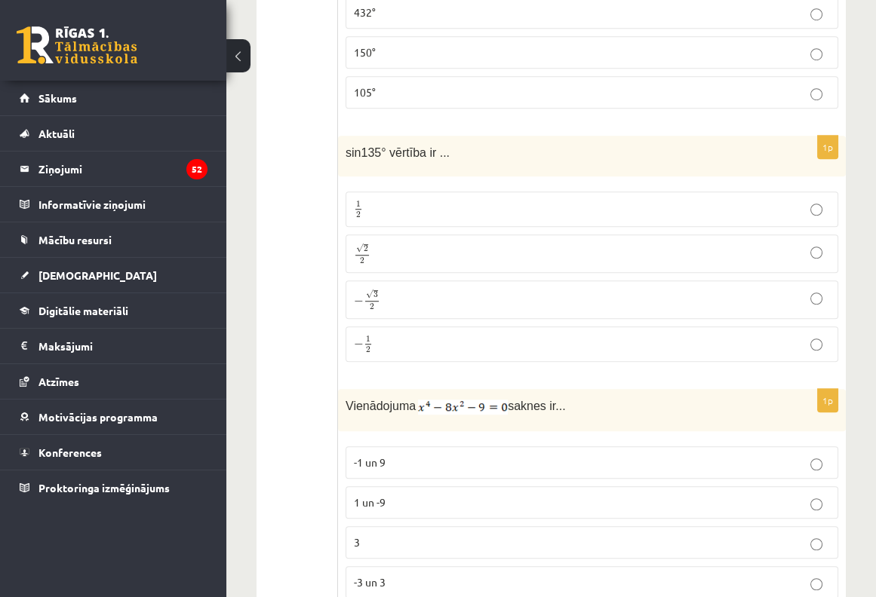
click at [386, 247] on p "√ 2 2 2 2" at bounding box center [592, 254] width 476 height 22
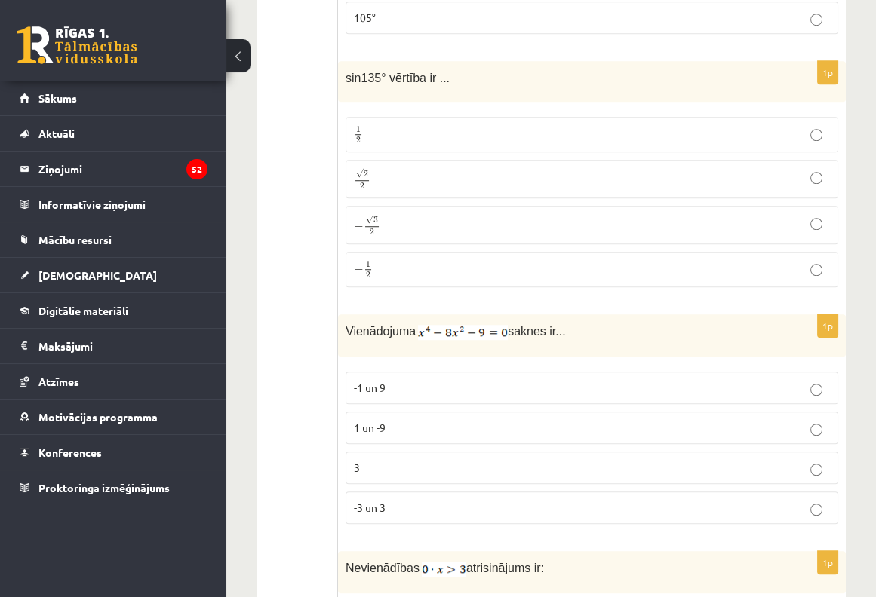
scroll to position [1810, 0]
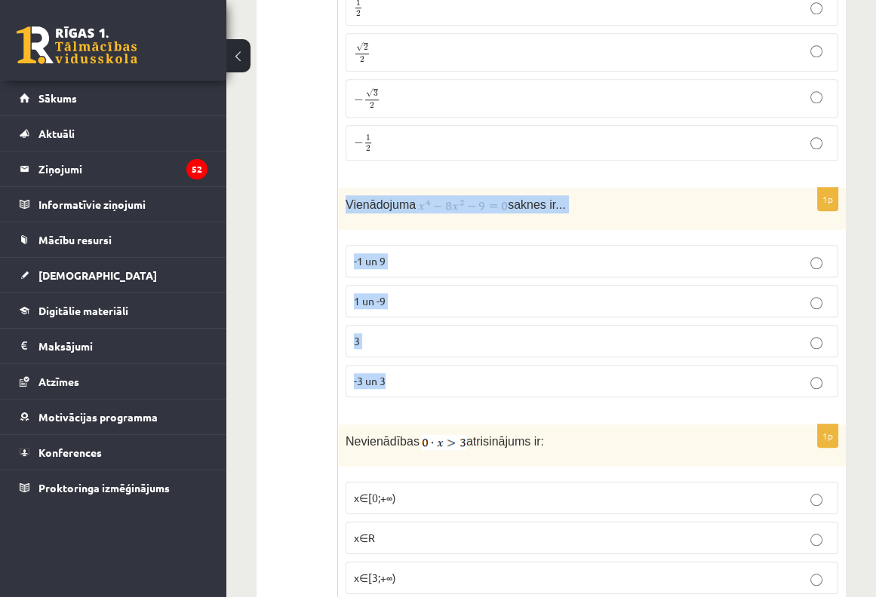
drag, startPoint x: 348, startPoint y: 191, endPoint x: 535, endPoint y: 368, distance: 257.7
click at [535, 368] on div "1p Vienādojuma saknes ir... -1 un 9 1 un -9 3 -3 un 3" at bounding box center [592, 299] width 508 height 222
copy div "Vienādojuma saknes ir... -1 un 9 1 un -9 3 -3 un 3"
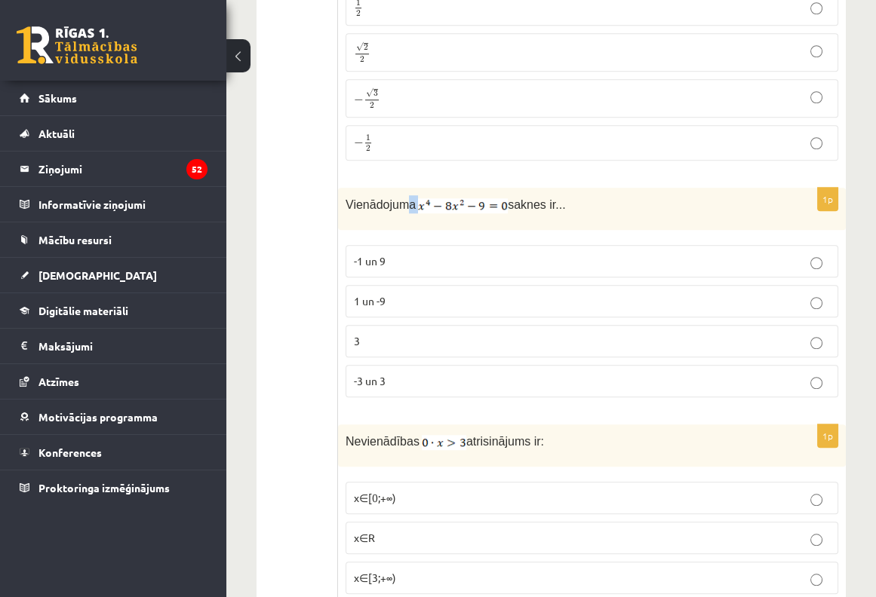
drag, startPoint x: 404, startPoint y: 187, endPoint x: 423, endPoint y: 183, distance: 19.4
click at [423, 188] on div "Vienādojuma saknes ir..." at bounding box center [592, 209] width 508 height 42
click at [735, 188] on div "Vienādojuma saknes ir..." at bounding box center [592, 209] width 508 height 42
click at [388, 382] on label "-3 un 3" at bounding box center [591, 381] width 492 height 32
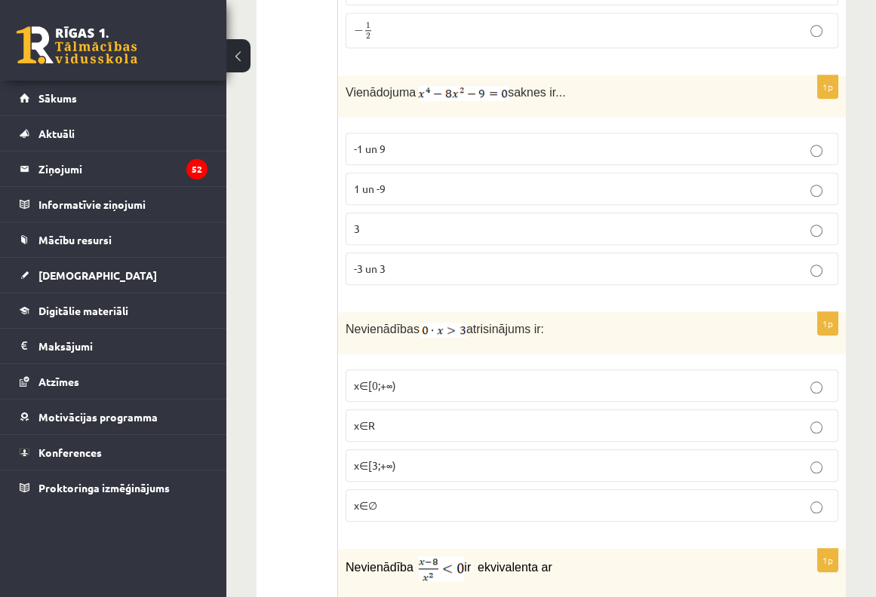
scroll to position [2011, 0]
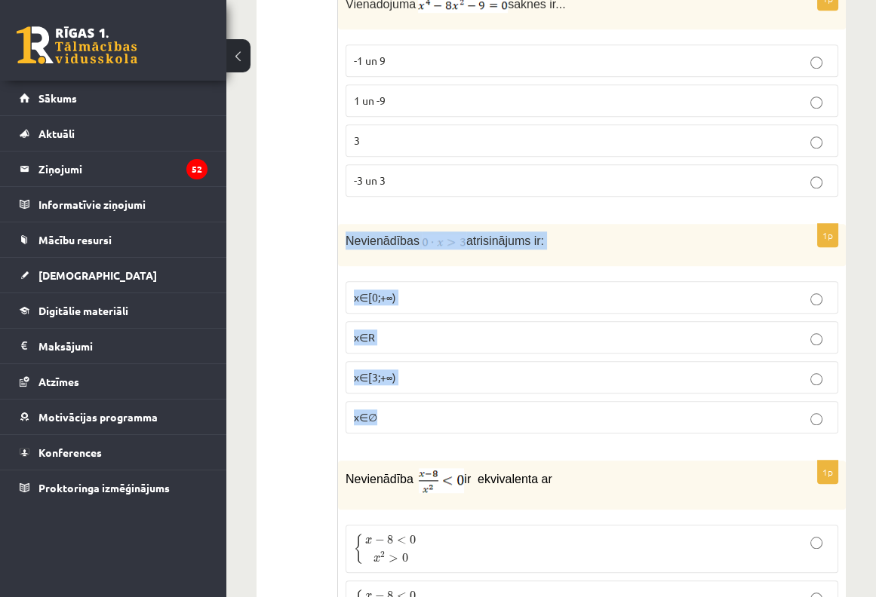
drag, startPoint x: 343, startPoint y: 234, endPoint x: 517, endPoint y: 410, distance: 247.5
click at [517, 410] on div "1p Nevienādības atrisinājums ir: x∈[0;+∞) x∈R x∈[3;+∞) x∈∅" at bounding box center [592, 335] width 508 height 222
copy div "Nevienādības atrisinājums ir: x∈[0;+∞) x∈R x∈[3;+∞) x∈∅"
click at [528, 242] on div "Nevienādības atrisinājums ir:" at bounding box center [592, 245] width 508 height 42
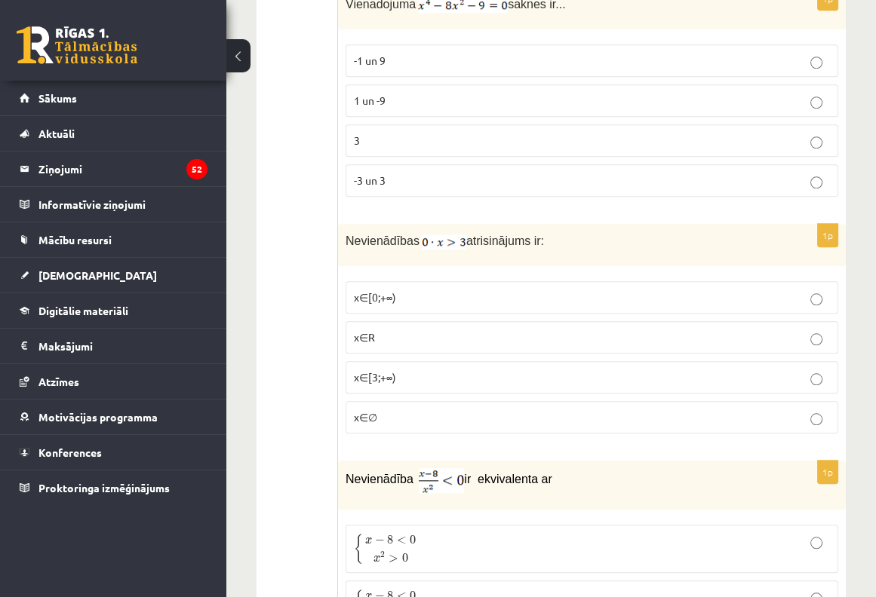
click at [390, 419] on label "x∈∅" at bounding box center [591, 417] width 492 height 32
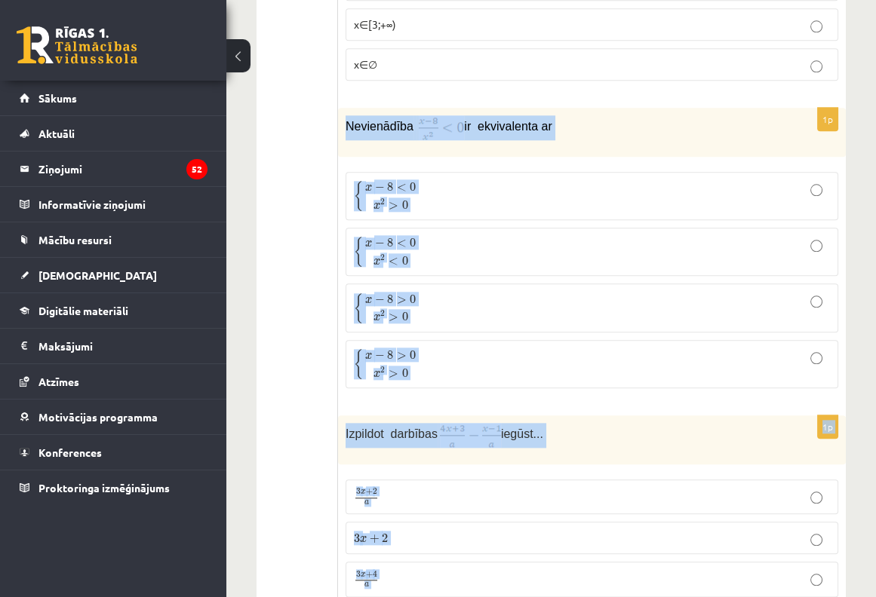
scroll to position [2438, 0]
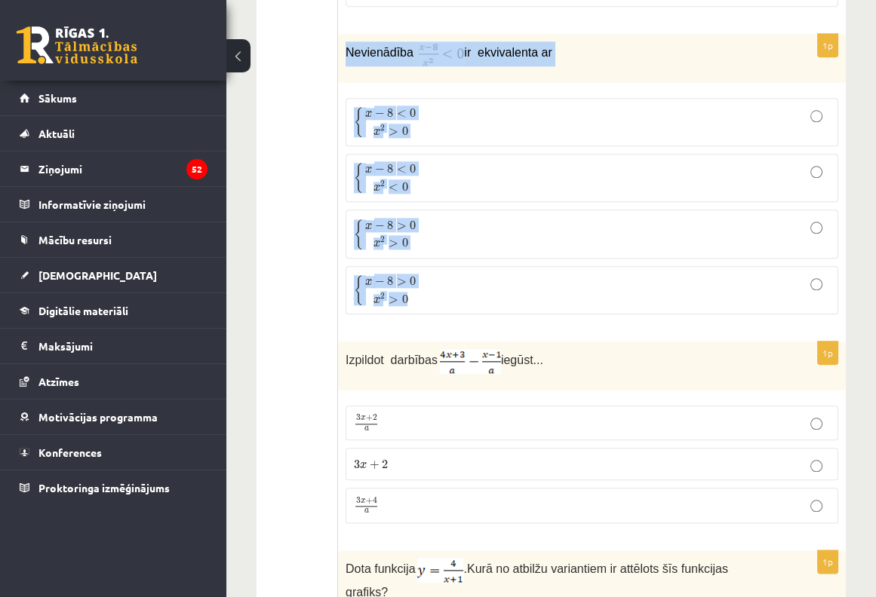
drag, startPoint x: 413, startPoint y: 374, endPoint x: 466, endPoint y: 284, distance: 104.5
click at [466, 284] on div "1p Nevienādība ir ekvivalenta ar { x − 8 < 0 x 2 > 0 { x − 8 < 0 x 2 > 0 { x − …" at bounding box center [592, 180] width 508 height 293
copy div "Nevienādība ir ekvivalenta ar { x − 8 < 0 x 2 > 0 { x − 8 < 0 x 2 > 0 { x − 8 <…"
drag, startPoint x: 621, startPoint y: 38, endPoint x: 568, endPoint y: 52, distance: 54.5
click at [619, 41] on p "Nevienādība ir ekvivalenta ar" at bounding box center [553, 53] width 417 height 25
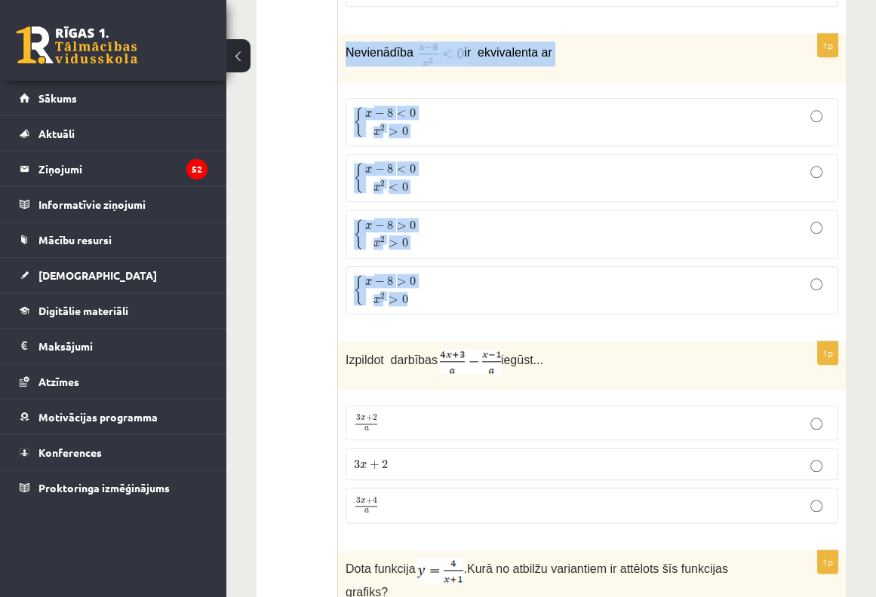
click at [741, 121] on p "{ x − 8 < 0 x 2 > 0 { x − 8 < 0 x 2 > 0" at bounding box center [592, 122] width 476 height 32
drag, startPoint x: 344, startPoint y: 45, endPoint x: 658, endPoint y: 286, distance: 395.4
click at [658, 286] on div "1p Nevienādība ir ekvivalenta ar { x − 8 < 0 x 2 > 0 { x − 8 < 0 x 2 > 0 { x − …" at bounding box center [592, 180] width 508 height 293
click at [627, 41] on p "Nevienādība ir ekvivalenta ar" at bounding box center [553, 53] width 417 height 25
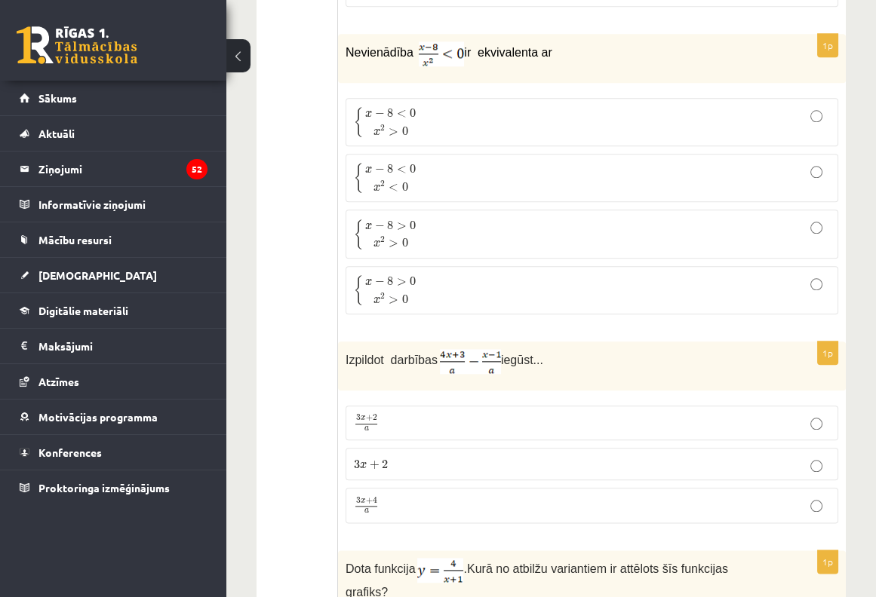
click at [368, 183] on span "x 2 < 0" at bounding box center [390, 186] width 51 height 16
click at [453, 114] on p "{ x − 8 < 0 x 2 > 0 { x − 8 < 0 x 2 > 0" at bounding box center [592, 122] width 476 height 32
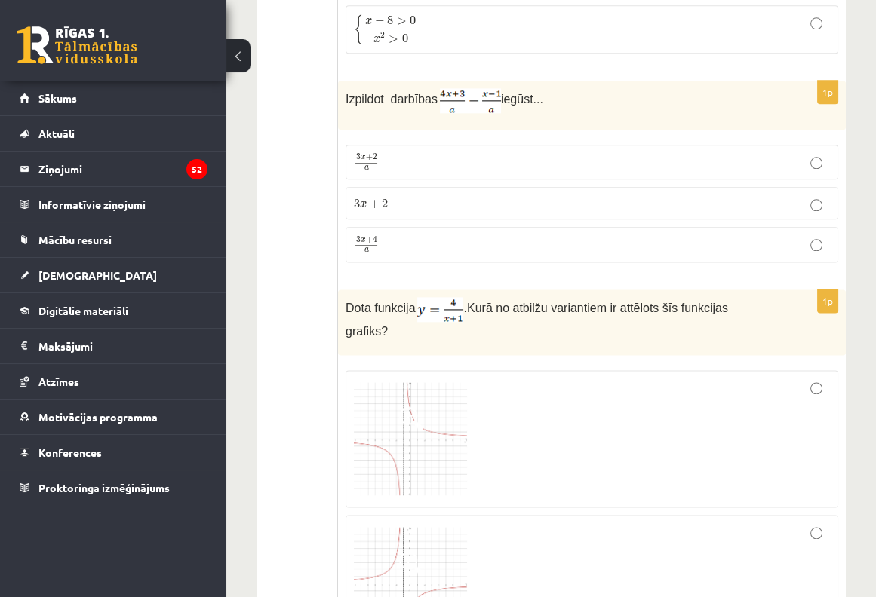
scroll to position [2638, 0]
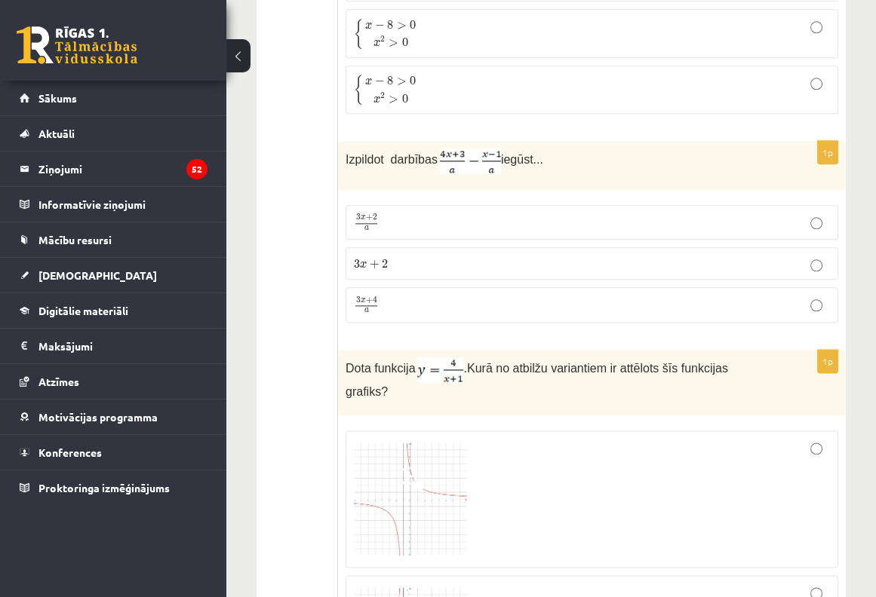
click at [352, 149] on p "Izpildot darbības iegūst..." at bounding box center [553, 161] width 417 height 25
drag, startPoint x: 348, startPoint y: 145, endPoint x: 542, endPoint y: 298, distance: 247.0
click at [542, 298] on div "1p Izpildot darbības iegūst... 3 x + 2 a 3 x + 2 a 3 x + 2 3 x + 2 3 x + 4 a 3 …" at bounding box center [592, 238] width 508 height 194
click at [655, 109] on fieldset "{ x − 8 < 0 x 2 > 0 { x − 8 < 0 x 2 > 0 { x − 8 < 0 x 2 < 0 { x − 8 < 0 x 2 < 0…" at bounding box center [591, 4] width 492 height 229
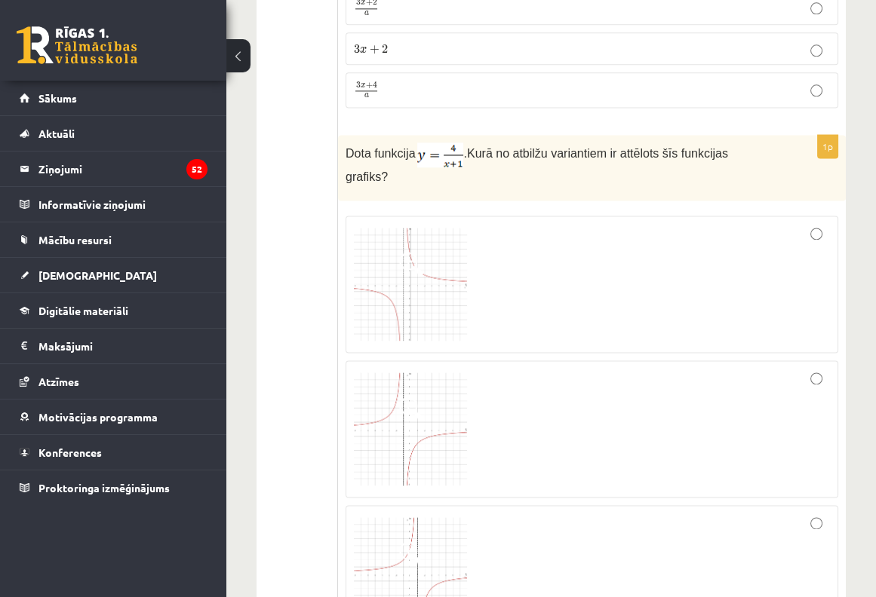
scroll to position [2739, 0]
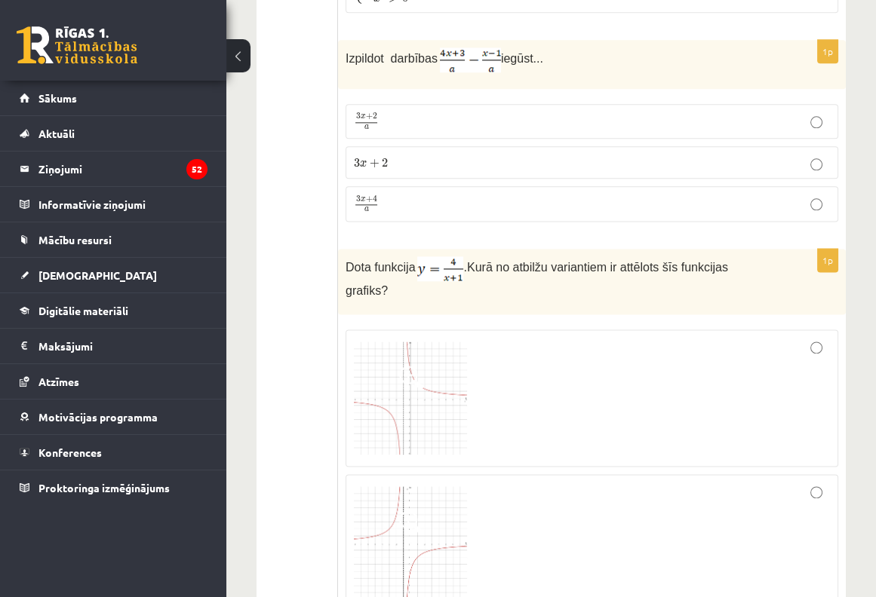
click at [400, 200] on p "3 x + 4 a 3 x + 4 a" at bounding box center [592, 204] width 476 height 19
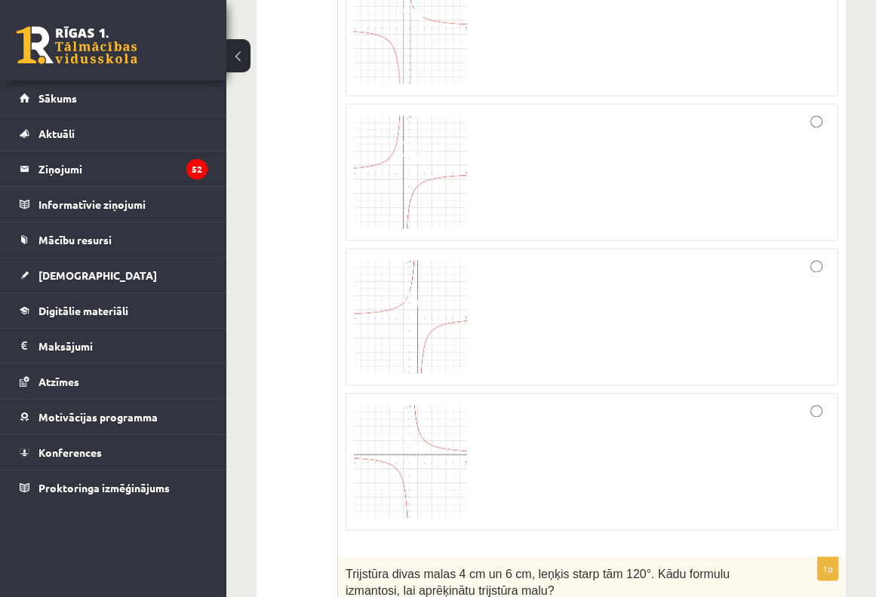
scroll to position [3141, 0]
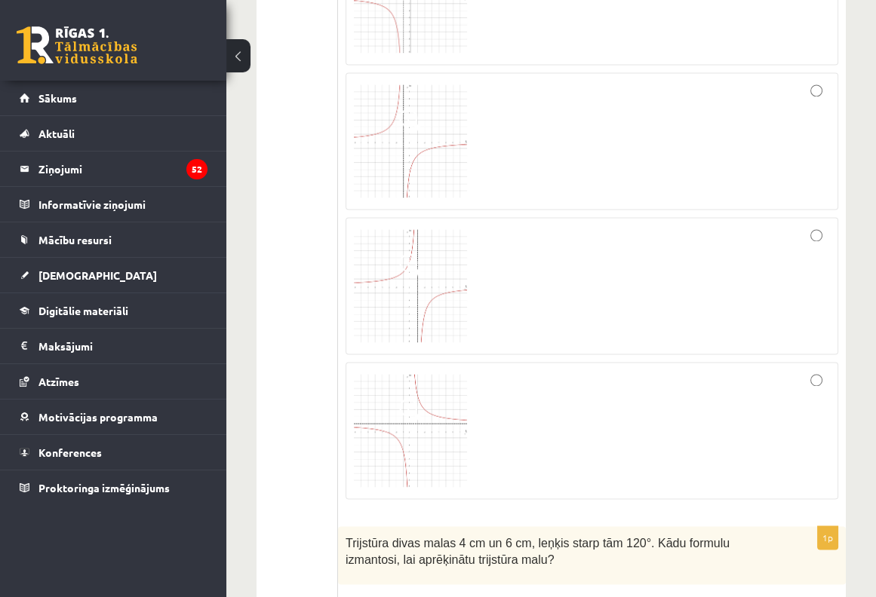
click at [618, 243] on div at bounding box center [592, 286] width 476 height 121
click at [711, 84] on div at bounding box center [592, 141] width 476 height 121
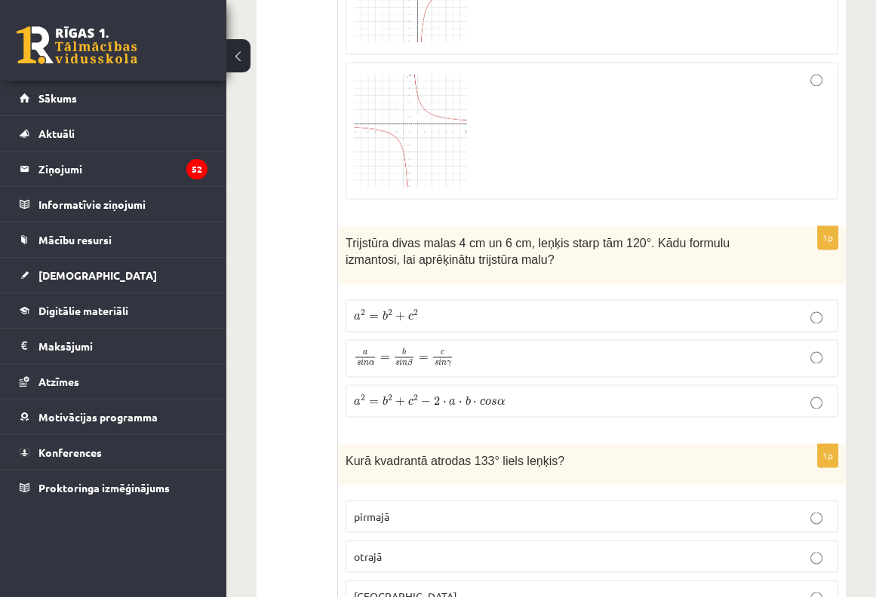
scroll to position [3443, 0]
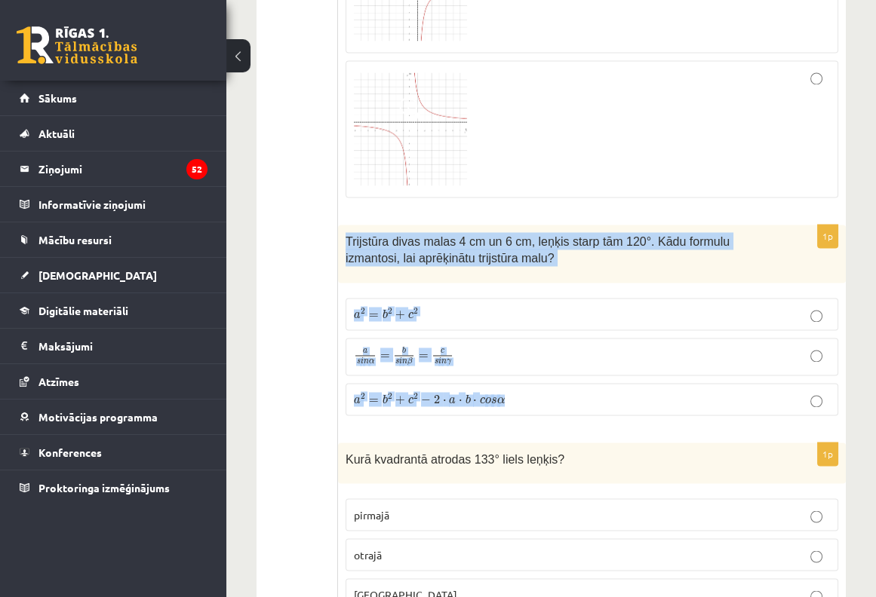
drag, startPoint x: 348, startPoint y: 210, endPoint x: 523, endPoint y: 382, distance: 245.9
click at [523, 382] on div "1p Trijstūra divas malas 4 cm un 6 cm, leņķis starp tām 120°. Kādu formulu izma…" at bounding box center [592, 326] width 508 height 203
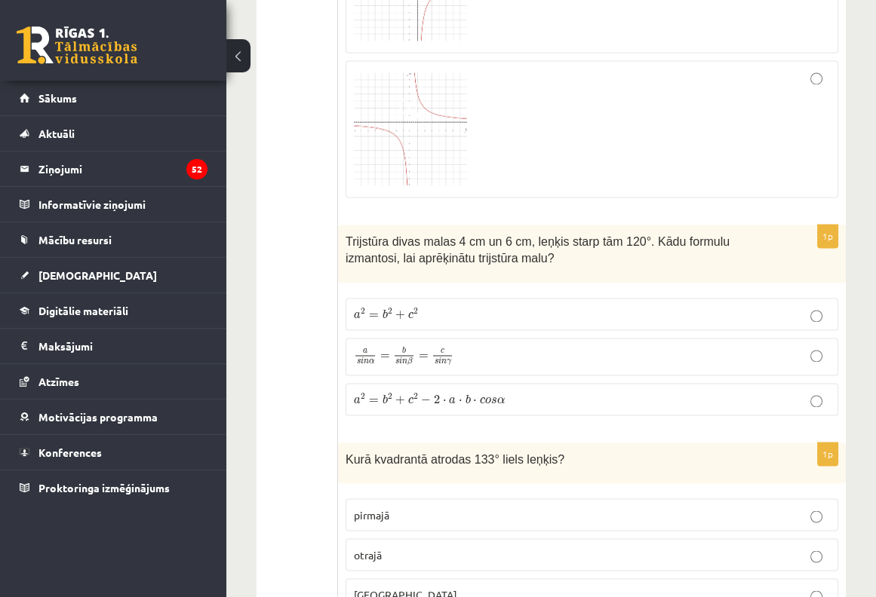
click at [396, 396] on span "+" at bounding box center [400, 400] width 10 height 9
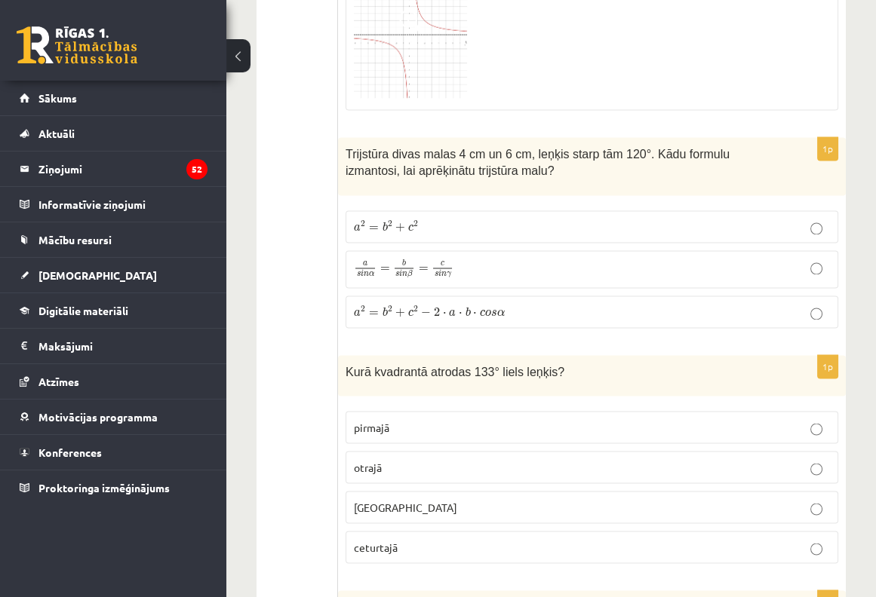
scroll to position [3644, 0]
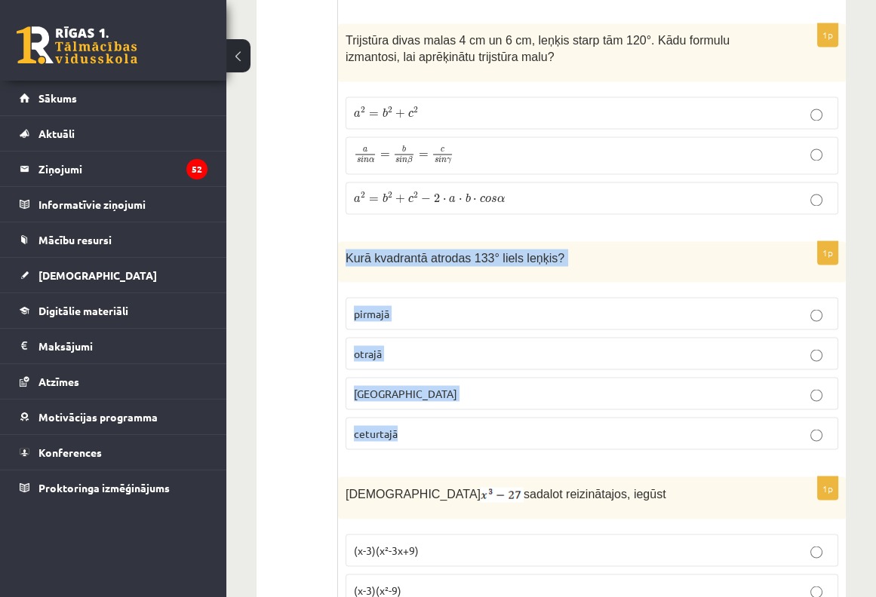
drag, startPoint x: 341, startPoint y: 235, endPoint x: 545, endPoint y: 401, distance: 263.3
click at [545, 401] on div "1p Kurā kvadrantā atrodas 133° liels leņķis? pirmajā otrajā trešajā ceturtajā" at bounding box center [592, 351] width 508 height 221
click at [420, 385] on p "trešajā" at bounding box center [592, 393] width 476 height 16
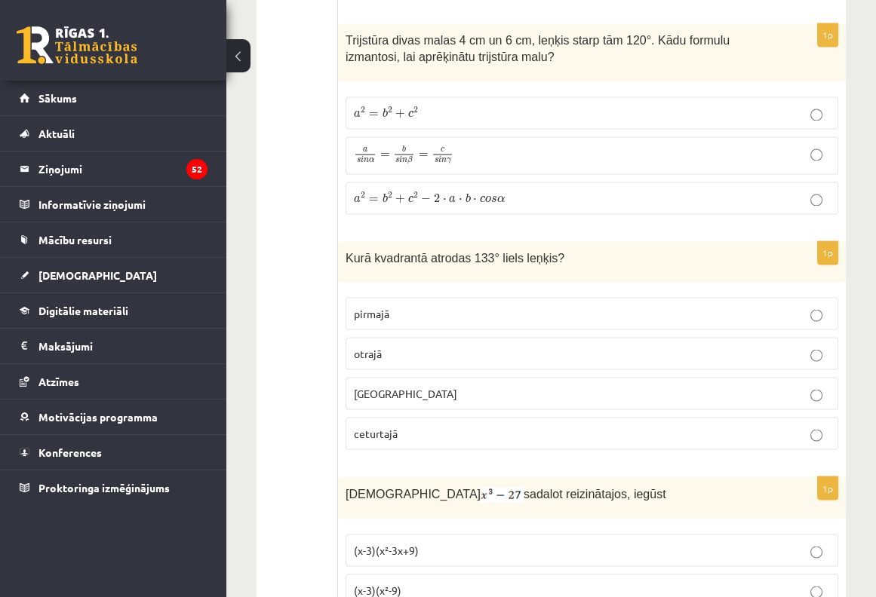
click at [269, 318] on div "Tests Izvērtējums!" at bounding box center [296, 469] width 81 height 7717
click at [369, 346] on span "otrajā" at bounding box center [368, 353] width 28 height 14
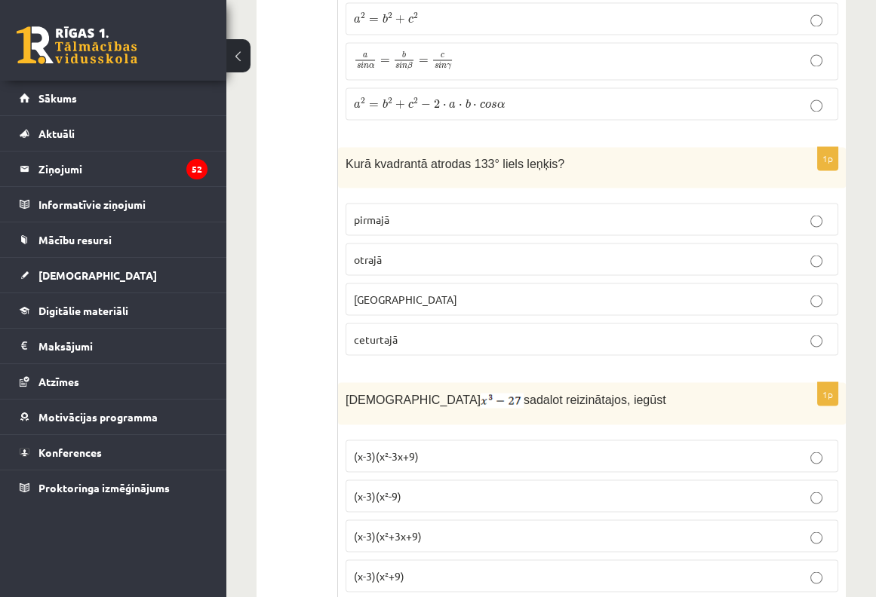
scroll to position [3946, 0]
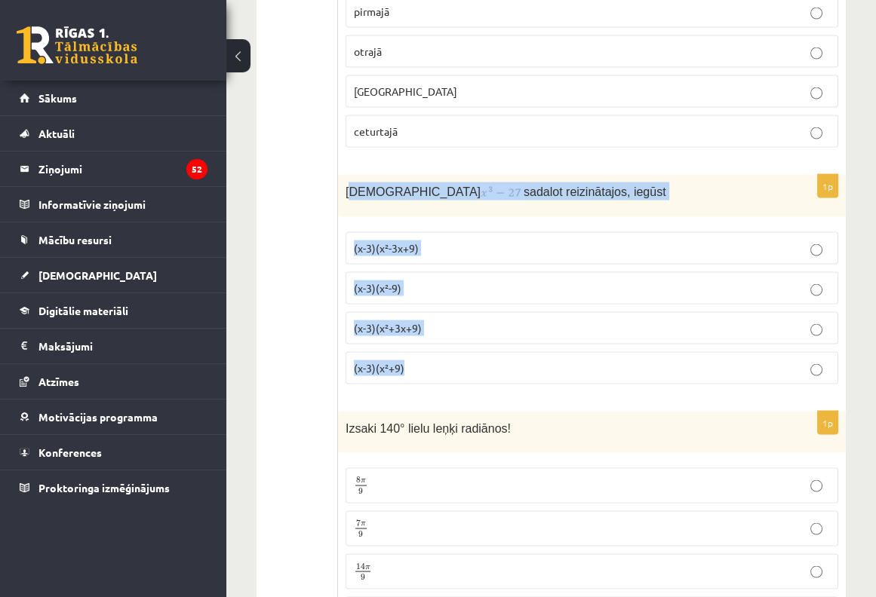
drag, startPoint x: 349, startPoint y: 159, endPoint x: 547, endPoint y: 284, distance: 233.5
click at [570, 292] on div "1p Izteiksmi sadalot reizinātajos, iegūst (x-3)(x²-3x+9) (x-3)(x²-9) (x-3)(x²+3…" at bounding box center [592, 286] width 508 height 222
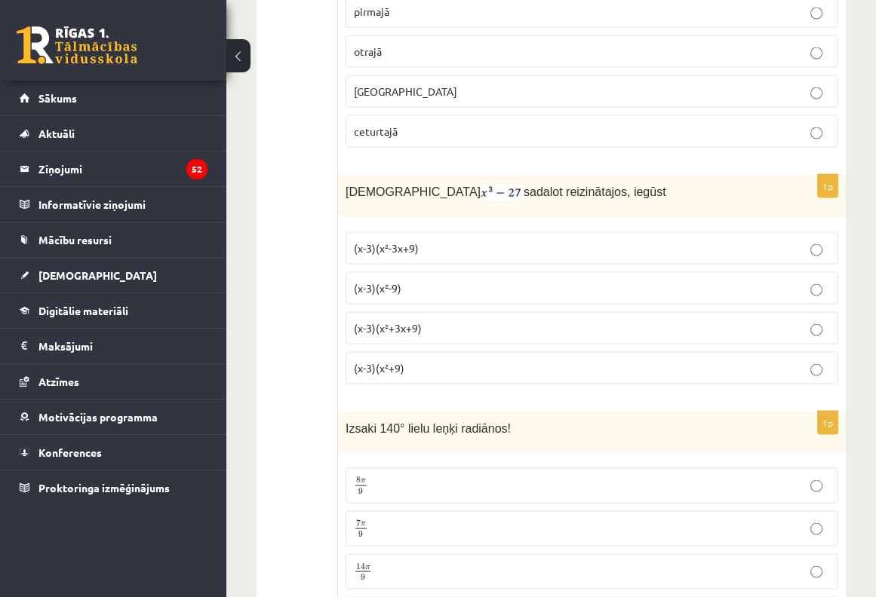
click at [347, 186] on span "Izteiksmi" at bounding box center [412, 192] width 135 height 13
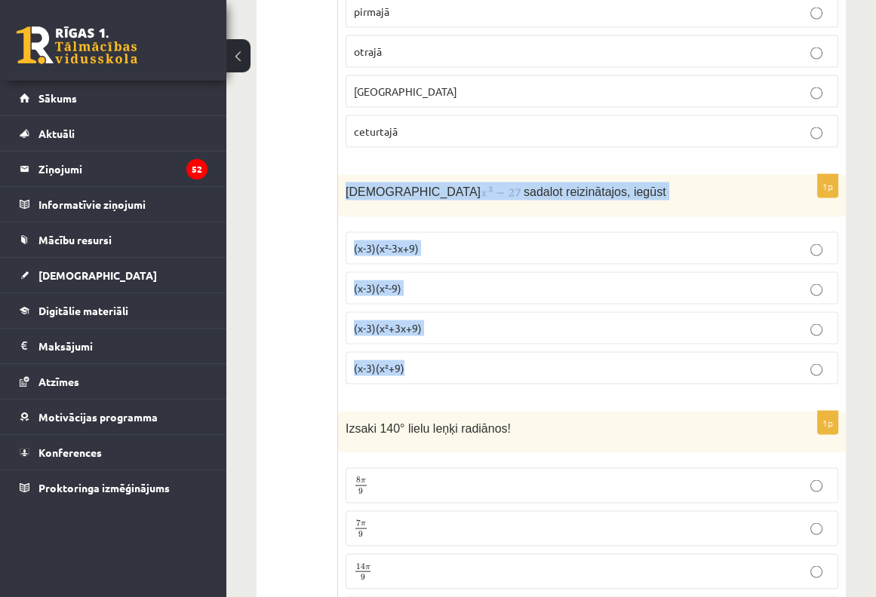
drag, startPoint x: 344, startPoint y: 161, endPoint x: 589, endPoint y: 332, distance: 298.6
click at [589, 333] on div "1p Izteiksmi sadalot reizinātajos, iegūst (x-3)(x²-3x+9) (x-3)(x²-9) (x-3)(x²+3…" at bounding box center [592, 286] width 508 height 222
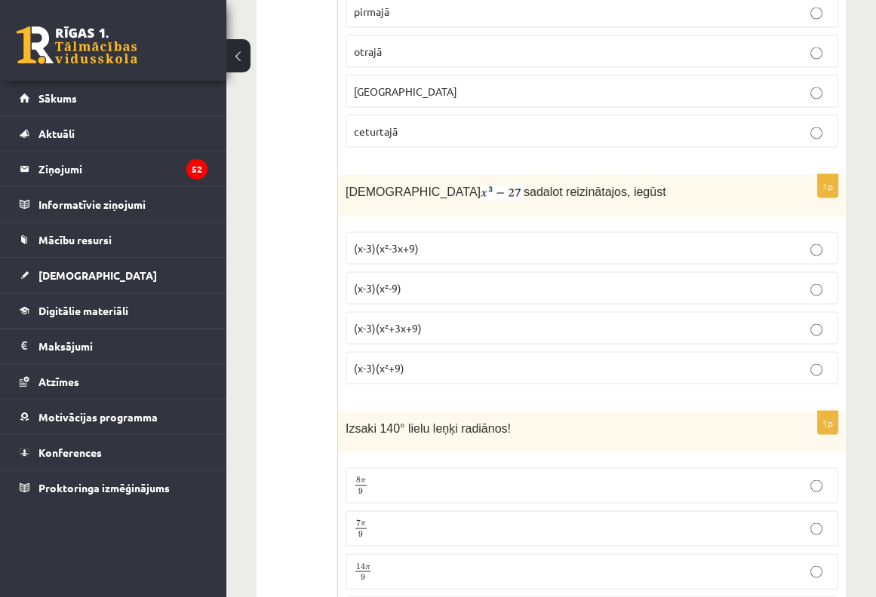
drag, startPoint x: 592, startPoint y: 130, endPoint x: 583, endPoint y: 144, distance: 16.3
click at [593, 132] on div "1p Kurā kvadrantā atrodas 133° liels leņķis? pirmajā otrajā trešajā ceturtajā" at bounding box center [592, 50] width 508 height 221
click at [401, 321] on span "(x-3)(x²+3x+9)" at bounding box center [388, 328] width 68 height 14
drag, startPoint x: 401, startPoint y: 304, endPoint x: 394, endPoint y: 294, distance: 12.4
click at [394, 321] on span "(x-3)(x²+3x+9)" at bounding box center [388, 328] width 68 height 14
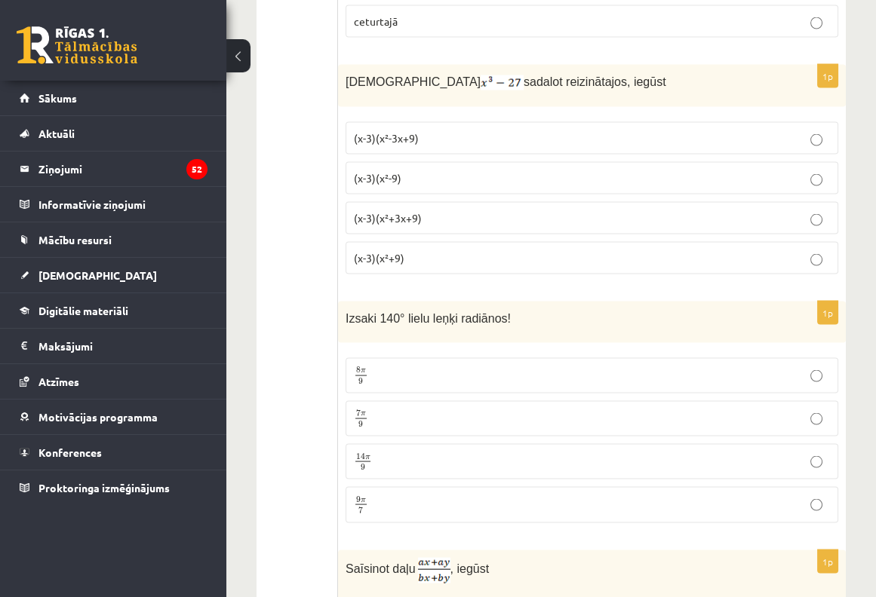
scroll to position [4147, 0]
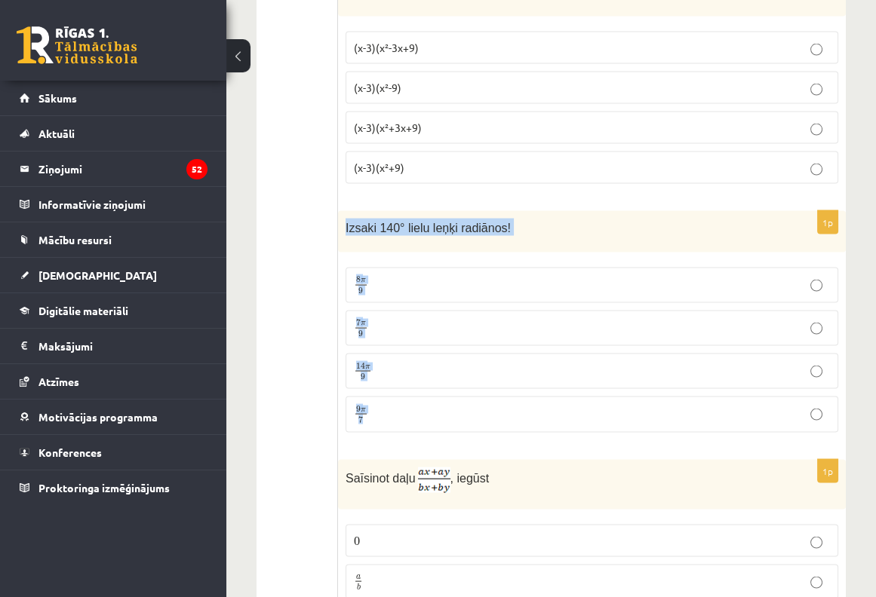
drag, startPoint x: 342, startPoint y: 197, endPoint x: 409, endPoint y: 370, distance: 186.0
click at [409, 370] on div "1p Izsaki 140° lielu leņķi radiānos! 8 π 9 8 π 9 7 π 9 7 π 9 14 π 9 14 π 9 9 π …" at bounding box center [592, 327] width 508 height 233
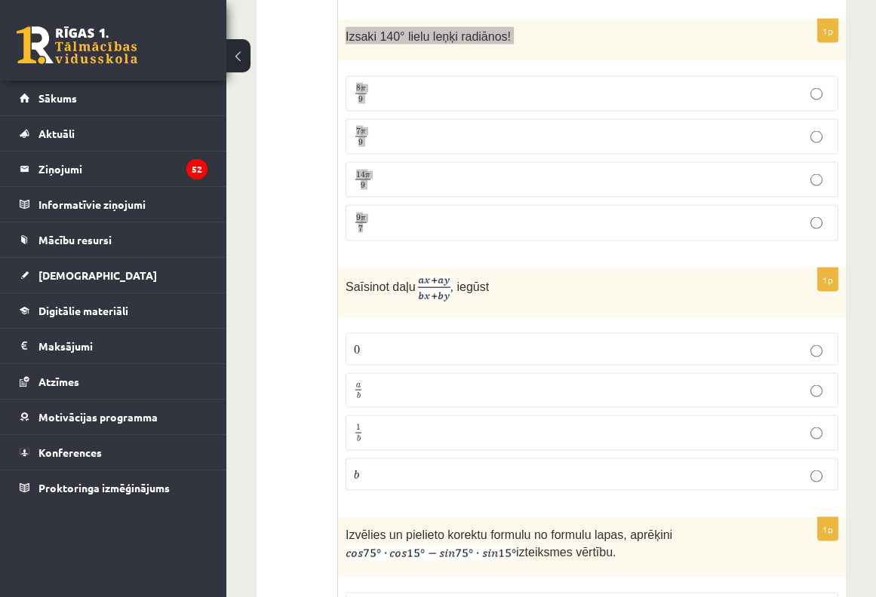
scroll to position [4348, 0]
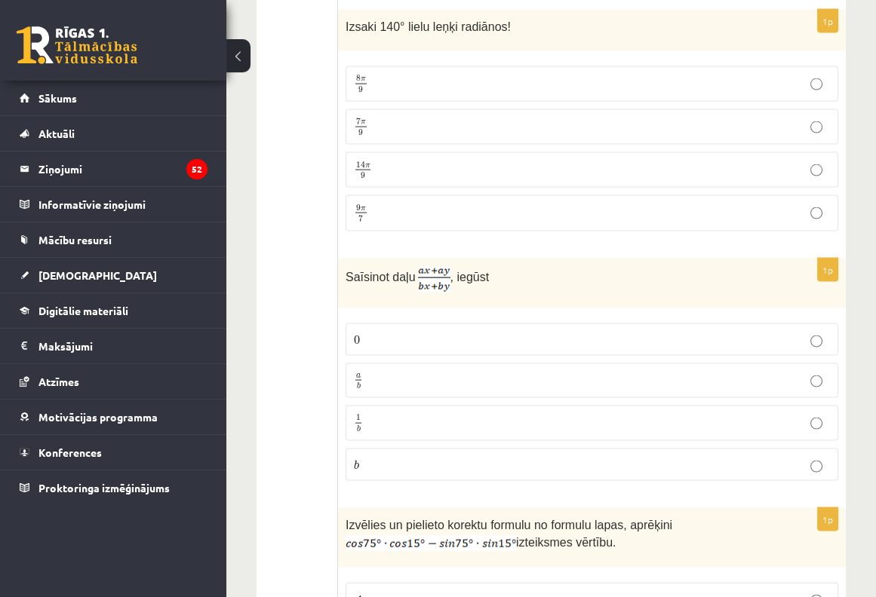
drag, startPoint x: 343, startPoint y: 245, endPoint x: 585, endPoint y: 446, distance: 314.3
click at [587, 448] on div "1p Saīsinot daļu , iegūst 0 0 a b a b 1 b 1 b b b" at bounding box center [592, 376] width 508 height 235
drag, startPoint x: 585, startPoint y: 446, endPoint x: 593, endPoint y: 380, distance: 66.9
click at [593, 380] on fieldset "0 0 a b a b 1 b 1 b b b" at bounding box center [591, 401] width 492 height 170
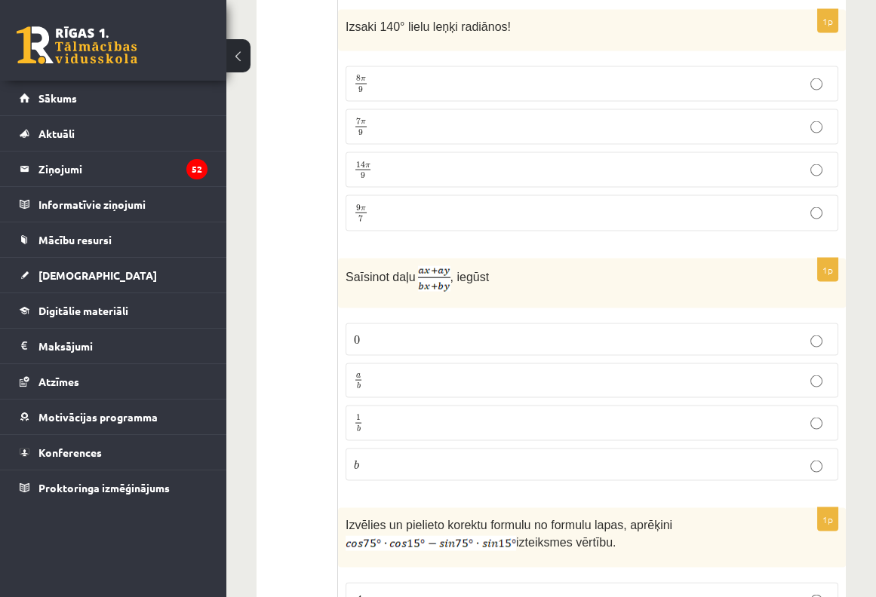
drag, startPoint x: 593, startPoint y: 380, endPoint x: 459, endPoint y: 272, distance: 172.1
click at [495, 265] on div "Saīsinot daļu , iegūst" at bounding box center [592, 284] width 508 height 50
drag, startPoint x: 350, startPoint y: 246, endPoint x: 462, endPoint y: 315, distance: 132.1
click at [462, 315] on div "1p Saīsinot daļu , iegūst 0 0 a b a b 1 b 1 b b b" at bounding box center [592, 376] width 508 height 235
drag, startPoint x: 462, startPoint y: 315, endPoint x: 352, endPoint y: 259, distance: 123.4
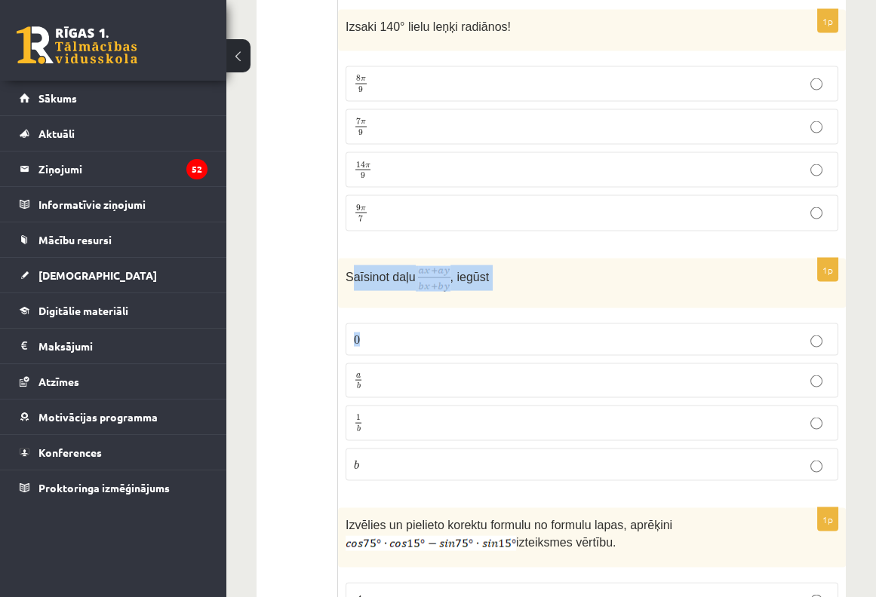
click at [355, 262] on div "Saīsinot daļu , iegūst" at bounding box center [592, 284] width 508 height 50
click at [342, 259] on div "Saīsinot daļu , iegūst" at bounding box center [592, 284] width 508 height 50
drag, startPoint x: 342, startPoint y: 246, endPoint x: 514, endPoint y: 439, distance: 258.5
click at [520, 434] on div "1p Saīsinot daļu , iegūst 0 0 a b a b 1 b 1 b b b" at bounding box center [592, 376] width 508 height 235
click at [394, 118] on p "7 π 9 7 π 9" at bounding box center [592, 127] width 476 height 19
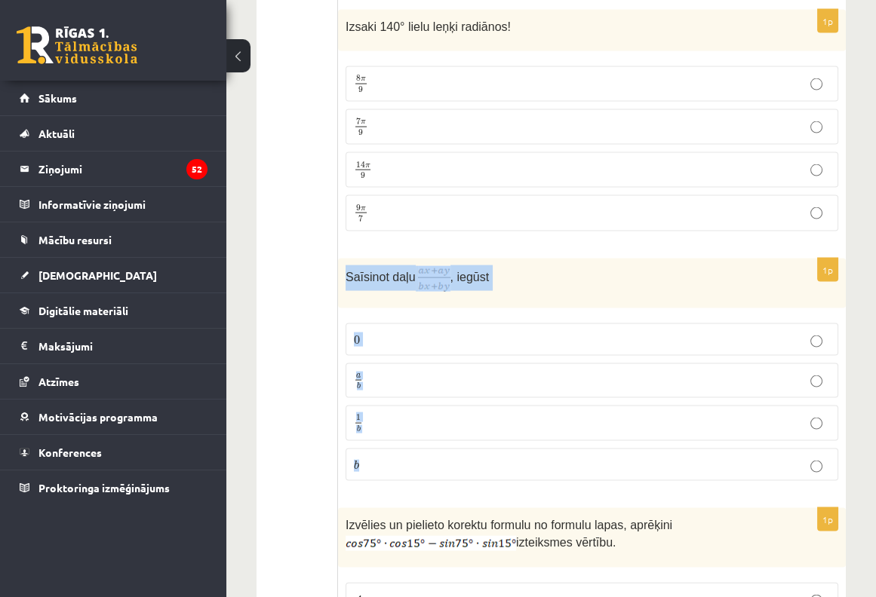
drag, startPoint x: 346, startPoint y: 244, endPoint x: 487, endPoint y: 413, distance: 220.1
click at [487, 413] on div "1p Saīsinot daļu , iegūst 0 0 a b a b 1 b 1 b b b" at bounding box center [592, 376] width 508 height 235
click at [511, 210] on div "1p Izsaki 140° lielu leņķi radiānos! 8 π 9 8 π 9 7 π 9 7 π 9 14 π 9 14 π 9 9 π …" at bounding box center [592, 126] width 508 height 233
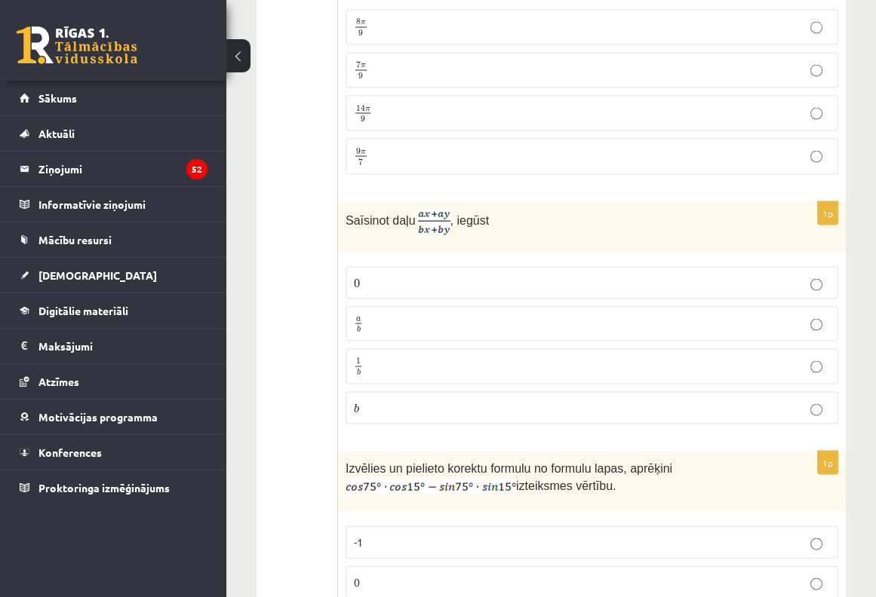
scroll to position [4448, 0]
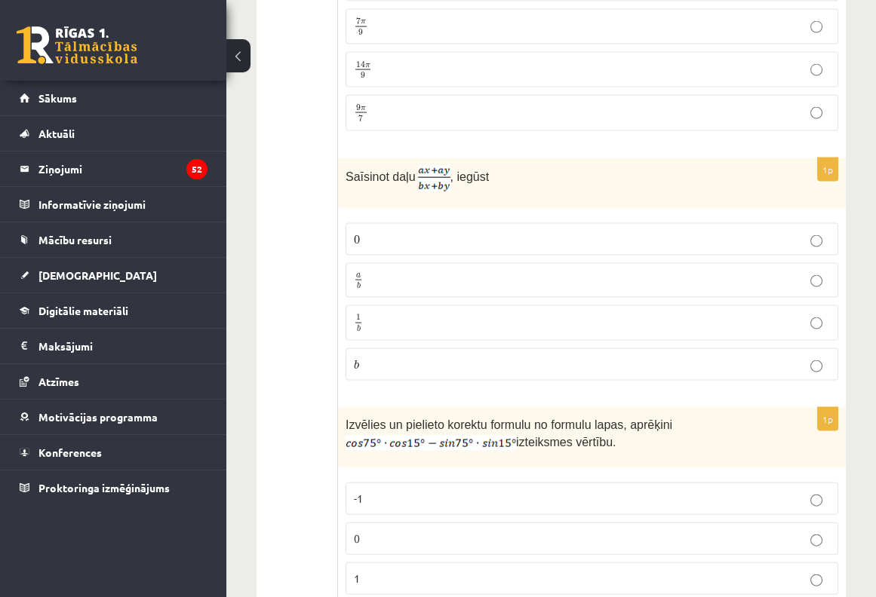
click at [372, 263] on label "a b a b" at bounding box center [591, 280] width 492 height 35
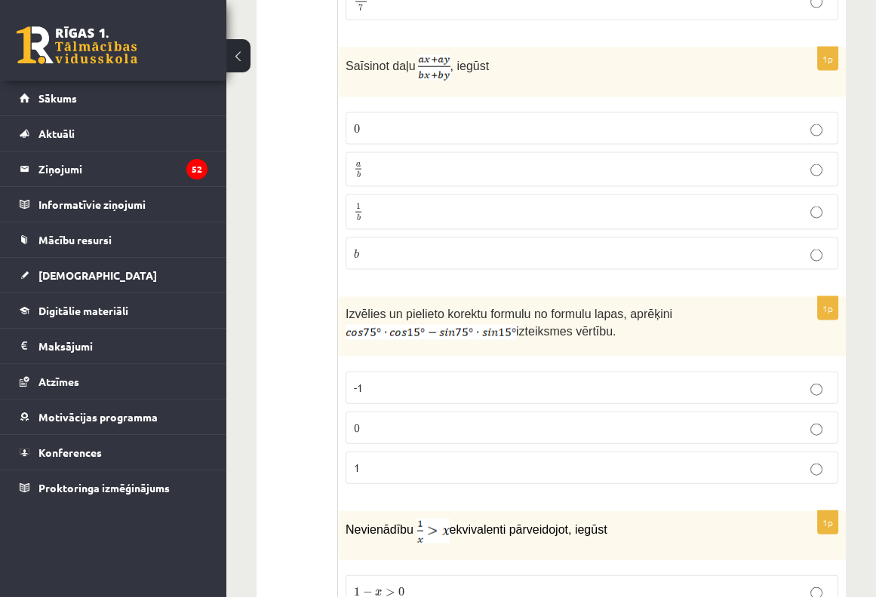
scroll to position [4650, 0]
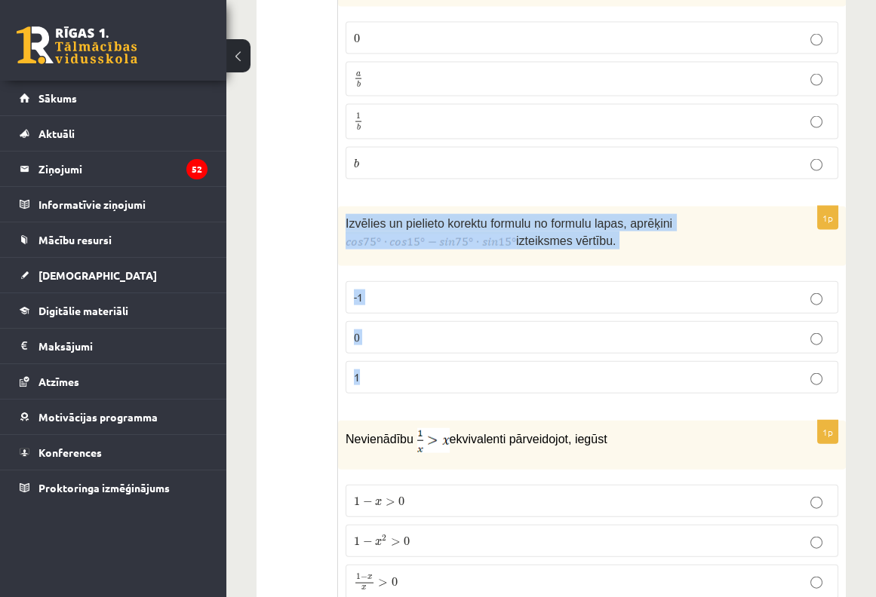
drag, startPoint x: 342, startPoint y: 192, endPoint x: 615, endPoint y: 323, distance: 303.3
click at [621, 327] on div "1p Izvēlies un pielieto korektu formulu no formulu lapas, aprēķini izteiksmes v…" at bounding box center [592, 306] width 508 height 199
click at [646, 214] on p "Izvēlies un pielieto korektu formulu no formulu lapas, aprēķini izteiksmes vērt…" at bounding box center [553, 231] width 417 height 35
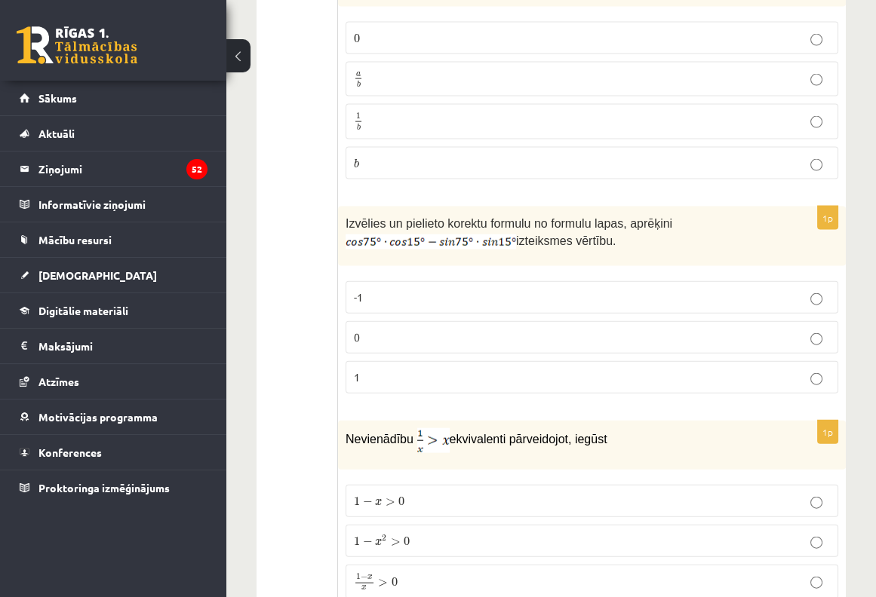
click at [412, 361] on label "1" at bounding box center [591, 377] width 492 height 32
click at [404, 290] on p "-1" at bounding box center [592, 298] width 476 height 16
click at [507, 321] on label "0" at bounding box center [591, 337] width 492 height 32
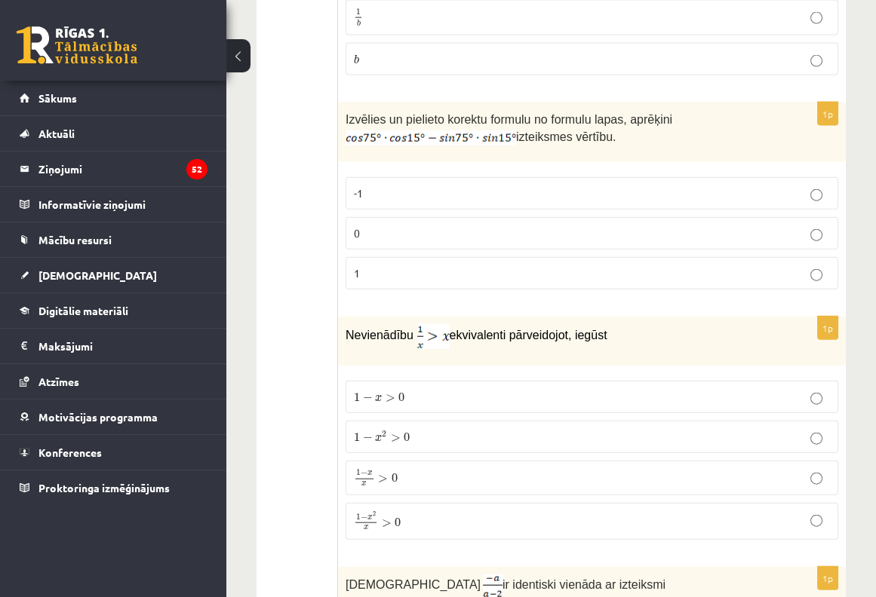
scroll to position [4851, 0]
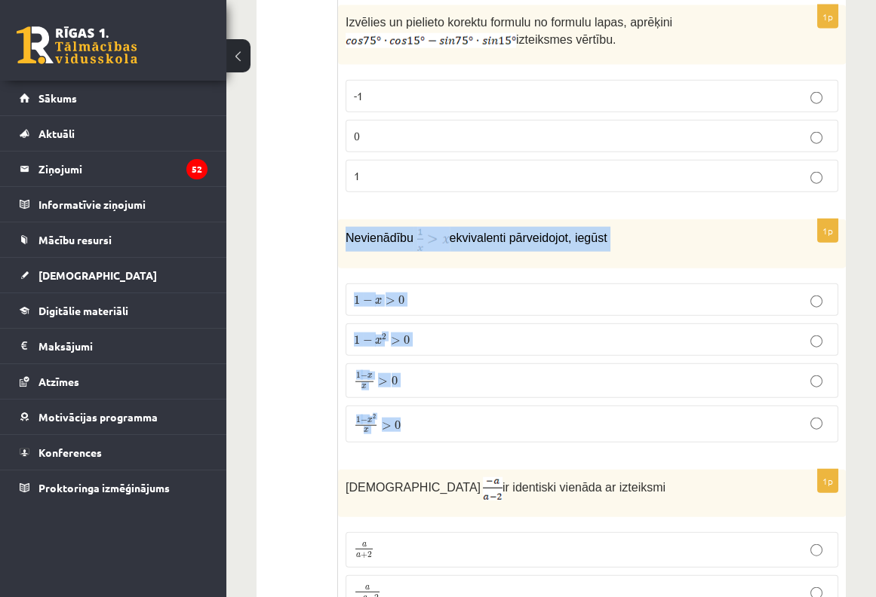
drag, startPoint x: 356, startPoint y: 204, endPoint x: 554, endPoint y: 374, distance: 260.5
click at [554, 374] on div "1p Nevienādību ekvivalenti pārveidojot, iegūst 1 − x > 0 1 − x > 0 1 − x 2 > 0 …" at bounding box center [592, 336] width 508 height 235
drag, startPoint x: 641, startPoint y: 217, endPoint x: 634, endPoint y: 220, distance: 8.1
click at [640, 227] on p "Nevienādību ekvivalenti pārveidojot, iegūst" at bounding box center [553, 239] width 417 height 25
click at [427, 227] on img at bounding box center [433, 239] width 32 height 25
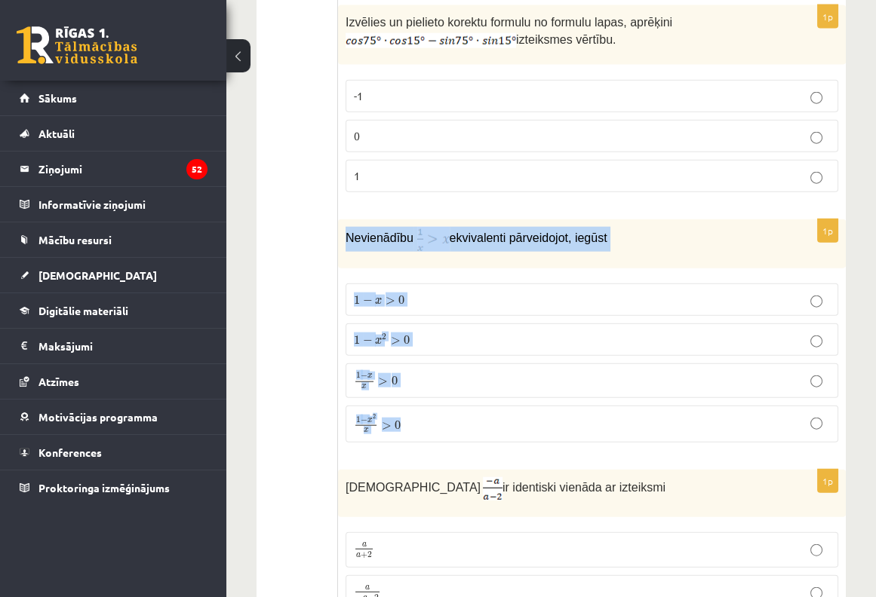
click at [736, 227] on p "Nevienādību ekvivalenti pārveidojot, iegūst" at bounding box center [553, 239] width 417 height 25
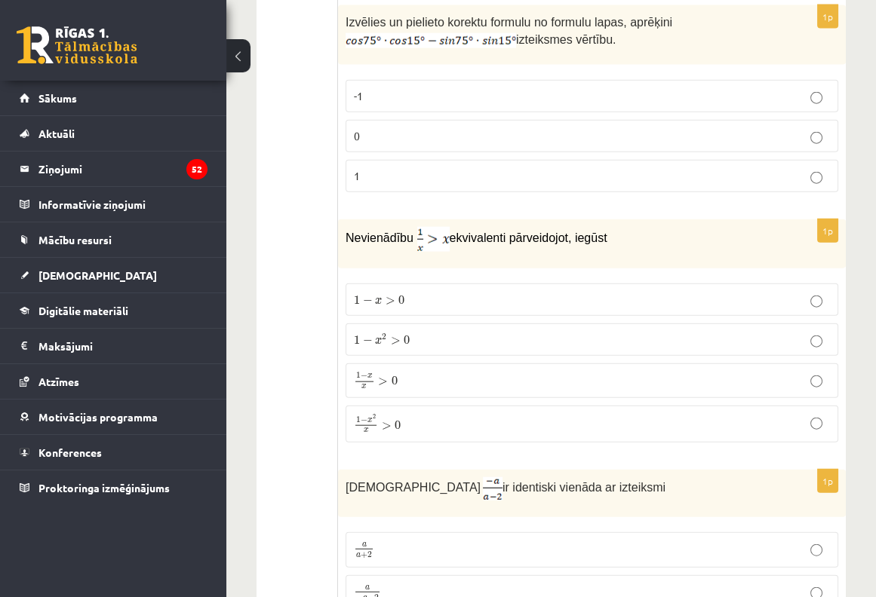
click at [400, 414] on p "1 − x 2 x > 0 1 − x 2 x > 0" at bounding box center [592, 424] width 476 height 20
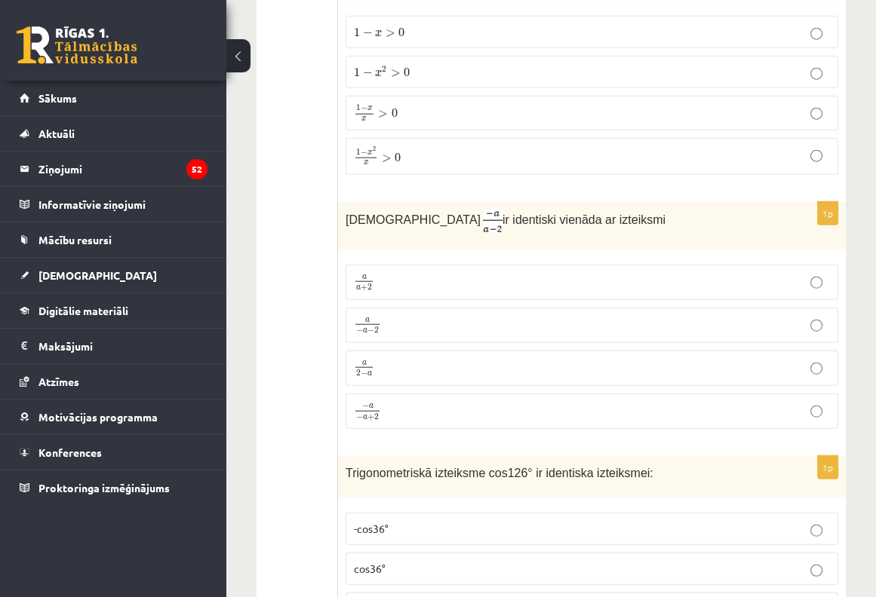
scroll to position [5153, 0]
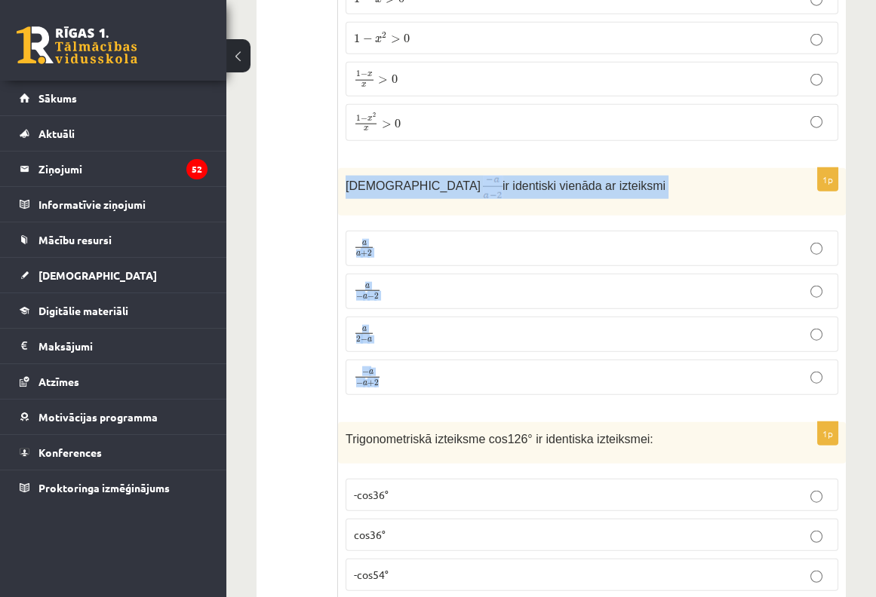
drag, startPoint x: 350, startPoint y: 155, endPoint x: 561, endPoint y: 340, distance: 281.1
click at [562, 341] on div "1p Izteiksme ir identiski vienāda ar izteiksmi a a + 2 a a + 2 a − a − 2 a − a …" at bounding box center [592, 288] width 508 height 240
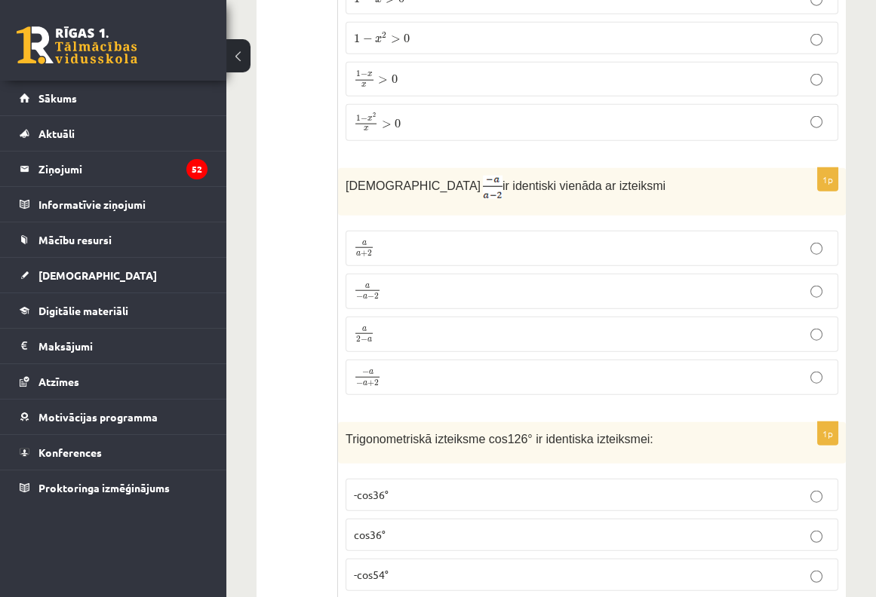
drag, startPoint x: 562, startPoint y: 356, endPoint x: 585, endPoint y: 364, distance: 24.8
click at [581, 363] on fieldset "a a + 2 a a + 2 a − a − 2 a − a − 2 a 2 − a a 2 − a − a − a + 2 − a − a + 2" at bounding box center [591, 311] width 492 height 177
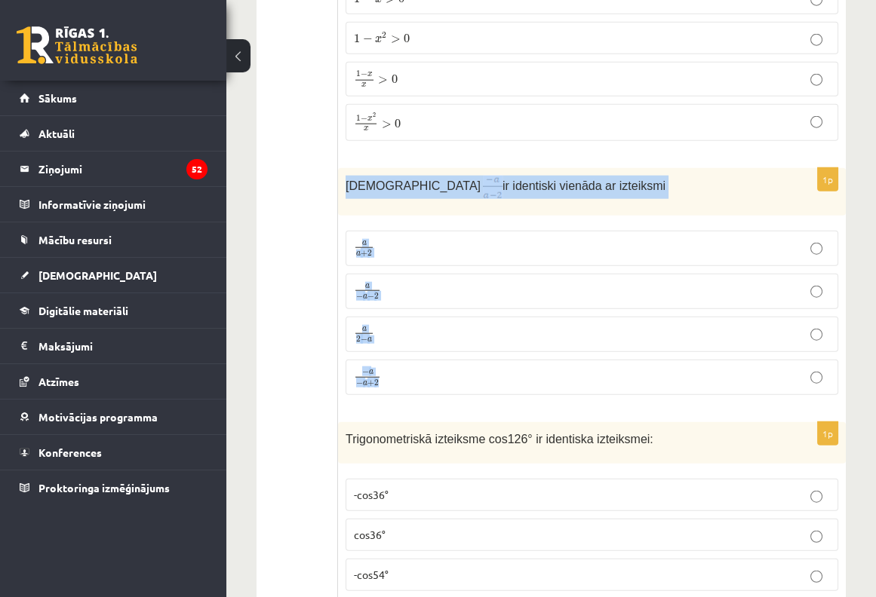
drag, startPoint x: 342, startPoint y: 155, endPoint x: 556, endPoint y: 332, distance: 278.0
click at [556, 332] on div "1p Izteiksme ir identiski vienāda ar izteiksmi a a + 2 a a + 2 a − a − 2 a − a …" at bounding box center [592, 288] width 508 height 240
click at [626, 176] on p "Izteiksme ir identiski vienāda ar izteiksmi" at bounding box center [553, 187] width 417 height 23
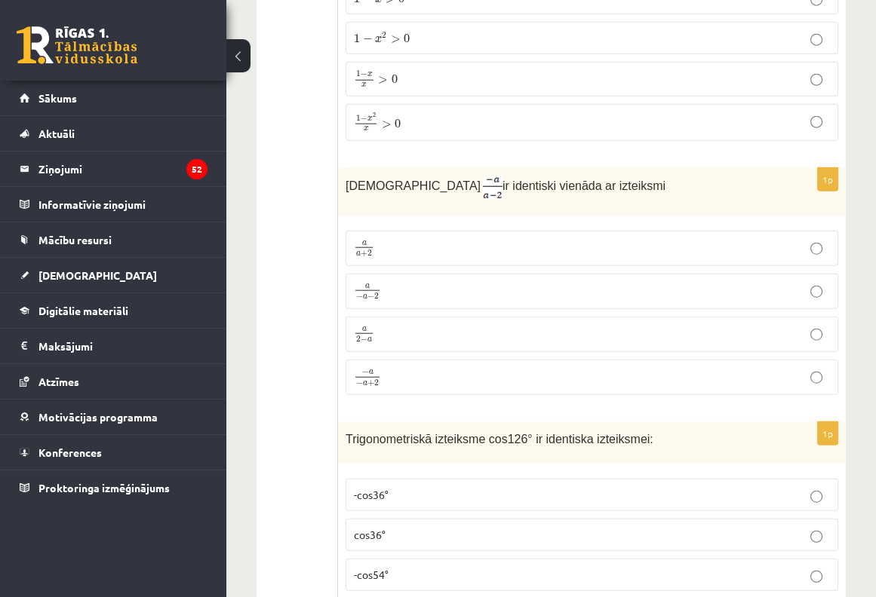
click at [456, 282] on p "a − a − 2 a − a − 2" at bounding box center [592, 291] width 476 height 19
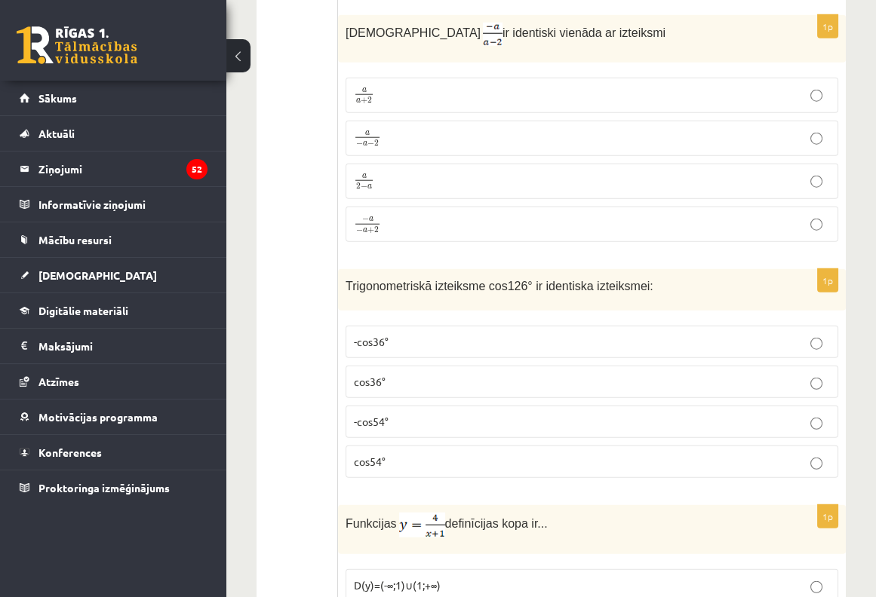
scroll to position [5353, 0]
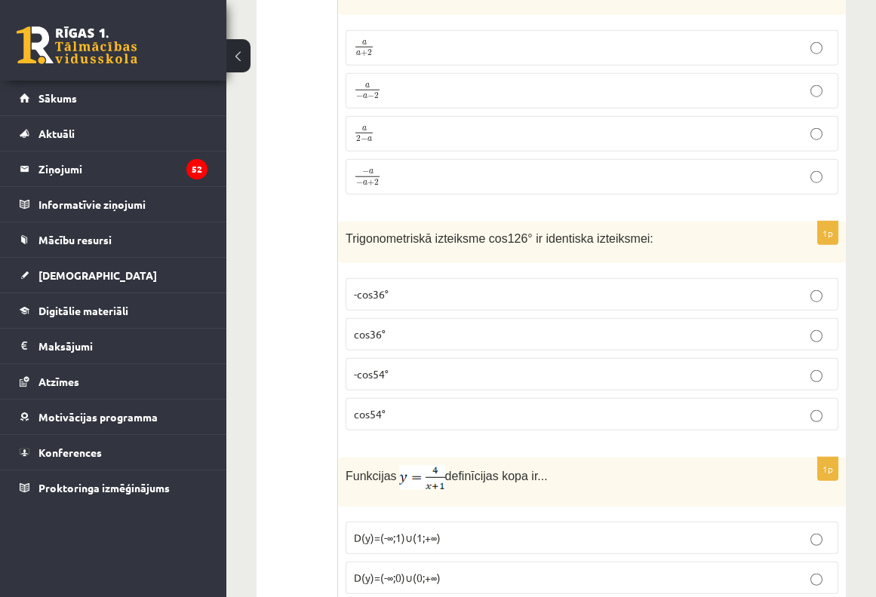
click at [391, 327] on p "cos36°" at bounding box center [592, 335] width 476 height 16
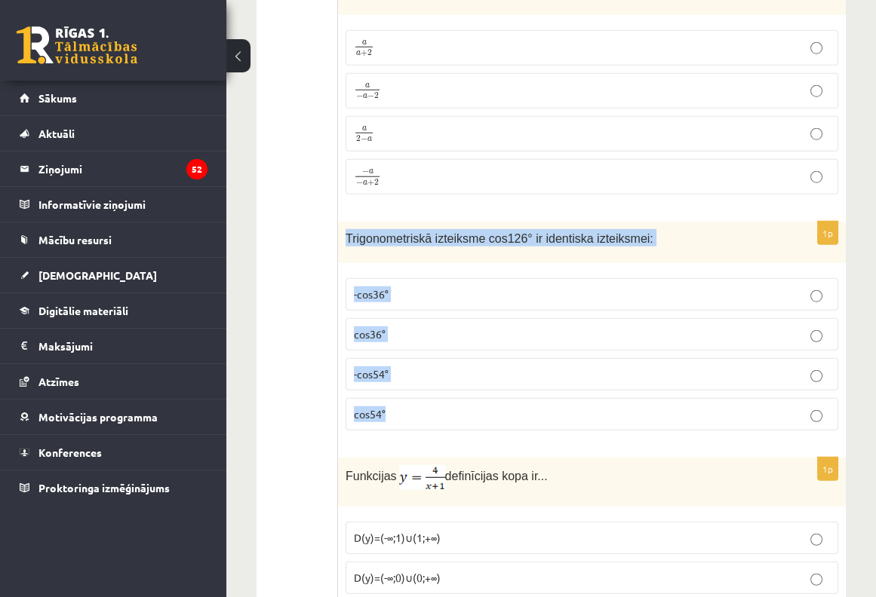
drag, startPoint x: 341, startPoint y: 199, endPoint x: 607, endPoint y: 356, distance: 309.0
click at [607, 356] on div "1p Trigonometriskā izteiksme cos126° ir identiska izteiksmei: -cos36° cos36° -c…" at bounding box center [592, 332] width 508 height 221
drag, startPoint x: 607, startPoint y: 356, endPoint x: 676, endPoint y: 332, distance: 72.8
click at [608, 356] on fieldset "-cos36° cos36° -cos54° cos54°" at bounding box center [591, 353] width 492 height 164
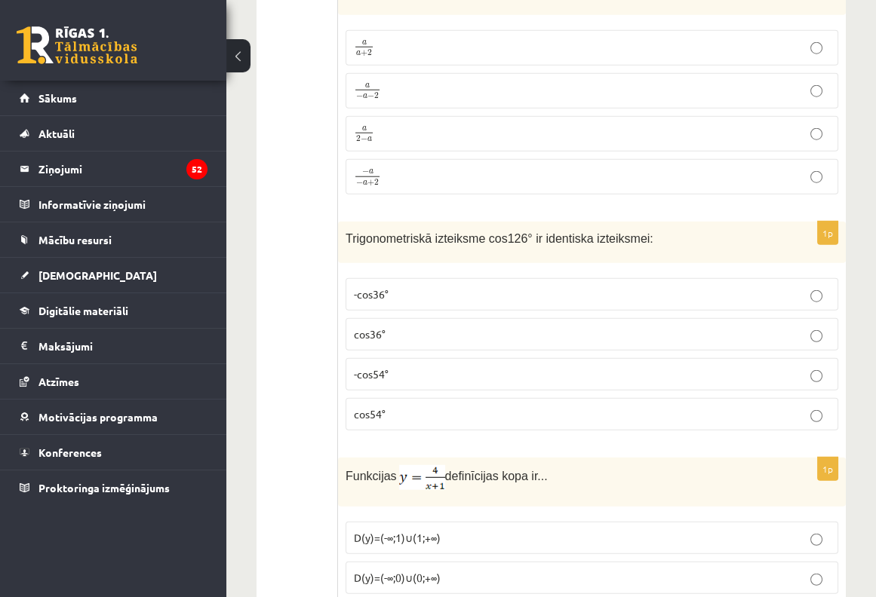
click at [365, 367] on p "-cos54°" at bounding box center [592, 375] width 476 height 16
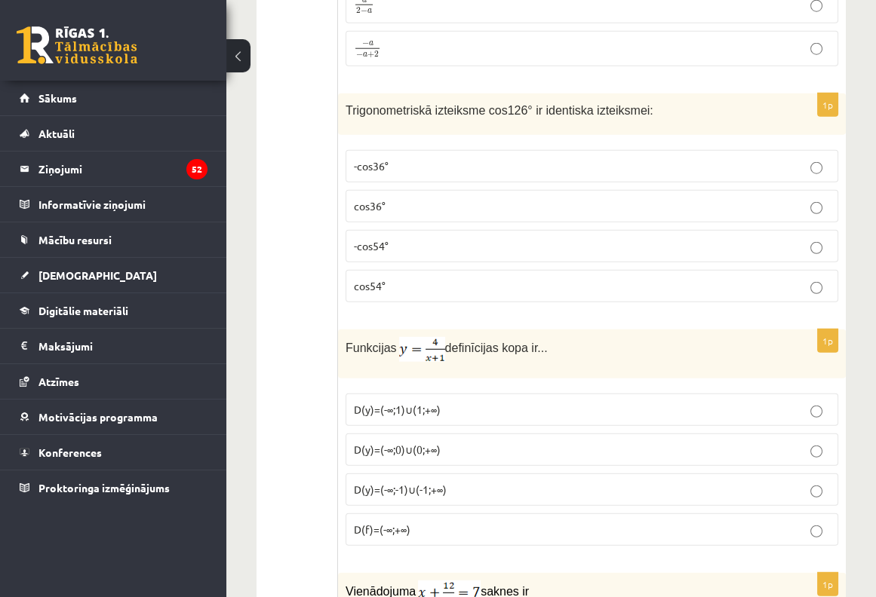
scroll to position [5555, 0]
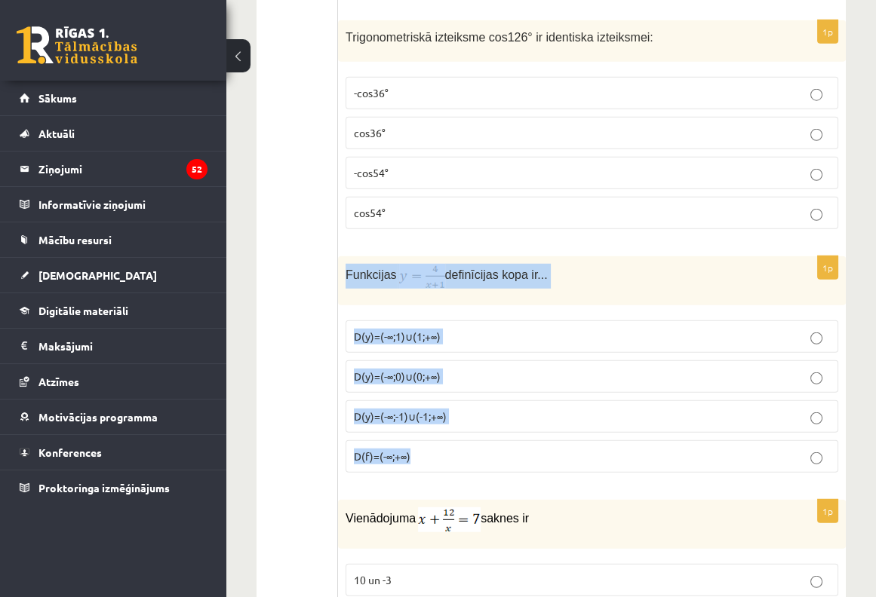
drag, startPoint x: 342, startPoint y: 235, endPoint x: 487, endPoint y: 420, distance: 235.8
click at [487, 420] on div "1p Funkcijas definīcijas kopa ir... D(y)=(-∞;1)∪(1;+∞) D(y)=(-∞;0)∪(0;+∞) D(y)=…" at bounding box center [592, 370] width 508 height 229
drag, startPoint x: 677, startPoint y: 223, endPoint x: 668, endPoint y: 226, distance: 8.6
click at [676, 256] on div "Funkcijas definīcijas kopa ir..." at bounding box center [592, 280] width 508 height 49
click at [560, 264] on p "Funkcijas definīcijas kopa ir..." at bounding box center [553, 276] width 417 height 25
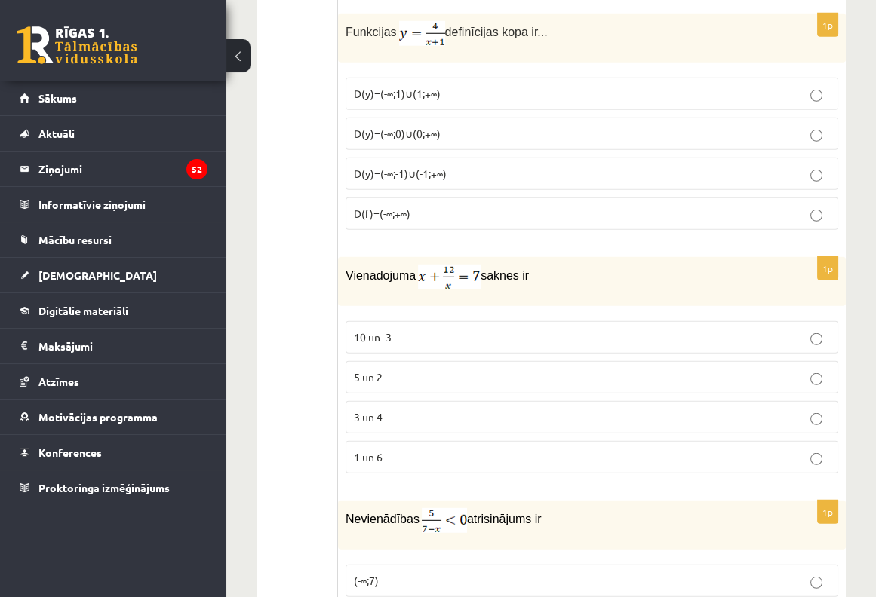
scroll to position [5756, 0]
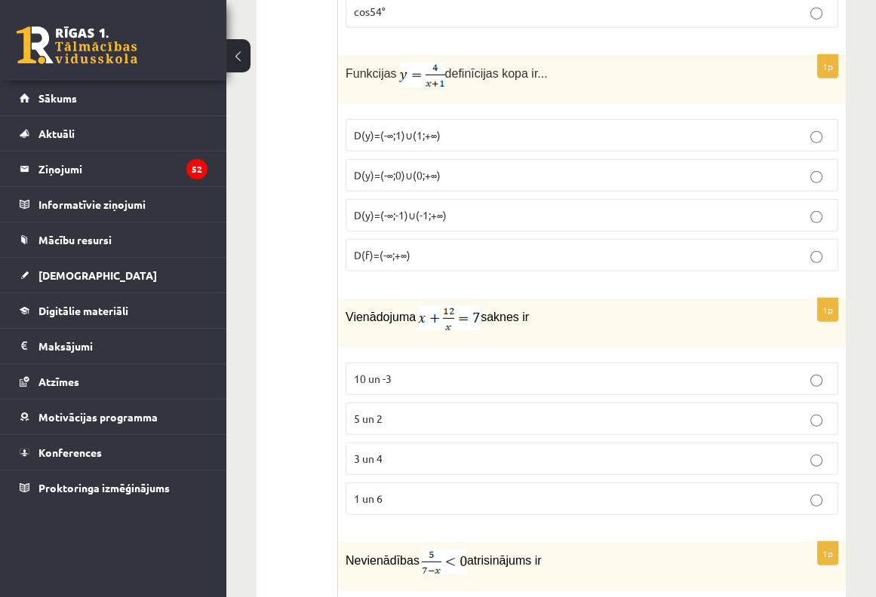
click at [415, 208] on span "D(y)=(-∞;-1)∪(-1;+∞)" at bounding box center [400, 215] width 93 height 14
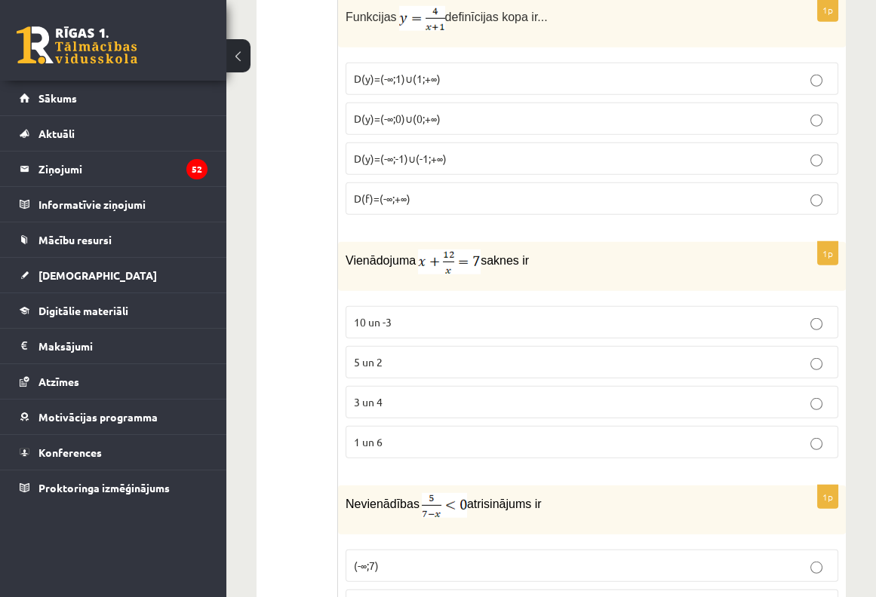
scroll to position [5856, 0]
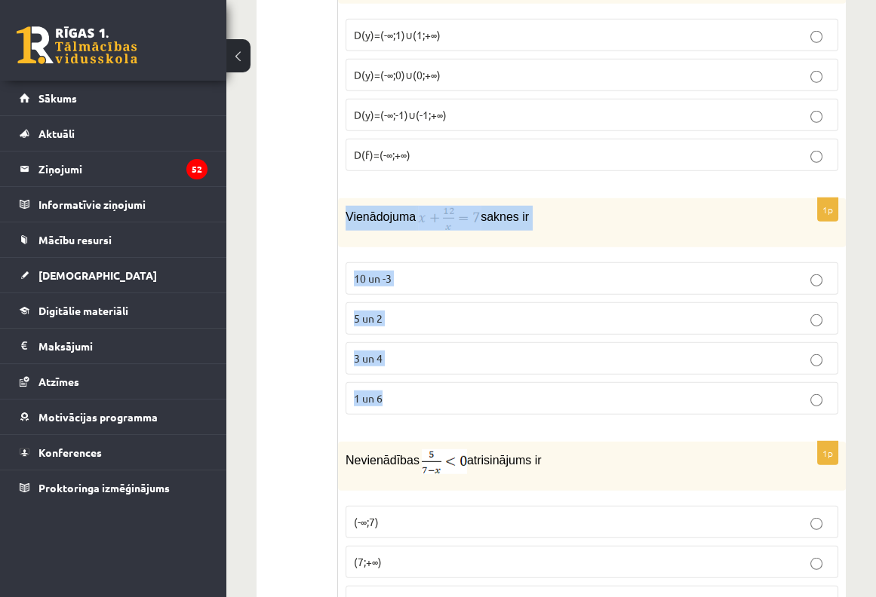
drag, startPoint x: 355, startPoint y: 188, endPoint x: 476, endPoint y: 343, distance: 196.7
click at [483, 345] on div "1p Vienādojuma saknes ir 10 un -3 5 un 2 3 un 4 1 un 6" at bounding box center [592, 312] width 508 height 229
click at [569, 198] on div "Vienādojuma saknes ir" at bounding box center [592, 222] width 508 height 49
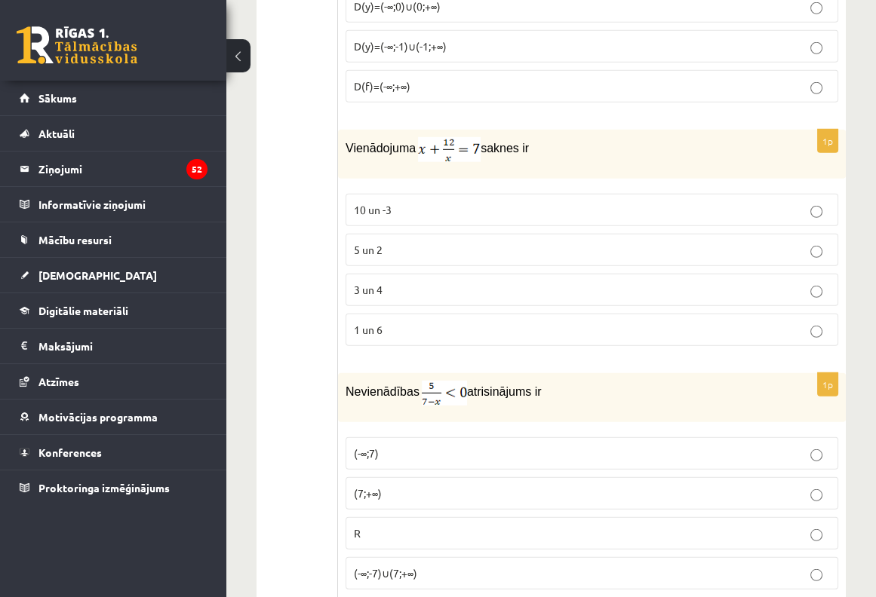
scroll to position [5957, 0]
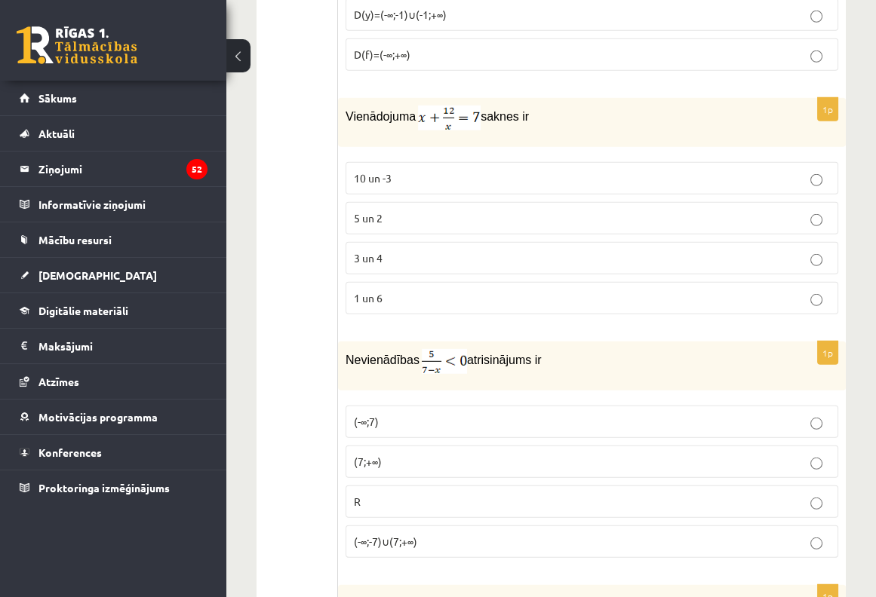
click at [434, 250] on p "3 un 4" at bounding box center [592, 258] width 476 height 16
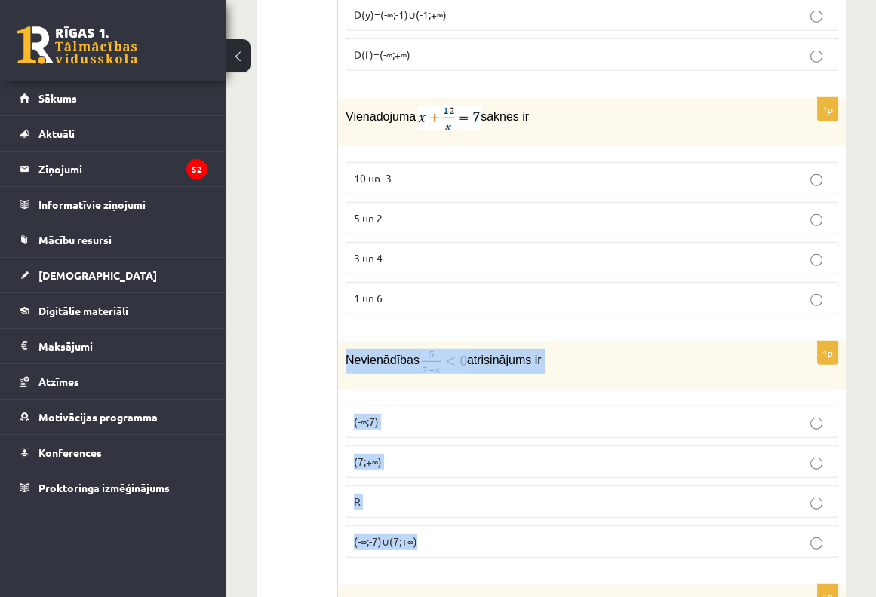
drag, startPoint x: 341, startPoint y: 324, endPoint x: 454, endPoint y: 489, distance: 200.2
click at [454, 489] on div "1p Nevienādības atrisinājums ir (-∞;7) (7;+∞) R (-∞;-7)∪(7;+∞)" at bounding box center [592, 456] width 508 height 229
click at [582, 349] on p "Nevienādības atrisinājums ir" at bounding box center [553, 361] width 417 height 25
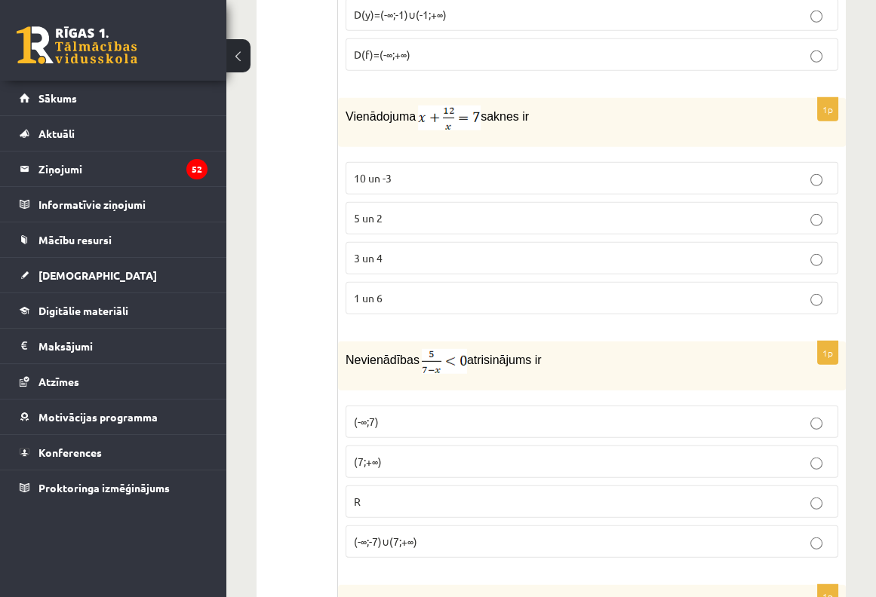
click at [453, 454] on p "(7;+∞)" at bounding box center [592, 462] width 476 height 16
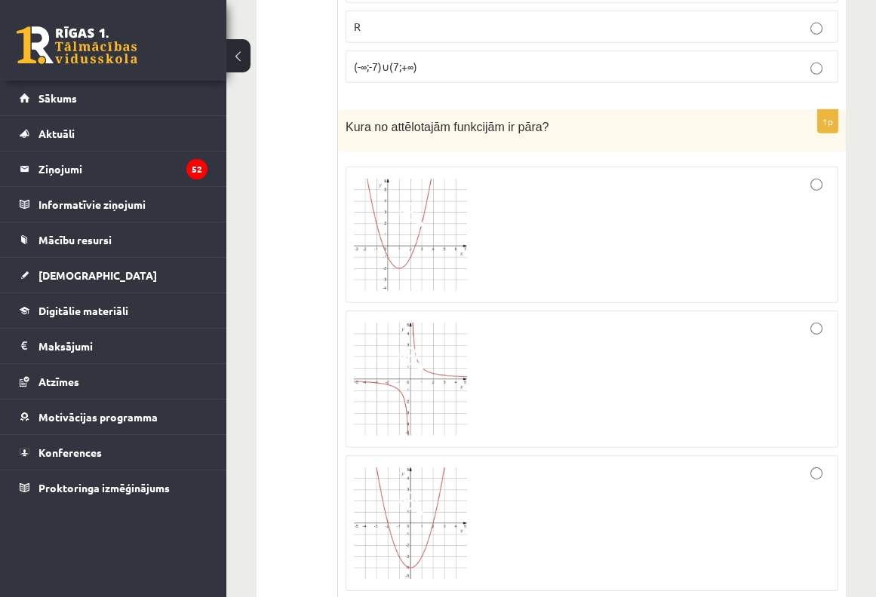
scroll to position [6460, 0]
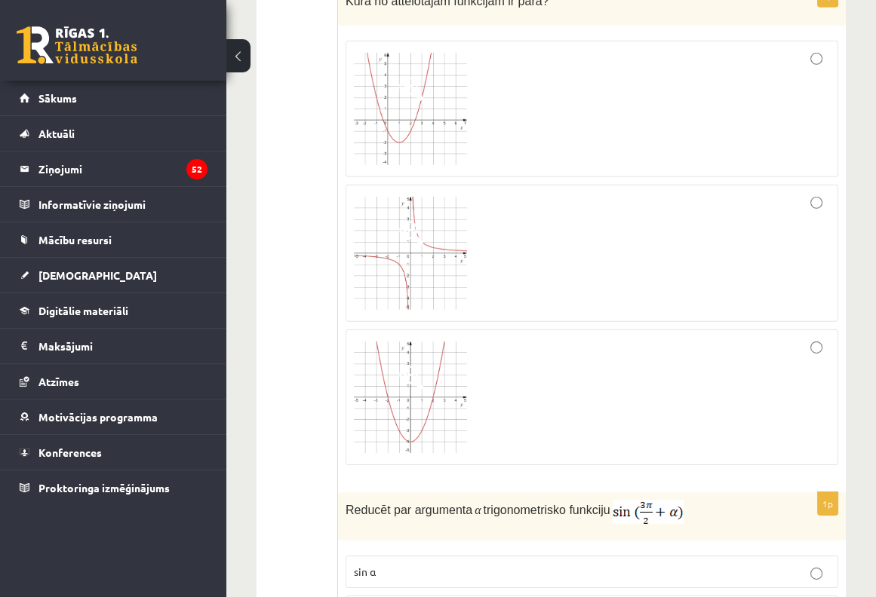
click at [538, 362] on div at bounding box center [592, 395] width 476 height 119
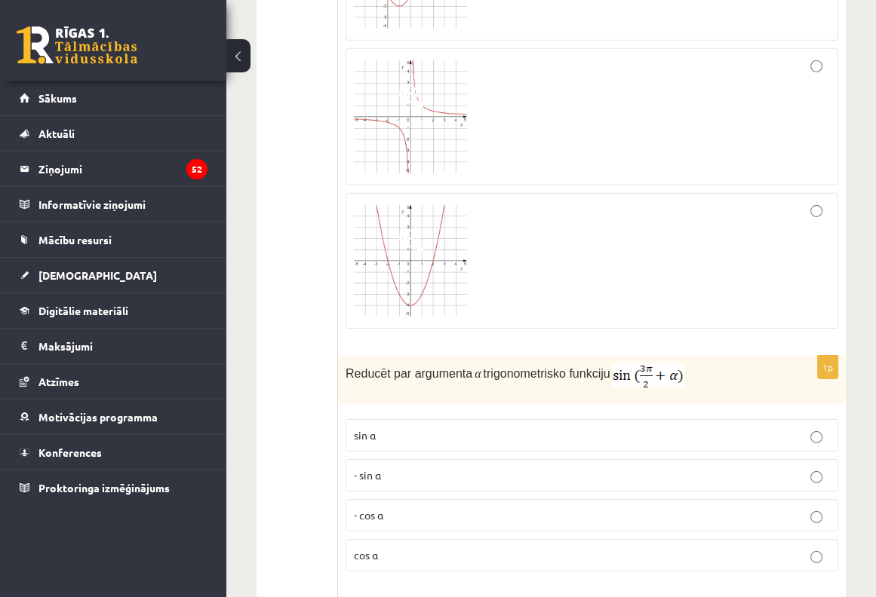
scroll to position [6761, 0]
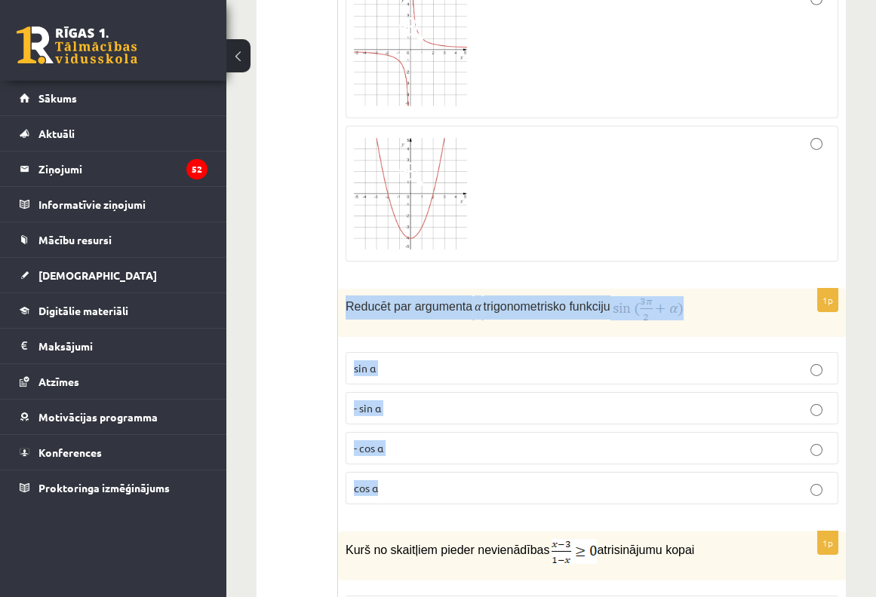
drag, startPoint x: 361, startPoint y: 267, endPoint x: 561, endPoint y: 430, distance: 258.4
click at [561, 430] on div "1p Reducēt par argumenta α trigonometrisko funkciju sin⁡ α - sin ⁡α - cos ⁡α co…" at bounding box center [592, 403] width 508 height 228
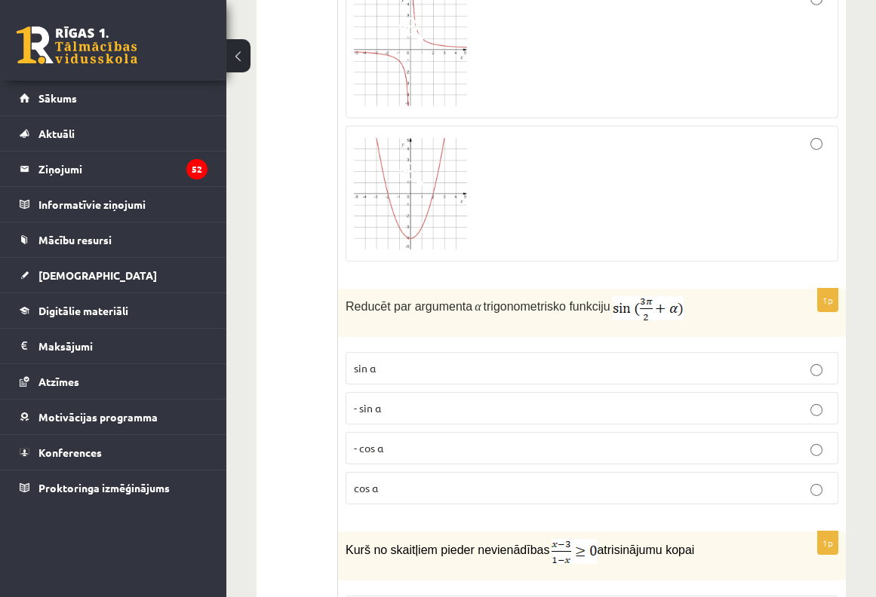
click at [354, 361] on span "sin⁡ α" at bounding box center [365, 368] width 22 height 14
click at [461, 440] on p "- cos ⁡α" at bounding box center [592, 448] width 476 height 16
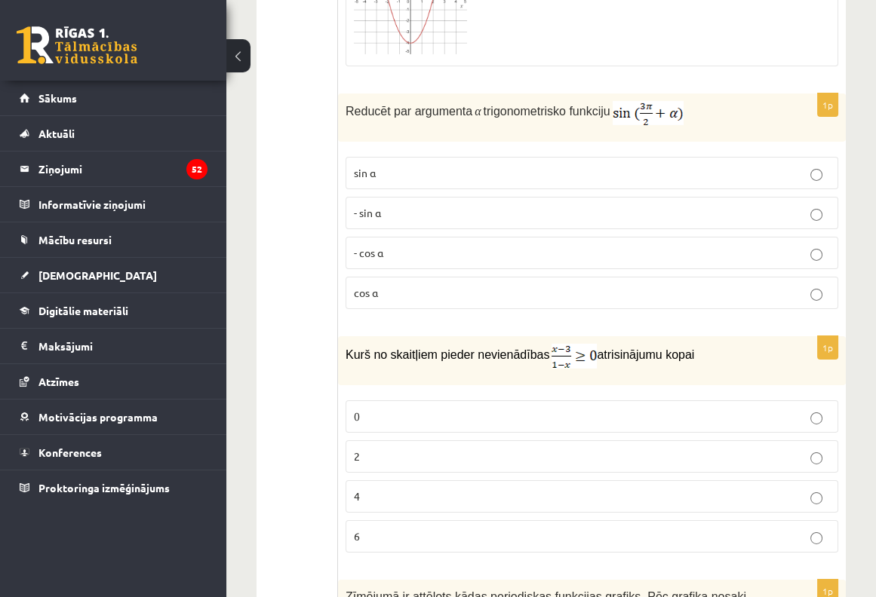
scroll to position [6963, 0]
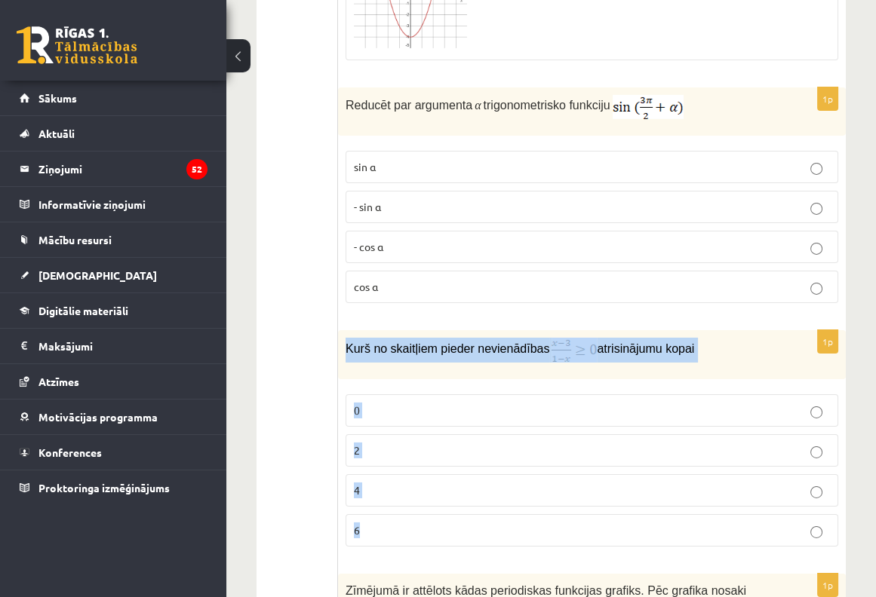
drag, startPoint x: 345, startPoint y: 310, endPoint x: 727, endPoint y: 481, distance: 418.3
click at [727, 482] on div "1p Kurš no skaitļiem pieder nevienādības atrisinājumu kopai 0 2 4 6" at bounding box center [592, 444] width 508 height 229
click at [740, 338] on p "Kurš no skaitļiem pieder nevienādības atrisinājumu kopai" at bounding box center [553, 350] width 417 height 25
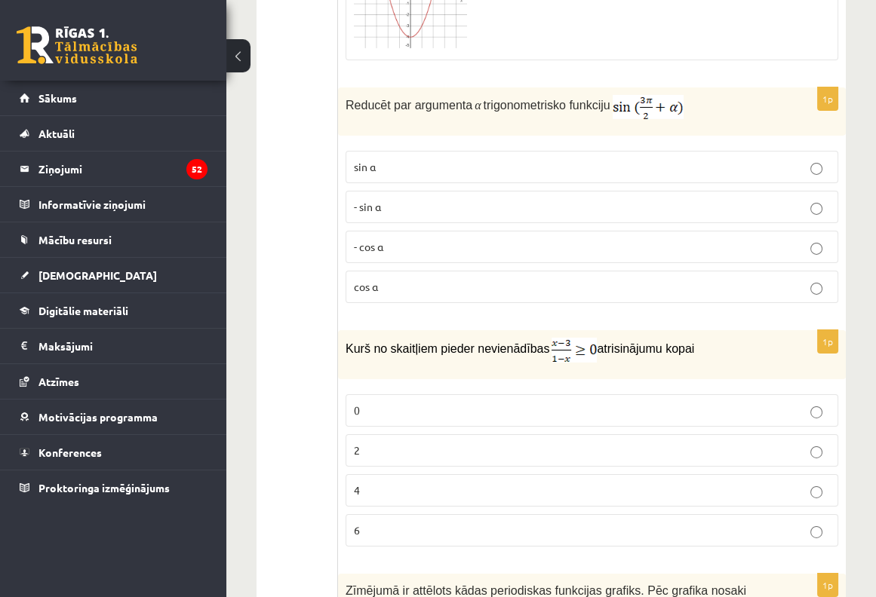
drag, startPoint x: 545, startPoint y: 324, endPoint x: 566, endPoint y: 321, distance: 21.5
click at [566, 330] on div "Kurš no skaitļiem pieder nevienādības atrisinājumu kopai" at bounding box center [592, 354] width 508 height 49
drag, startPoint x: 566, startPoint y: 321, endPoint x: 626, endPoint y: 281, distance: 71.7
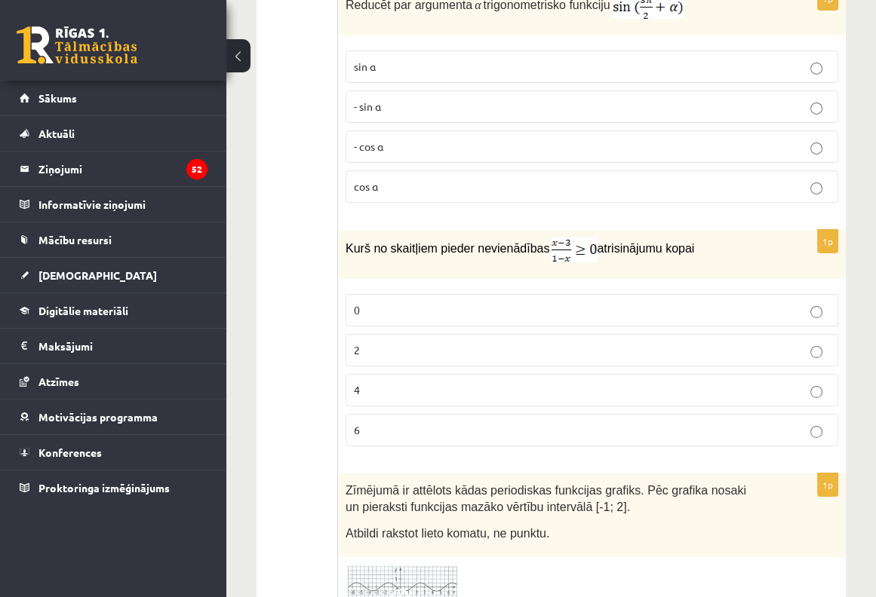
scroll to position [7163, 0]
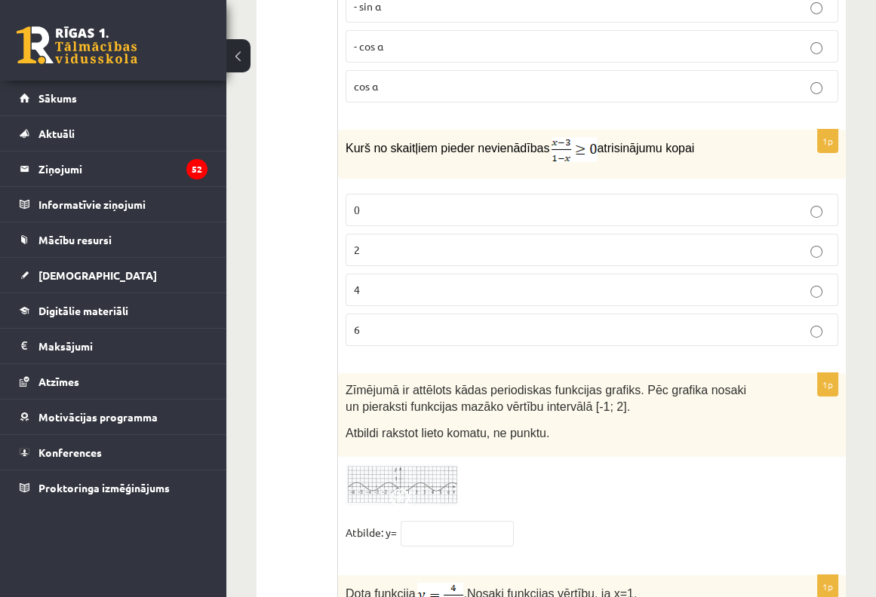
click at [482, 226] on fieldset "0 2 4 6" at bounding box center [591, 268] width 492 height 164
click at [483, 234] on label "2" at bounding box center [591, 250] width 492 height 32
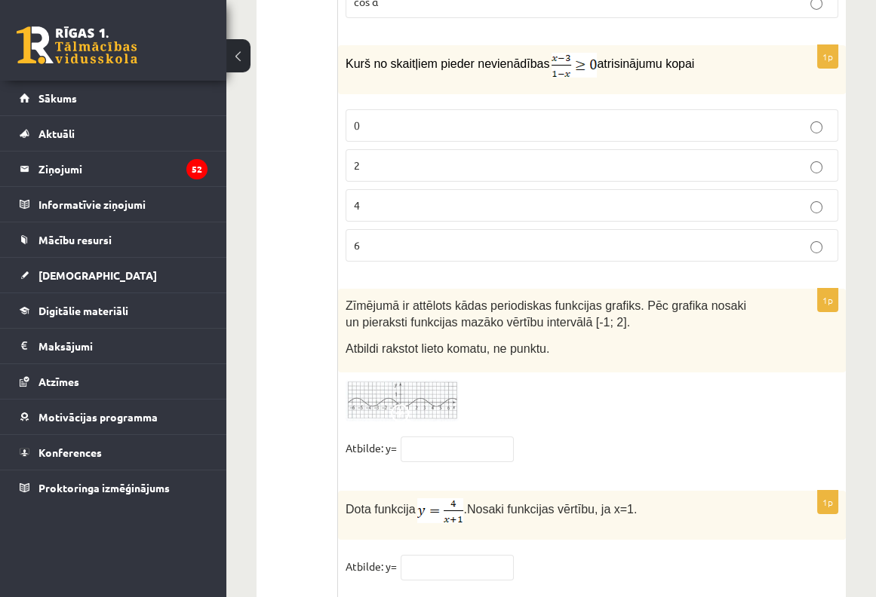
scroll to position [7365, 0]
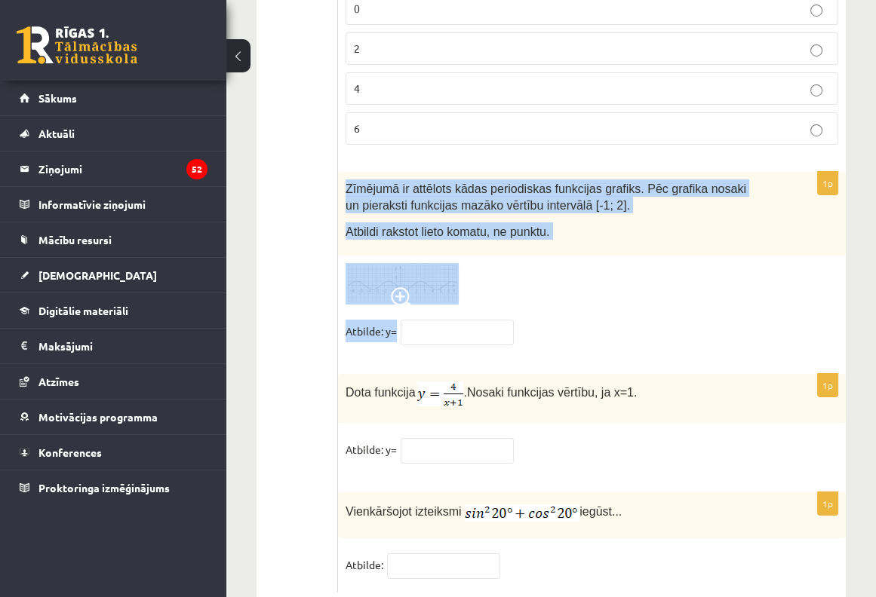
drag, startPoint x: 345, startPoint y: 145, endPoint x: 472, endPoint y: 300, distance: 201.0
click at [474, 302] on div "1p Zīmējumā ir attēlots kādas periodiskas funkcijas grafiks. Pēc grafika nosaki…" at bounding box center [592, 265] width 508 height 187
drag, startPoint x: 597, startPoint y: 229, endPoint x: 542, endPoint y: 269, distance: 68.0
click at [597, 263] on div at bounding box center [591, 283] width 492 height 41
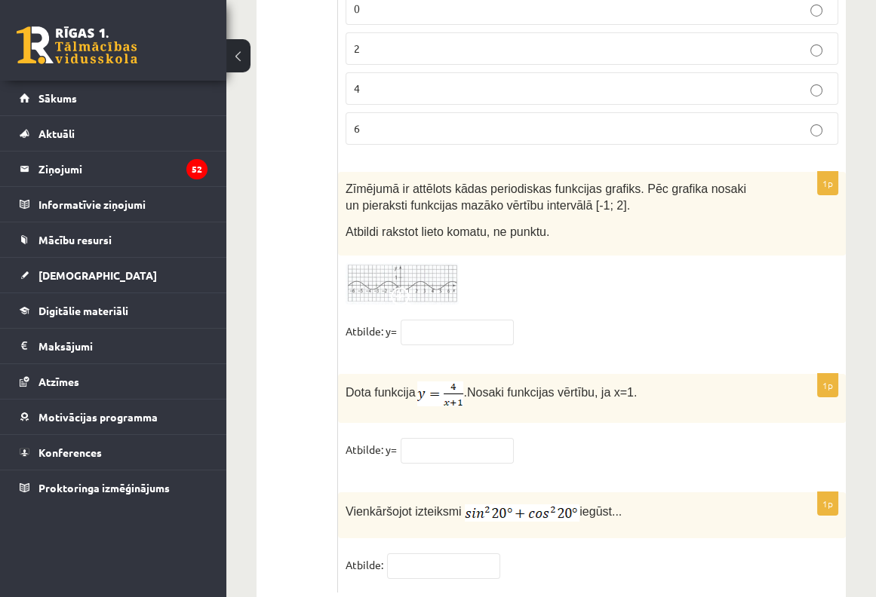
click at [486, 272] on div "1p Zīmējumā ir attēlots kādas periodiskas funkcijas grafiks. Pēc grafika nosaki…" at bounding box center [592, 265] width 508 height 187
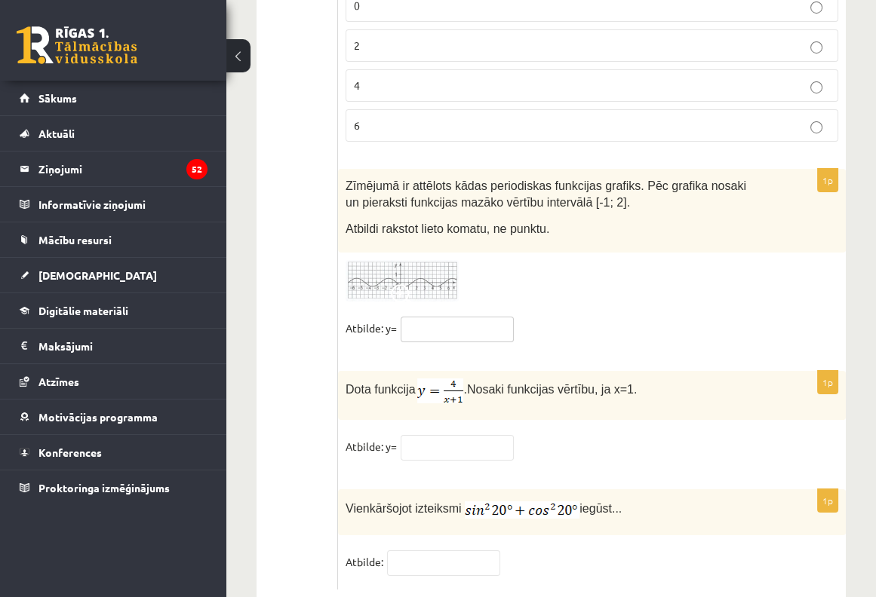
click at [430, 317] on input "text" at bounding box center [456, 330] width 113 height 26
type input "**"
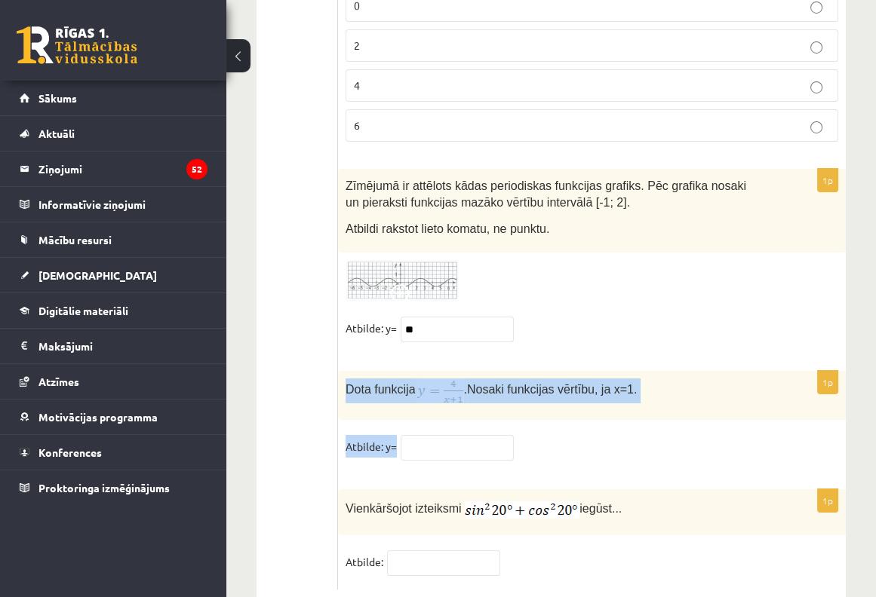
drag, startPoint x: 344, startPoint y: 347, endPoint x: 453, endPoint y: 394, distance: 118.2
click at [453, 394] on div "1p Dota funkcija . Nosaki funkcijas vērtību, ja x=1. Atbilde: y=" at bounding box center [592, 422] width 508 height 103
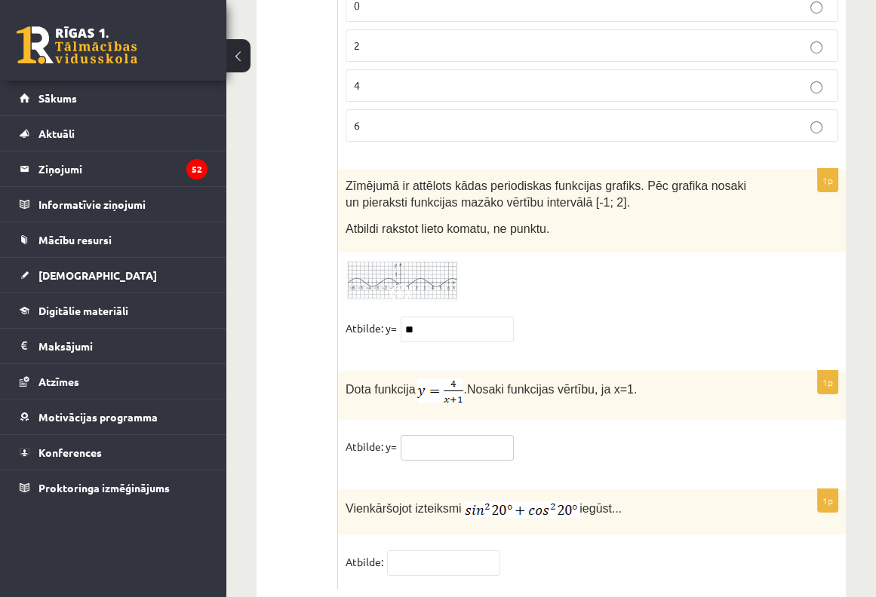
click at [441, 435] on input "text" at bounding box center [456, 448] width 113 height 26
type input "*"
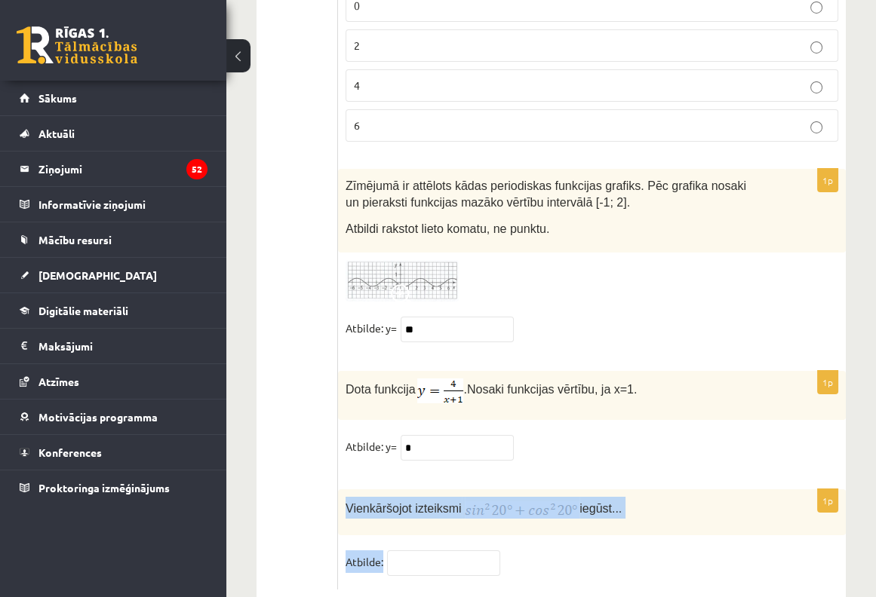
drag, startPoint x: 348, startPoint y: 471, endPoint x: 584, endPoint y: 509, distance: 239.1
click at [584, 509] on div "1p Vienkāršojot izteiksmi iegūst... Atbilde:" at bounding box center [592, 539] width 508 height 100
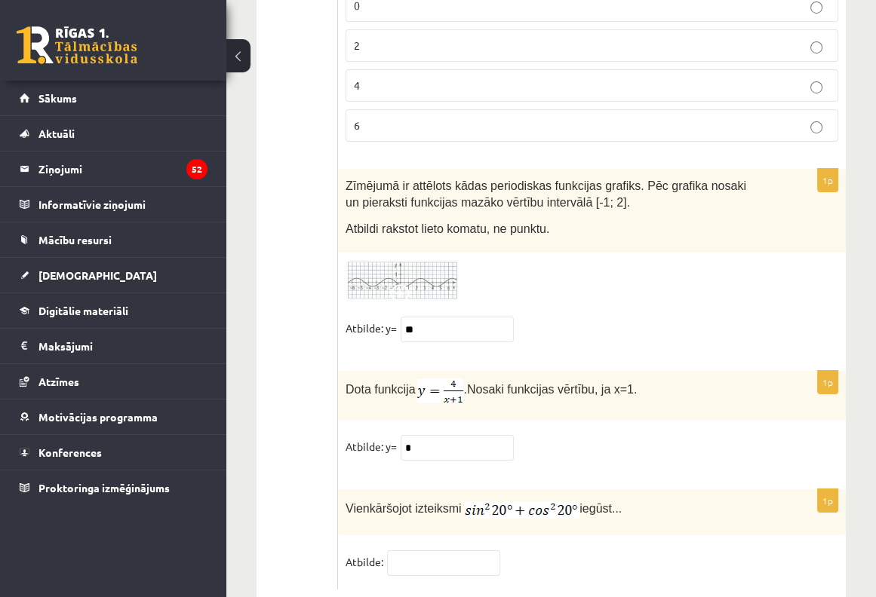
click at [464, 507] on div "1p Vienkāršojot izteiksmi iegūst... Atbilde:" at bounding box center [592, 539] width 508 height 100
click at [460, 511] on div "1p Vienkāršojot izteiksmi iegūst... Atbilde:" at bounding box center [592, 539] width 508 height 100
click at [461, 551] on input "text" at bounding box center [443, 564] width 113 height 26
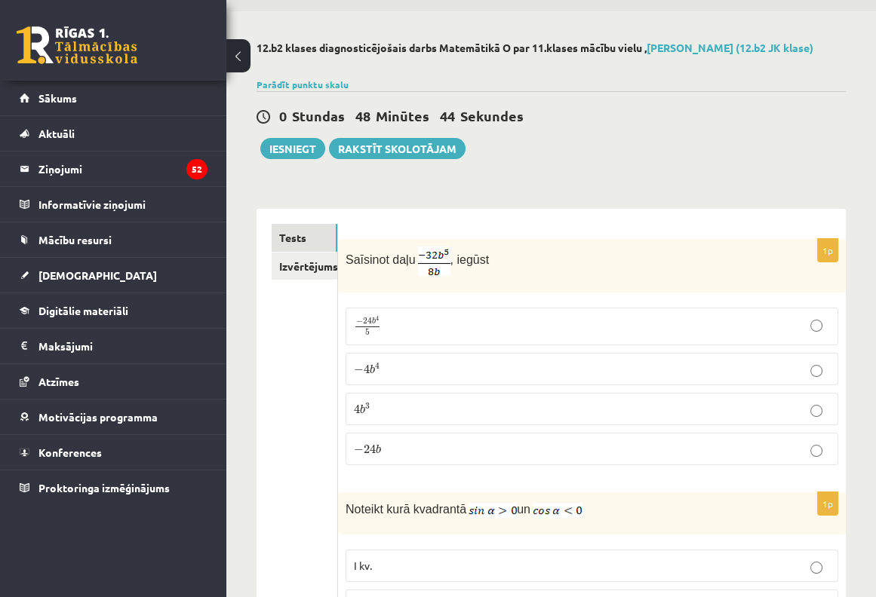
scroll to position [0, 0]
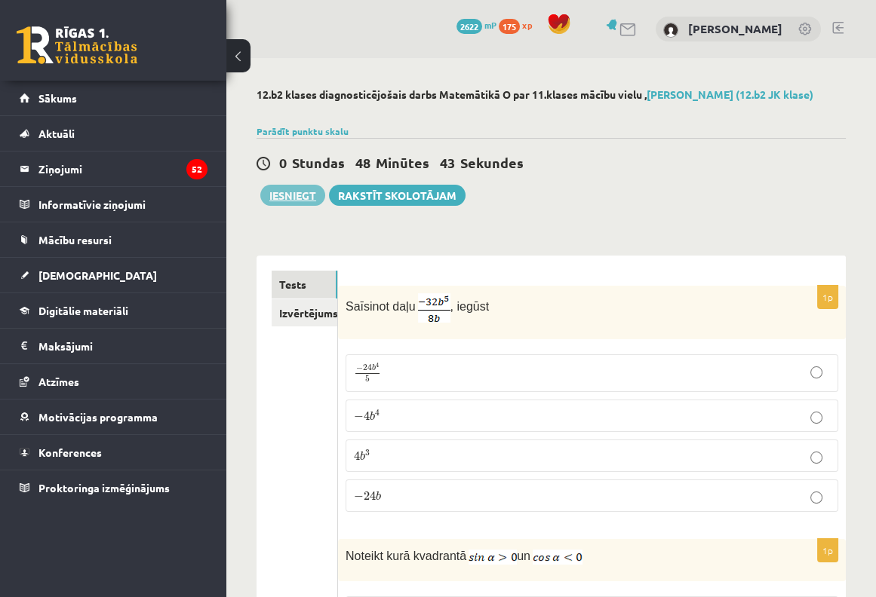
type input "*"
click at [279, 197] on button "Iesniegt" at bounding box center [292, 195] width 65 height 21
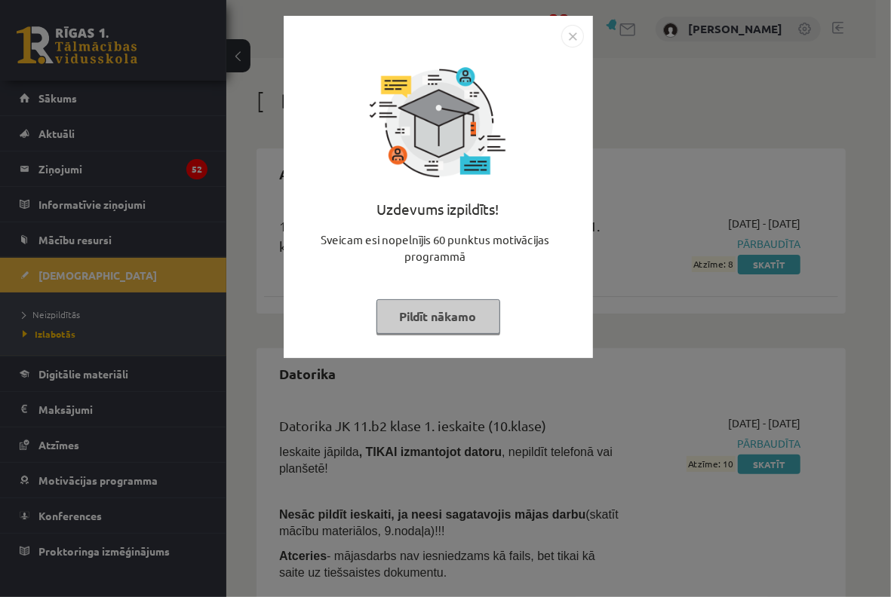
click at [437, 336] on div "Uzdevums izpildīts! Sveicam esi nopelnījis 60 punktus motivācijas programmā Pil…" at bounding box center [438, 199] width 291 height 302
click at [432, 326] on button "Pildīt nākamo" at bounding box center [438, 316] width 124 height 35
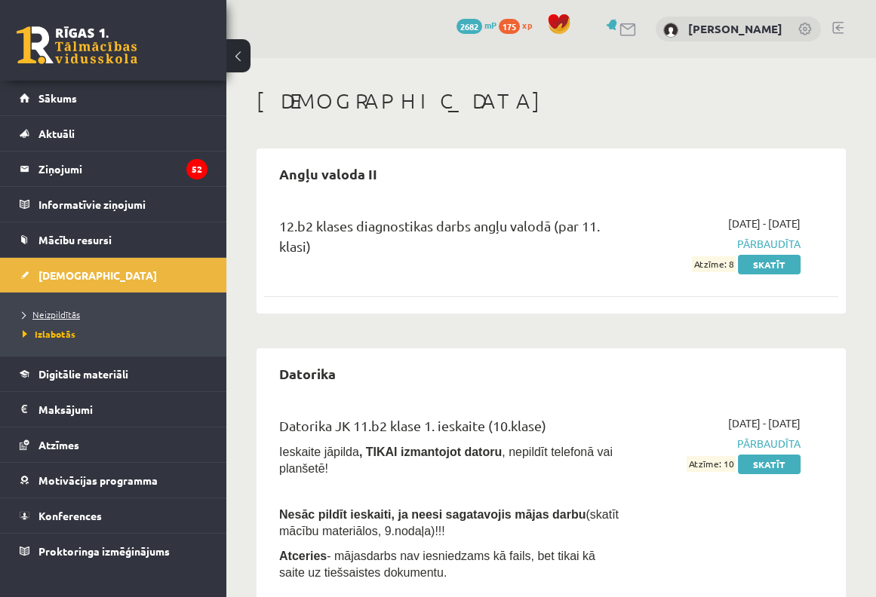
click at [42, 319] on link "Neizpildītās" at bounding box center [117, 315] width 189 height 14
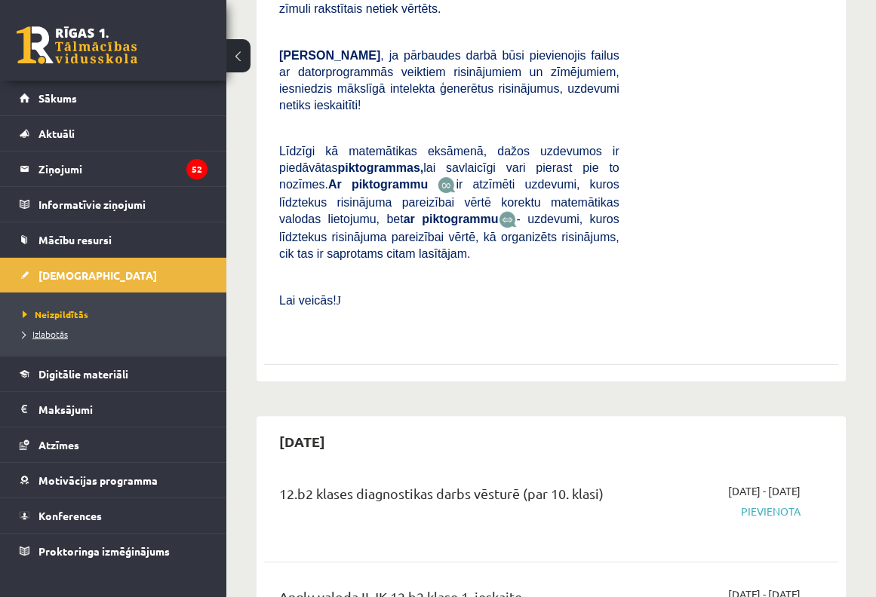
scroll to position [704, 0]
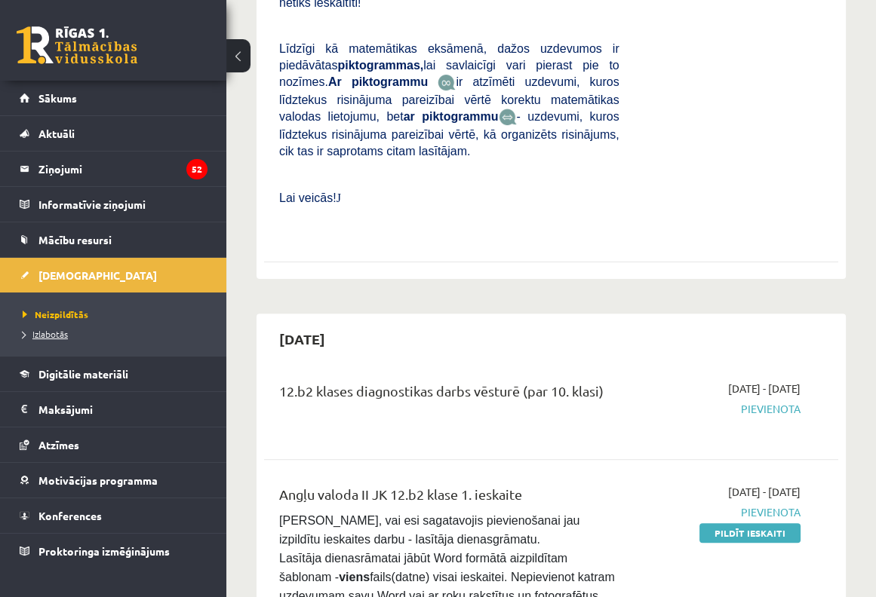
click at [64, 330] on span "Izlabotās" at bounding box center [45, 334] width 45 height 12
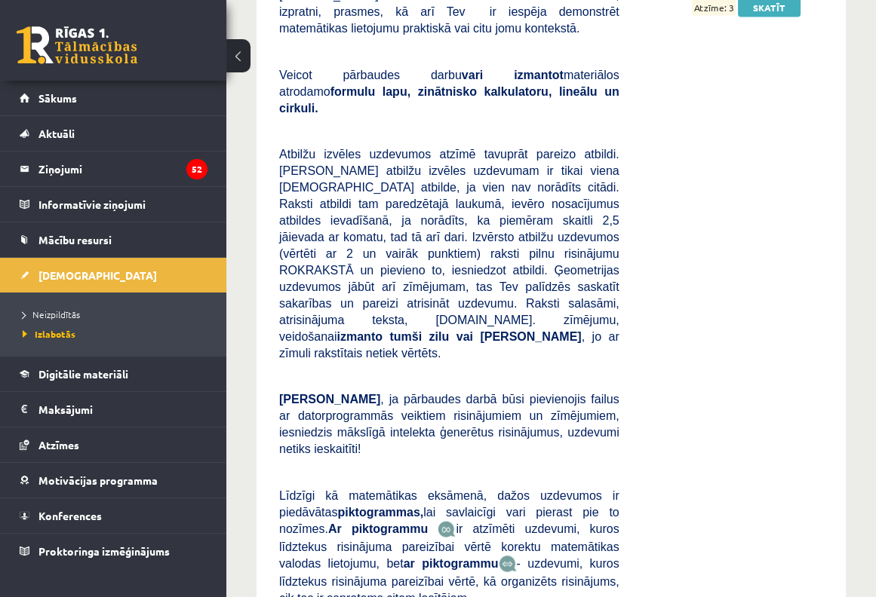
scroll to position [3620, 0]
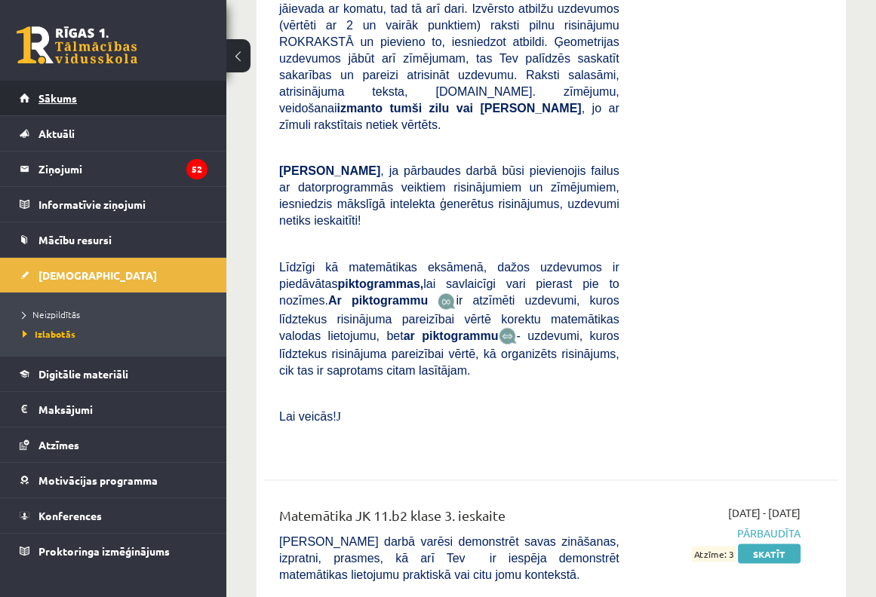
click at [44, 97] on span "Sākums" at bounding box center [57, 98] width 38 height 14
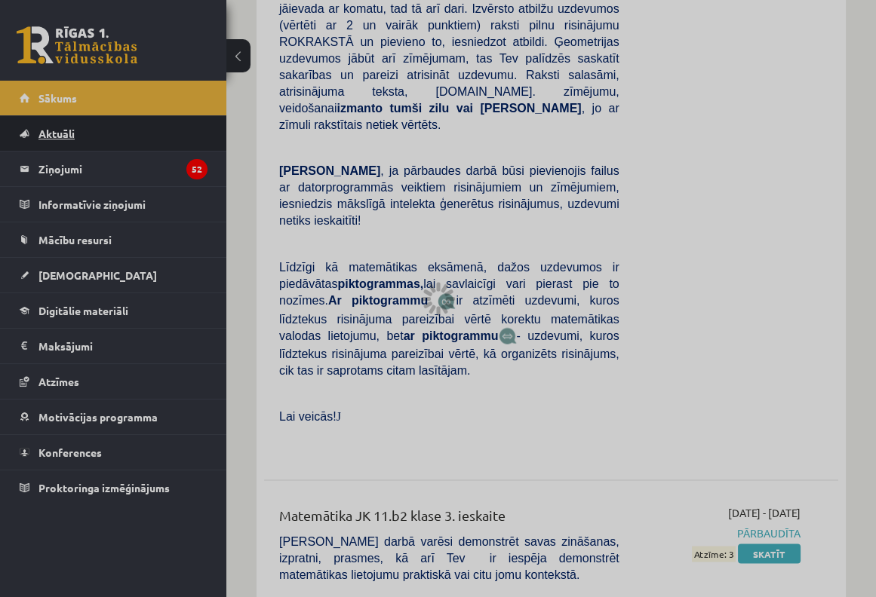
scroll to position [2234, 0]
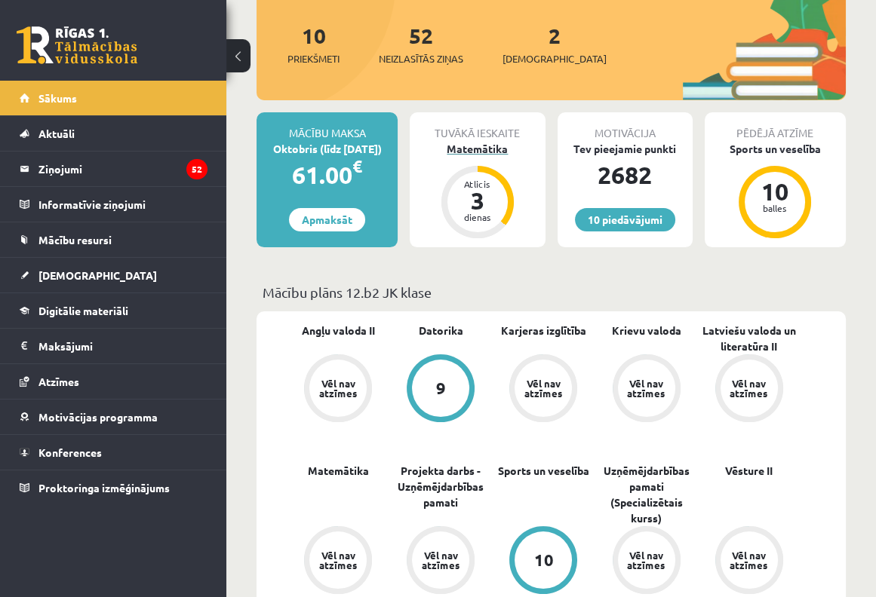
scroll to position [302, 0]
